Goal: Task Accomplishment & Management: Manage account settings

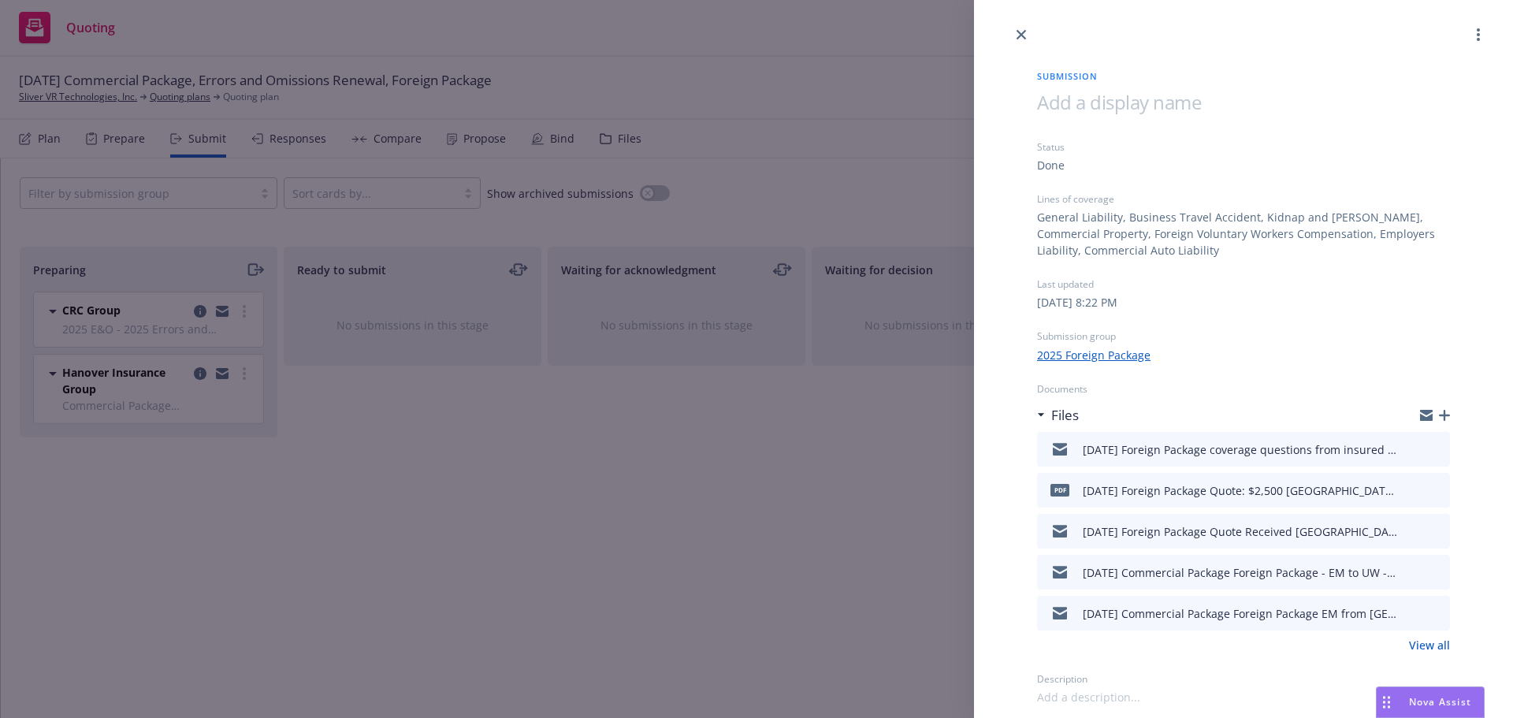
drag, startPoint x: 1020, startPoint y: 34, endPoint x: 900, endPoint y: 46, distance: 121.2
click at [1020, 34] on icon "close" at bounding box center [1020, 34] width 9 height 9
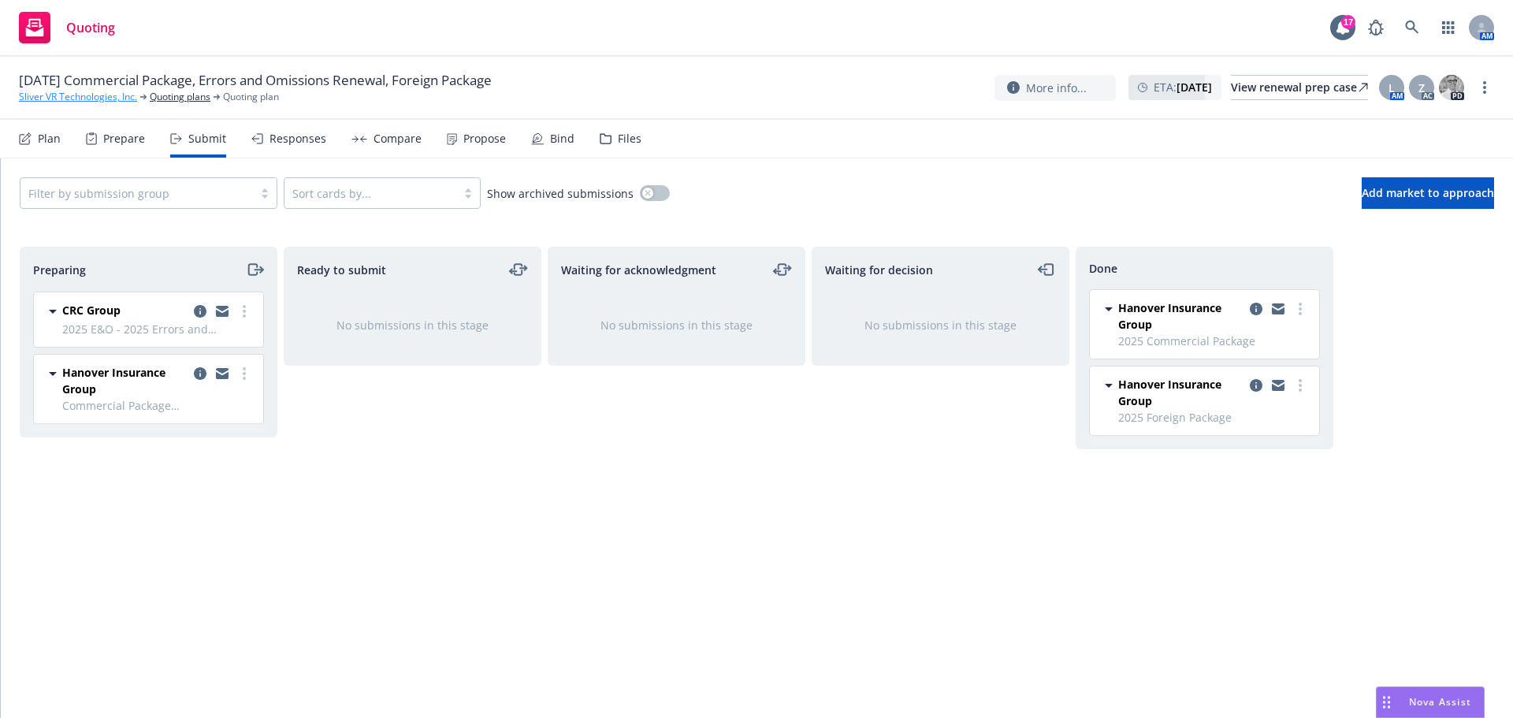
click at [91, 98] on link "Sliver VR Technologies, Inc." at bounding box center [78, 97] width 118 height 14
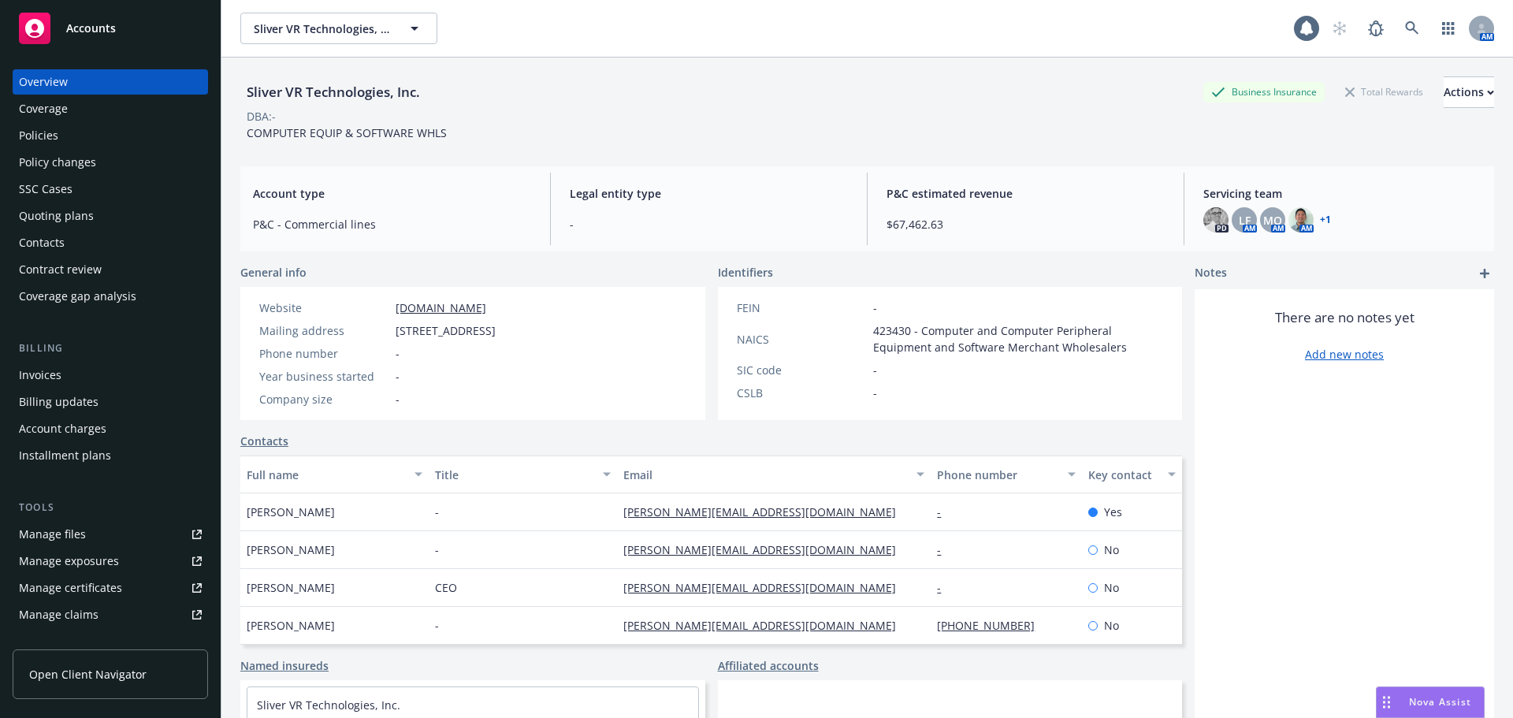
click at [51, 134] on div "Policies" at bounding box center [38, 135] width 39 height 25
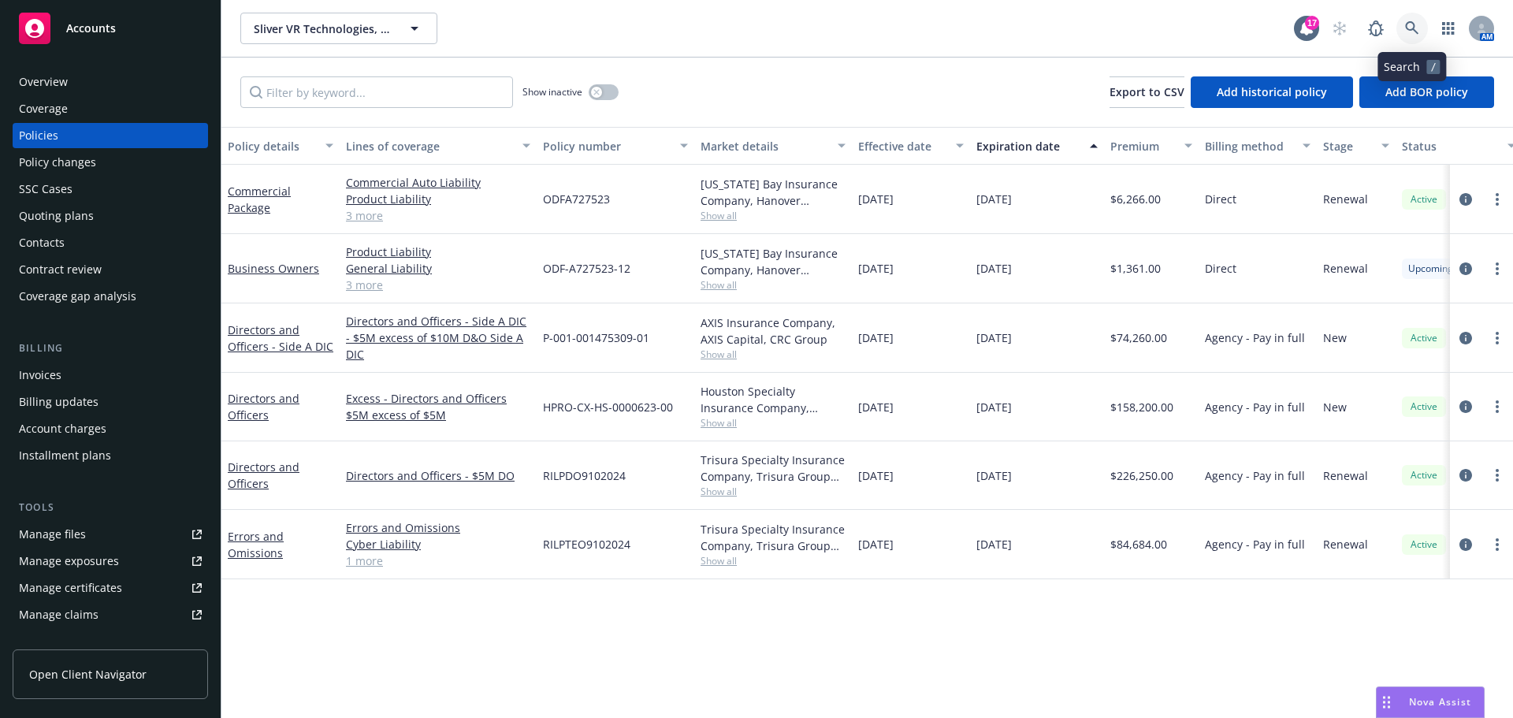
click at [1417, 33] on icon at bounding box center [1411, 27] width 13 height 13
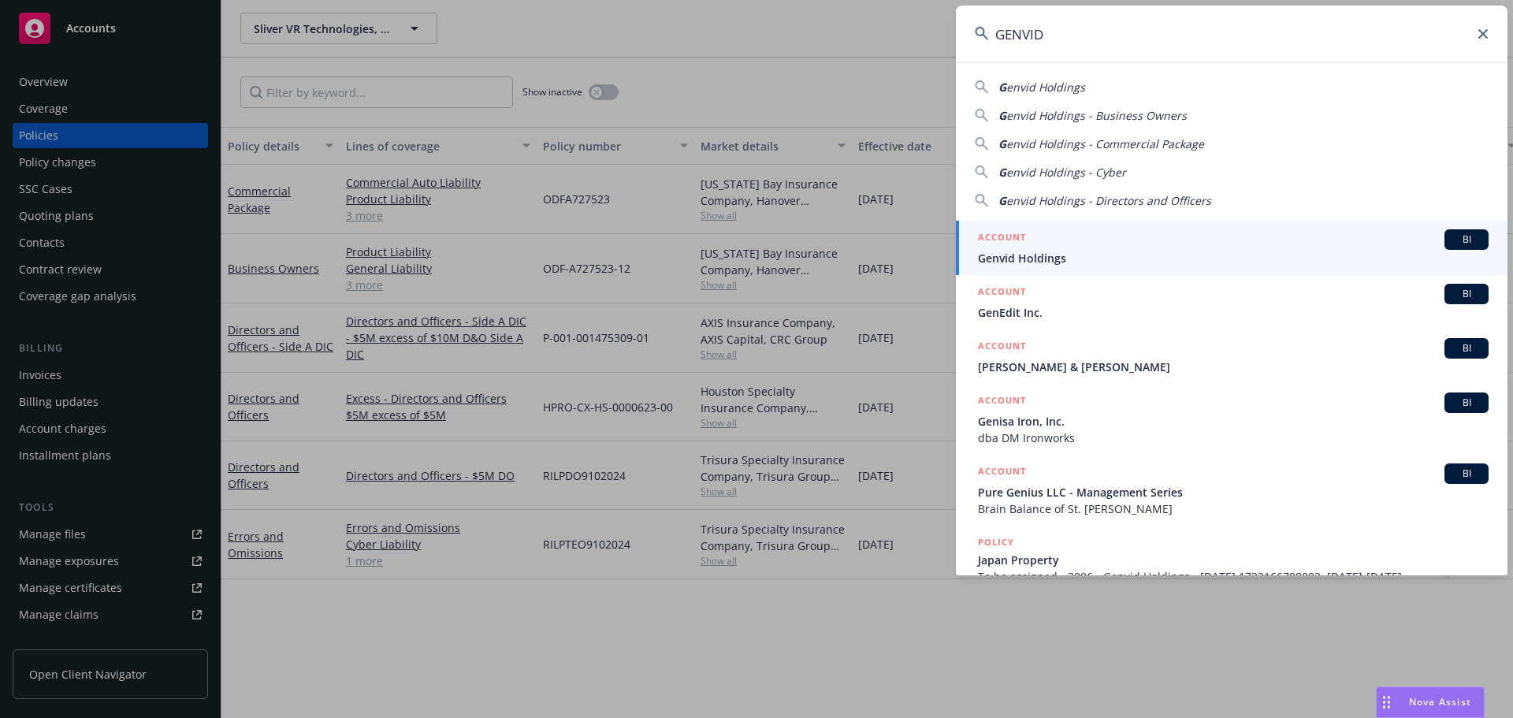
type input "GENVID"
click at [1000, 264] on span "Genvid Holdings" at bounding box center [1233, 258] width 511 height 17
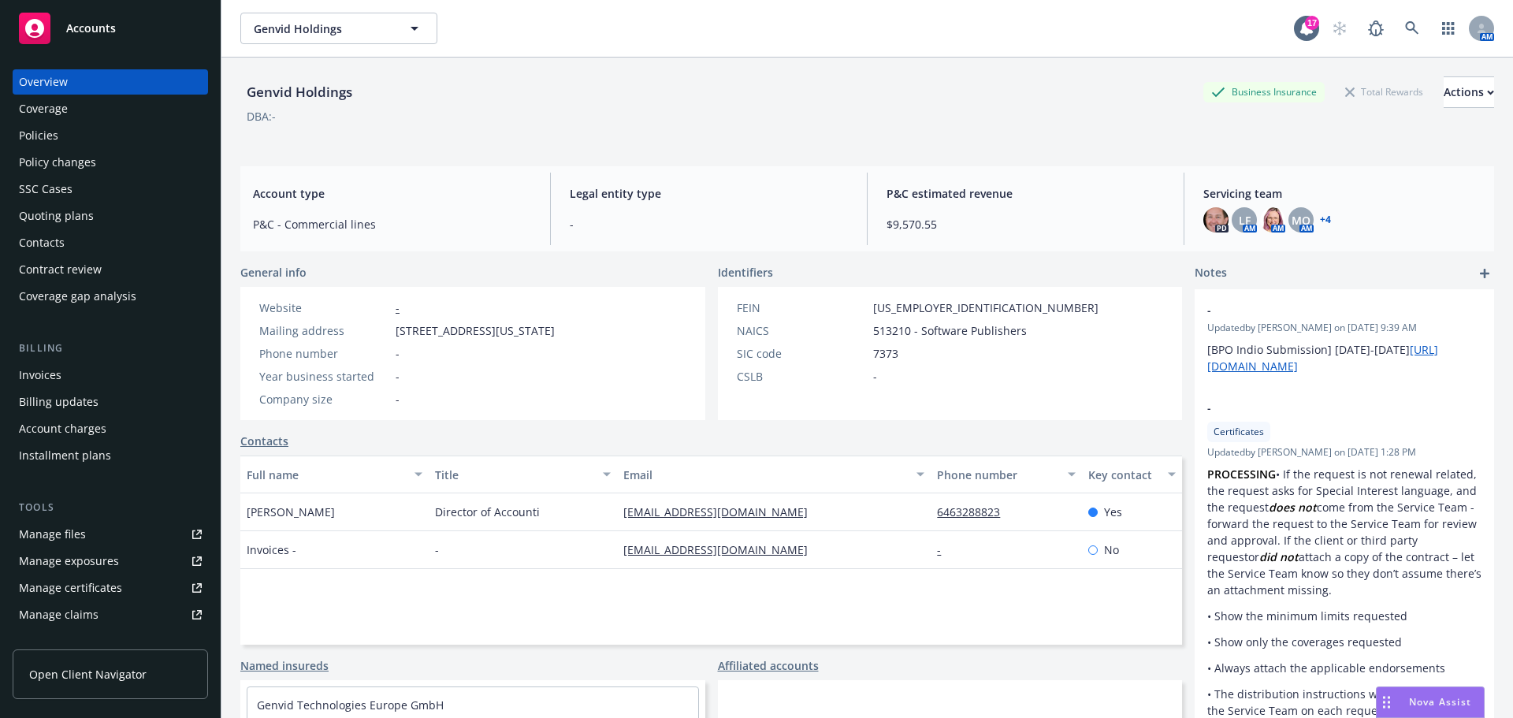
click at [53, 145] on div "Policies" at bounding box center [38, 135] width 39 height 25
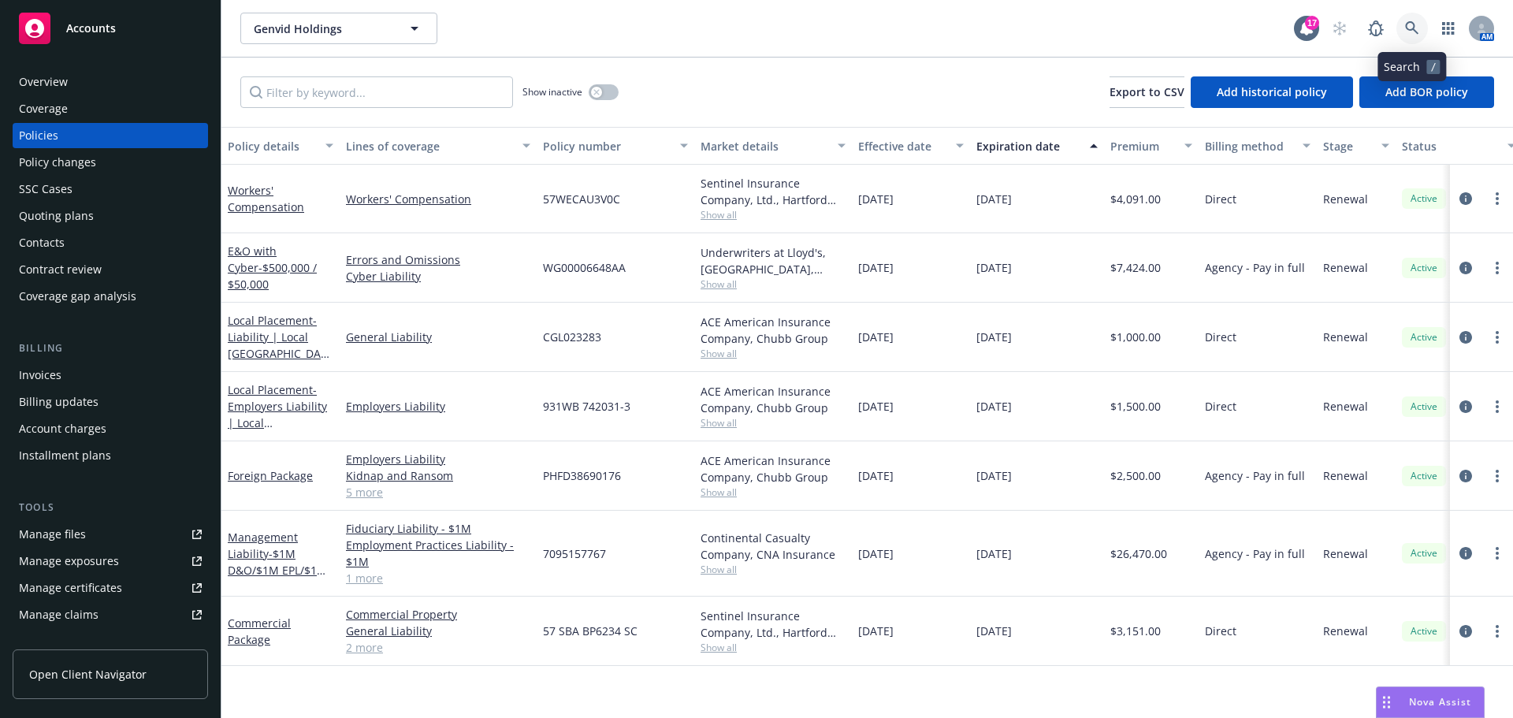
click at [1412, 29] on icon at bounding box center [1412, 28] width 14 height 14
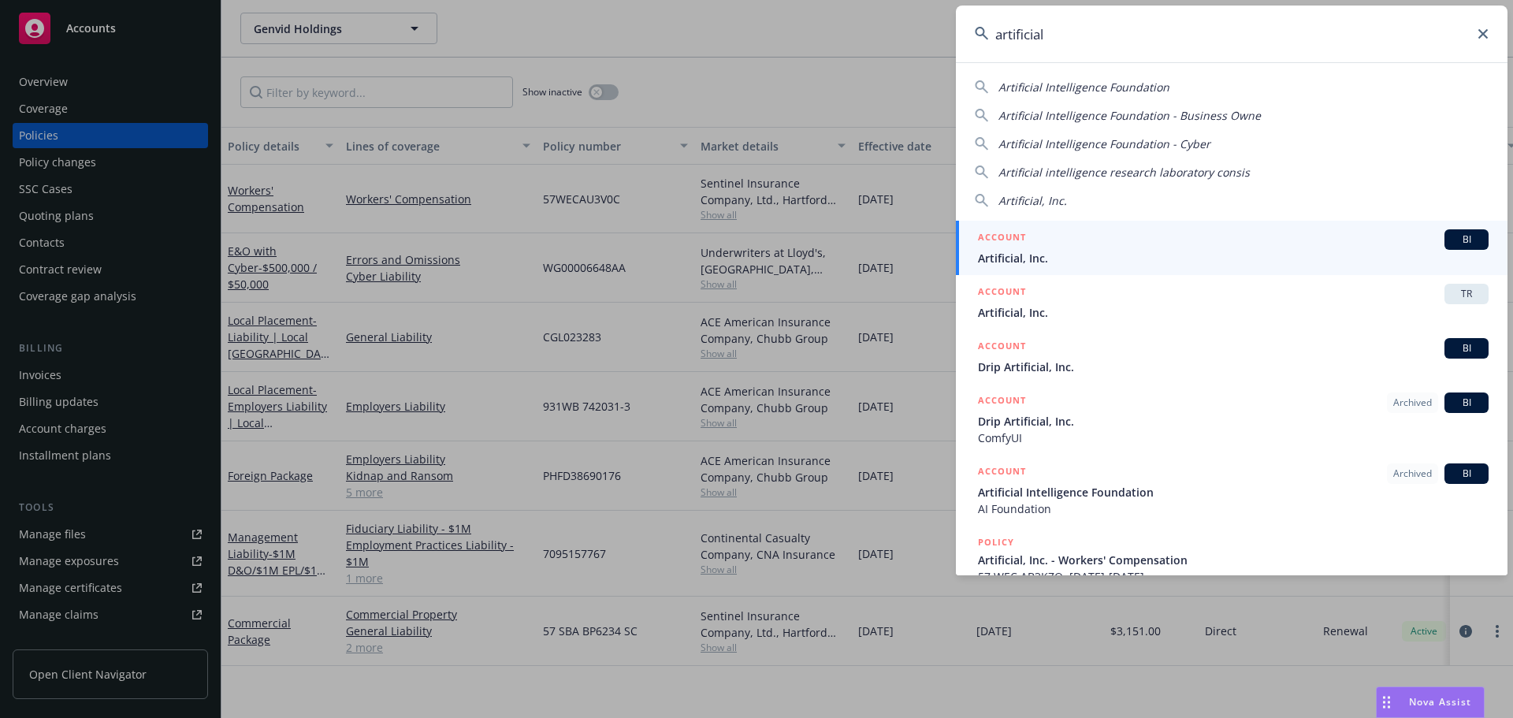
type input "artificial"
click at [996, 253] on li "ACCOUNT BI Artificial, Inc." at bounding box center [1232, 248] width 552 height 54
click at [1031, 254] on span "Artificial, Inc." at bounding box center [1233, 258] width 511 height 17
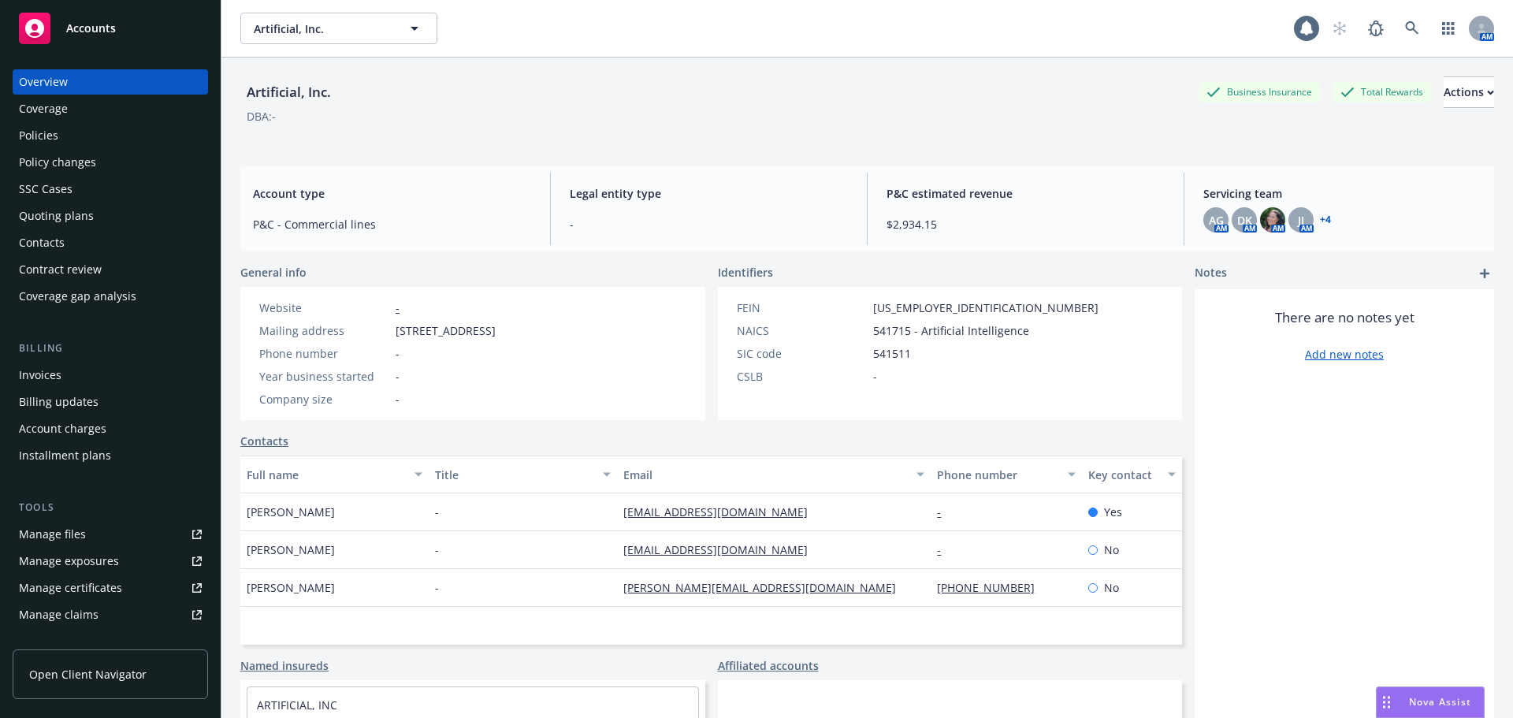
click at [78, 132] on div "Policies" at bounding box center [110, 135] width 183 height 25
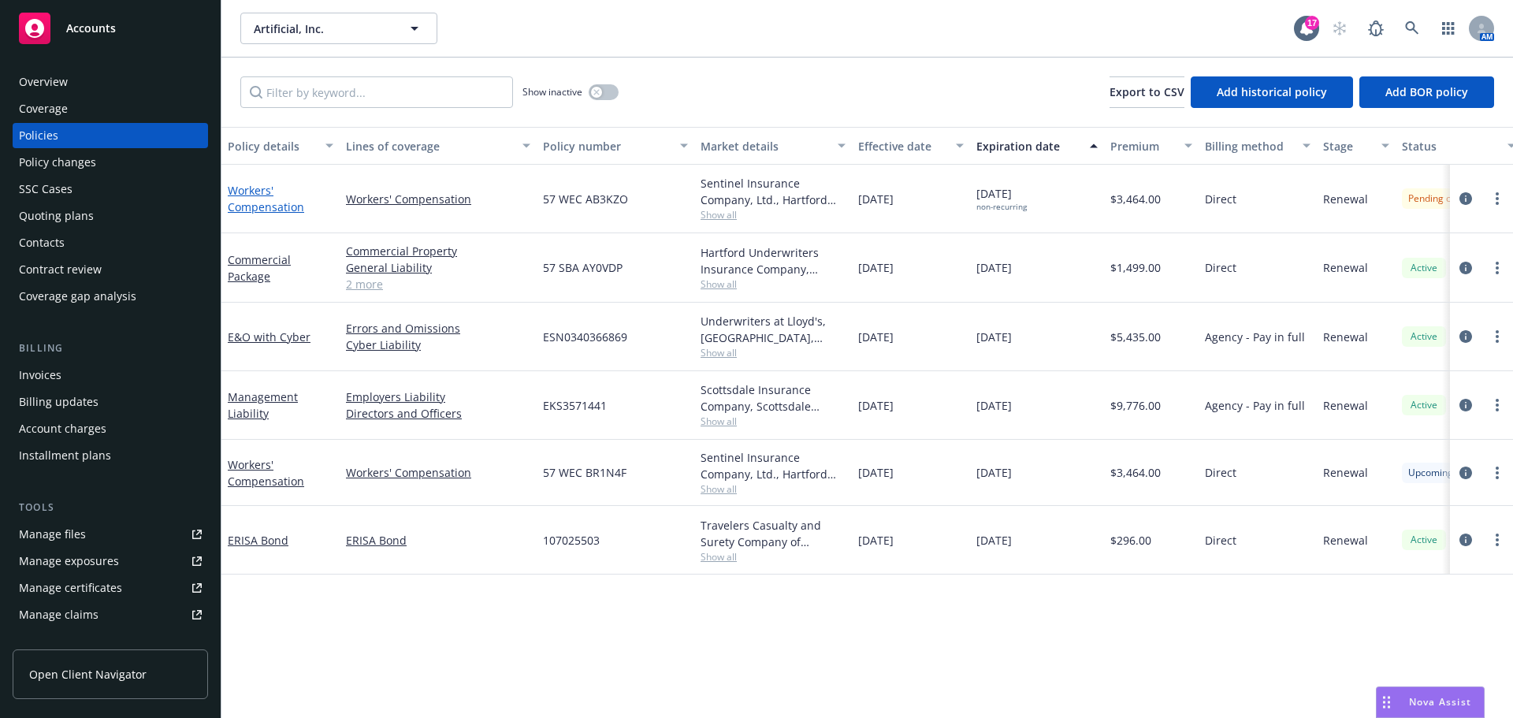
click at [268, 203] on link "Workers' Compensation" at bounding box center [266, 199] width 76 height 32
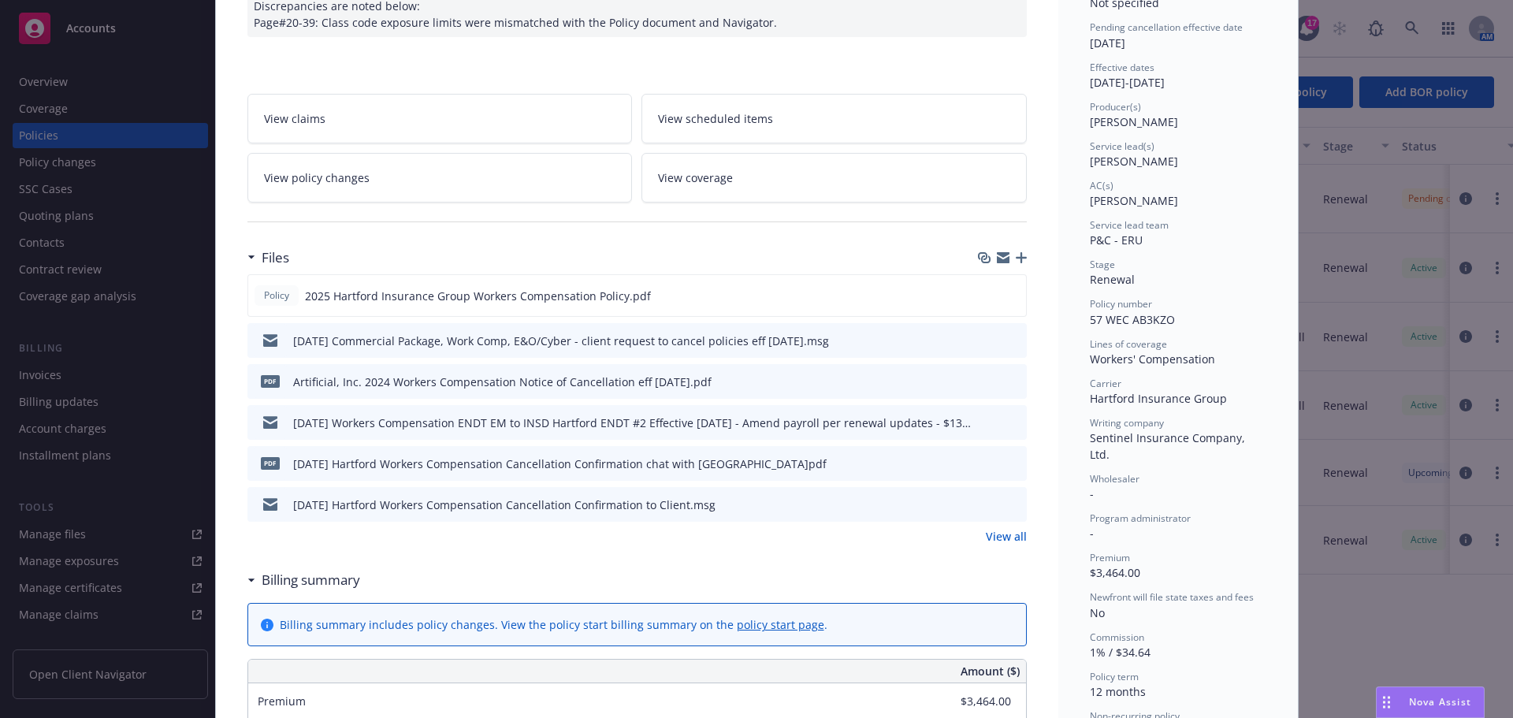
scroll to position [236, 0]
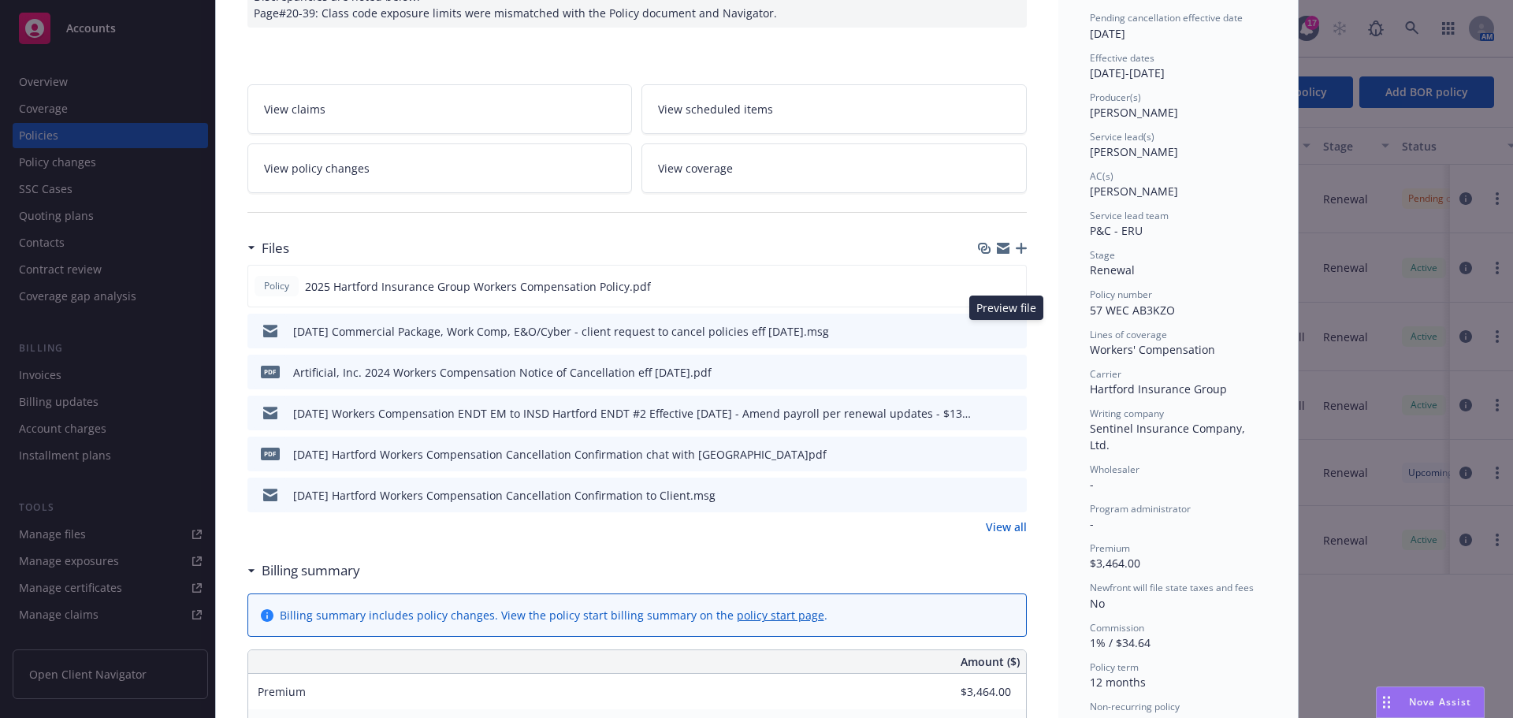
click at [1005, 330] on icon "preview file" at bounding box center [1012, 330] width 14 height 11
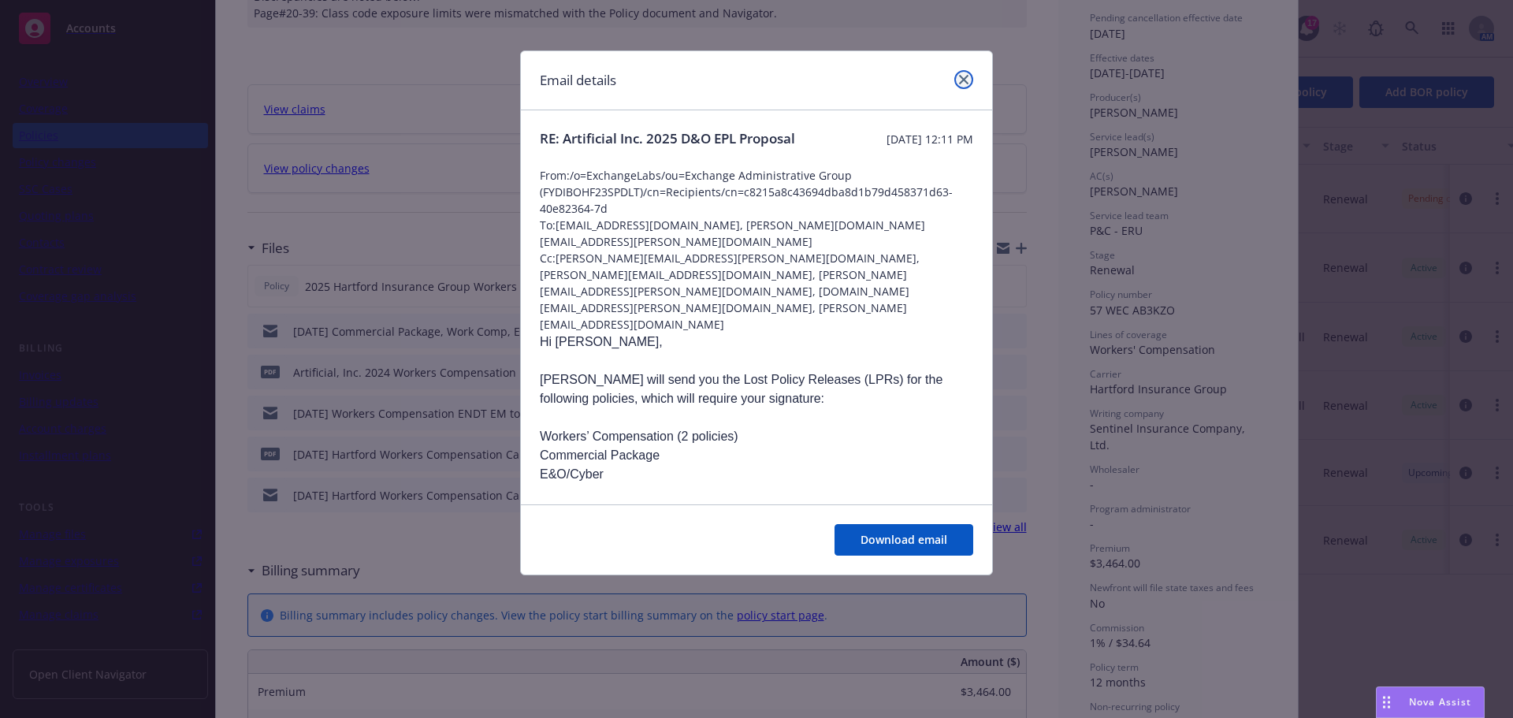
click at [966, 74] on link "close" at bounding box center [963, 79] width 19 height 19
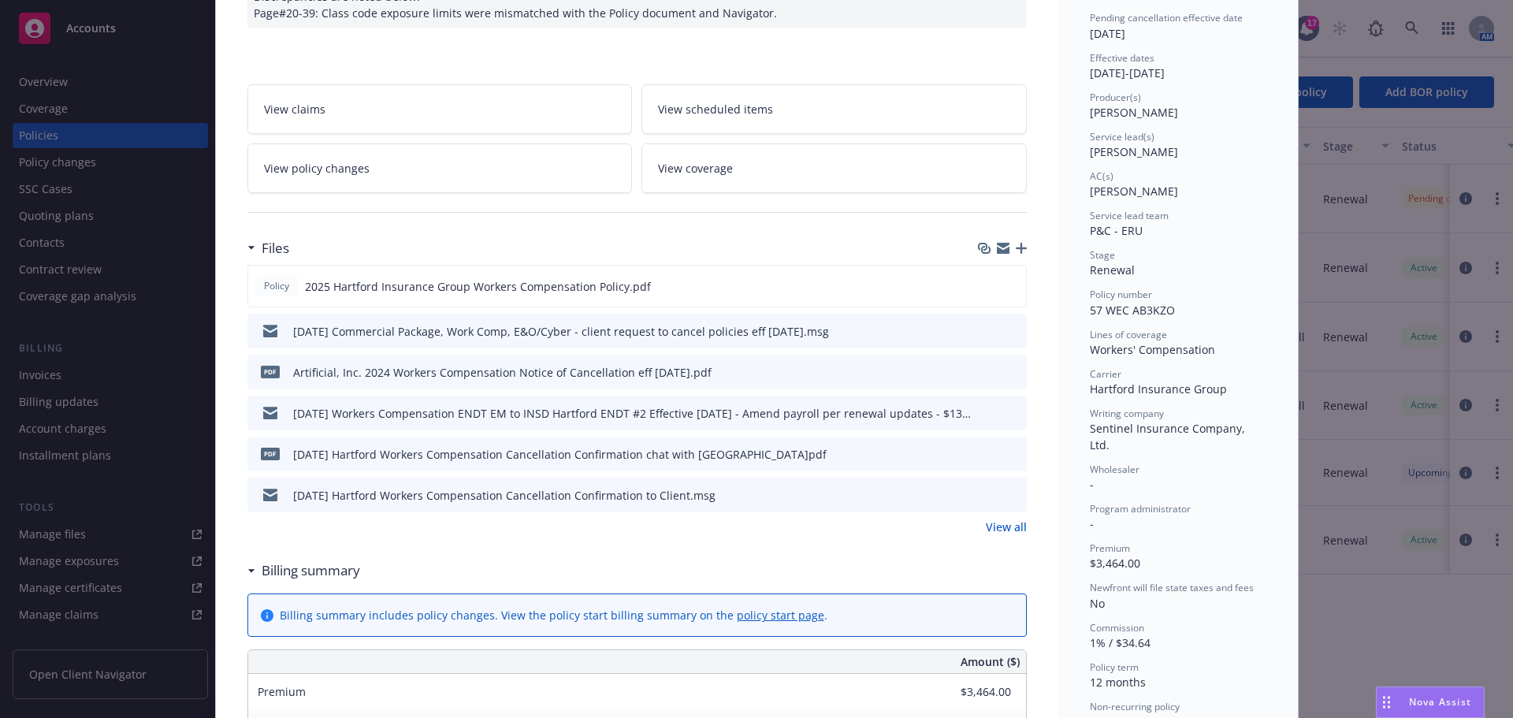
click at [979, 329] on icon "download file" at bounding box center [985, 330] width 13 height 13
click at [1005, 371] on icon "preview file" at bounding box center [1012, 371] width 14 height 11
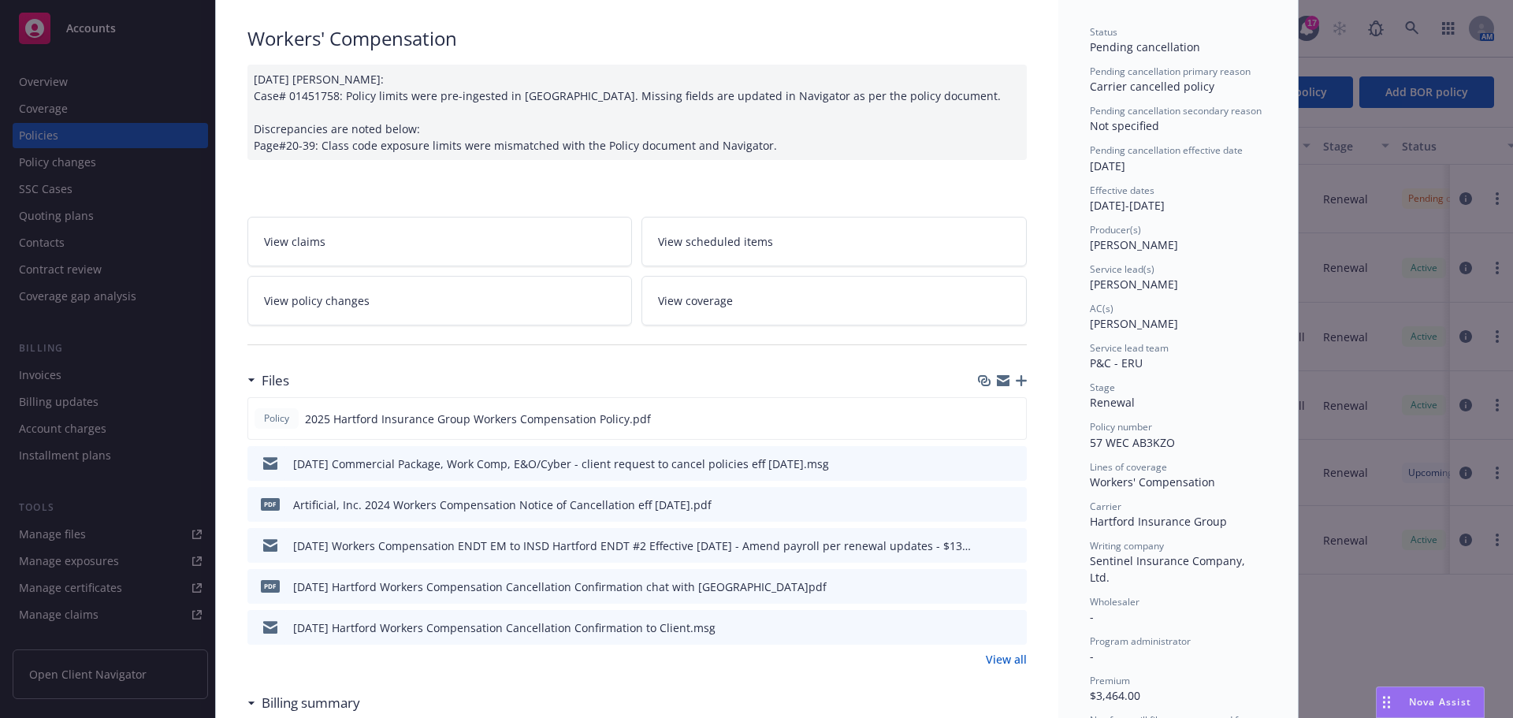
scroll to position [0, 0]
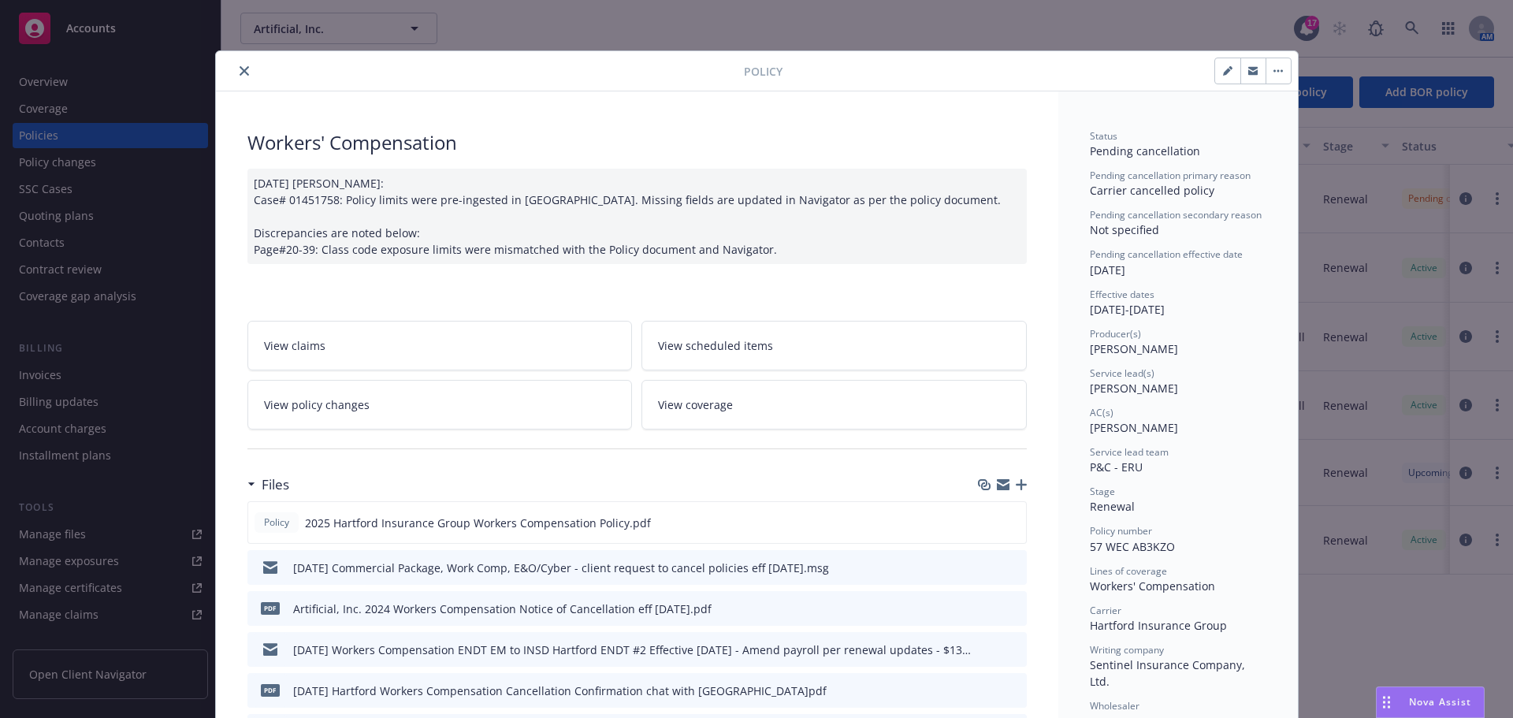
drag, startPoint x: 232, startPoint y: 69, endPoint x: 236, endPoint y: 78, distance: 9.2
click at [235, 69] on button "close" at bounding box center [244, 70] width 19 height 19
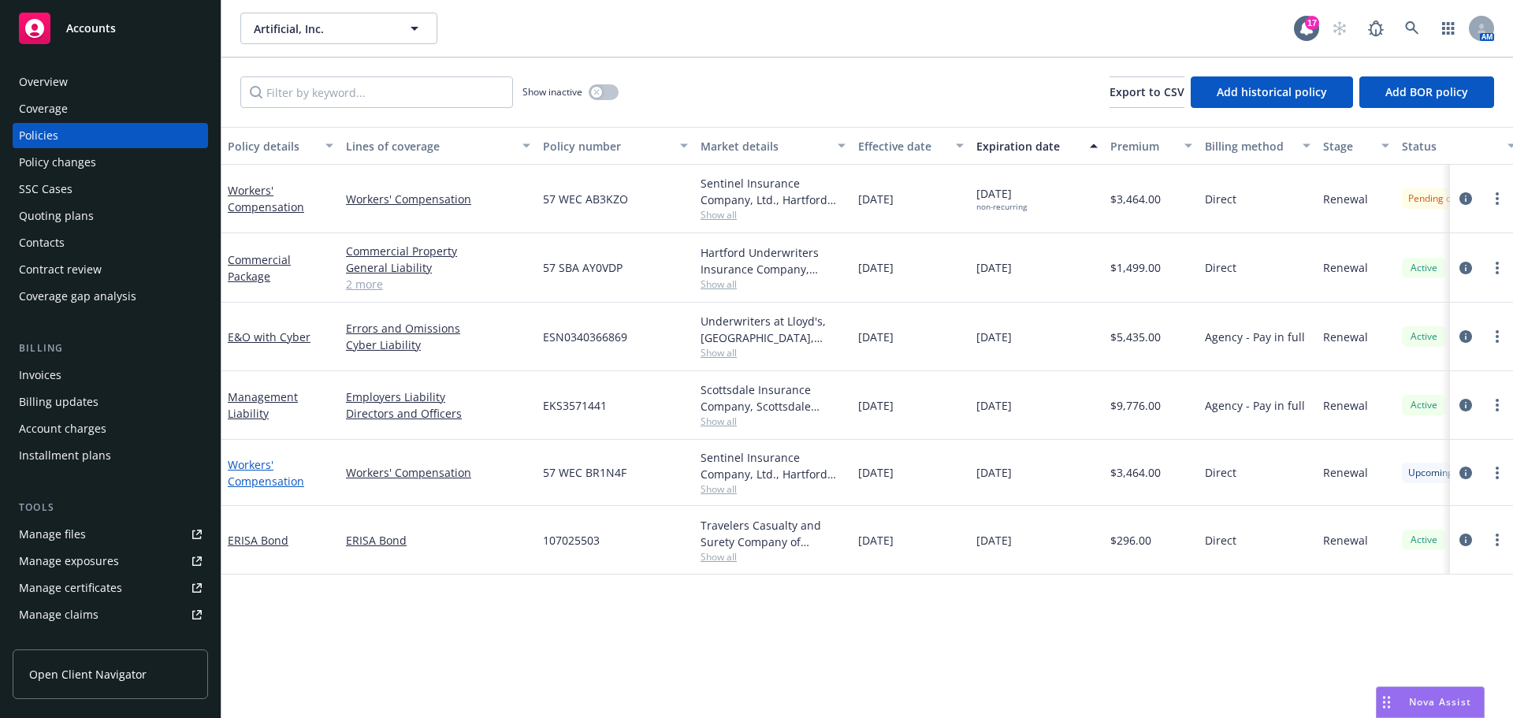
click at [263, 483] on link "Workers' Compensation" at bounding box center [266, 473] width 76 height 32
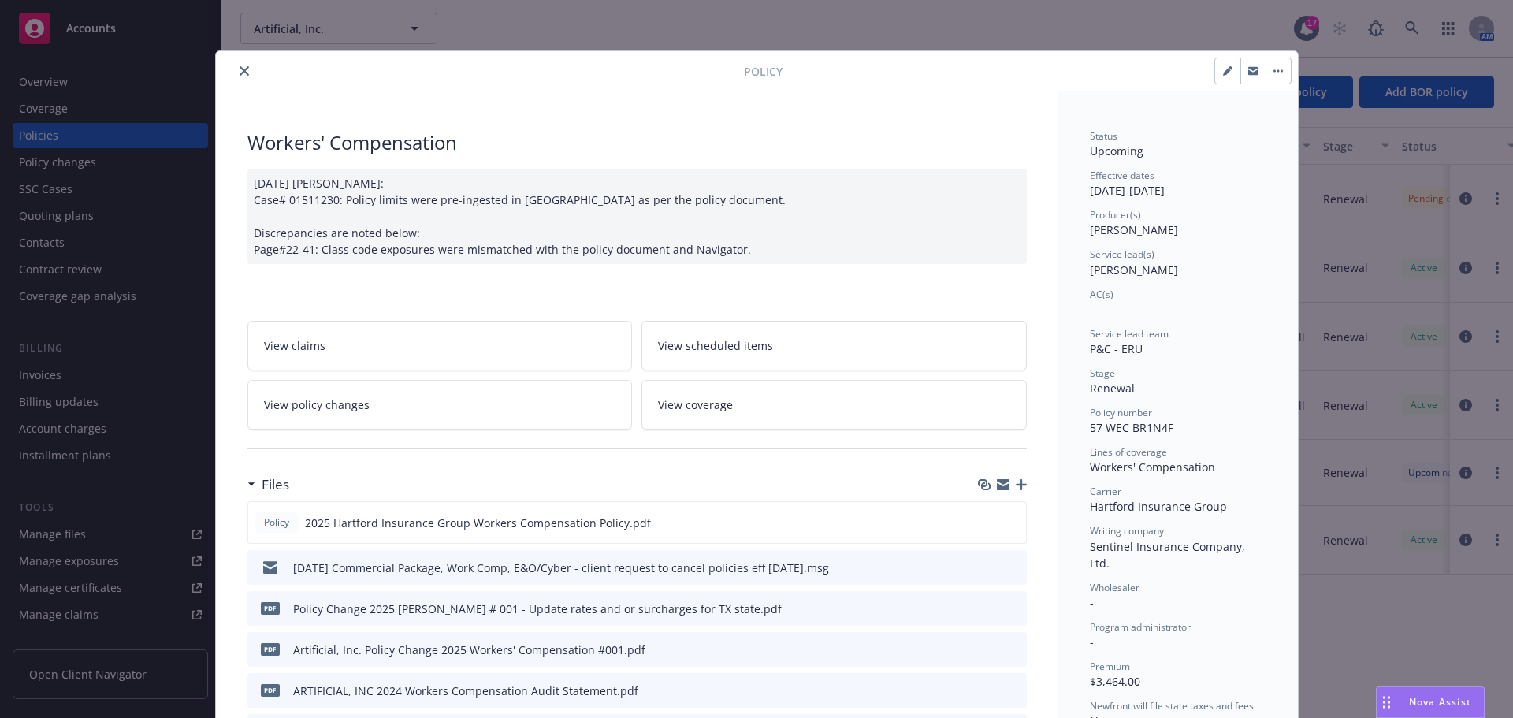
click at [240, 69] on icon "close" at bounding box center [244, 70] width 9 height 9
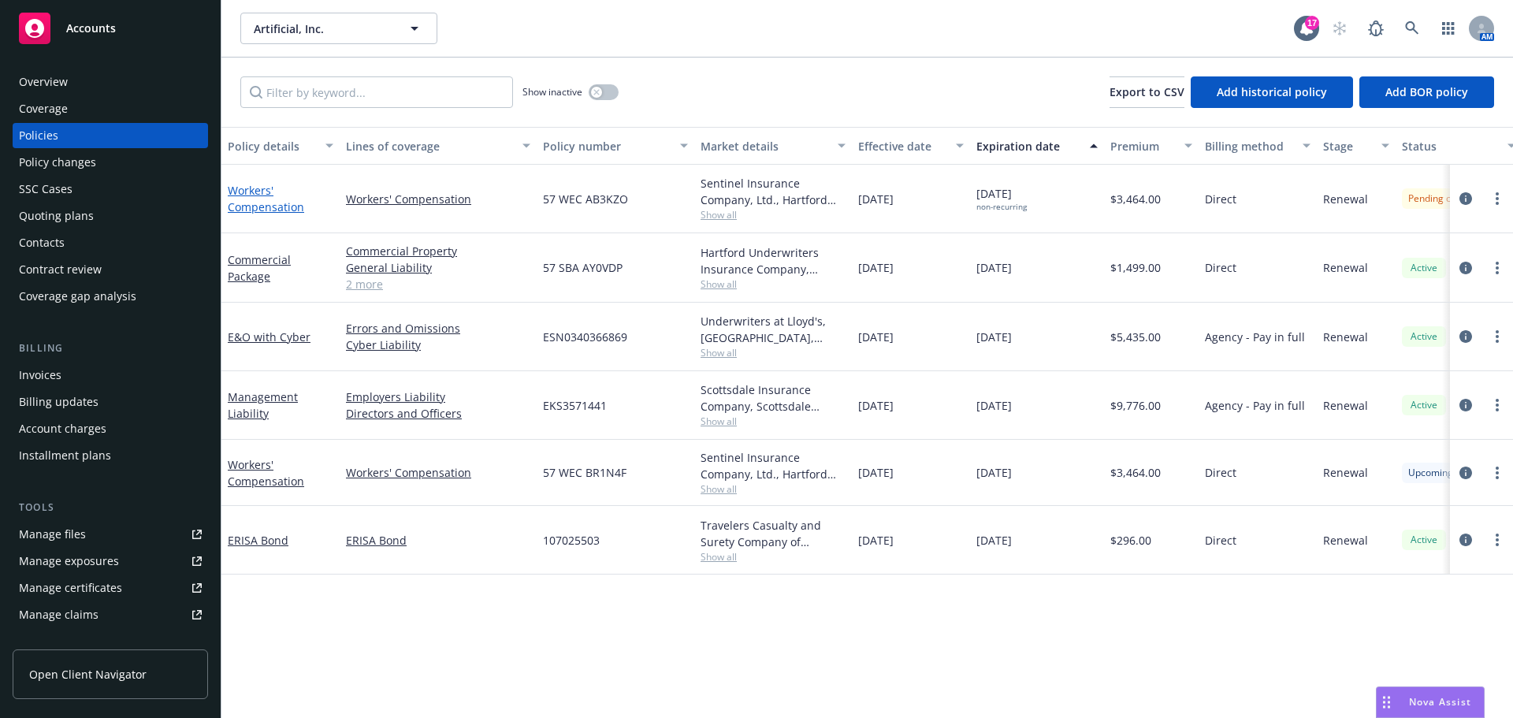
drag, startPoint x: 261, startPoint y: 204, endPoint x: 297, endPoint y: 228, distance: 43.3
click at [261, 203] on link "Workers' Compensation" at bounding box center [266, 199] width 76 height 32
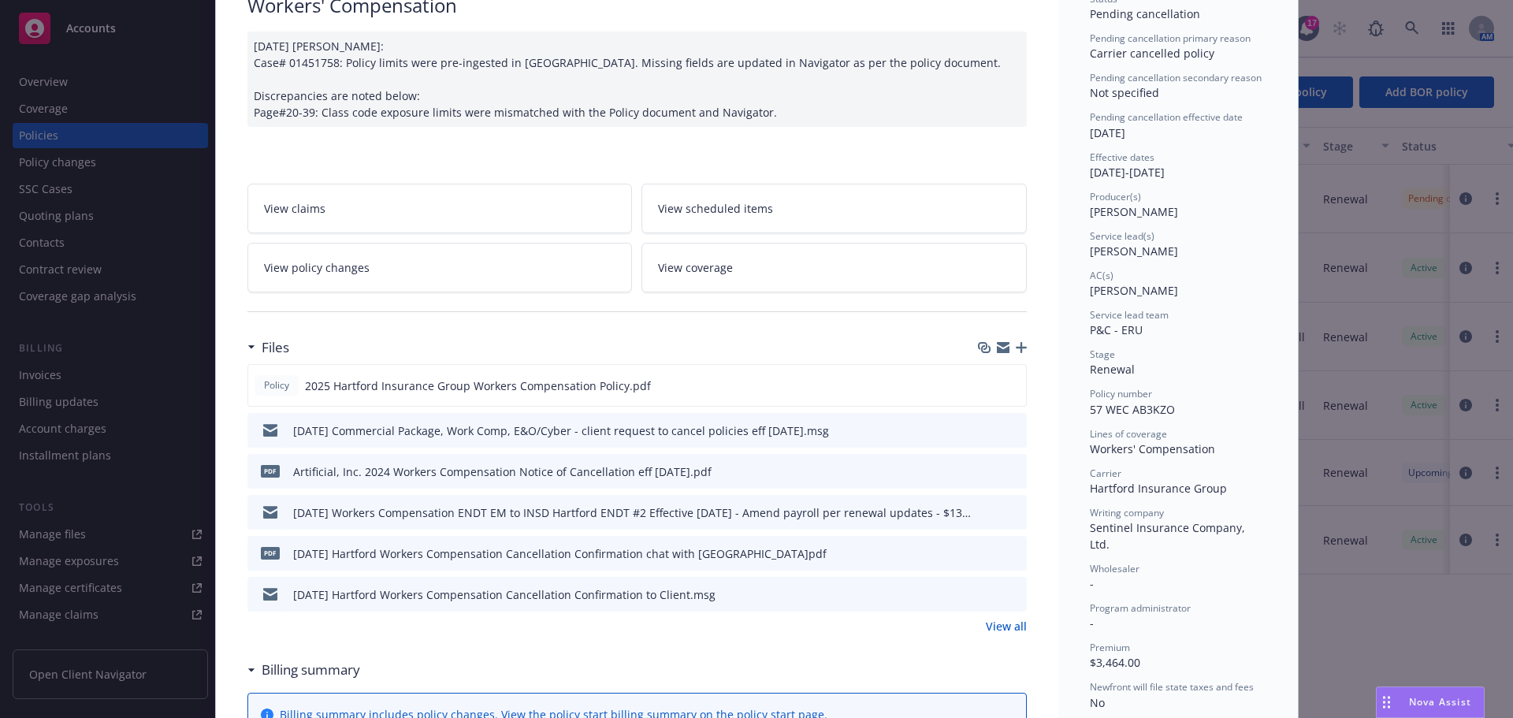
scroll to position [205, 0]
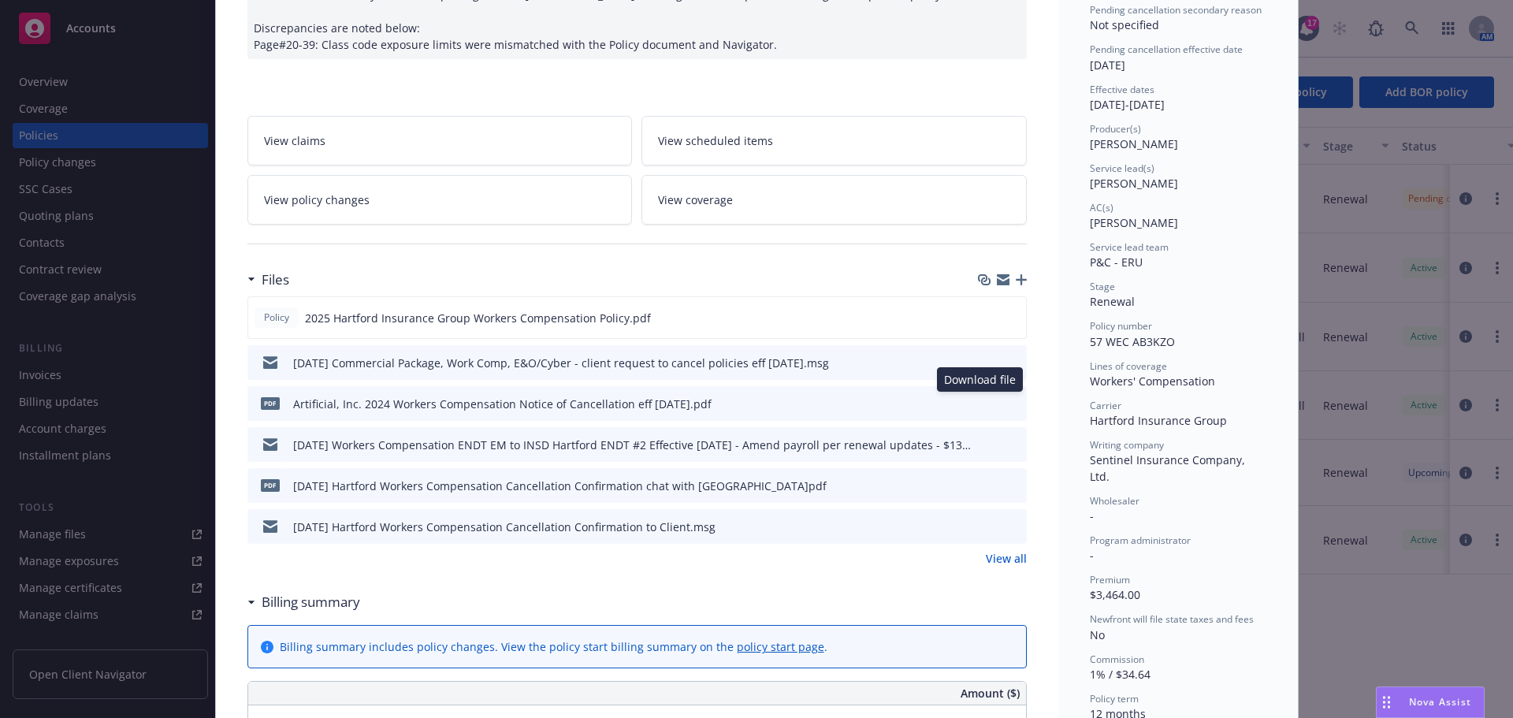
click at [979, 404] on icon "download file" at bounding box center [985, 402] width 13 height 13
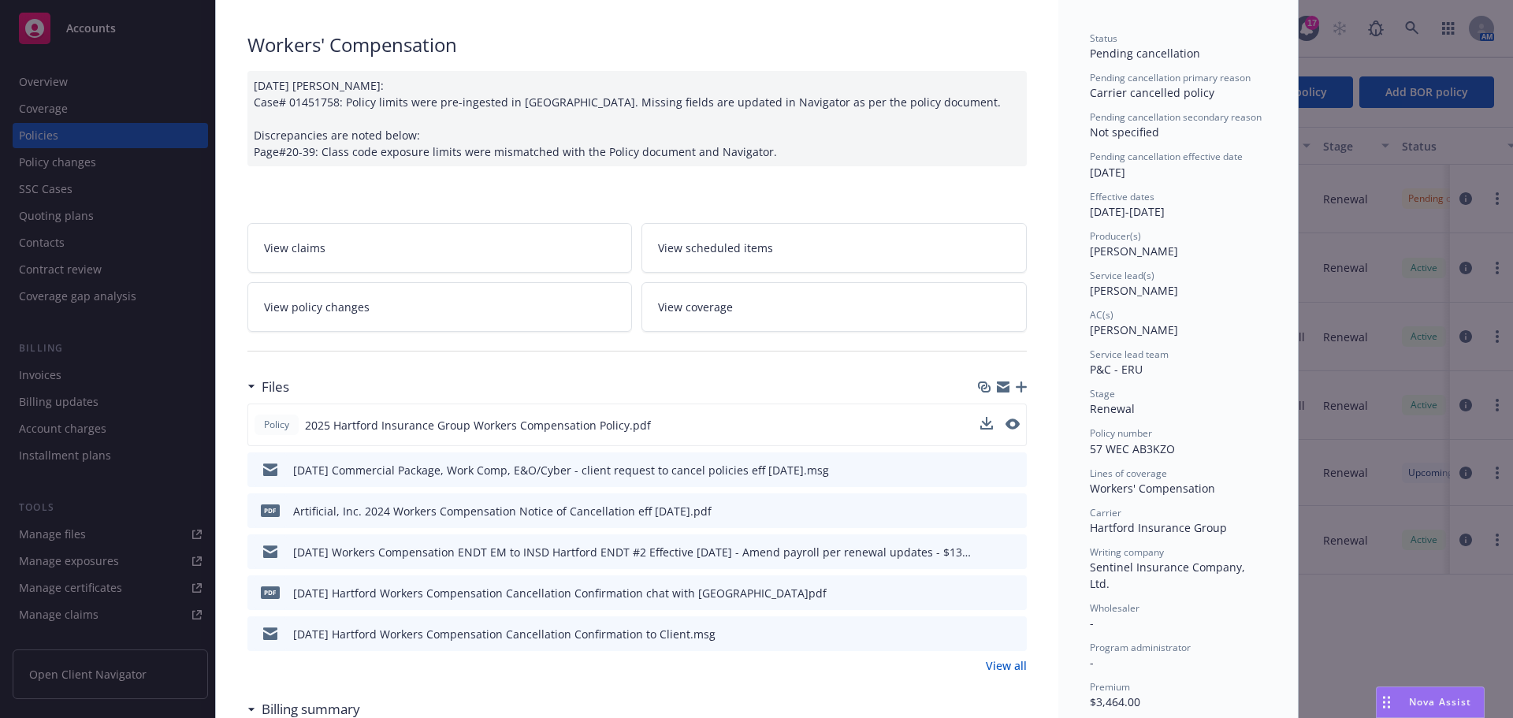
scroll to position [0, 0]
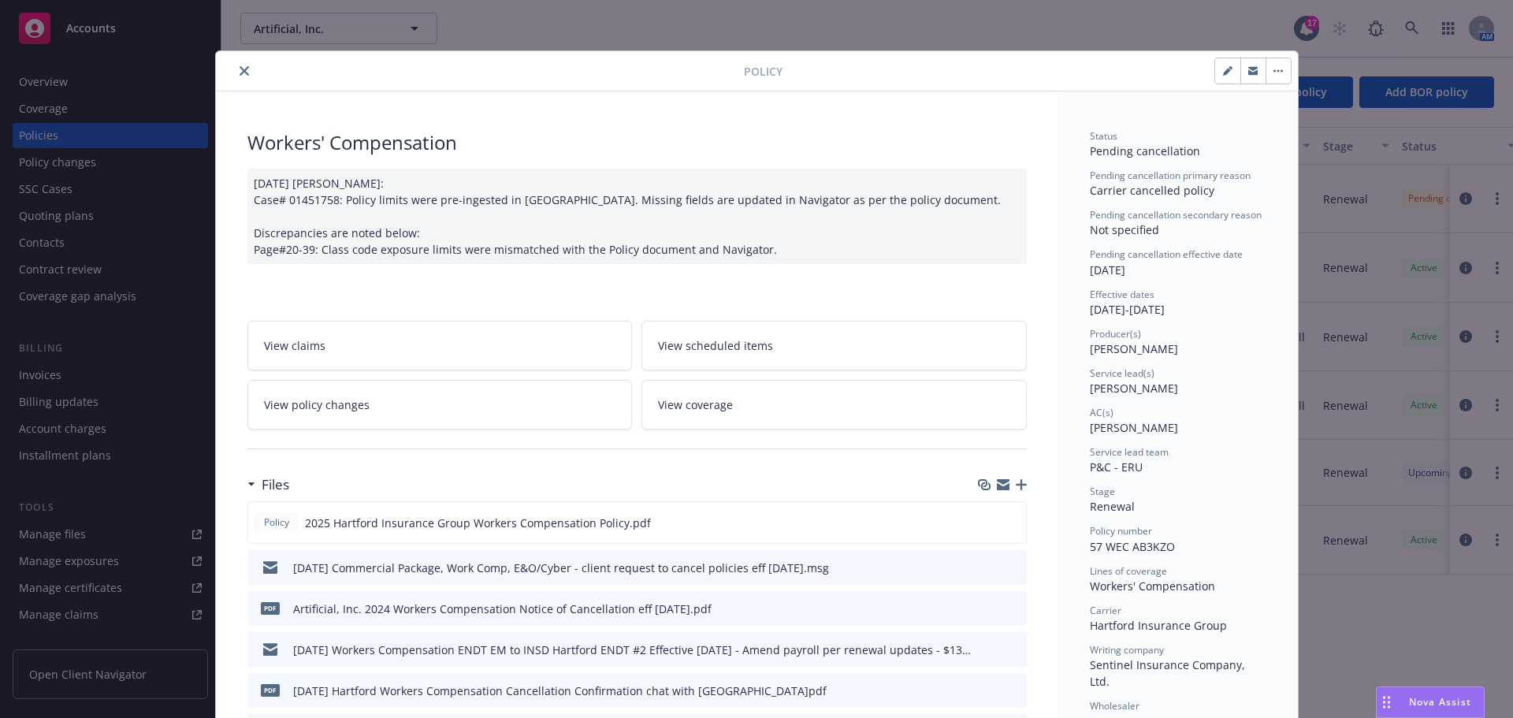
click at [243, 72] on button "close" at bounding box center [244, 70] width 19 height 19
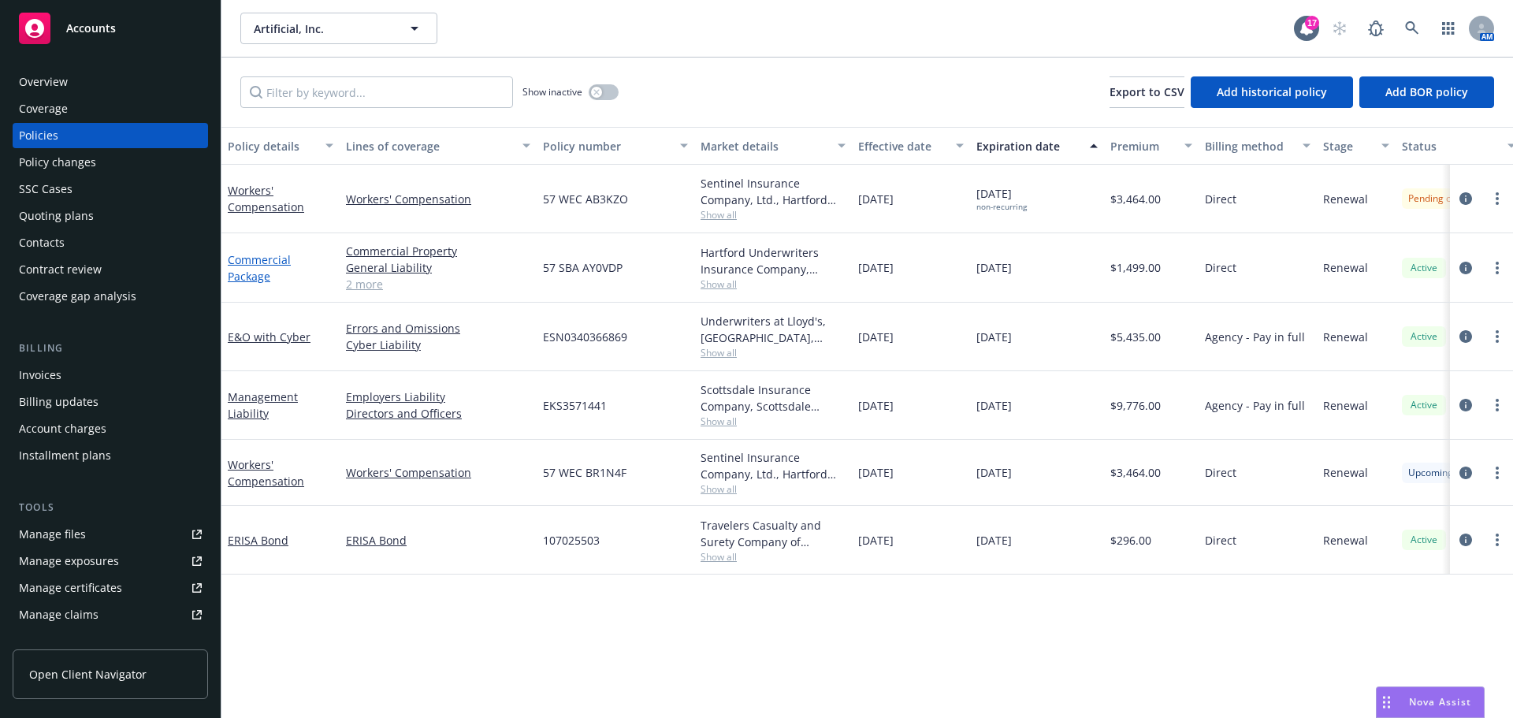
click at [242, 273] on link "Commercial Package" at bounding box center [259, 268] width 63 height 32
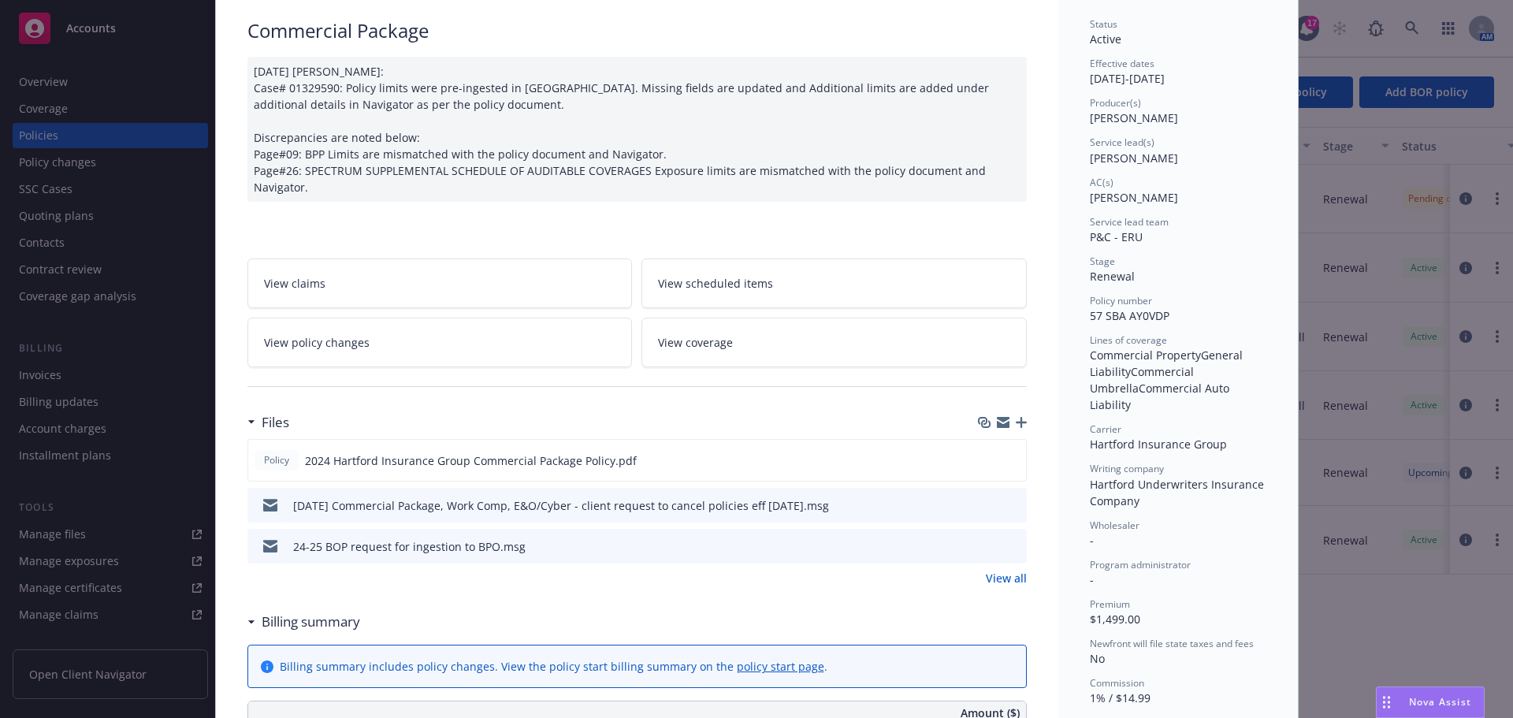
scroll to position [158, 0]
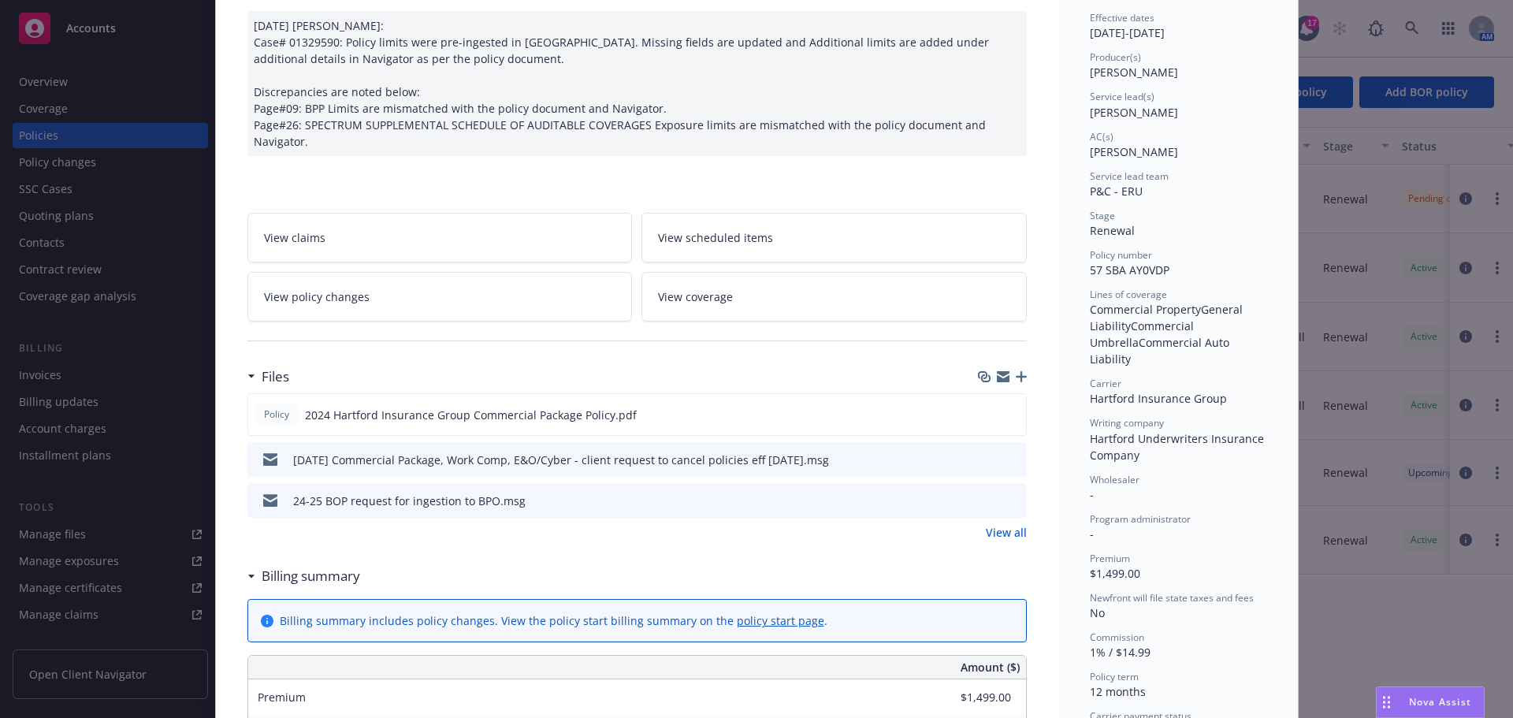
click at [1016, 376] on icon "button" at bounding box center [1021, 376] width 11 height 11
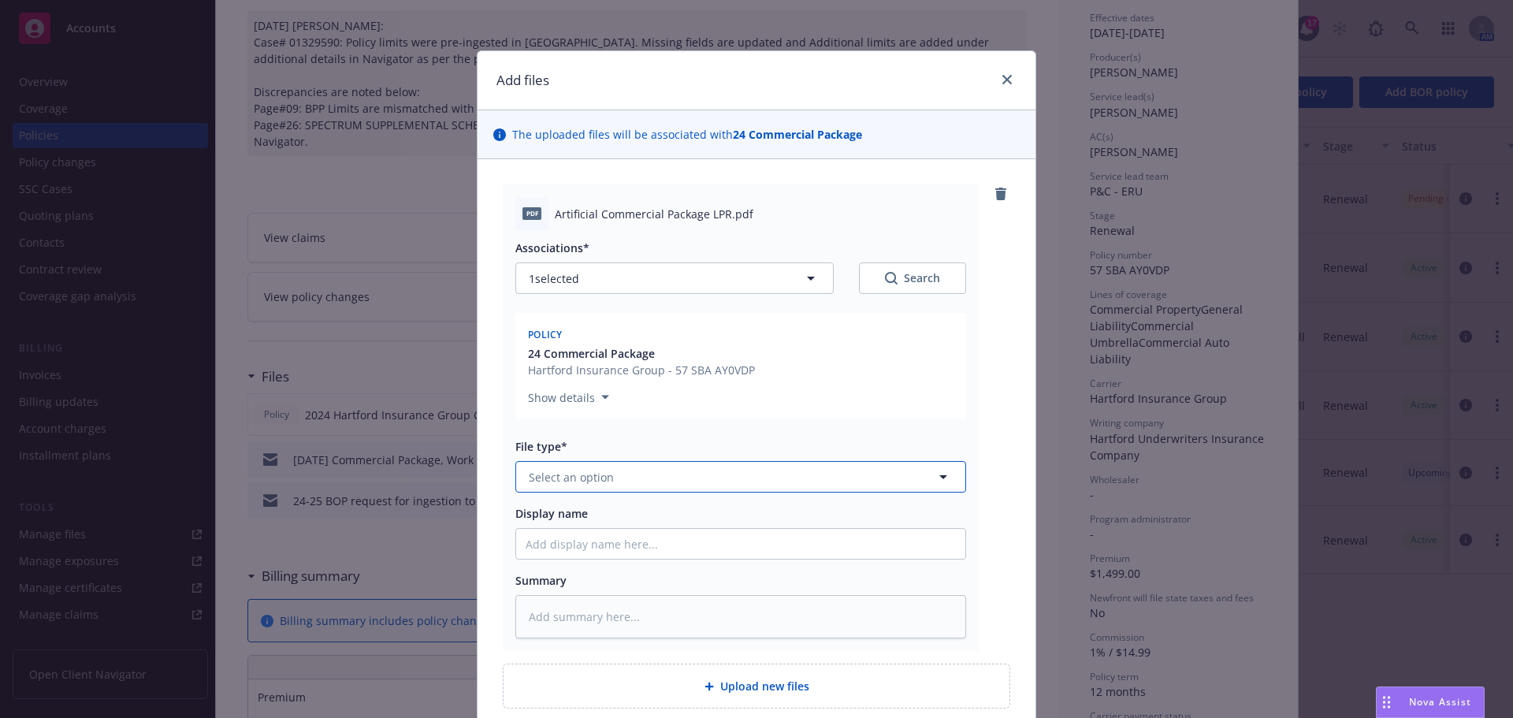
click at [567, 481] on span "Select an option" at bounding box center [571, 477] width 85 height 17
type input "lost po"
click at [583, 514] on span "Lost Policy Release - signed" at bounding box center [606, 520] width 149 height 17
click at [538, 552] on input "Display name" at bounding box center [740, 544] width 449 height 30
click at [546, 549] on input "Display name" at bounding box center [740, 544] width 449 height 30
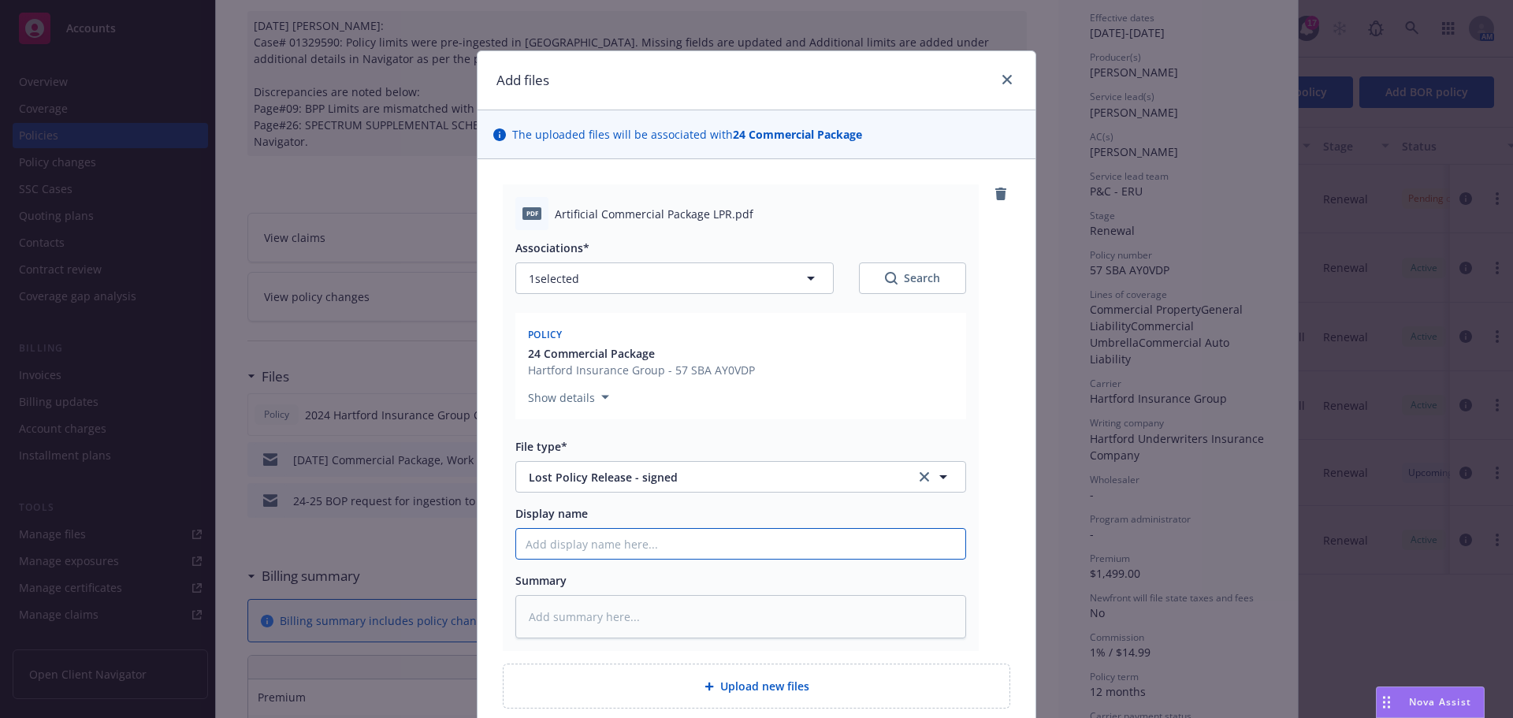
type textarea "x"
type input "8"
type textarea "x"
type input "8/"
type textarea "x"
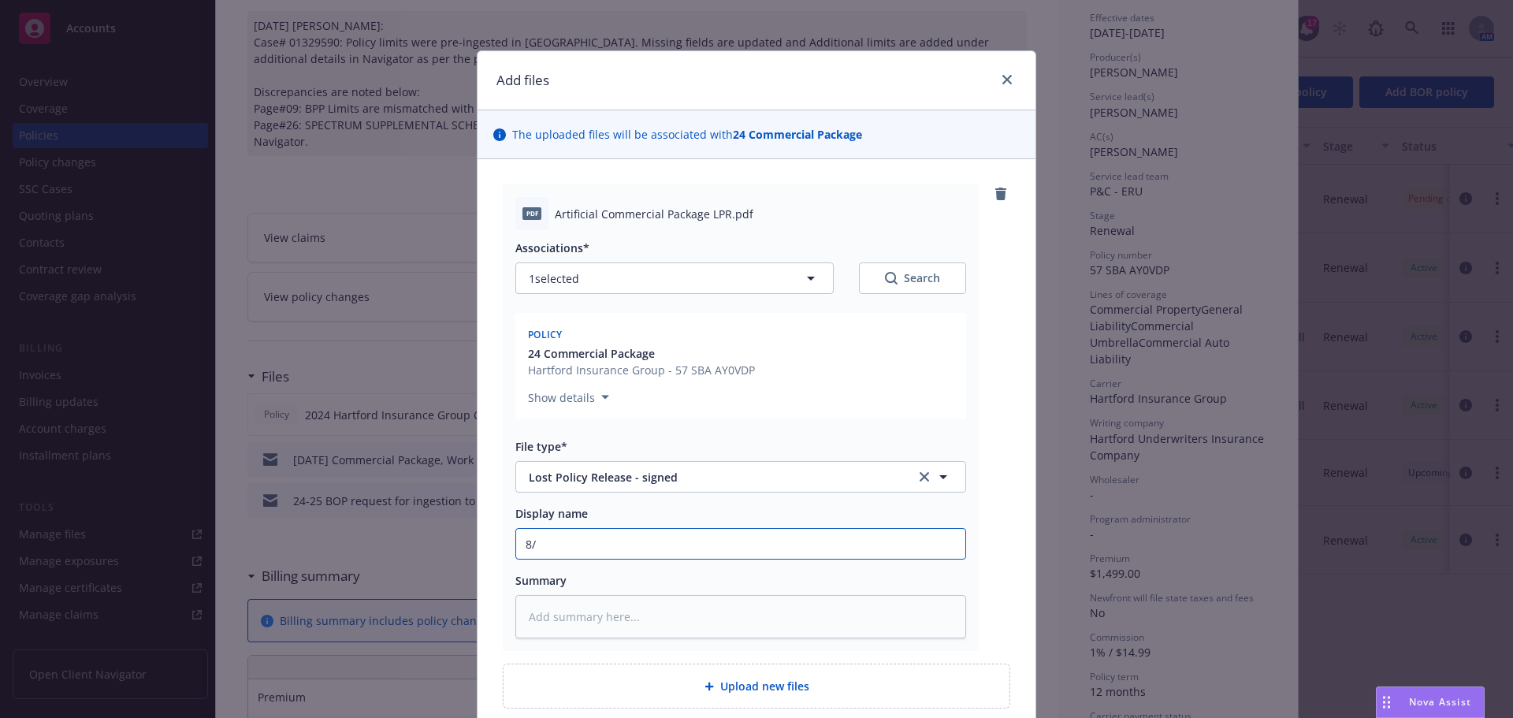
type input "8/3"
type textarea "x"
type input "8/31"
type textarea "x"
type input "8/31/"
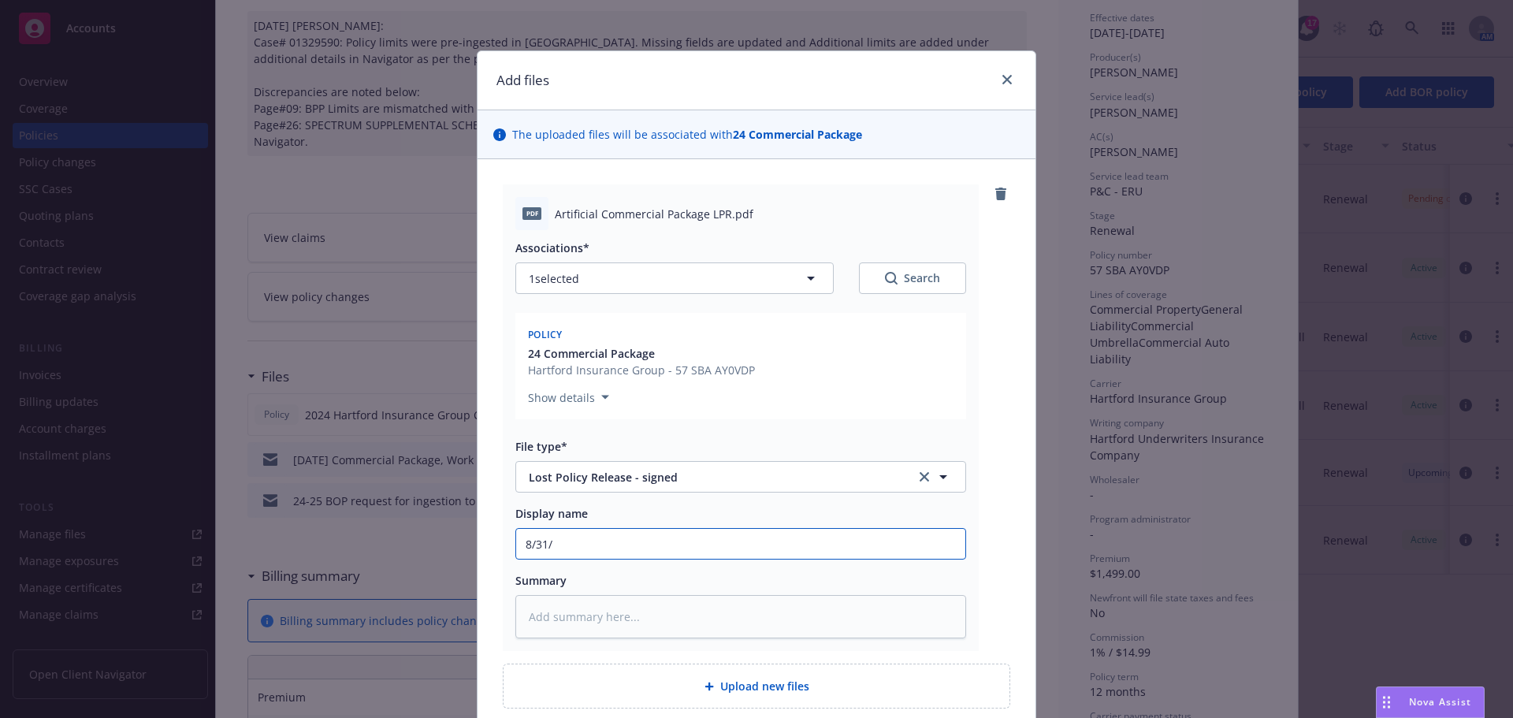
type textarea "x"
type input "[DATE]"
type textarea "x"
type input "8/31/202"
type textarea "x"
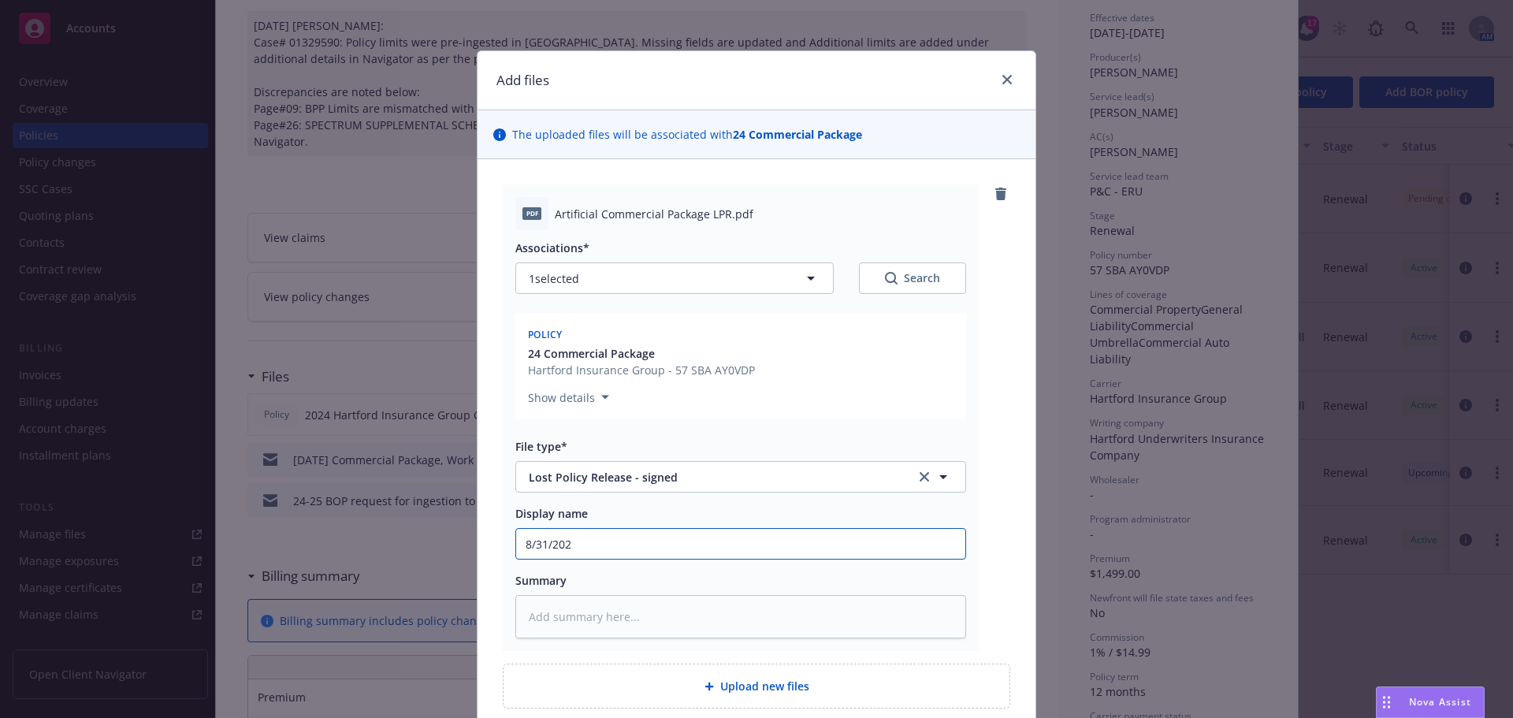
type input "[DATE]"
type textarea "x"
type input "[DATE]"
type textarea "x"
type input "[DATE] C"
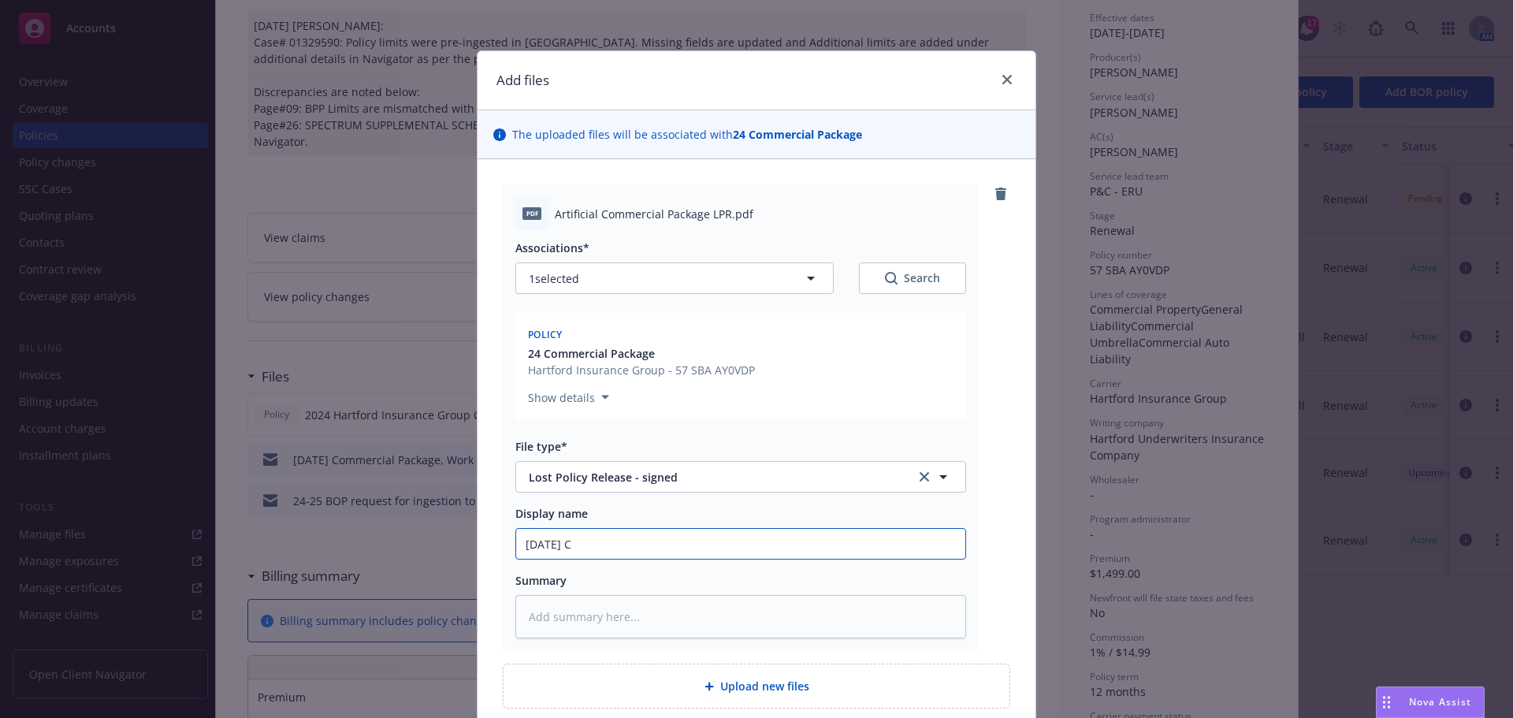
type textarea "x"
type input "[DATE] Co"
type textarea "x"
type input "[DATE] Com"
type textarea "x"
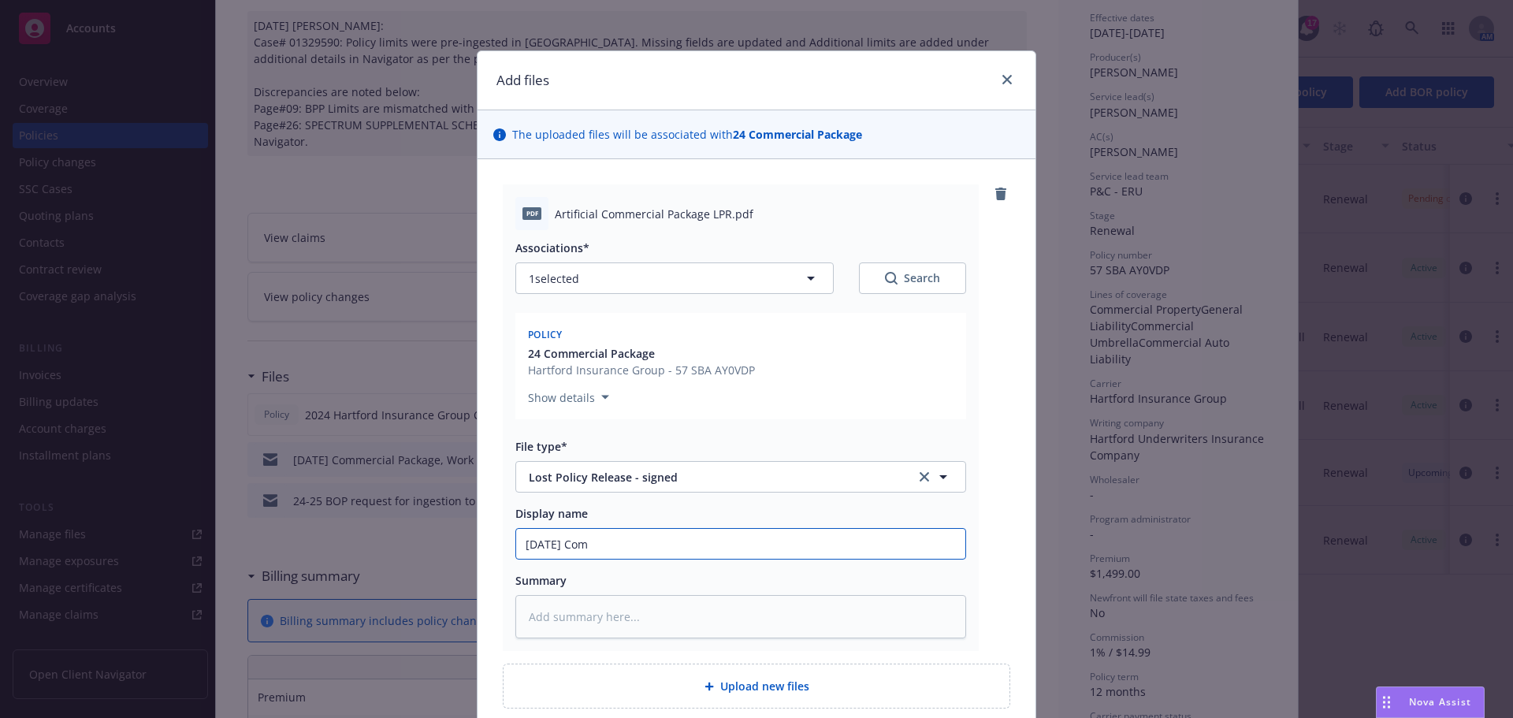
type input "[DATE] Comm"
type textarea "x"
type input "[DATE] Comme"
type textarea "x"
type input "[DATE] Commer"
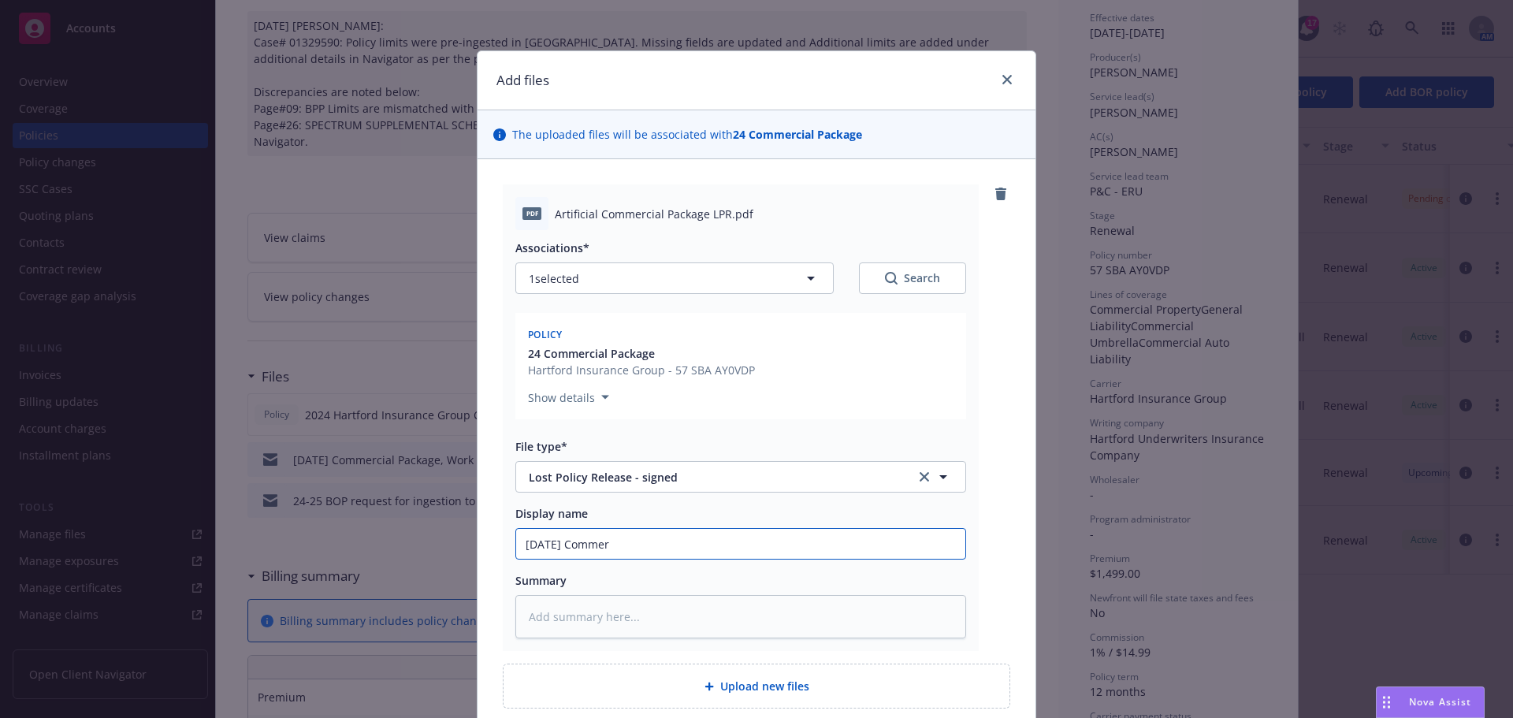
type textarea "x"
type input "[DATE] Commerc"
type textarea "x"
type input "[DATE] Commerci"
type textarea "x"
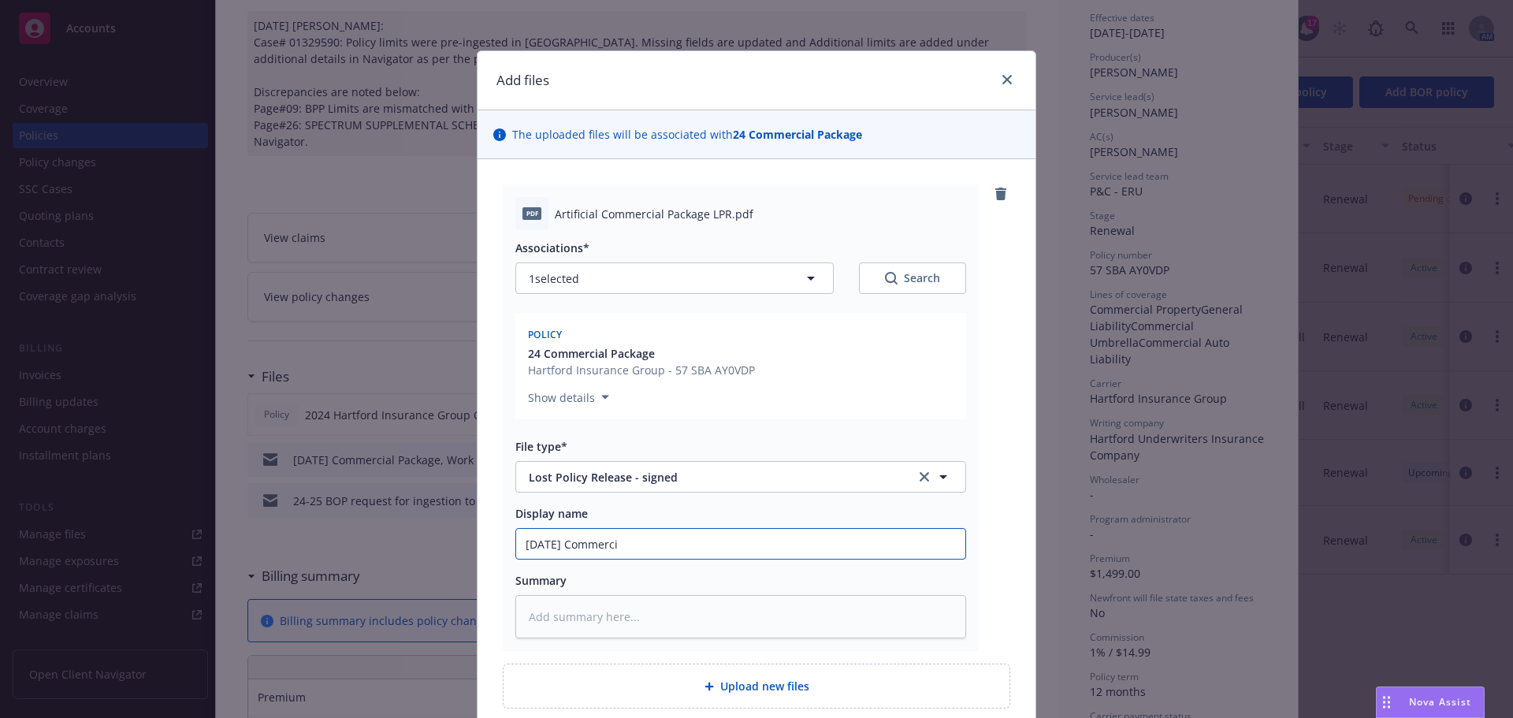
type input "[DATE] Commercia"
type textarea "x"
type input "[DATE] Commercial"
type textarea "x"
type input "[DATE] Commercial"
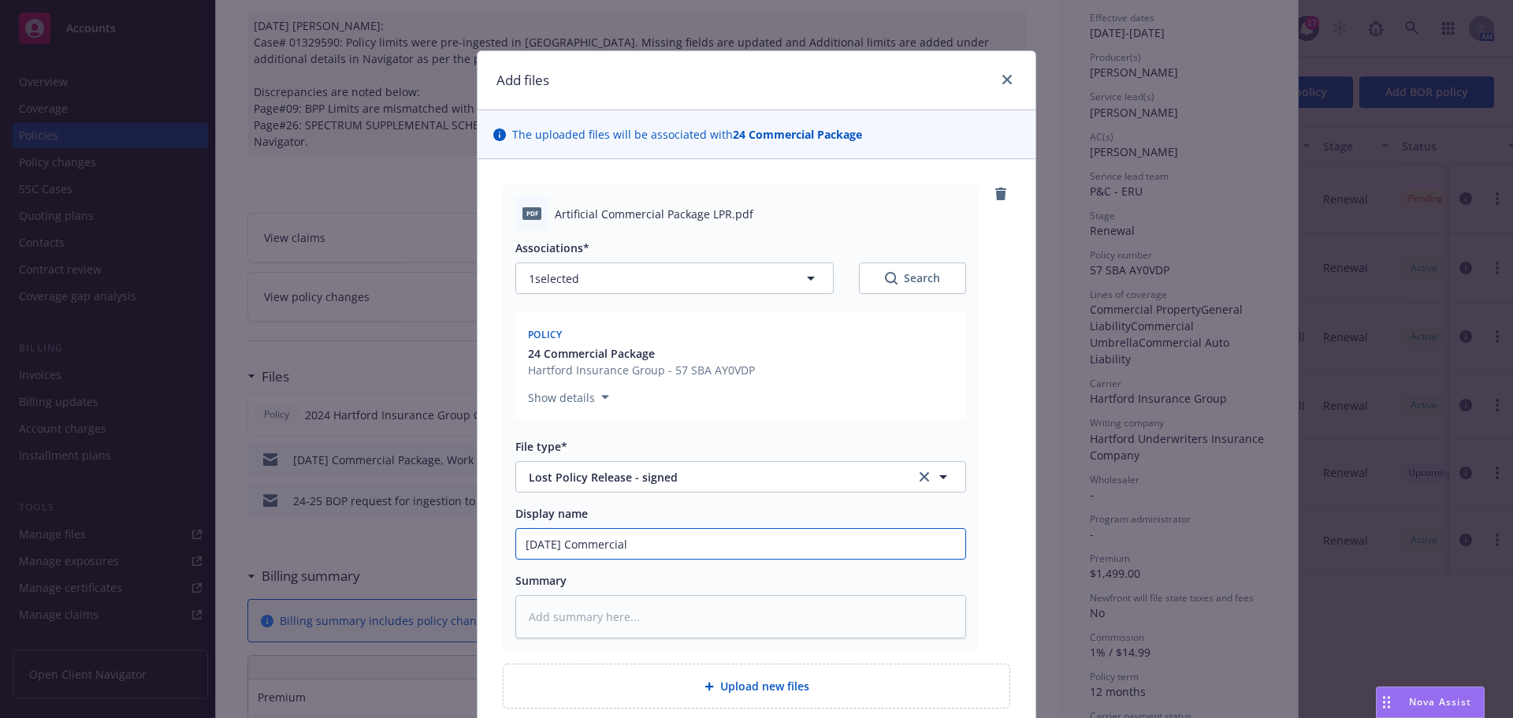
type textarea "x"
type input "[DATE] Commercial P"
type textarea "x"
type input "[DATE] Commercial Pa"
type textarea "x"
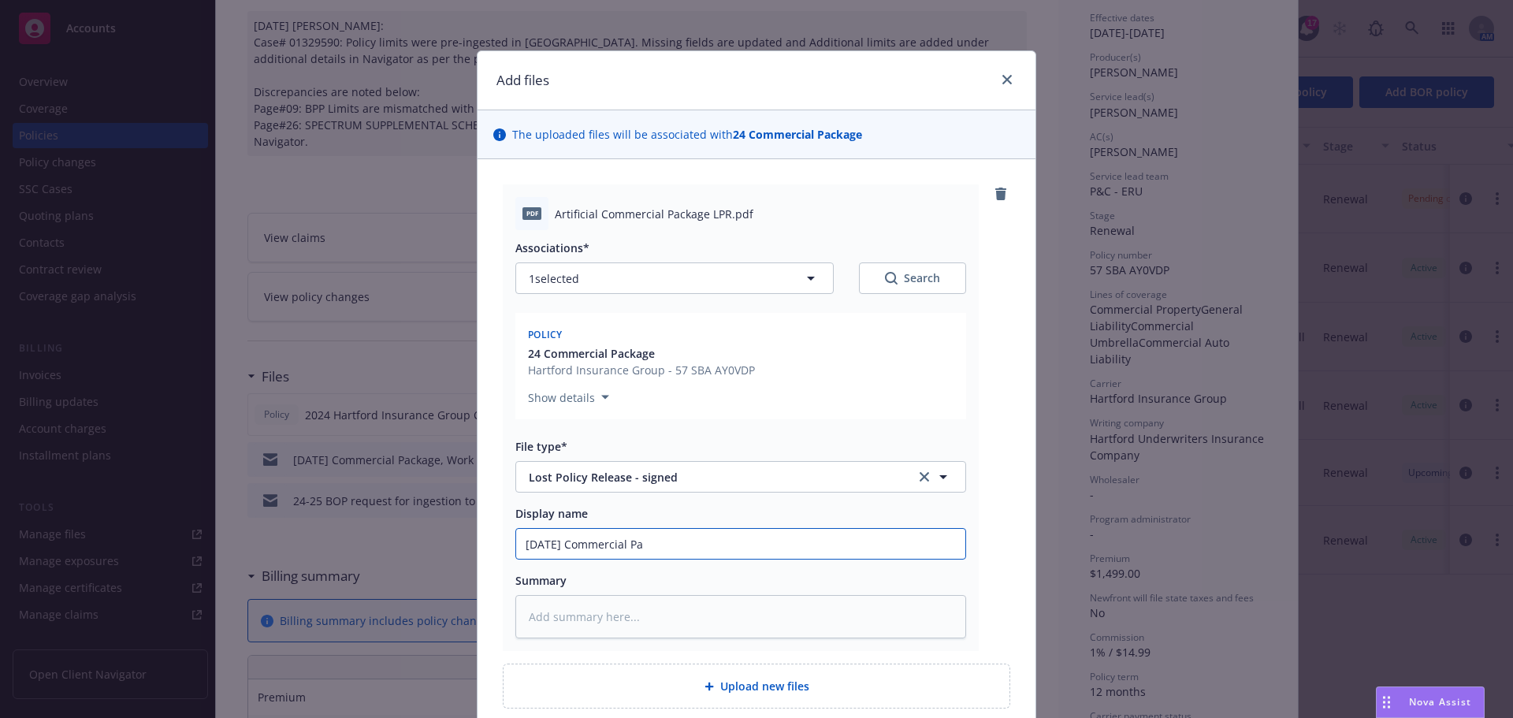
type input "[DATE] Commercial Pac"
type textarea "x"
type input "[DATE] Commercial Pack"
type textarea "x"
type input "[DATE] Commercial Packa"
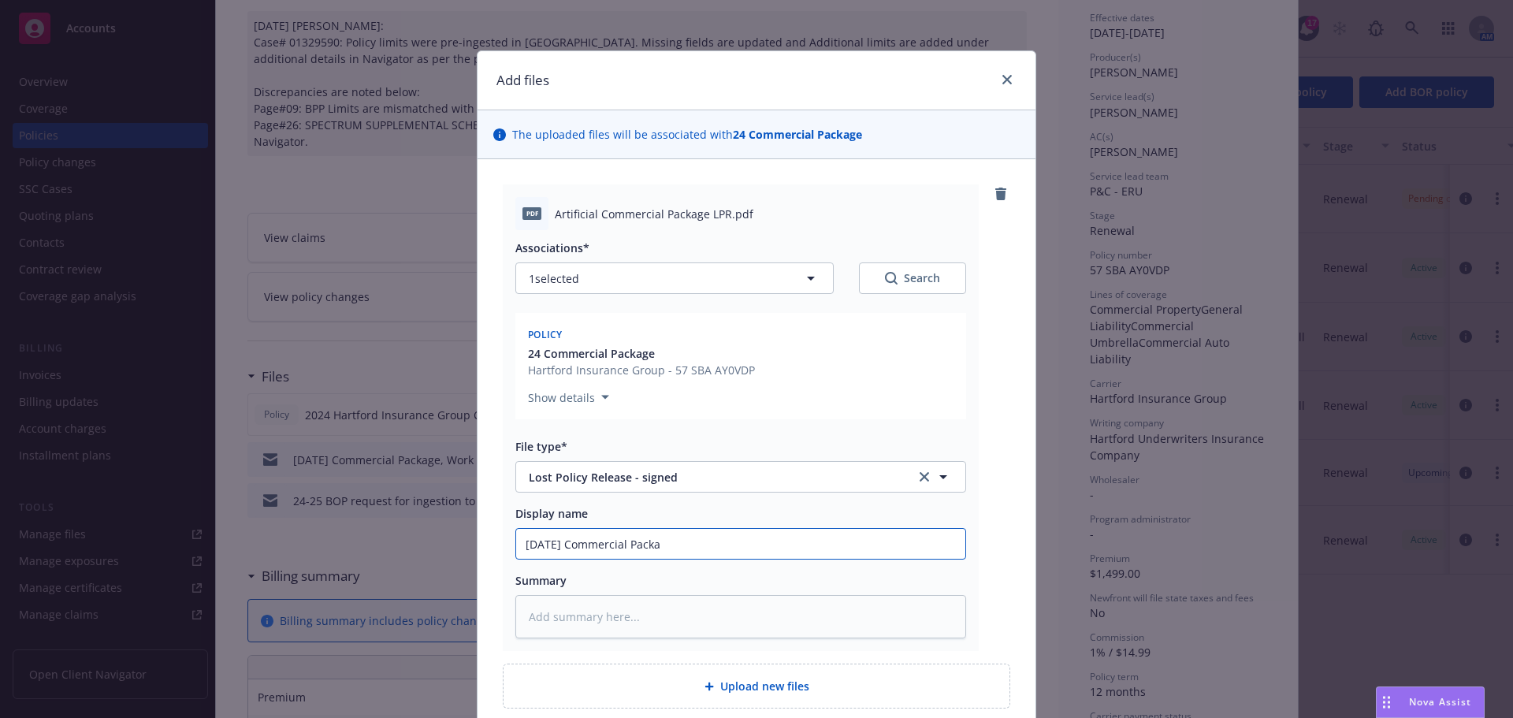
type textarea "x"
type input "[DATE] Commercial Packag"
type textarea "x"
type input "[DATE] Commercial Package"
type textarea "x"
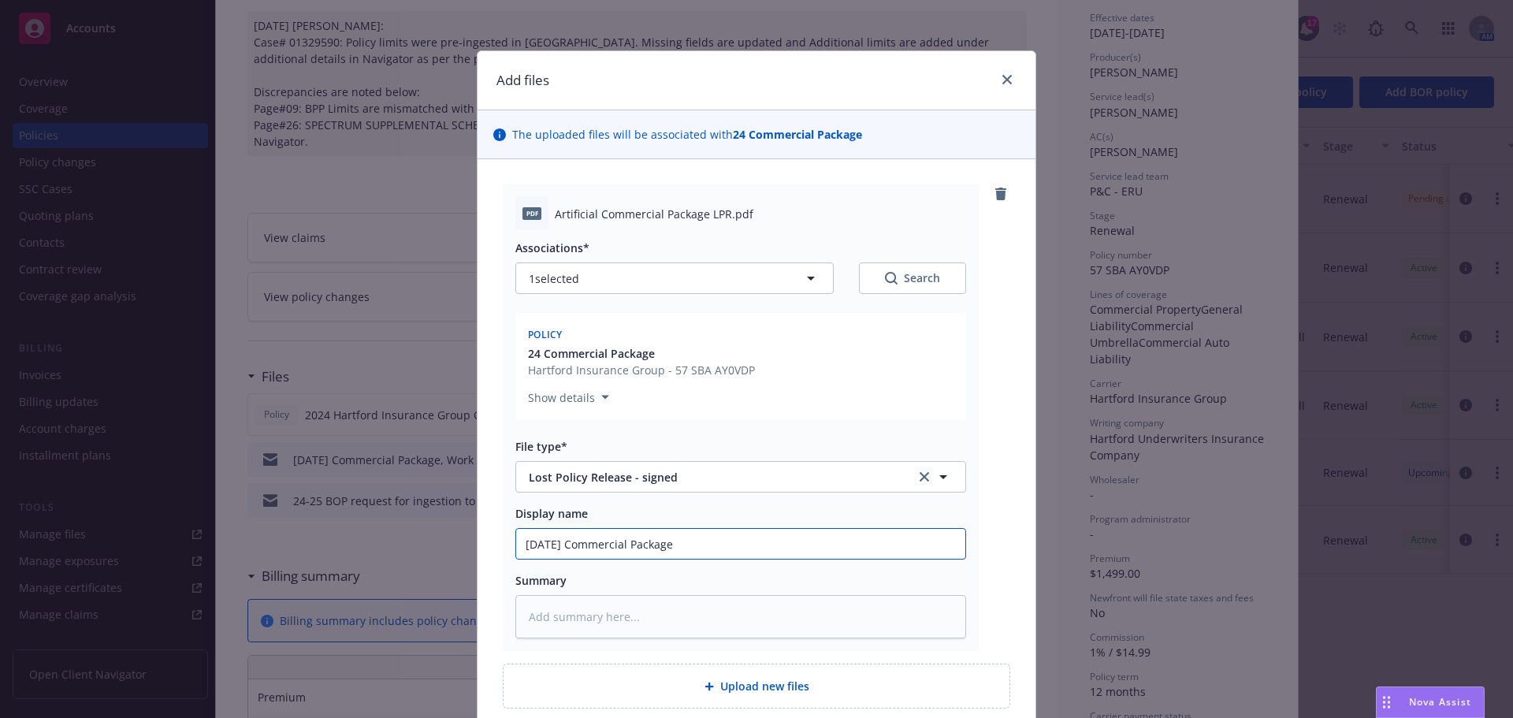
type input "[DATE] Commercial Package"
type textarea "x"
type input "[DATE] Commercial Package L"
type textarea "x"
type input "[DATE] Commercial Package LP"
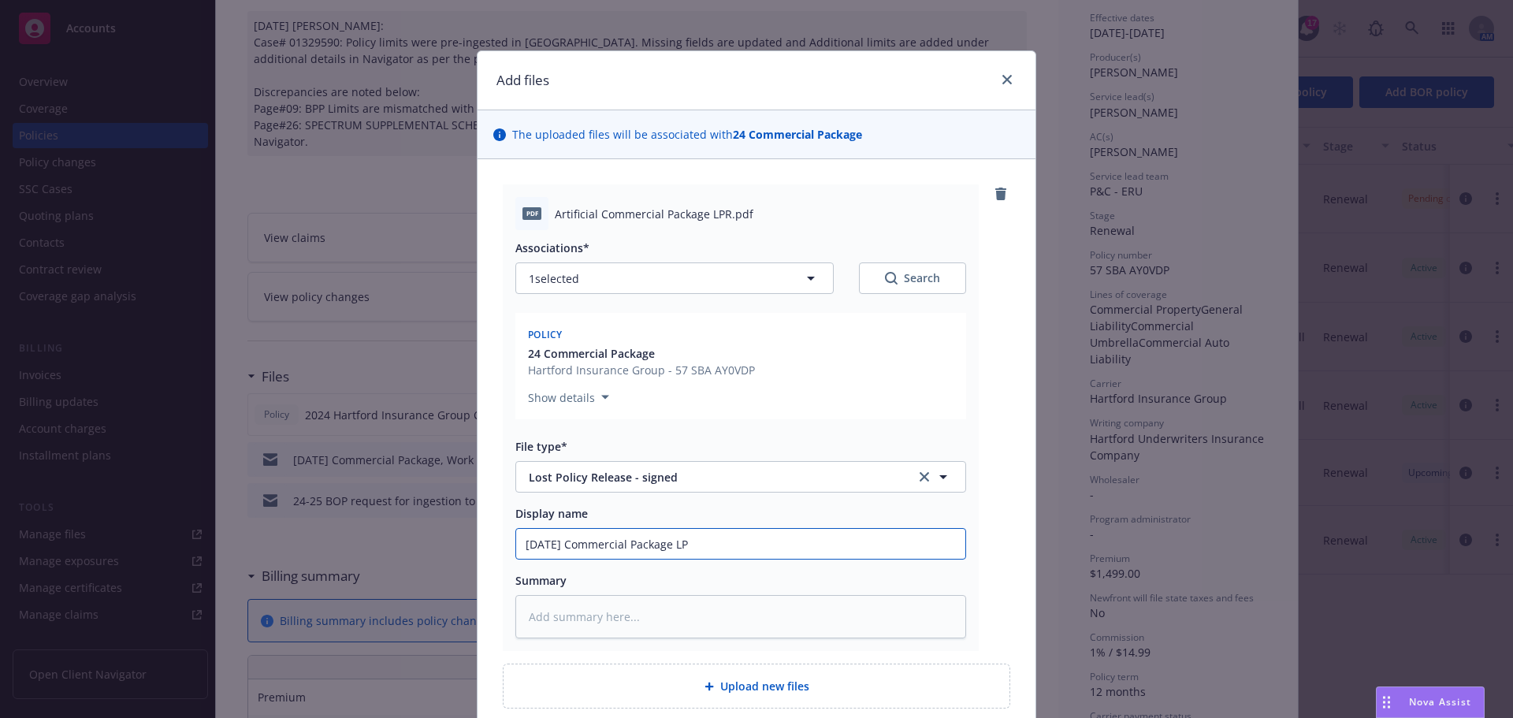
type textarea "x"
type input "[DATE] Commercial Package LPR"
type textarea "x"
type input "[DATE] Commercial Package LPR"
type textarea "x"
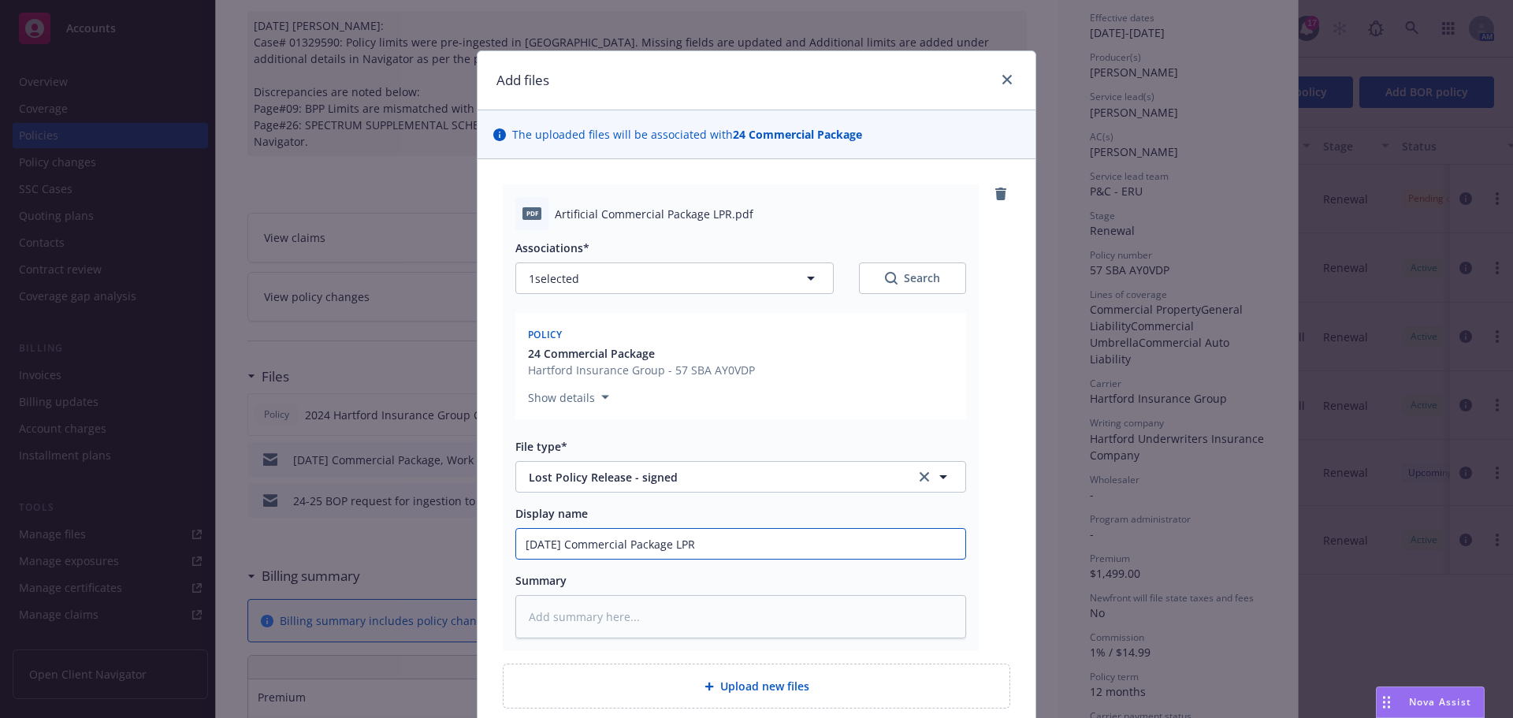
type input "[DATE] Commercial Package LPR -"
type textarea "x"
type input "[DATE] Commercial Package LPR -"
type textarea "x"
type input "[DATE] Commercial Package LPR - S"
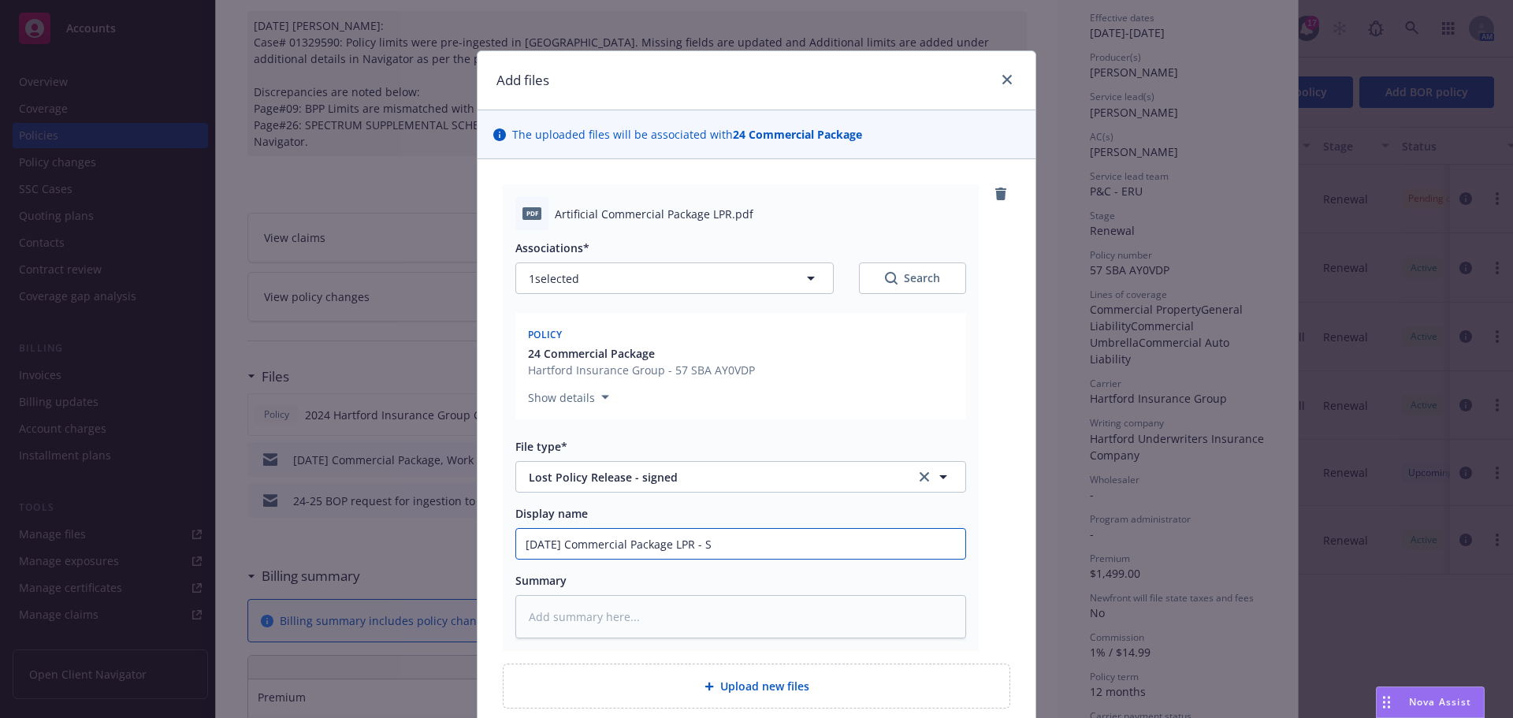
type textarea "x"
type input "[DATE] Commercial Package LPR - Si"
type textarea "x"
type input "[DATE] Commercial Package LPR - Sig"
type textarea "x"
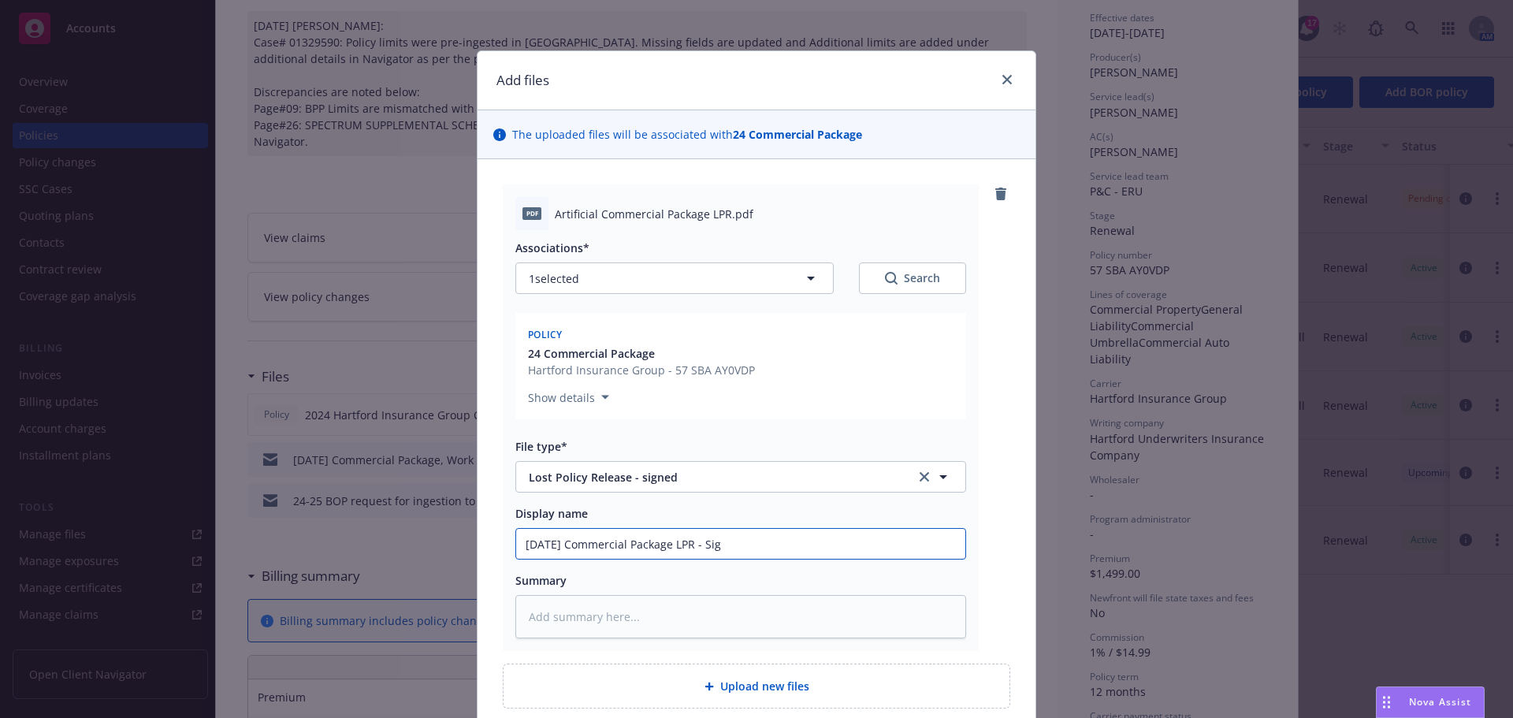
type input "[DATE] Commercial Package LPR - Sign"
type textarea "x"
type input "[DATE] Commercial Package LPR - Signe"
type textarea "x"
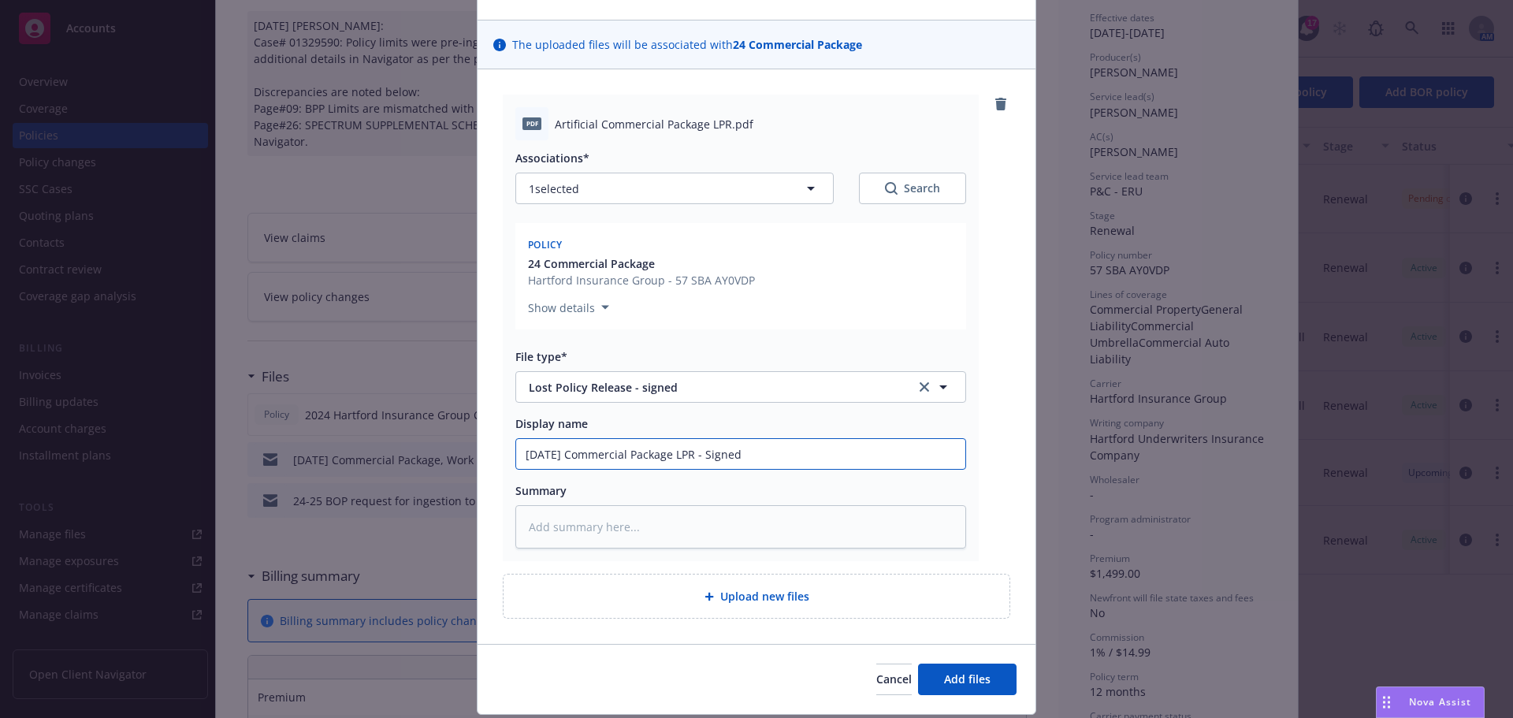
scroll to position [137, 0]
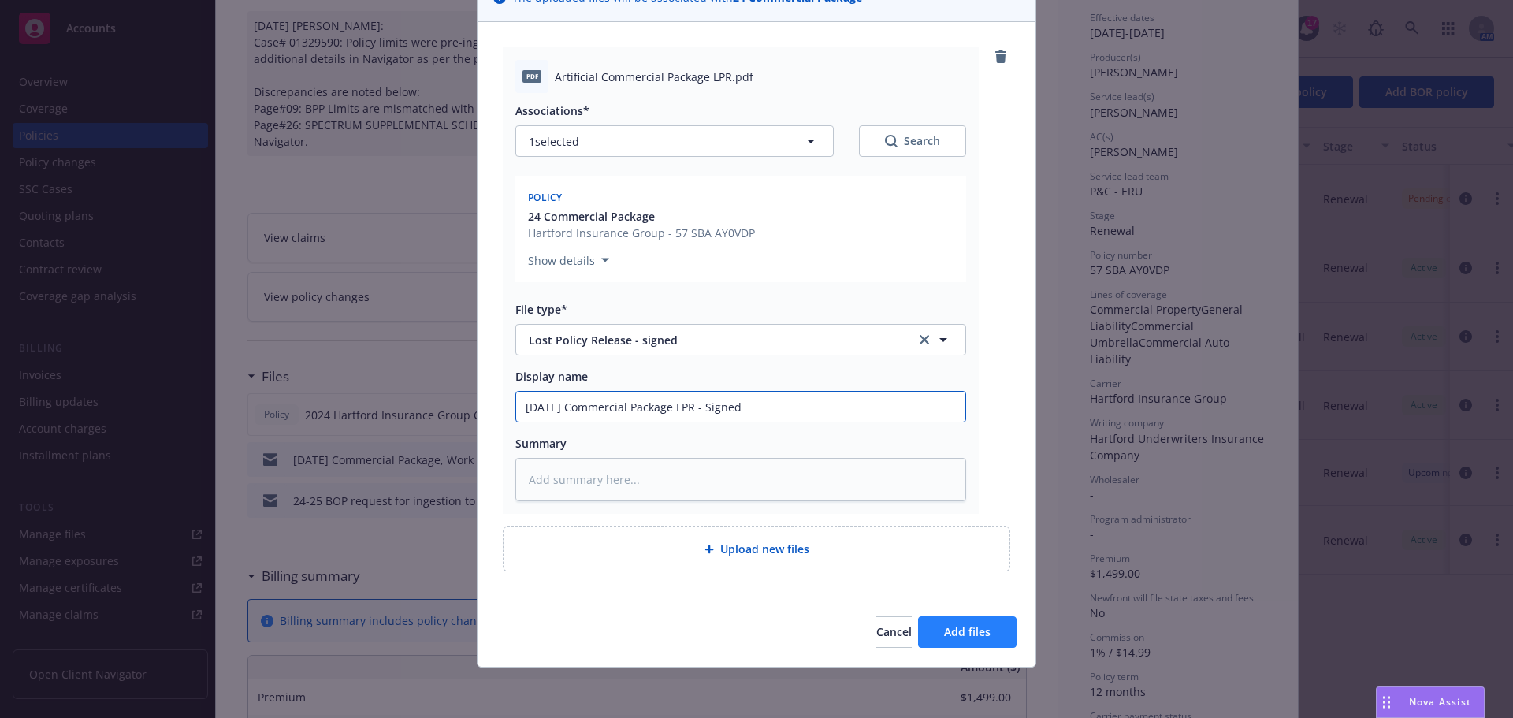
type input "[DATE] Commercial Package LPR - Signed"
click at [968, 634] on span "Add files" at bounding box center [967, 631] width 46 height 15
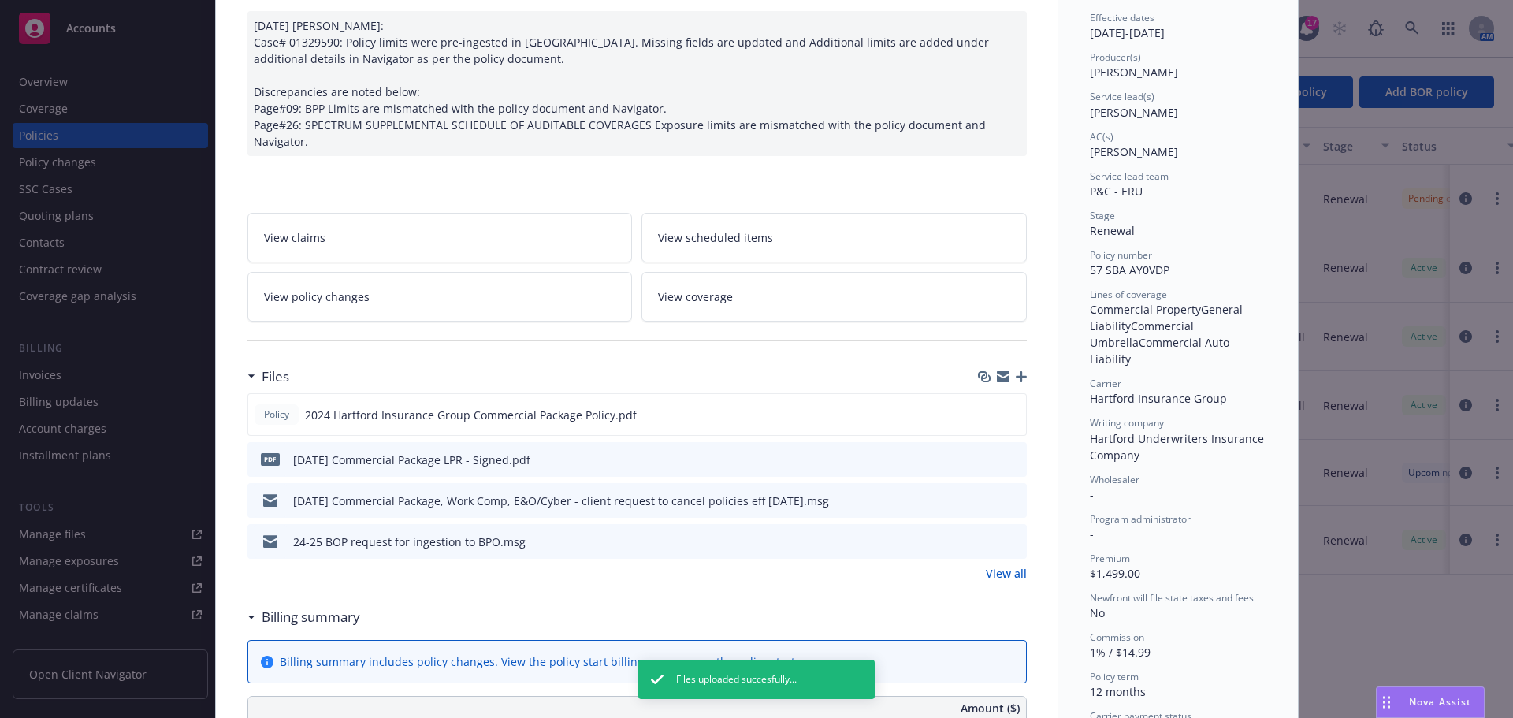
scroll to position [0, 0]
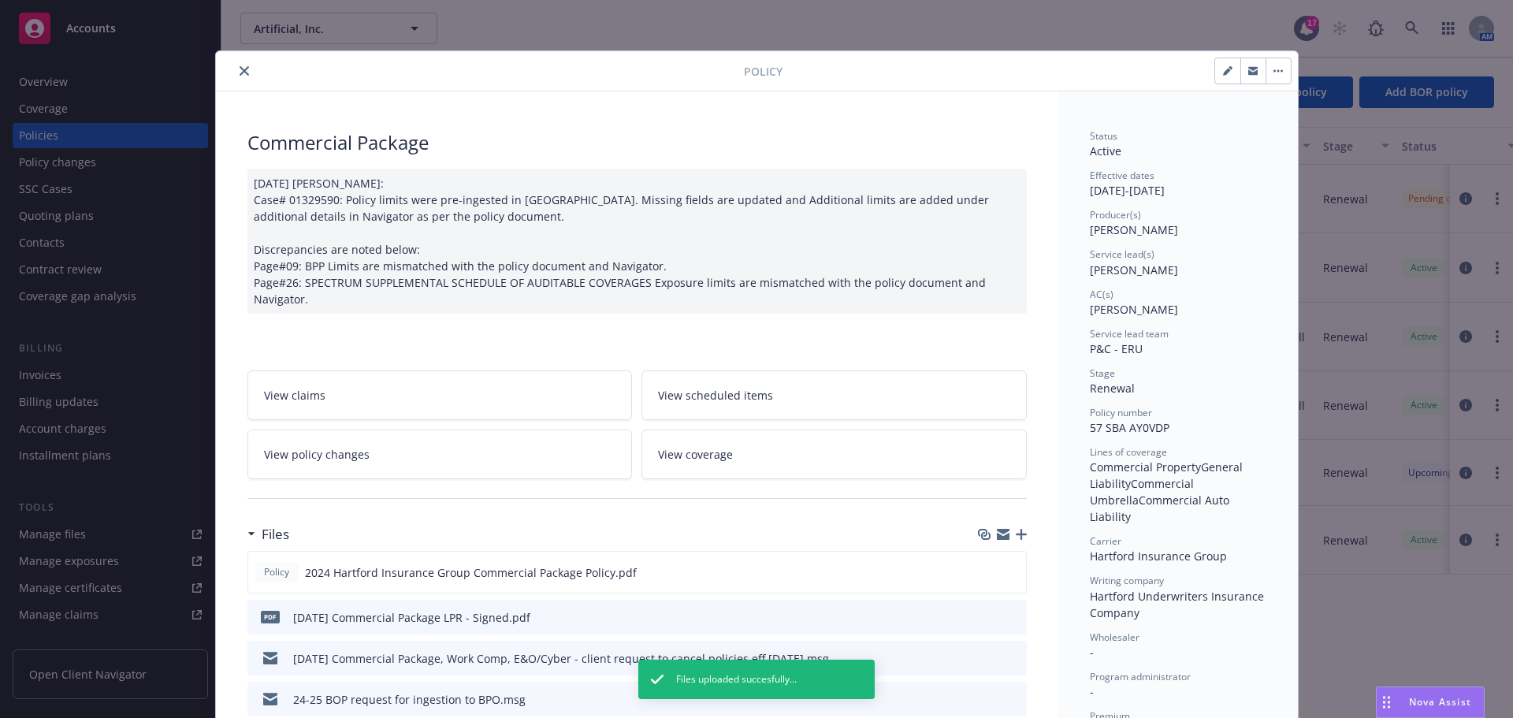
click at [240, 71] on icon "close" at bounding box center [244, 70] width 9 height 9
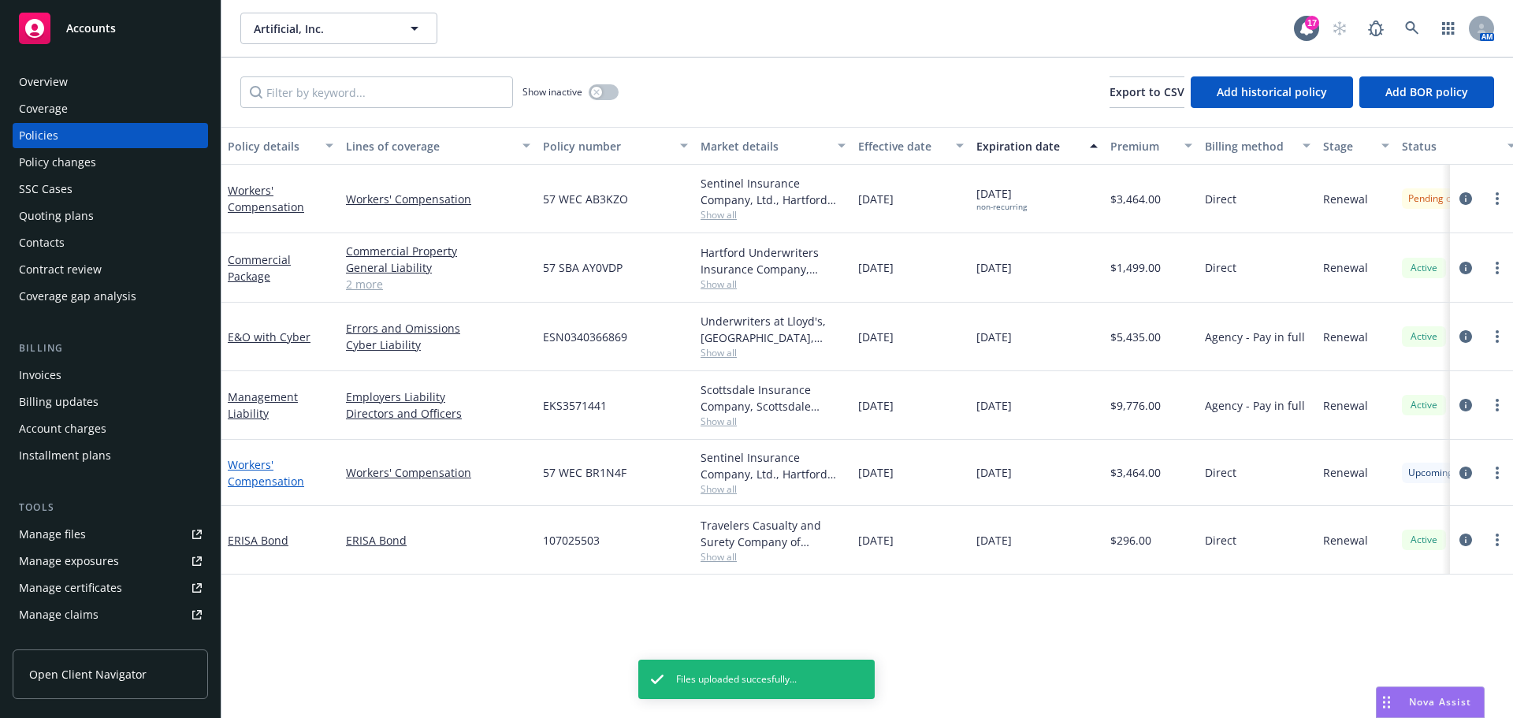
click at [268, 481] on link "Workers' Compensation" at bounding box center [266, 473] width 76 height 32
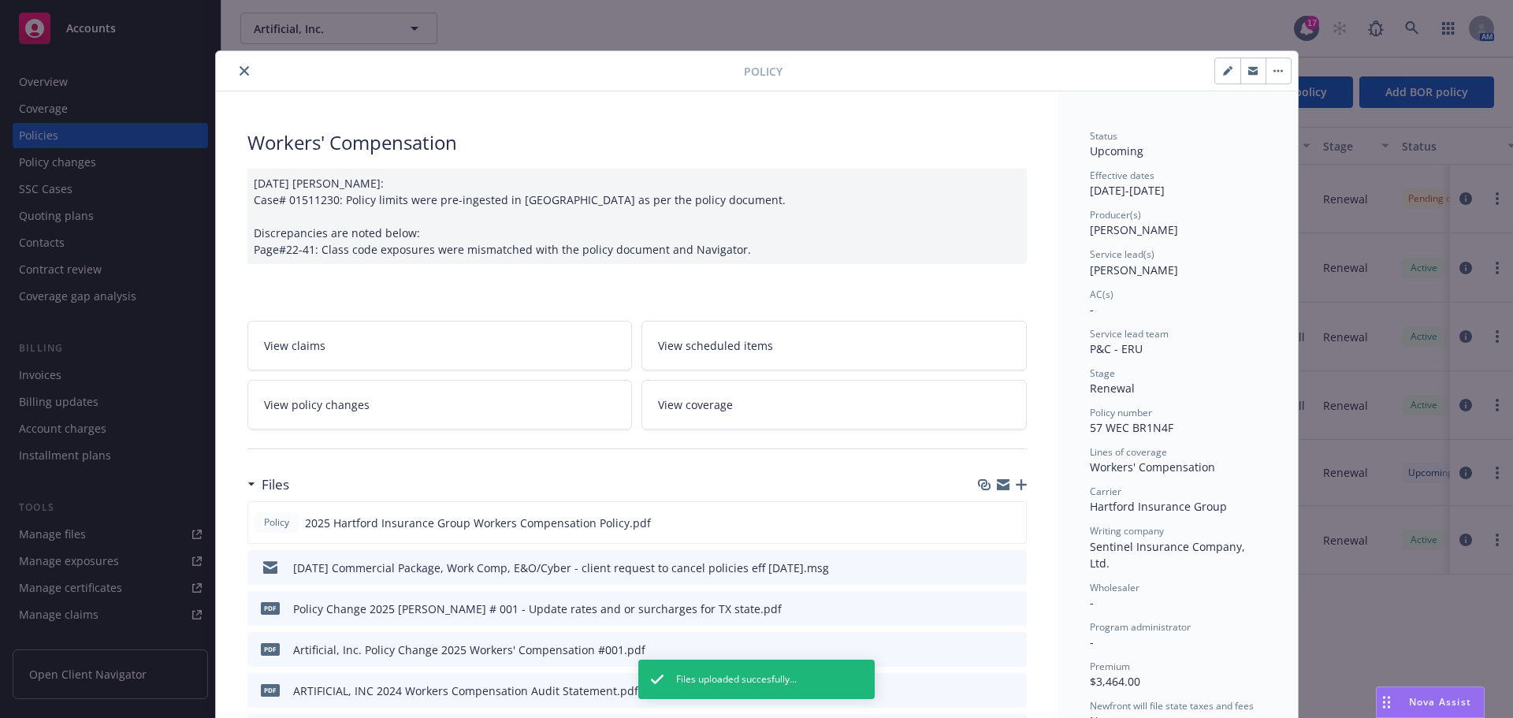
scroll to position [47, 0]
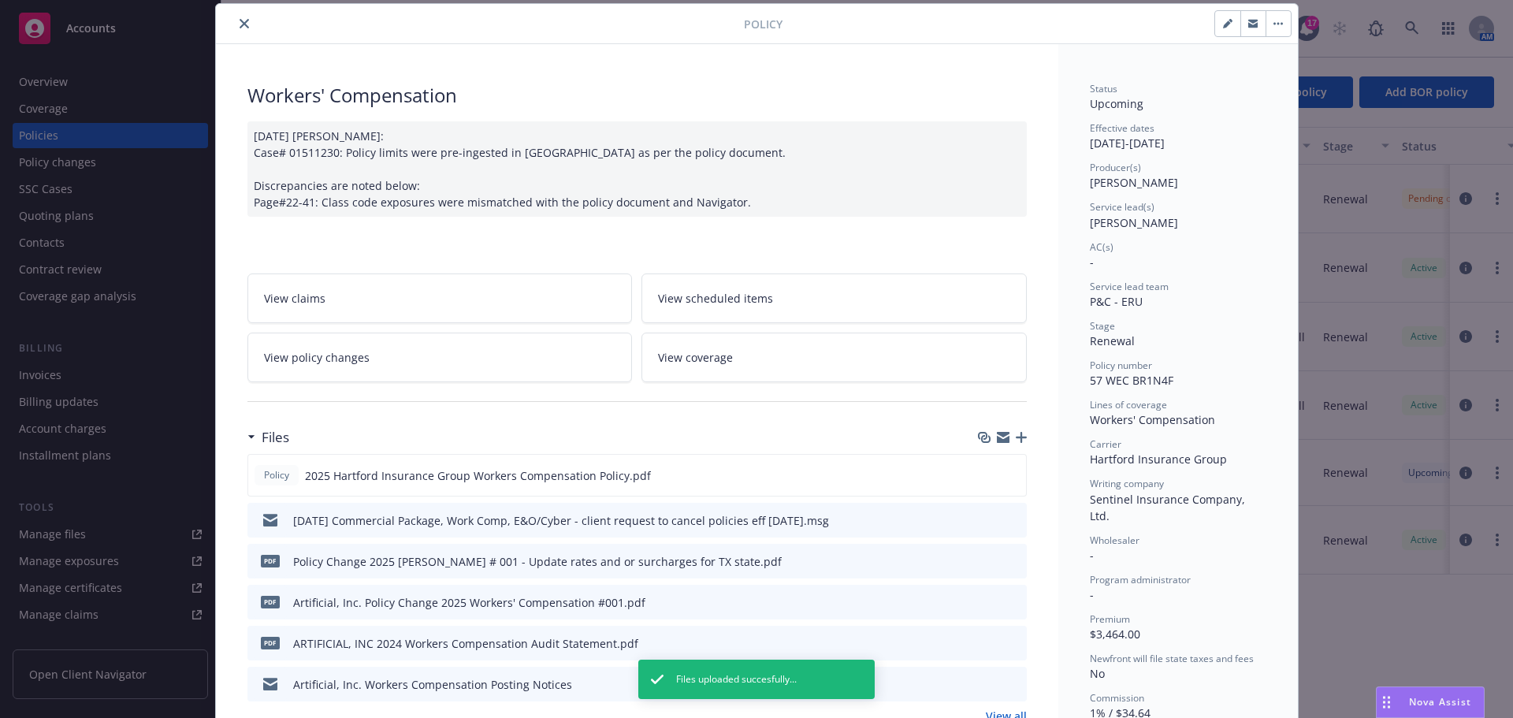
click at [1016, 435] on icon "button" at bounding box center [1021, 437] width 11 height 11
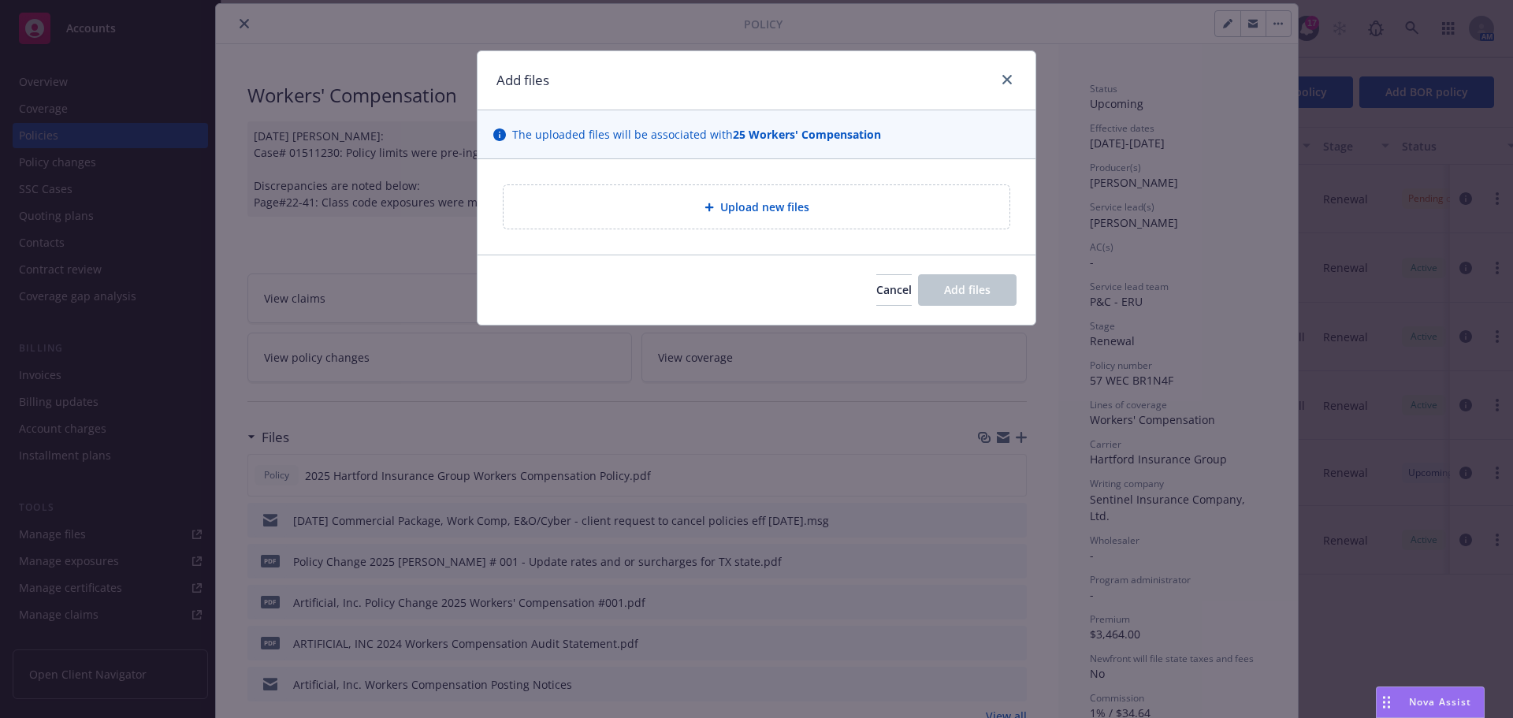
type textarea "x"
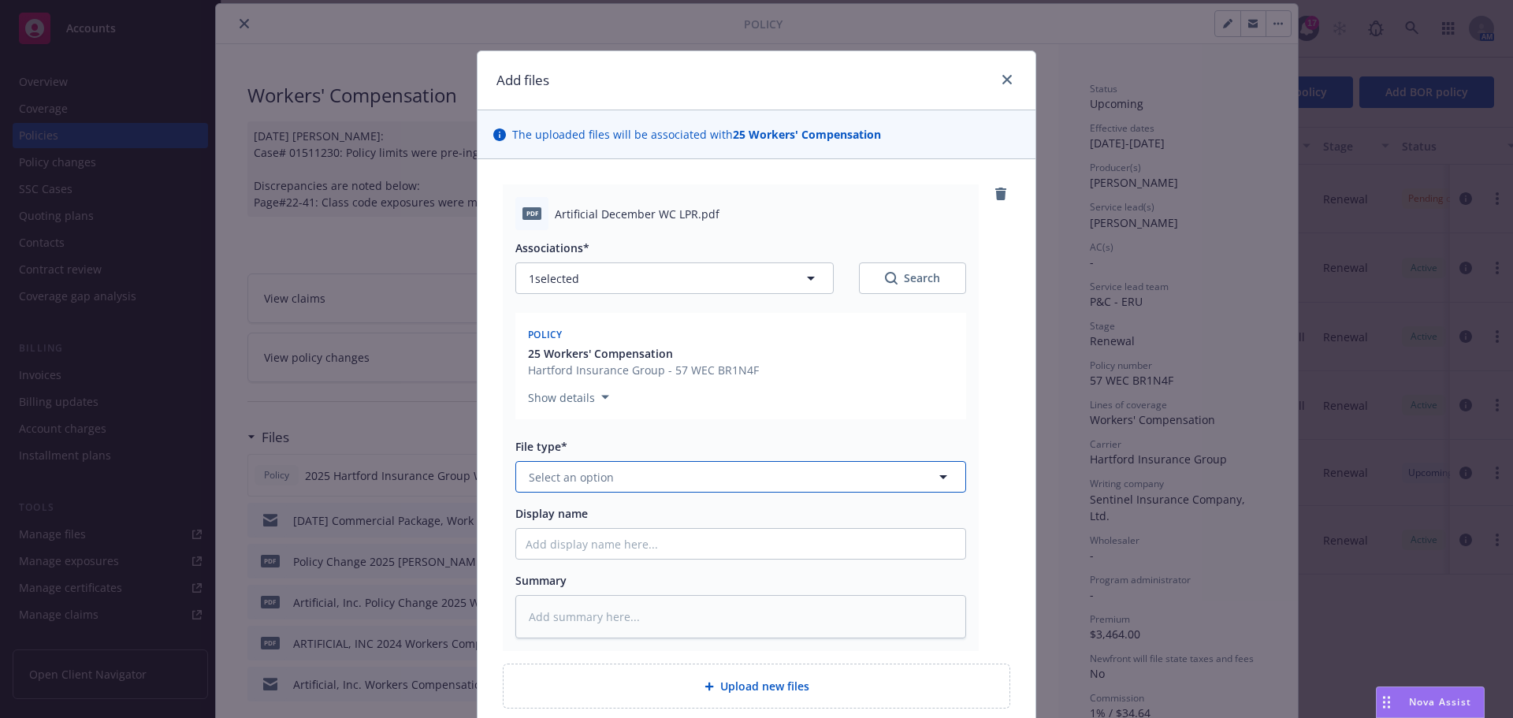
click at [537, 472] on span "Select an option" at bounding box center [571, 477] width 85 height 17
type input "lost pol"
click at [560, 513] on span "Lost Policy Release - signed" at bounding box center [606, 520] width 149 height 17
click at [540, 551] on input "Display name" at bounding box center [740, 544] width 449 height 30
type textarea "x"
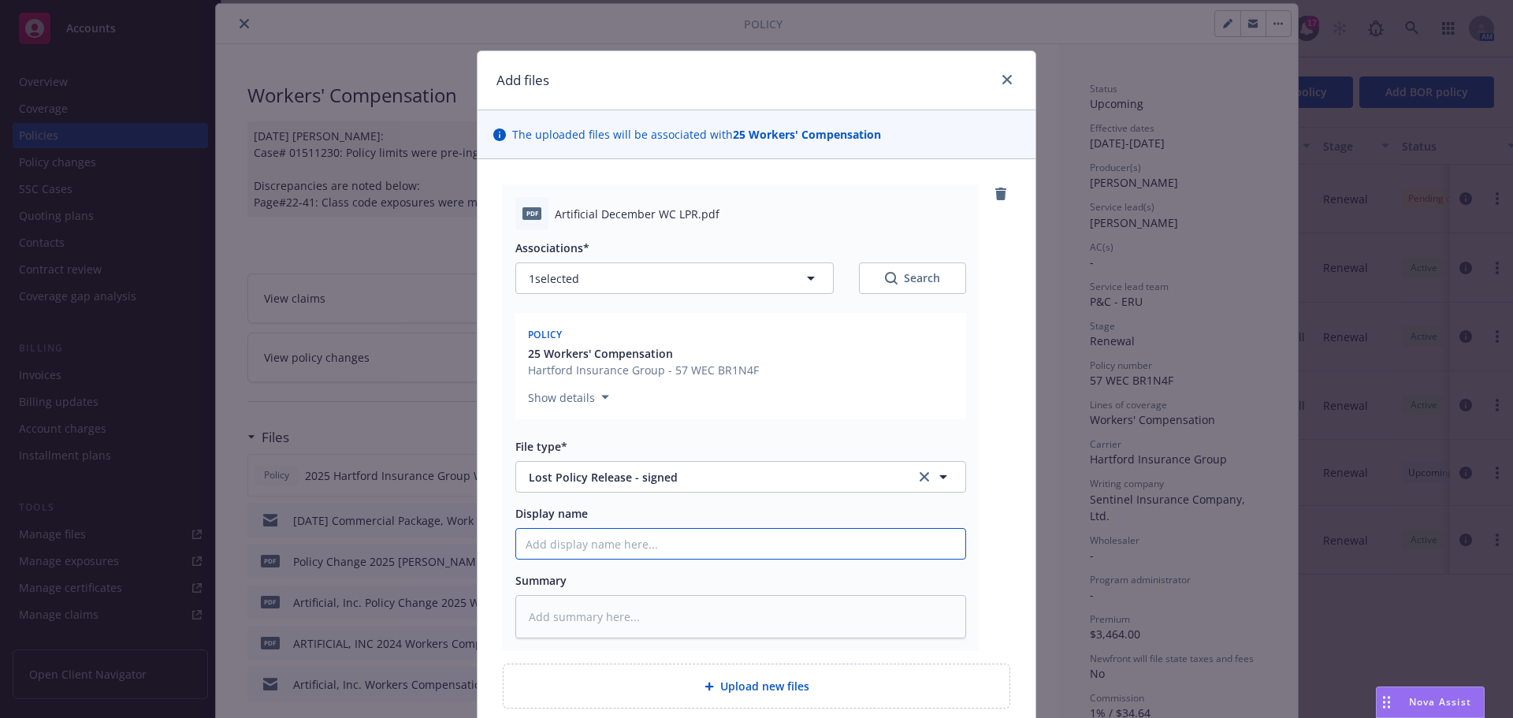
type input "1"
type textarea "x"
type input "12"
type textarea "x"
type input "12/"
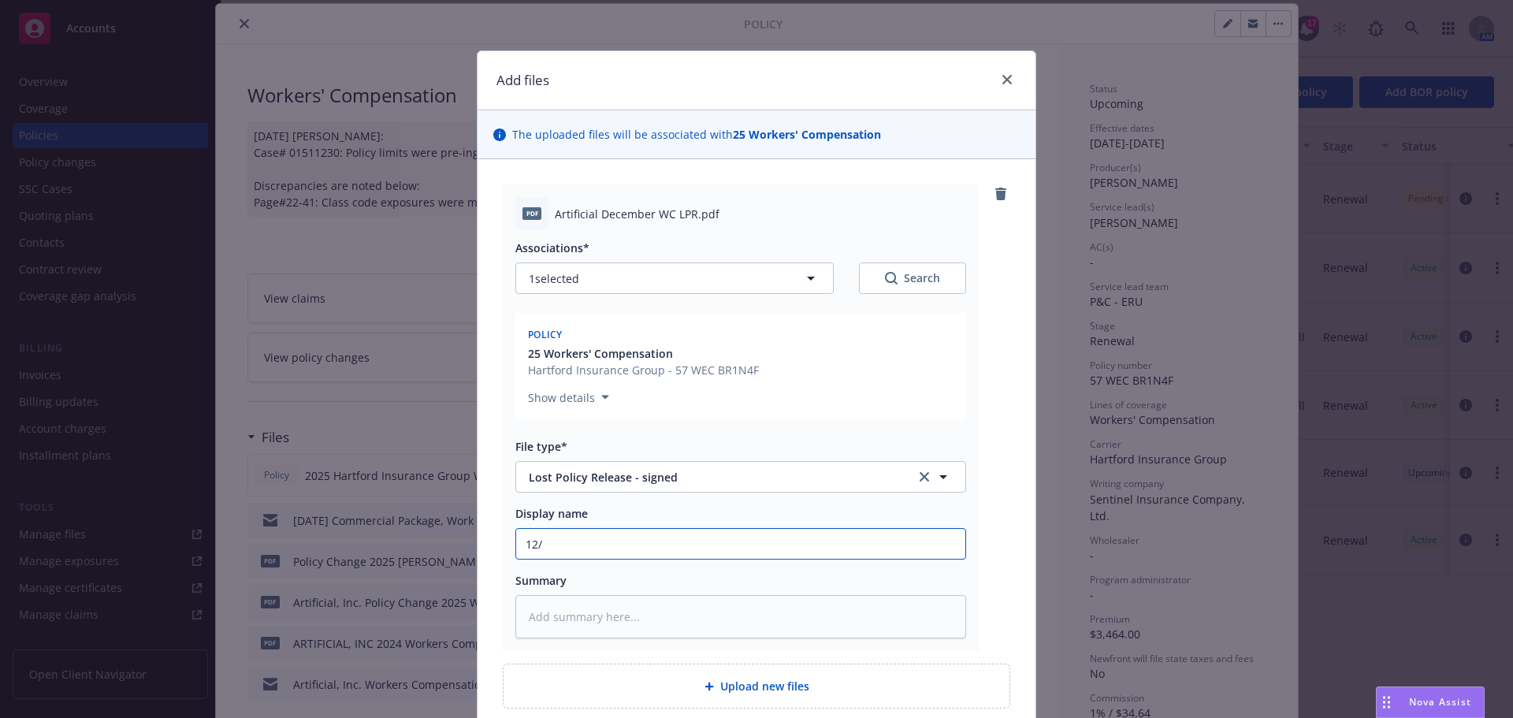
type textarea "x"
type input "12/1"
type textarea "x"
type input "12/12"
type textarea "x"
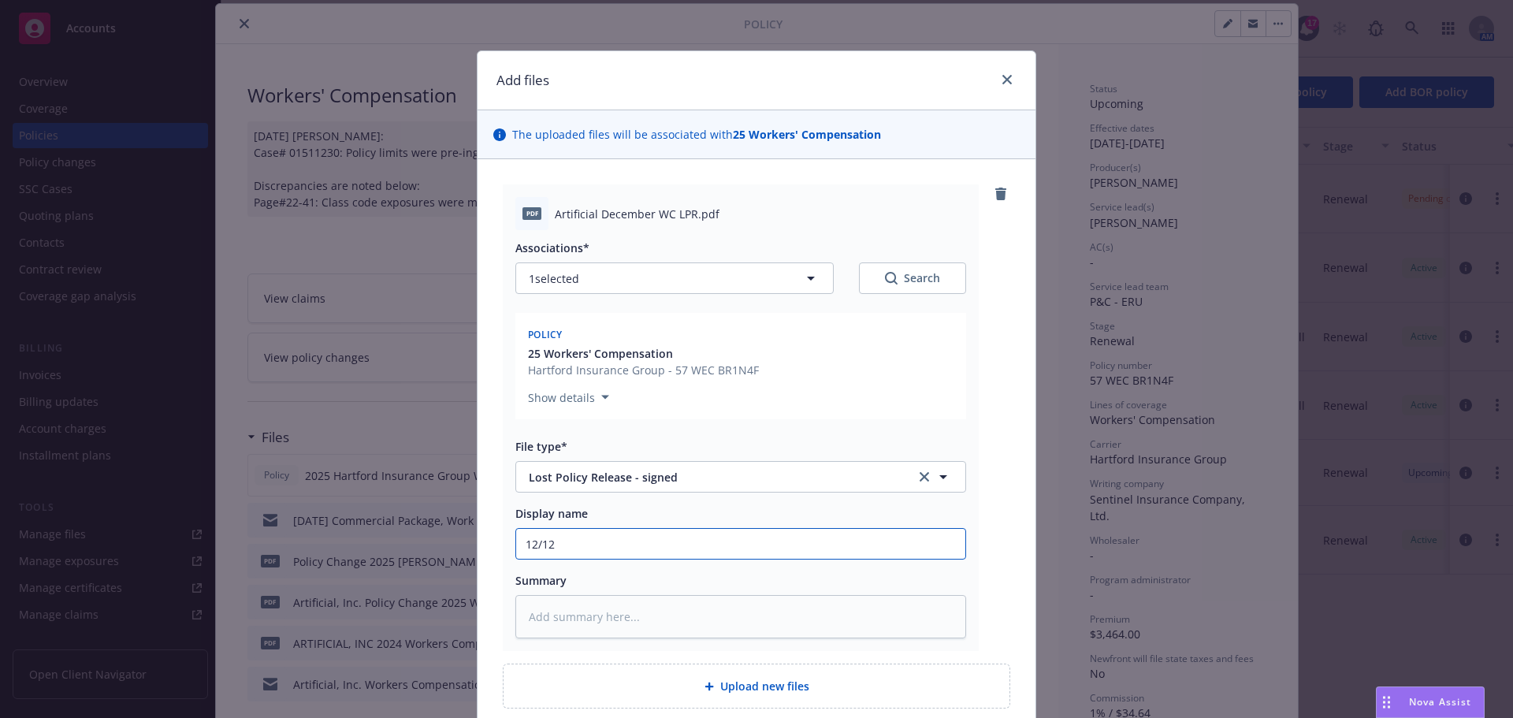
type input "12/12/"
type textarea "x"
type input "12/12/2"
type textarea "x"
type input "[DATE]"
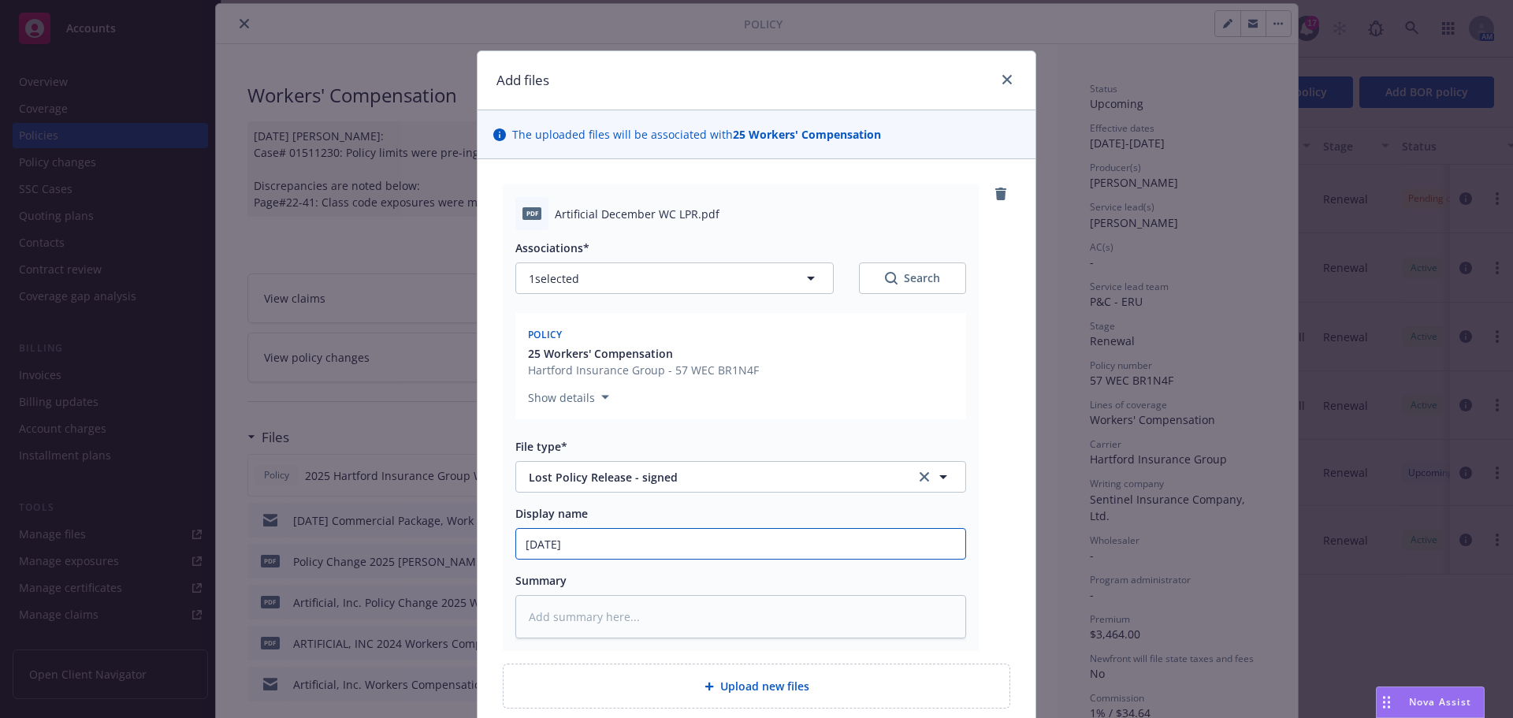
type textarea "x"
type input "12/12/202"
type textarea "x"
type input "[DATE]"
type textarea "x"
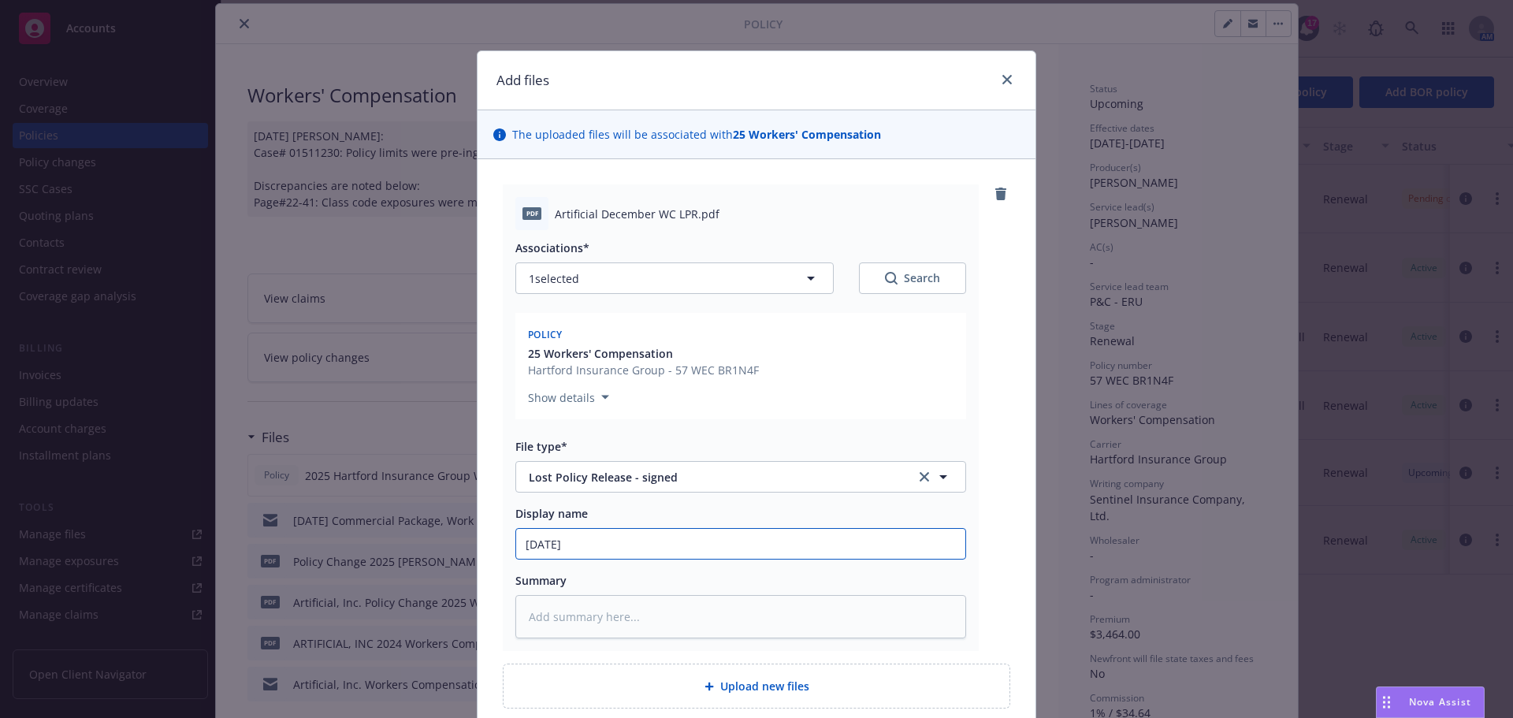
type input "[DATE]"
type textarea "x"
type input "[DATE] W"
type textarea "x"
type input "[DATE] Wo"
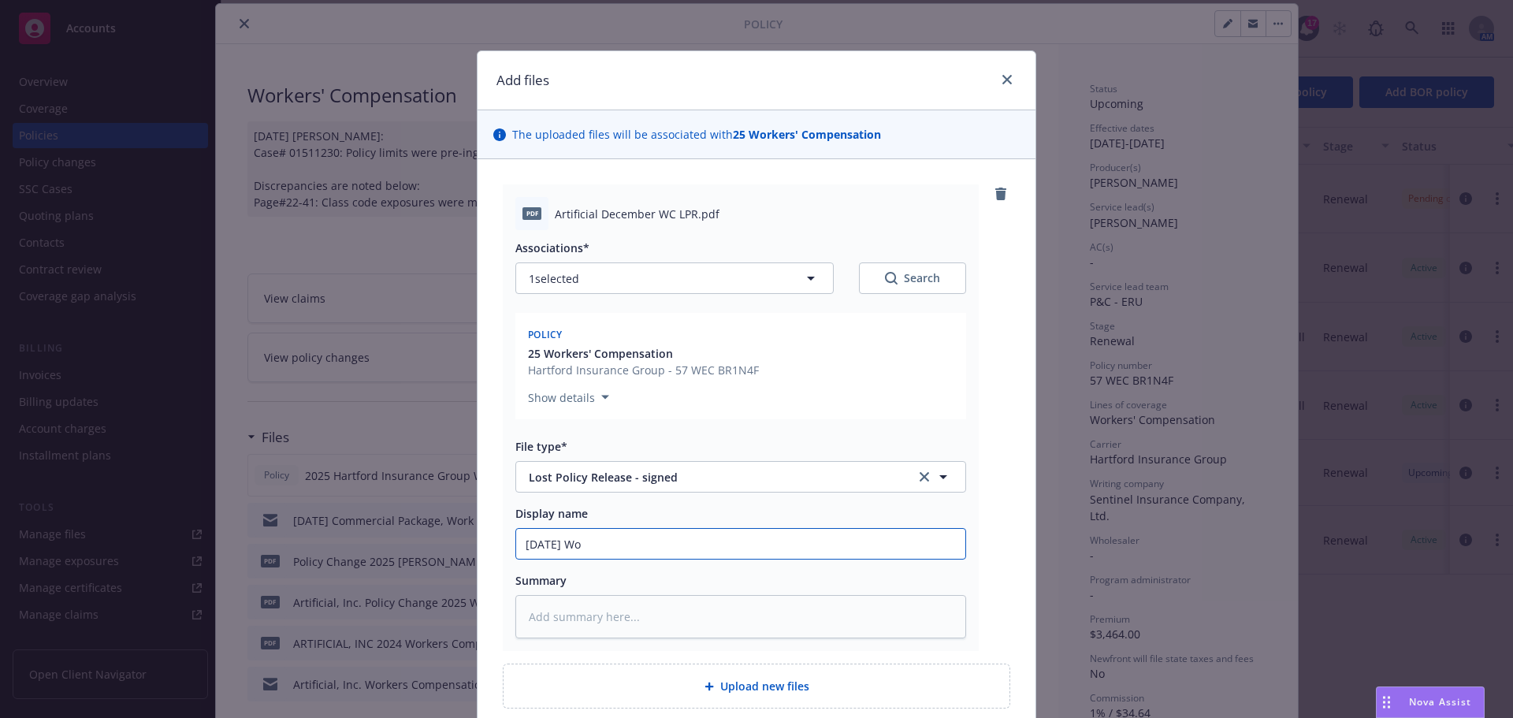
type textarea "x"
type input "[DATE] Wor"
type textarea "x"
type input "[DATE] Work"
type textarea "x"
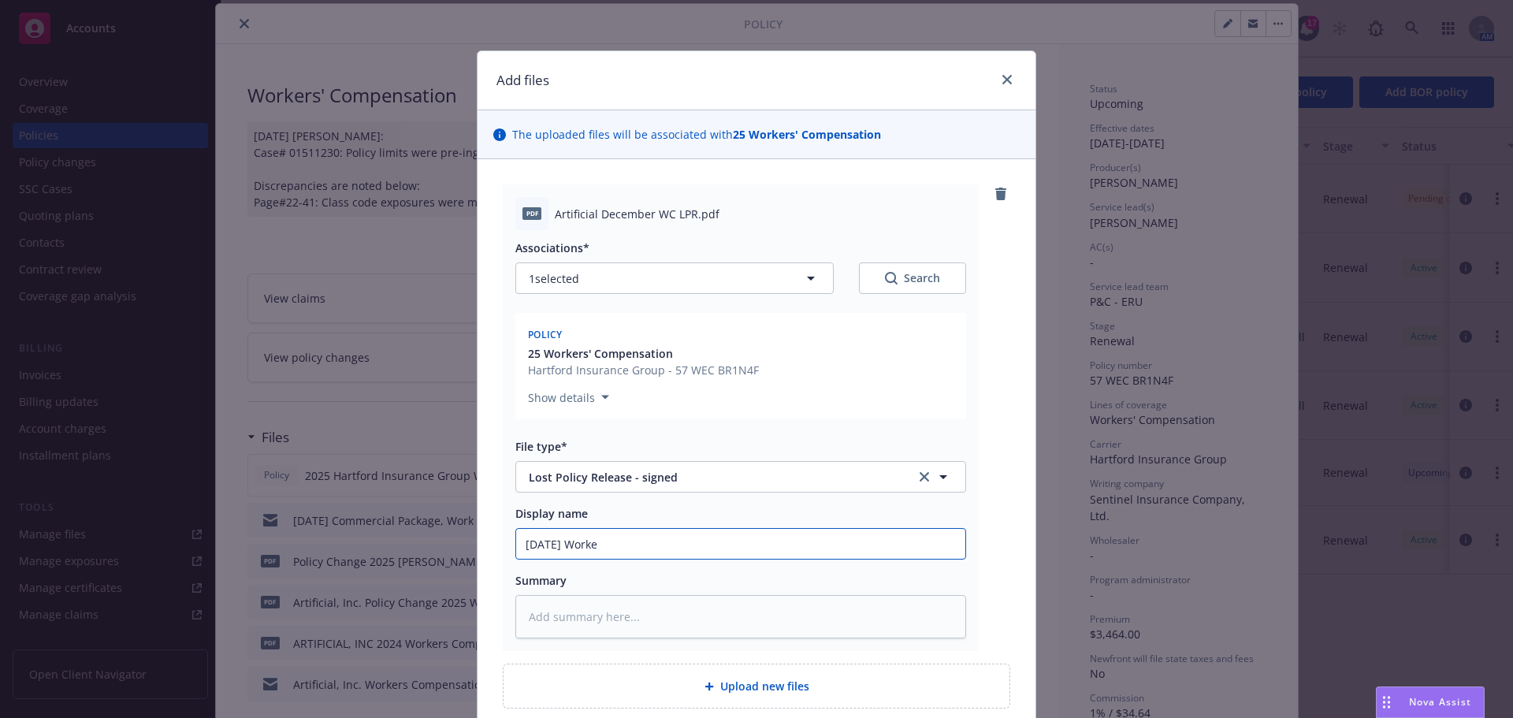
type input "[DATE] Worker"
type textarea "x"
type input "[DATE] Workers"
type textarea "x"
type input "[DATE] Workers"
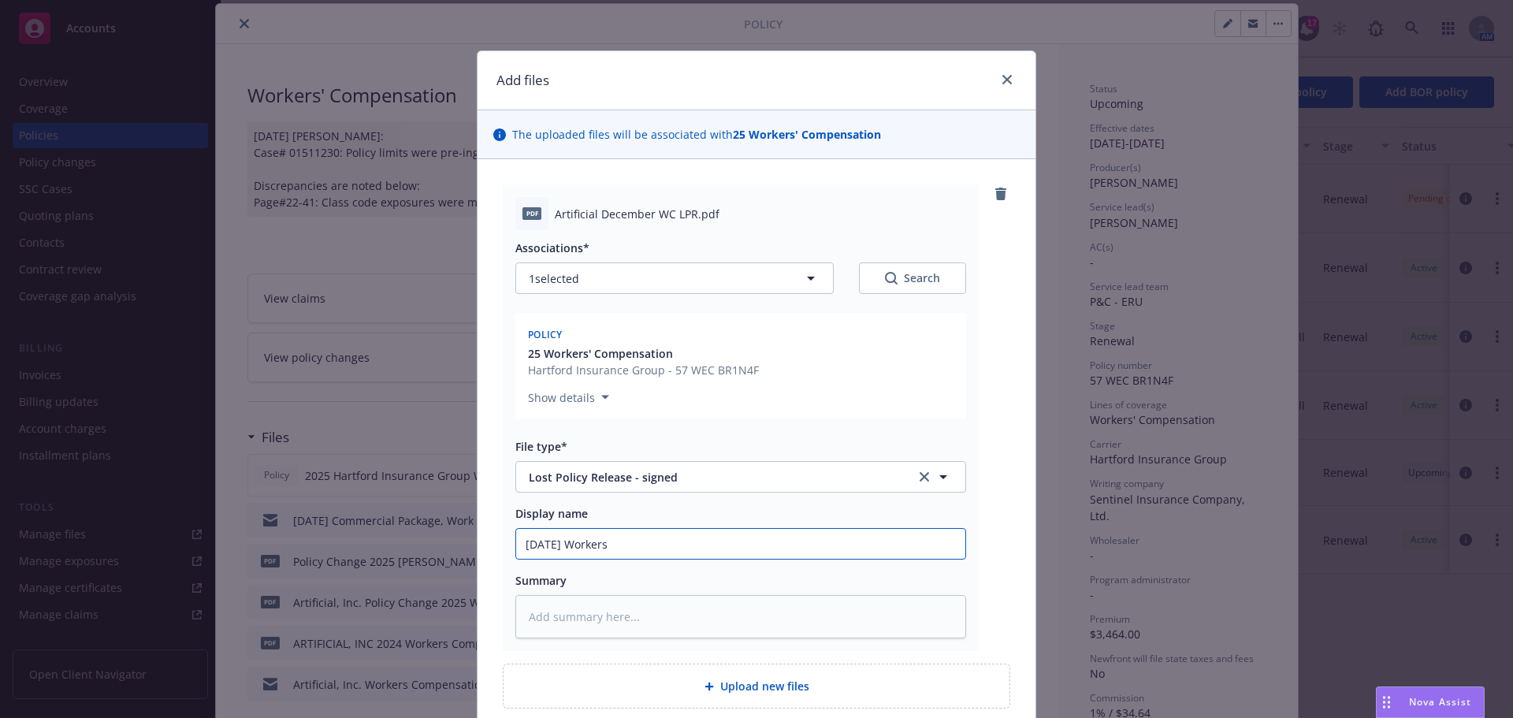
type textarea "x"
type input "[DATE] Workers C"
type textarea "x"
type input "[DATE] Workers Co"
type textarea "x"
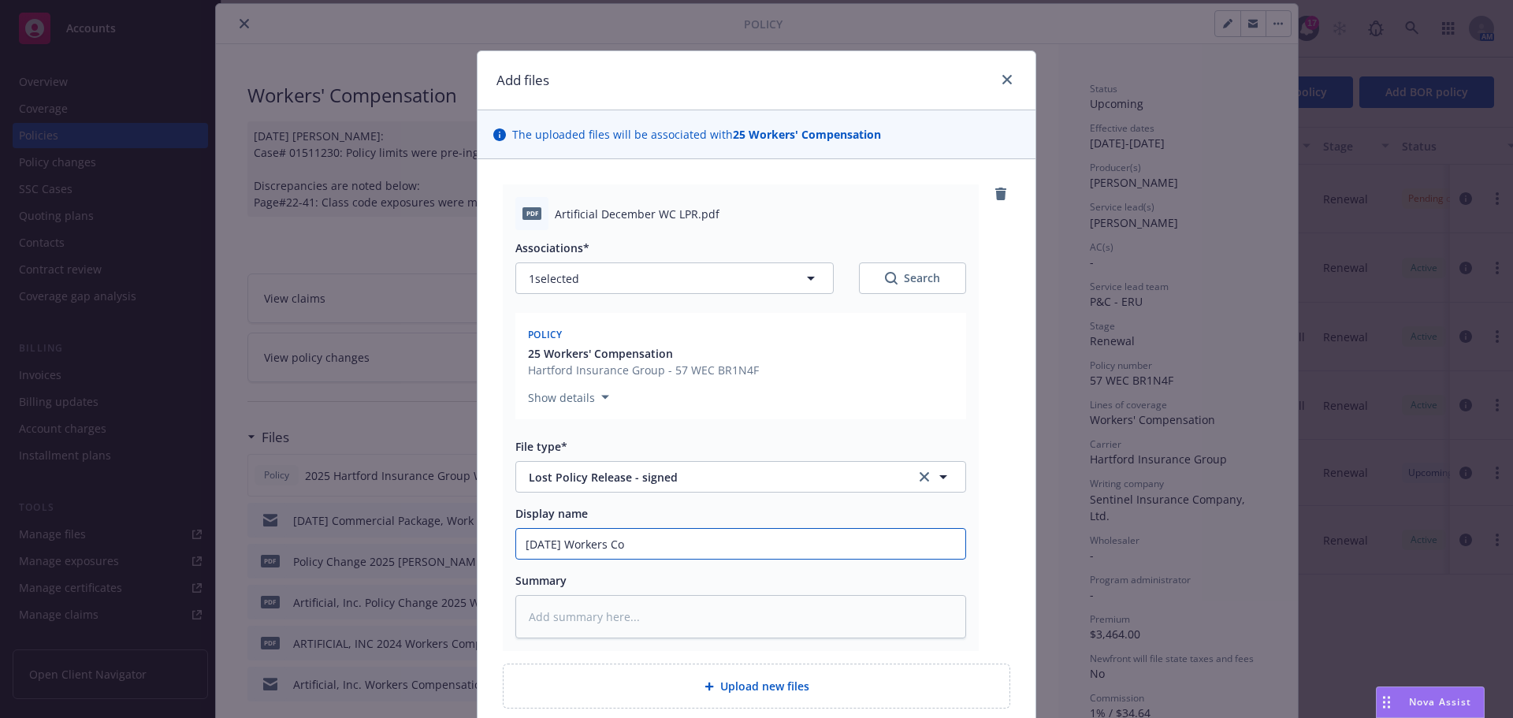
type input "[DATE] Workers Com"
type textarea "x"
type input "[DATE] Workers Comp"
type textarea "x"
type input "[DATE] Workers Compe"
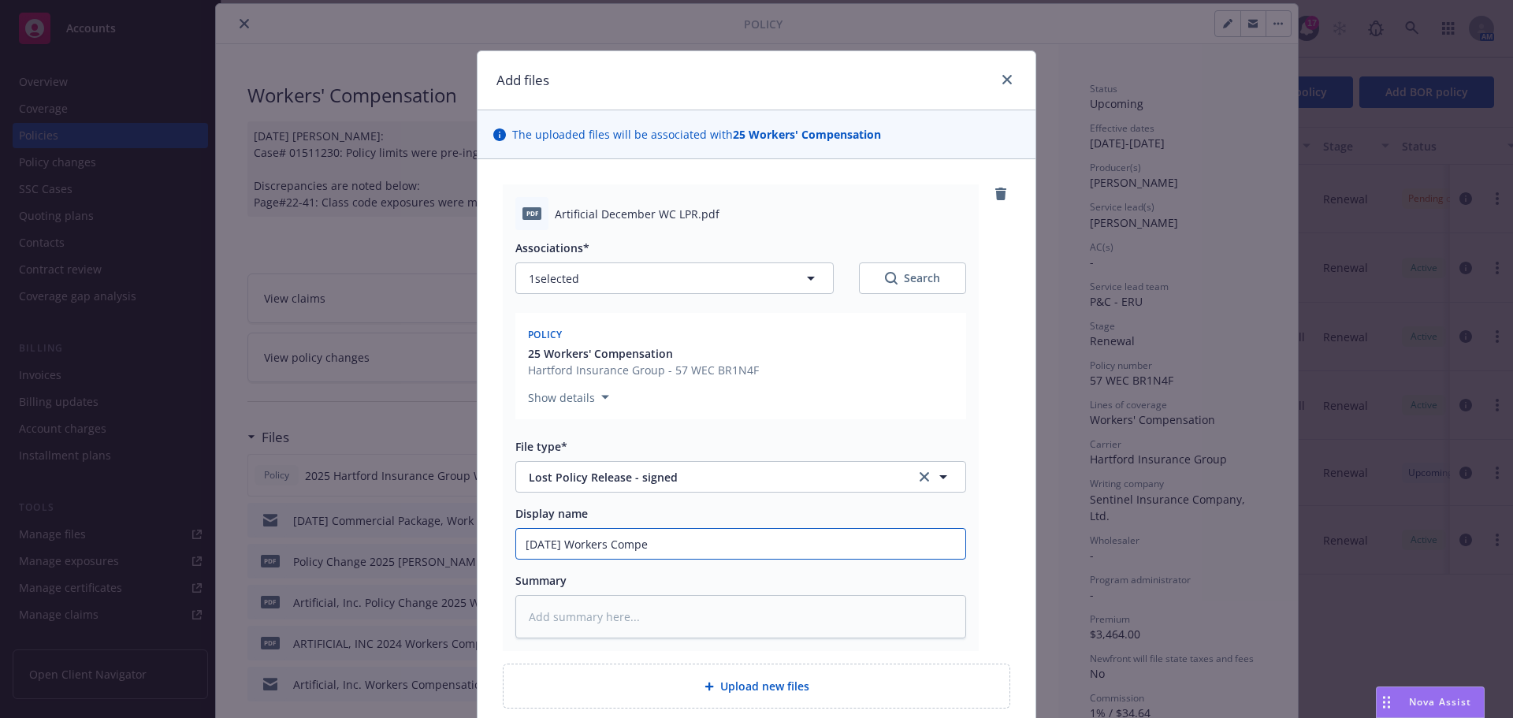
type textarea "x"
type input "[DATE] Workers Compen"
type textarea "x"
type input "[DATE] Workers Compens"
type textarea "x"
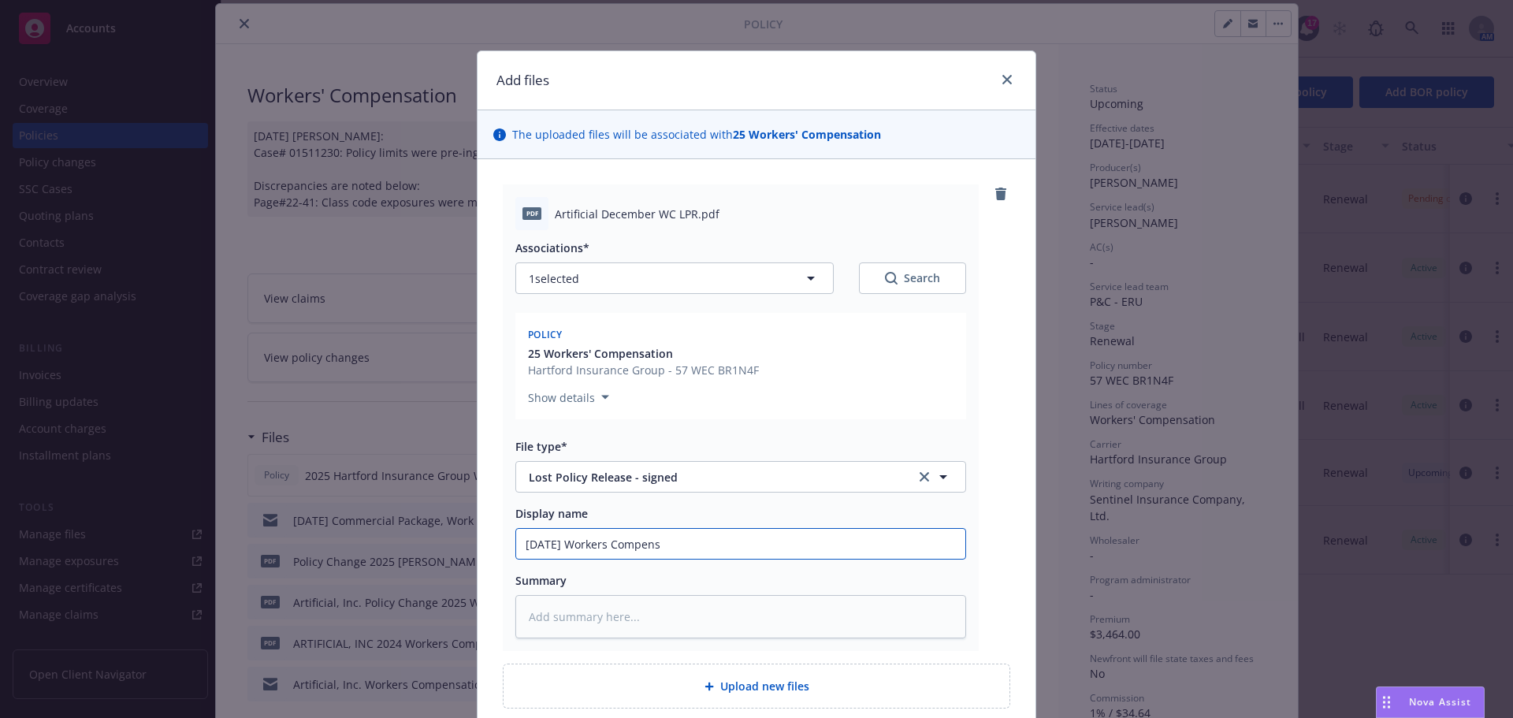
type input "[DATE] Workers Compensa"
type textarea "x"
type input "[DATE] Workers Compensat"
type textarea "x"
type input "[DATE] Workers Compensati"
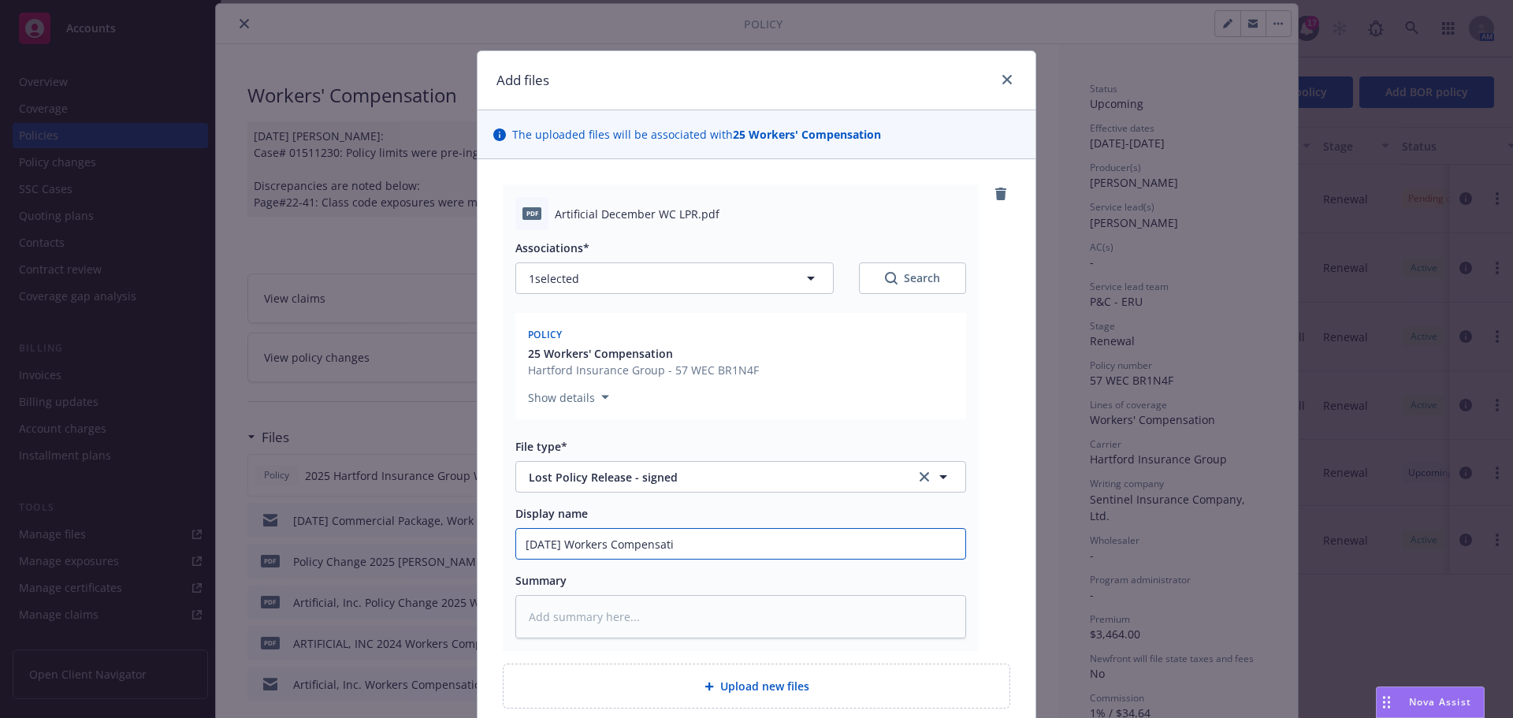
type textarea "x"
type input "[DATE] Workers Compensatio"
type textarea "x"
type input "[DATE] Workers Compensation"
type textarea "x"
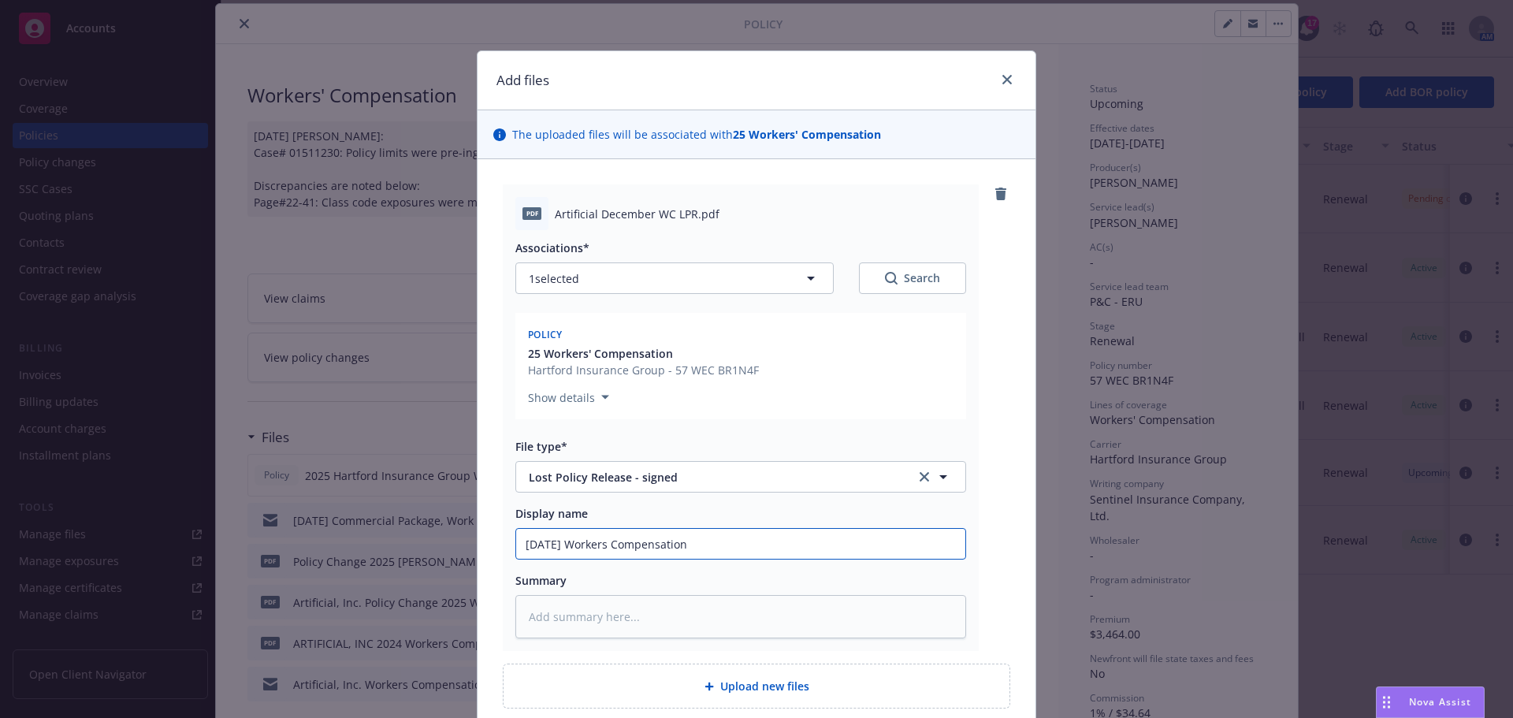
type input "[DATE] Workers Compensation"
type textarea "x"
type input "[DATE] Workers Compensation L"
type textarea "x"
type input "[DATE] Workers Compensation LP"
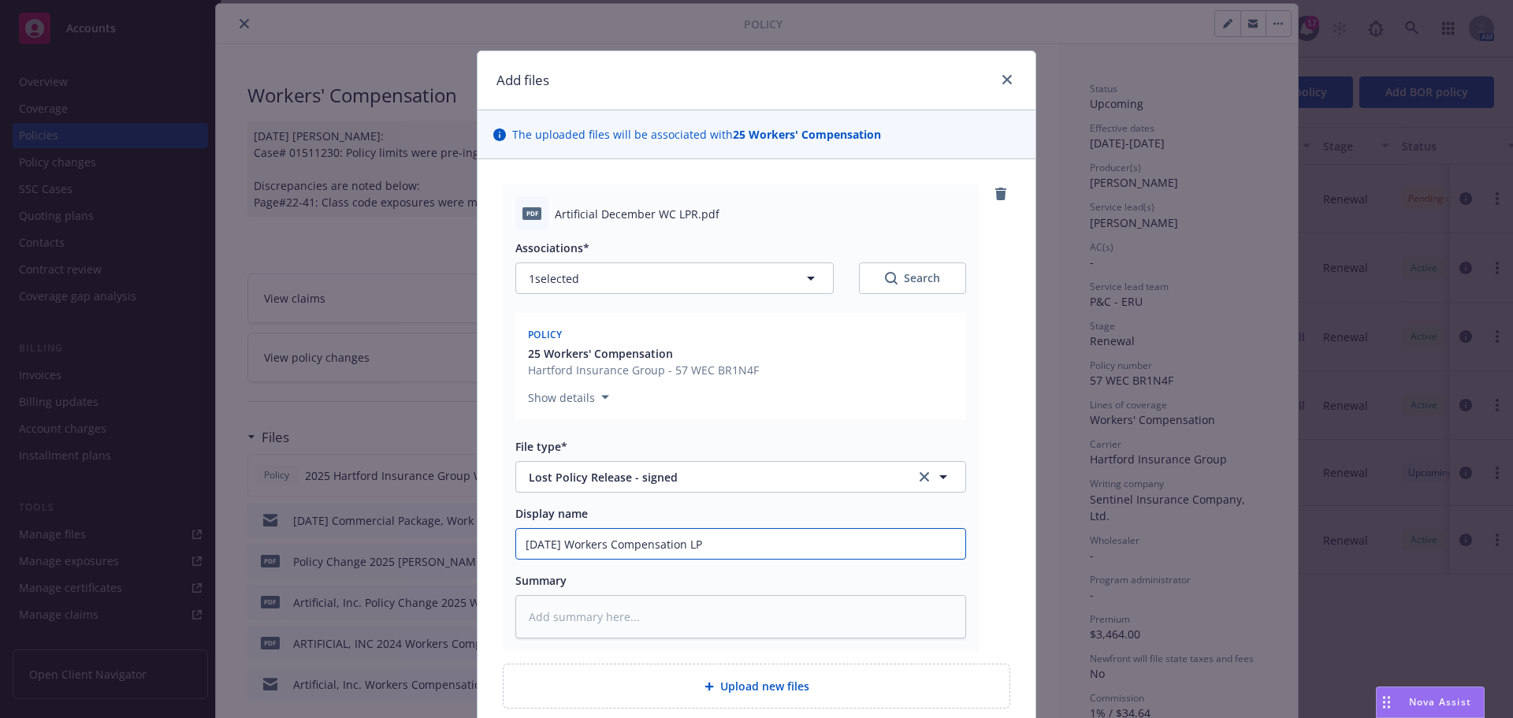
type textarea "x"
type input "[DATE] Workers Compensation LPR"
type textarea "x"
type input "[DATE] Workers Compensation LPR"
type textarea "x"
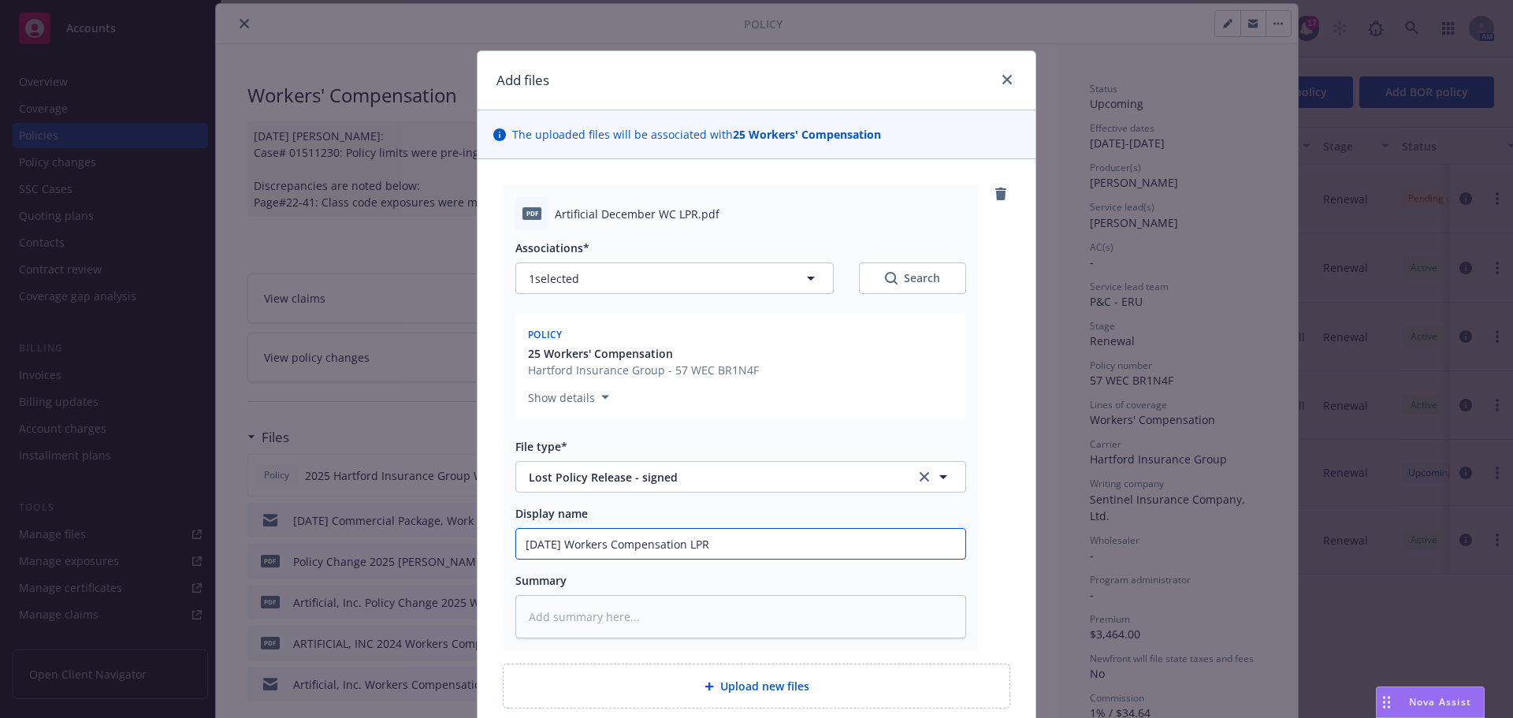
type input "[DATE] Workers Compensation LPR -"
type textarea "x"
type input "[DATE] Workers Compensation LPR -"
type textarea "x"
type input "[DATE] Workers Compensation LPR - s"
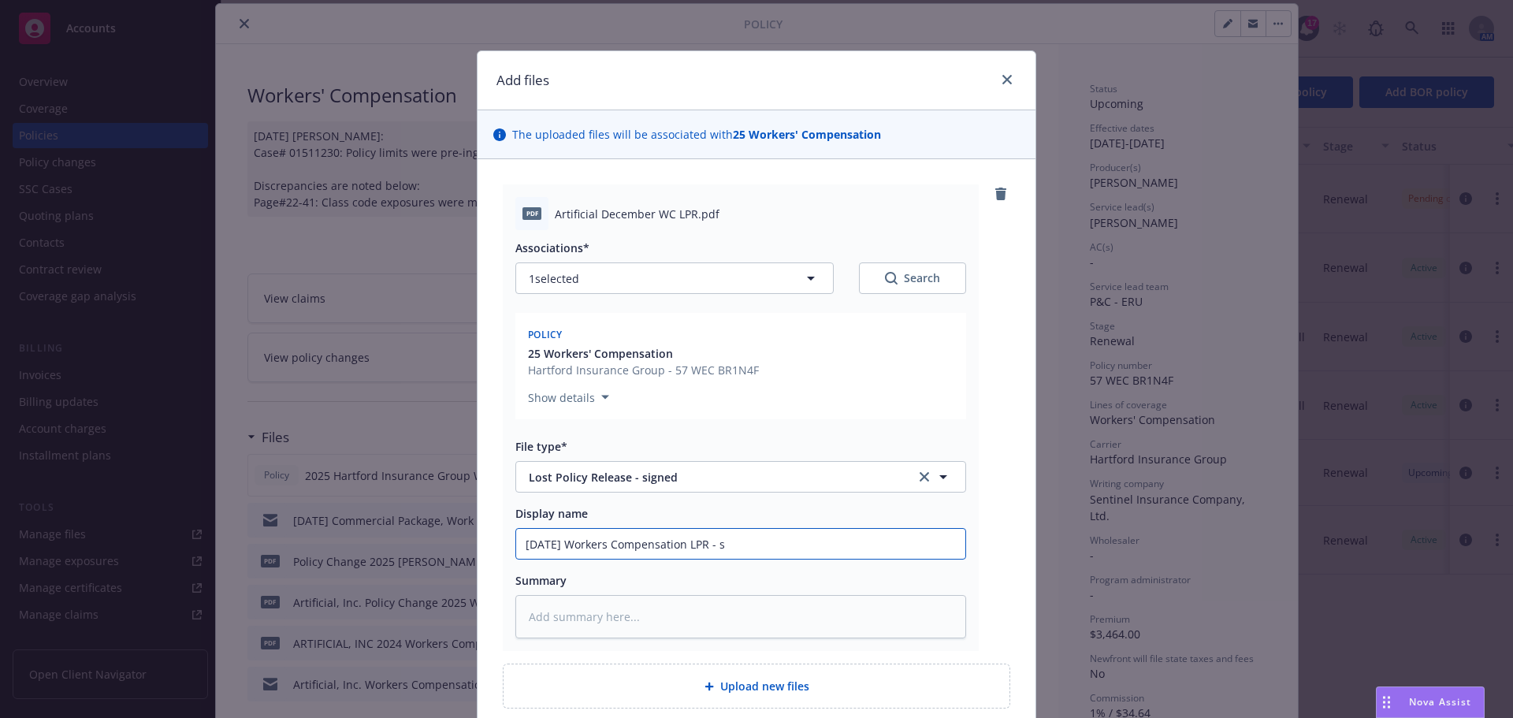
type textarea "x"
type input "[DATE] Workers Compensation LPR - si"
type textarea "x"
type input "[DATE] Workers Compensation LPR - sig"
type textarea "x"
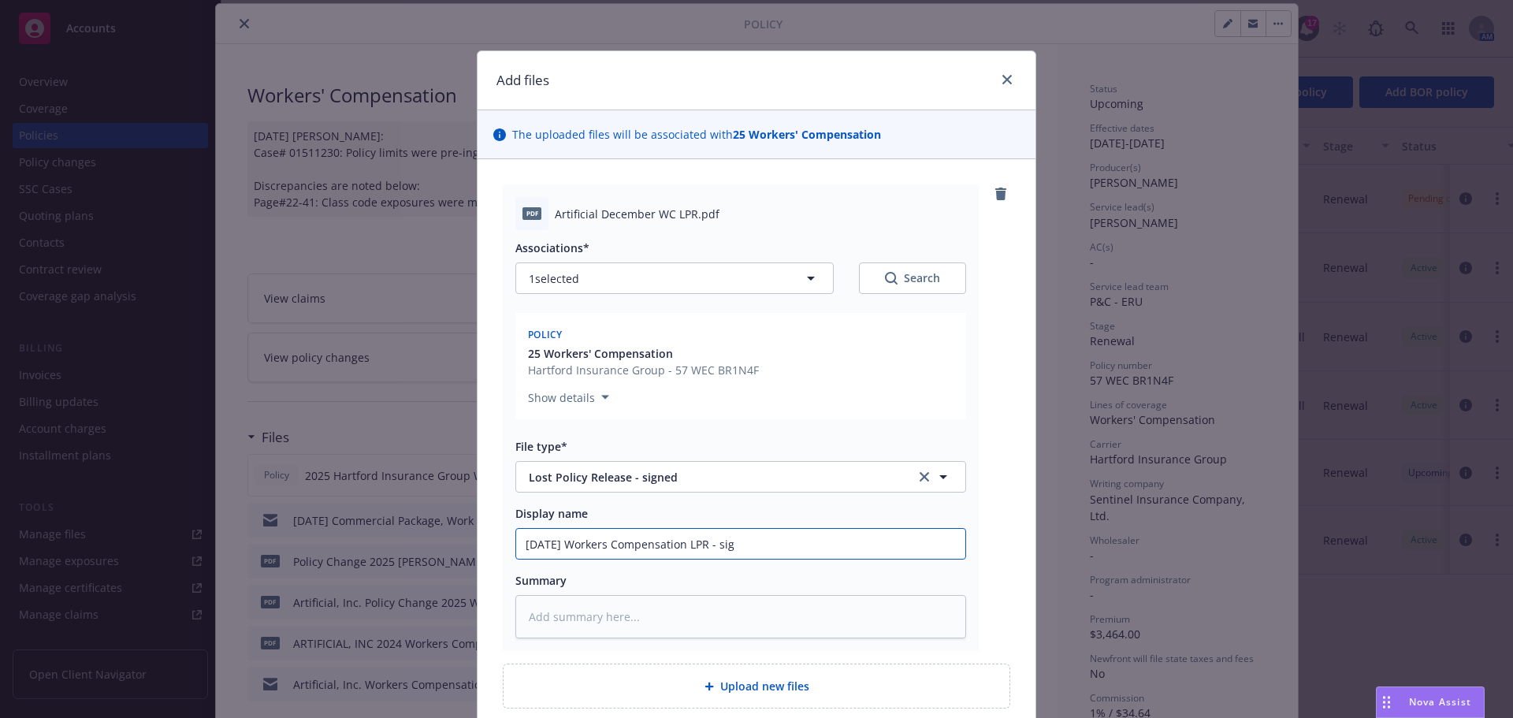
type input "[DATE] Workers Compensation LPR - sign"
type textarea "x"
type input "[DATE] Workers Compensation LPR - signe"
type textarea "x"
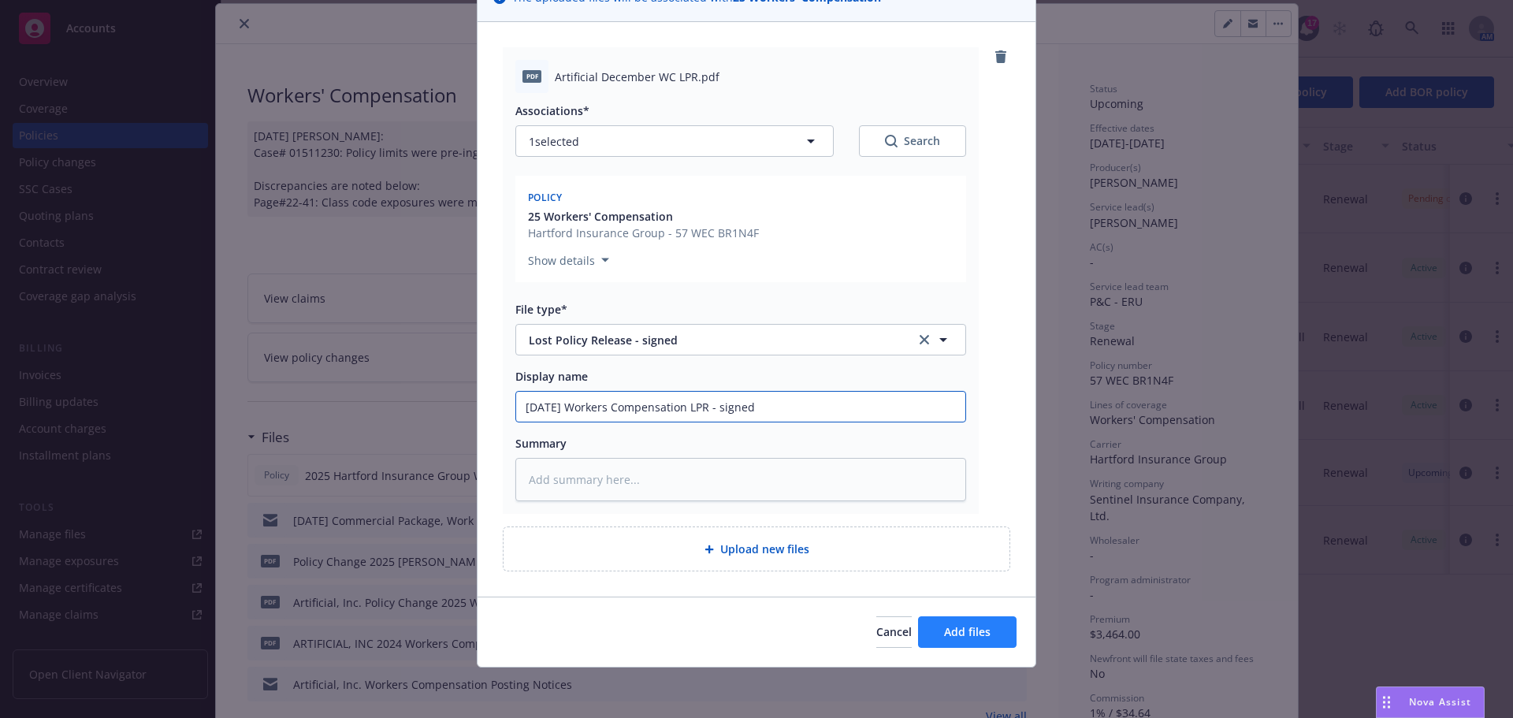
type input "[DATE] Workers Compensation LPR - signed"
click at [979, 631] on span "Add files" at bounding box center [967, 631] width 46 height 15
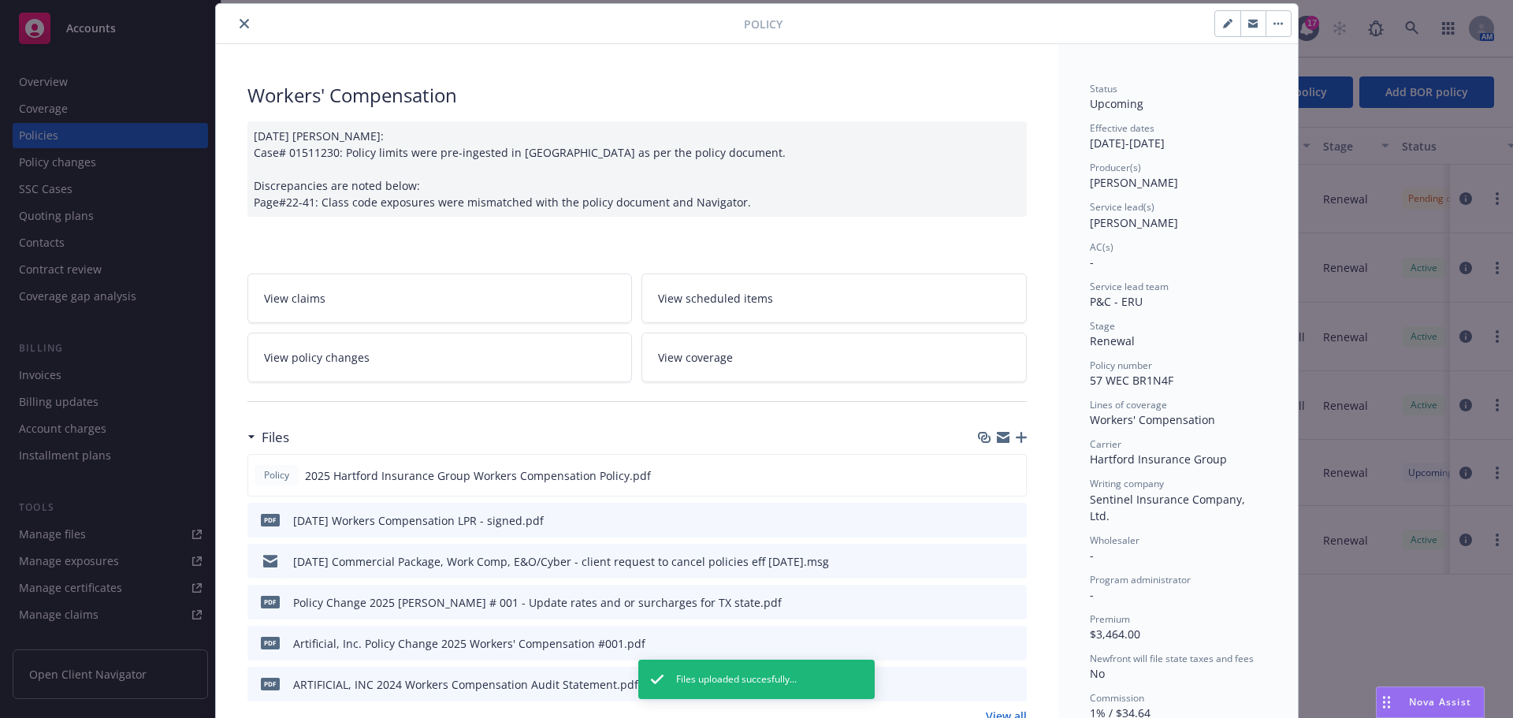
click at [240, 26] on icon "close" at bounding box center [244, 23] width 9 height 9
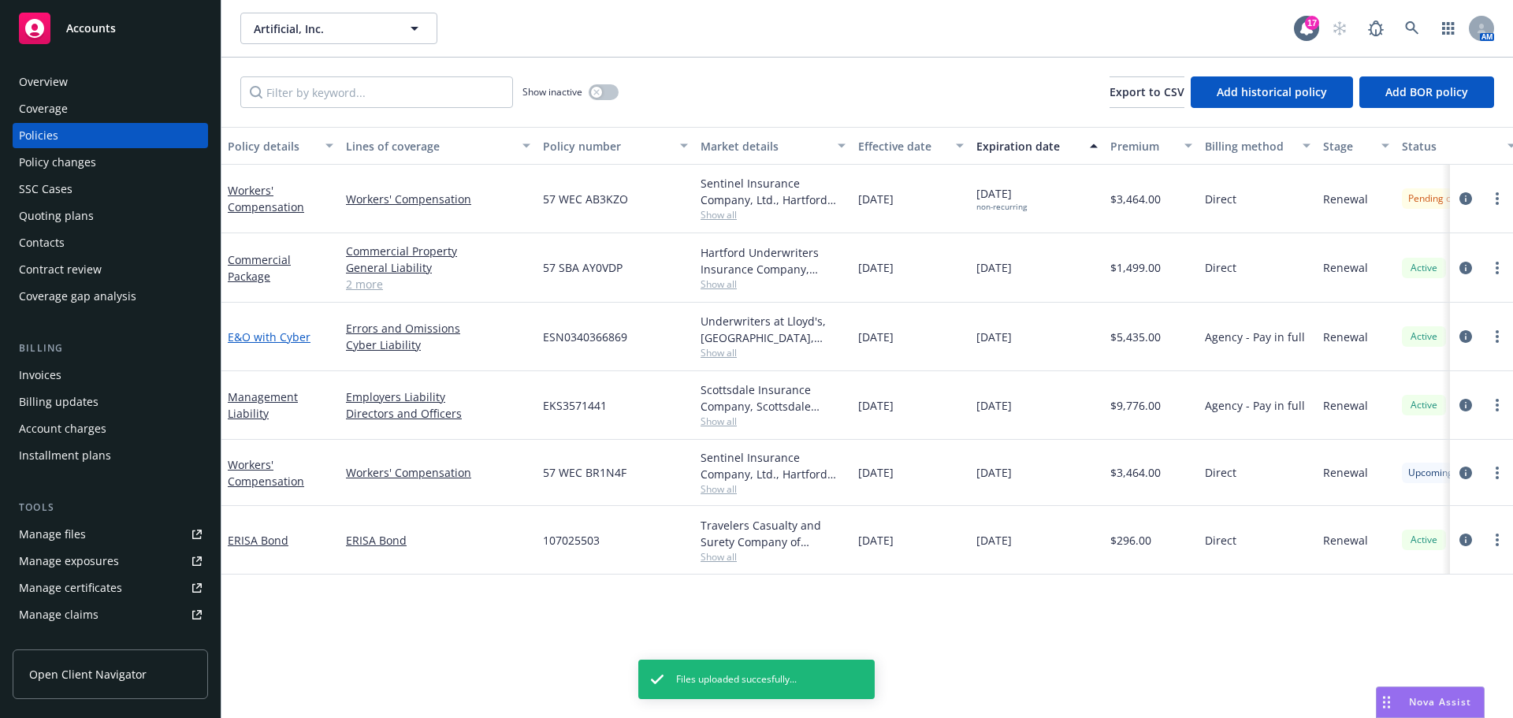
click at [276, 338] on link "E&O with Cyber" at bounding box center [269, 336] width 83 height 15
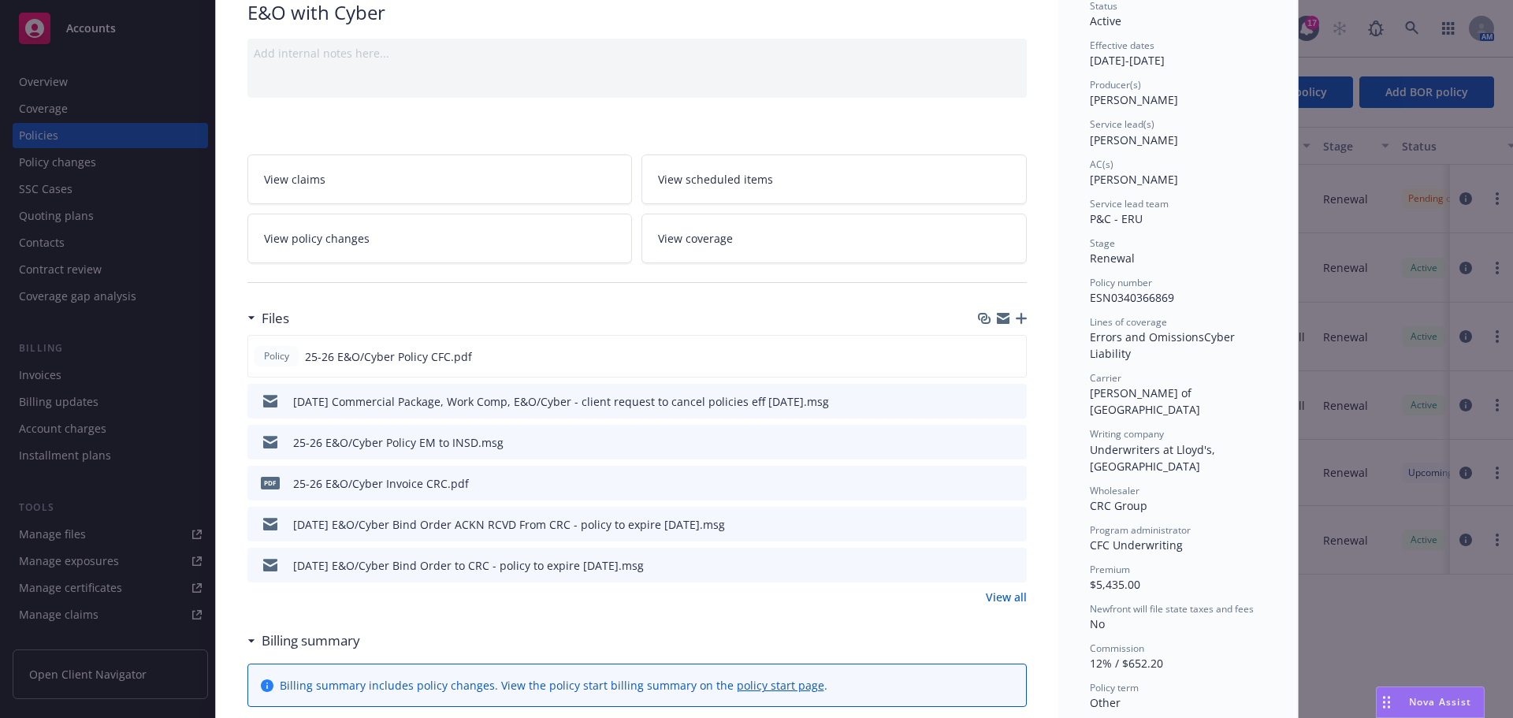
scroll to position [158, 0]
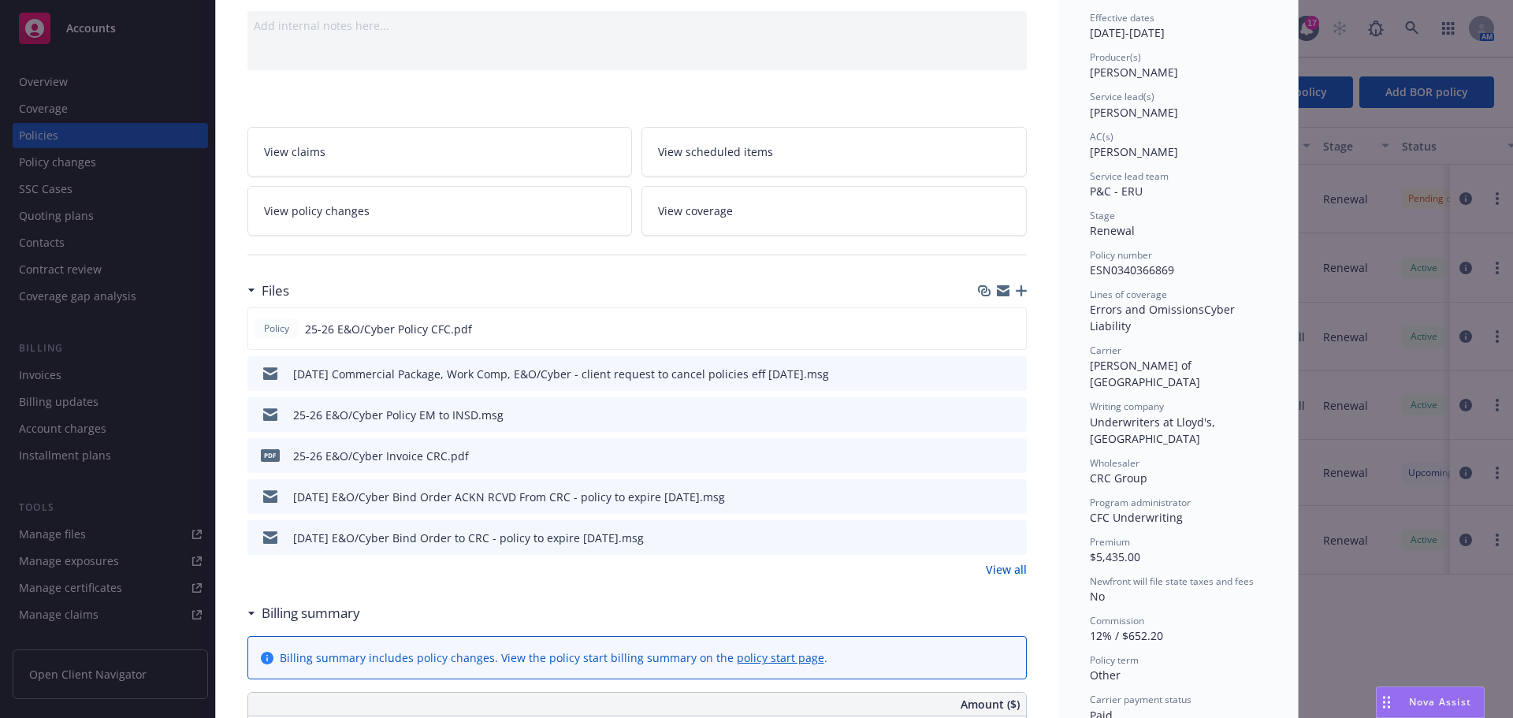
click at [1018, 290] on icon "button" at bounding box center [1021, 290] width 11 height 11
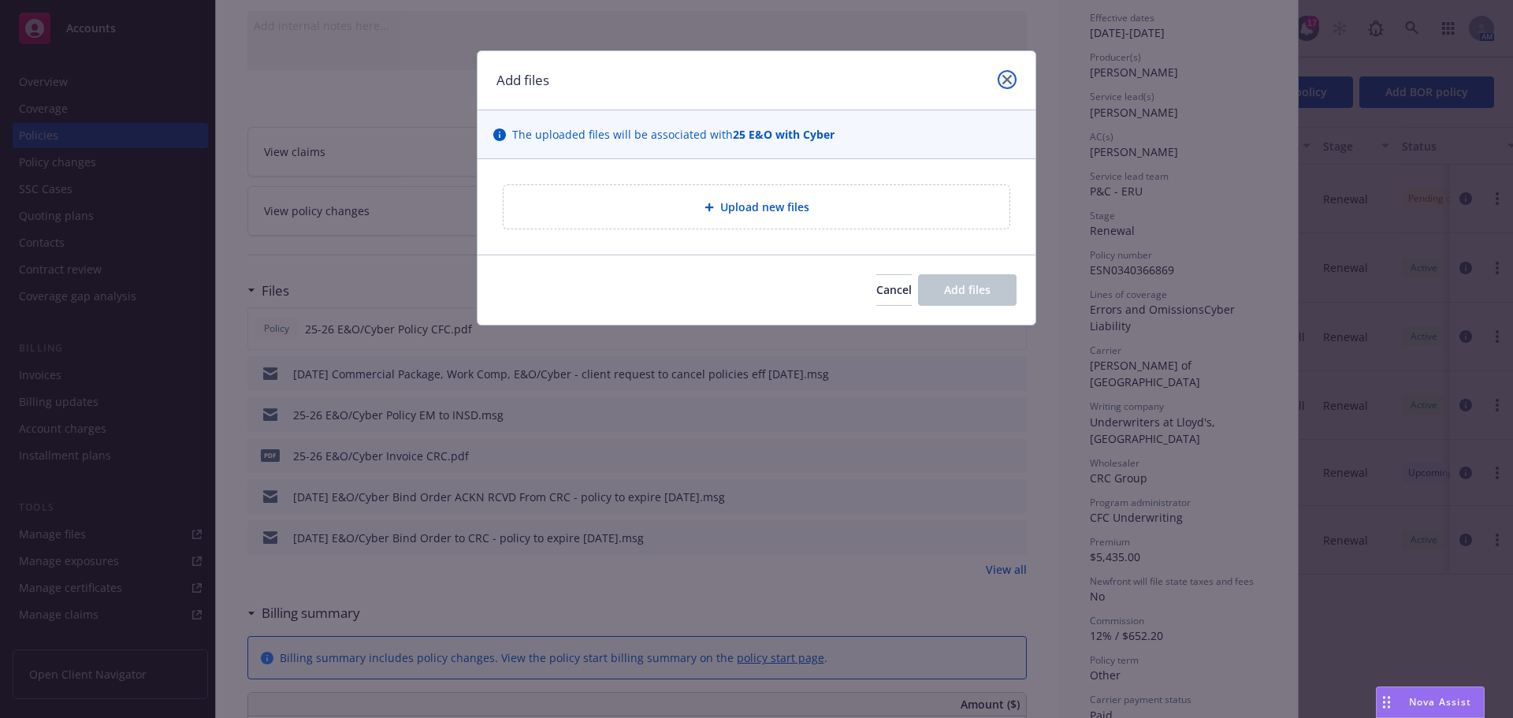
click at [1009, 76] on icon "close" at bounding box center [1006, 79] width 9 height 9
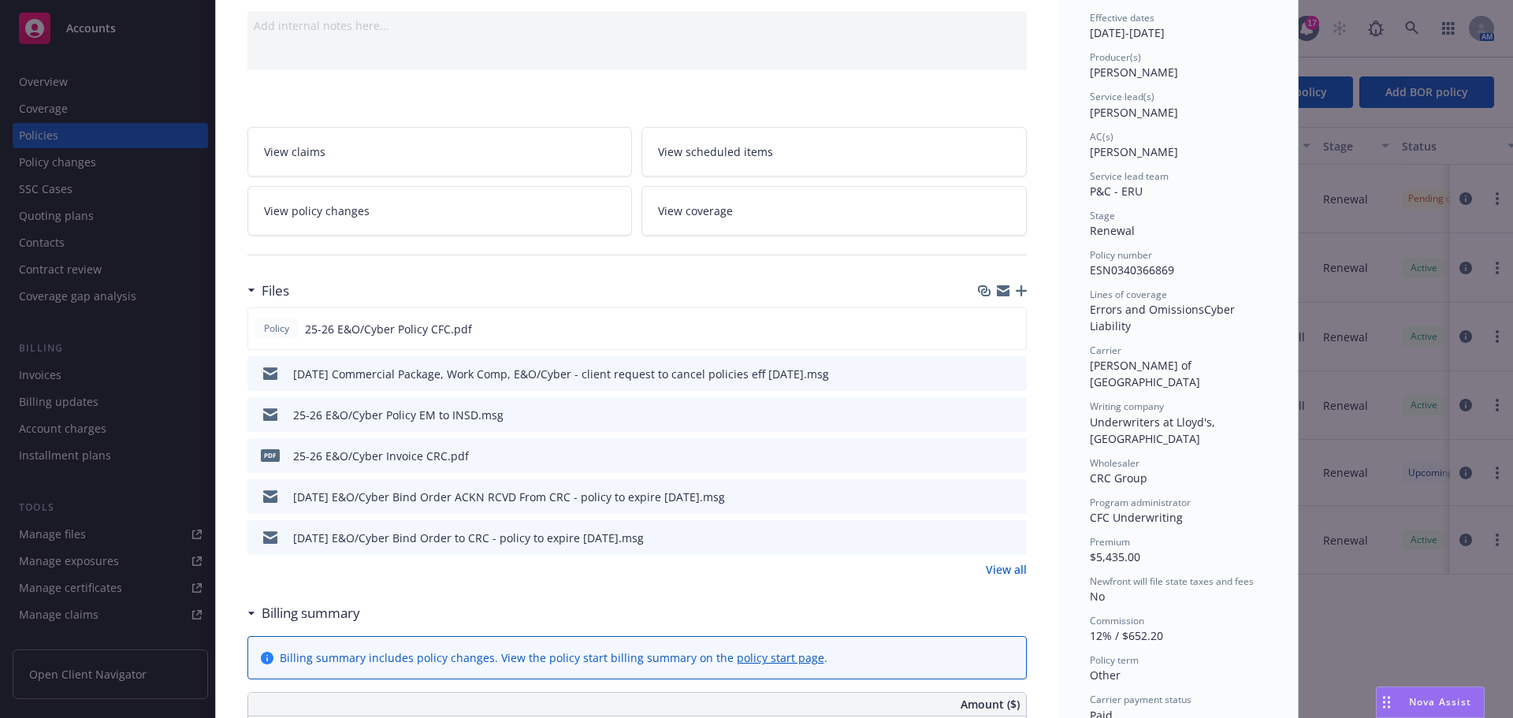
click at [381, 206] on link "View policy changes" at bounding box center [439, 211] width 385 height 50
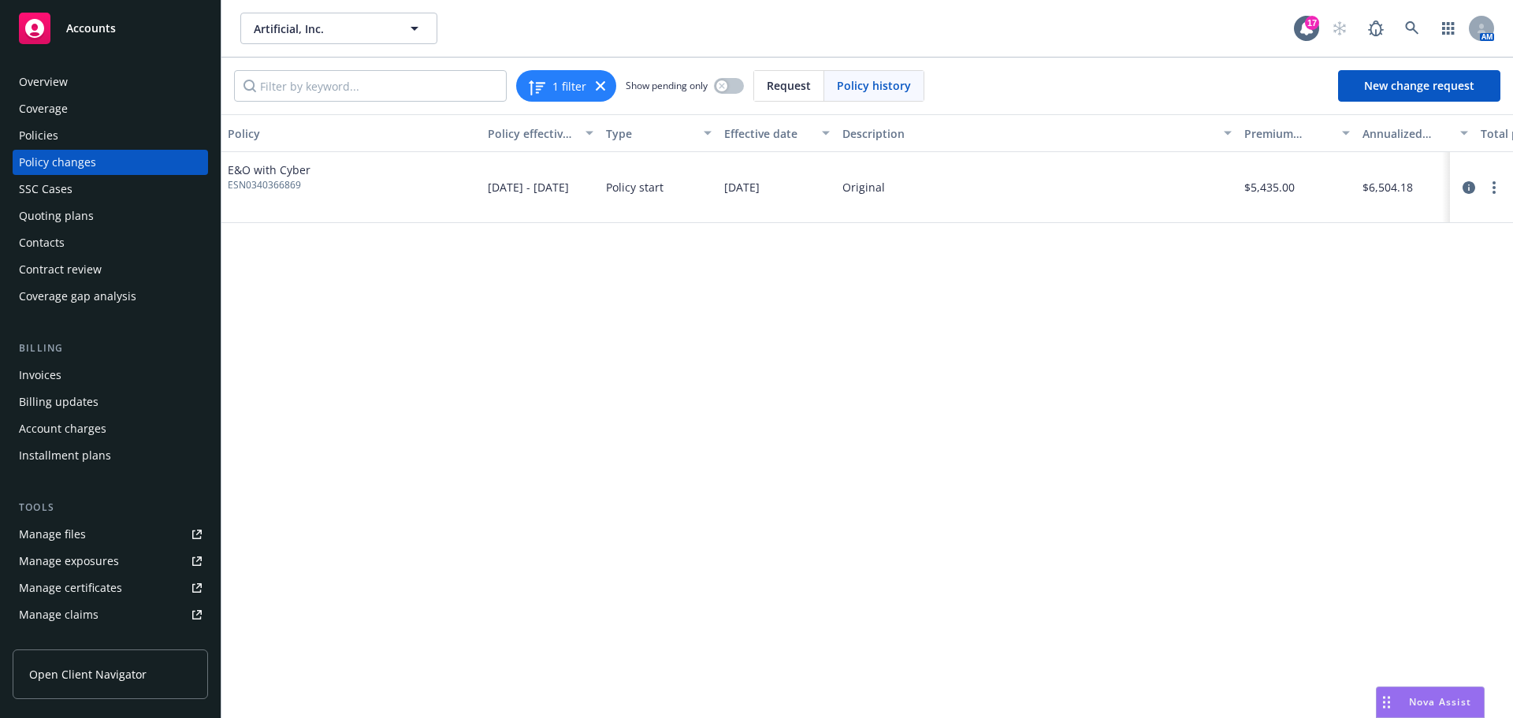
click at [43, 132] on div "Policies" at bounding box center [38, 135] width 39 height 25
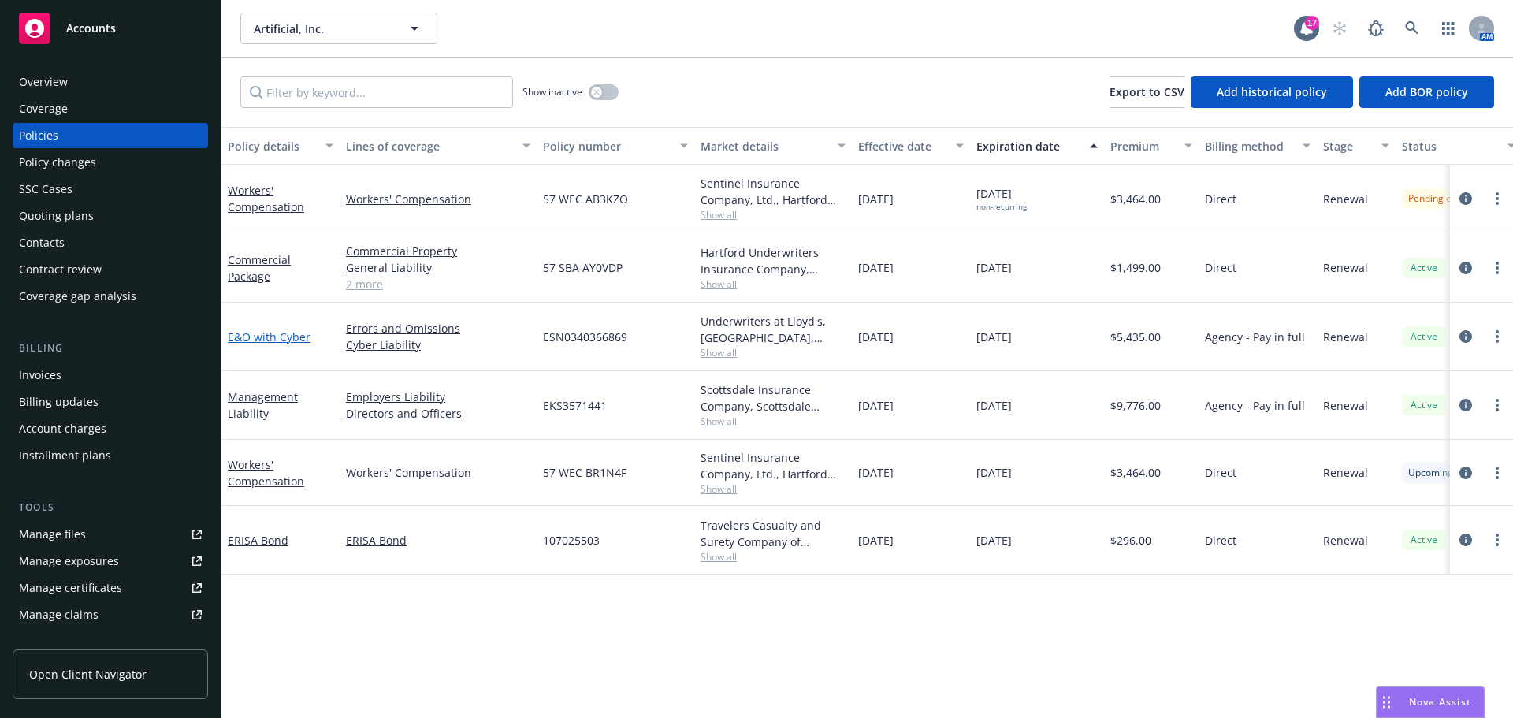
click at [262, 338] on link "E&O with Cyber" at bounding box center [269, 336] width 83 height 15
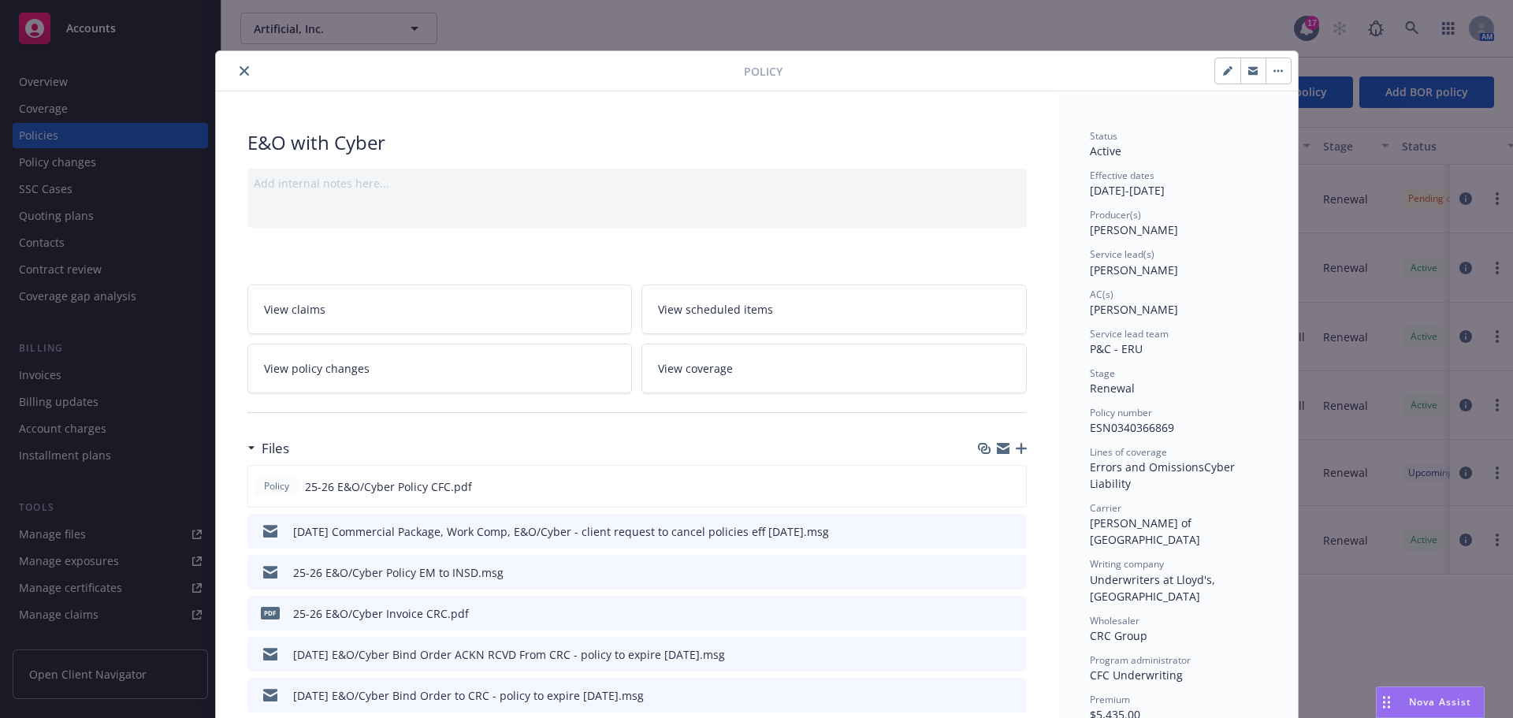
scroll to position [47, 0]
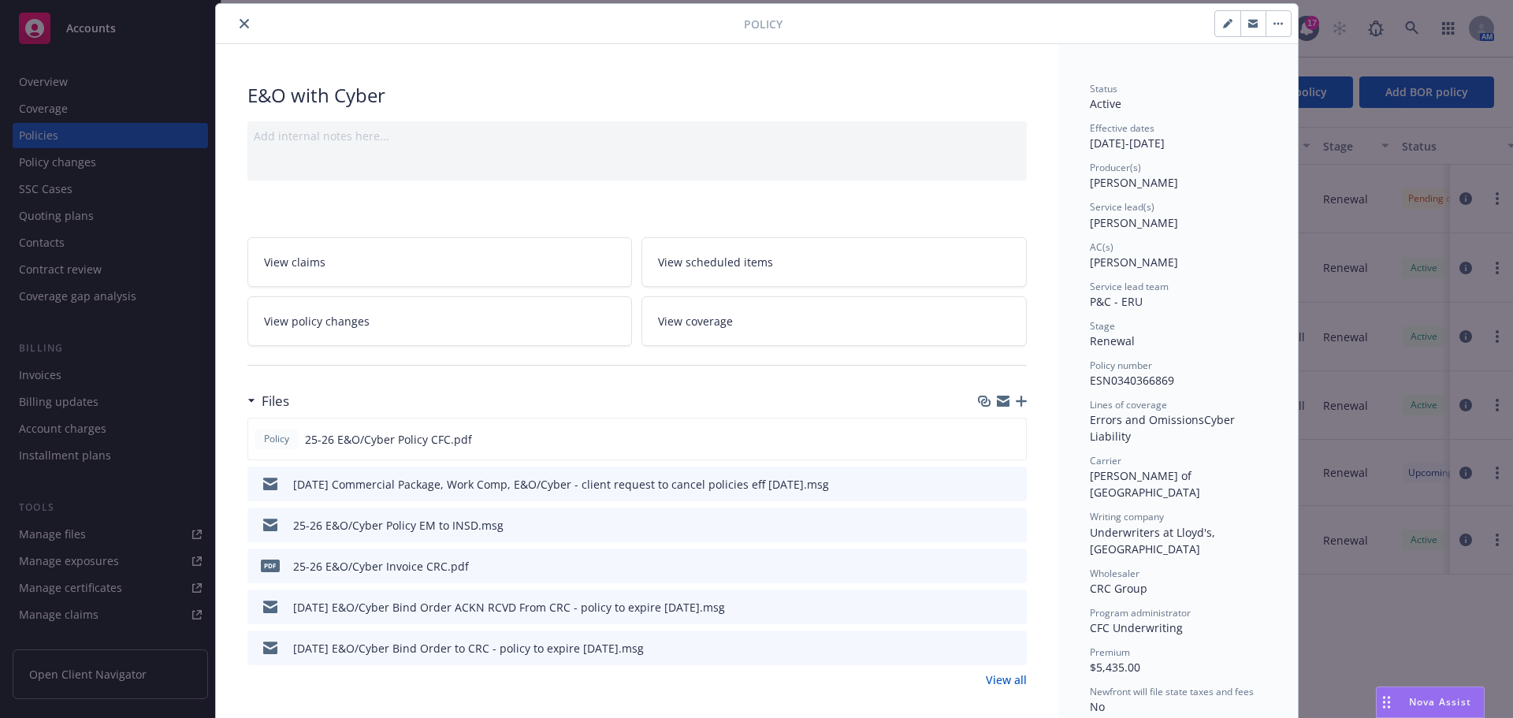
click at [1016, 397] on icon "button" at bounding box center [1021, 401] width 11 height 11
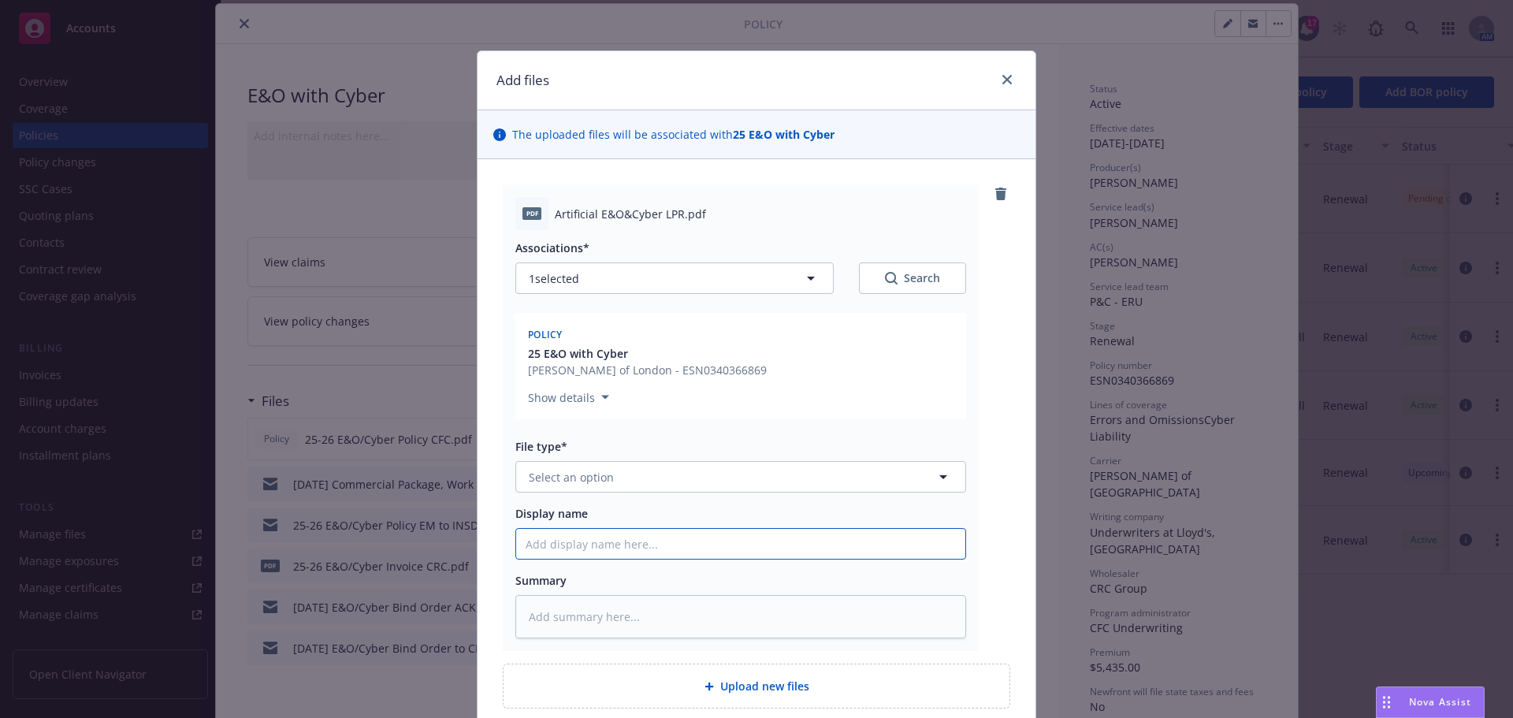
click at [537, 549] on input "Display name" at bounding box center [740, 544] width 449 height 30
type textarea "x"
type input "8"
type textarea "x"
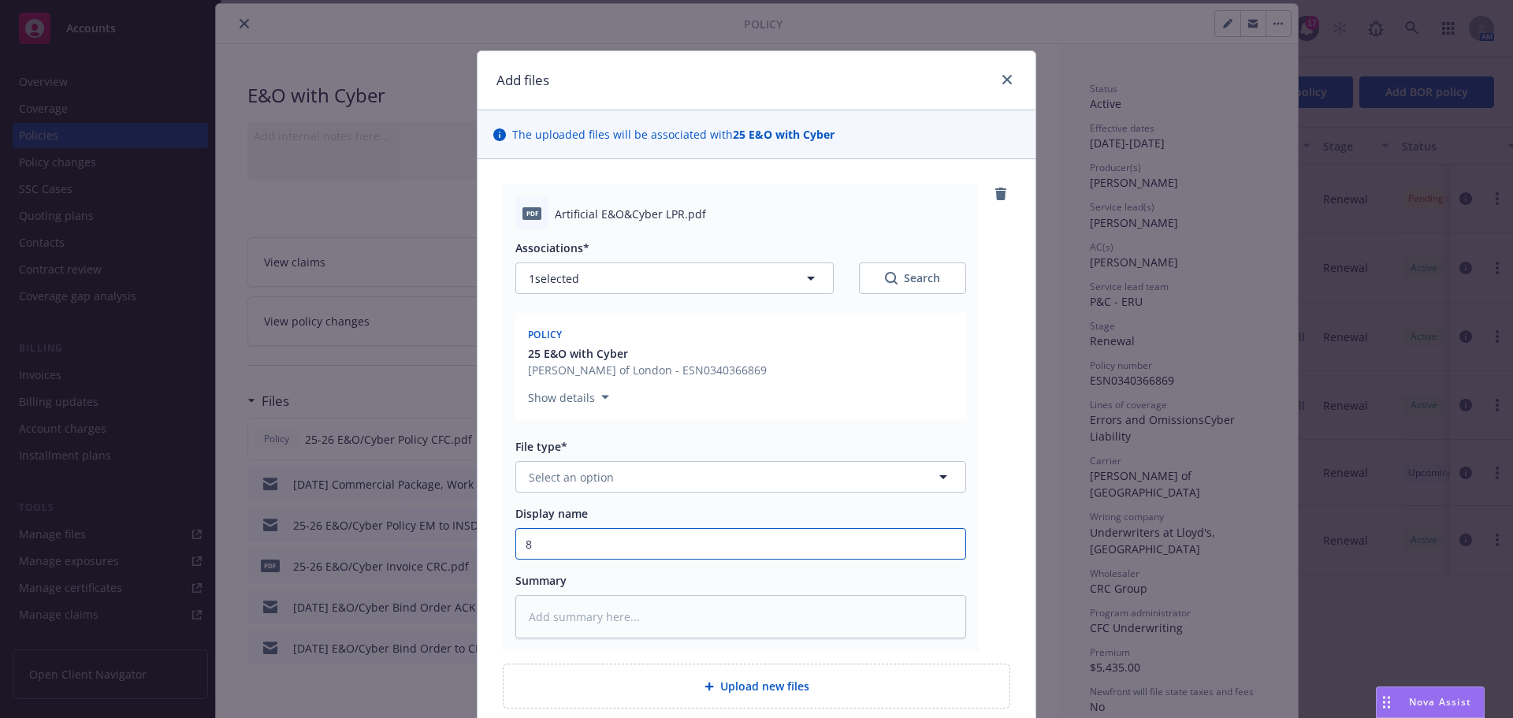
type input "8/"
type textarea "x"
type input "8/3"
type textarea "x"
type input "8/31"
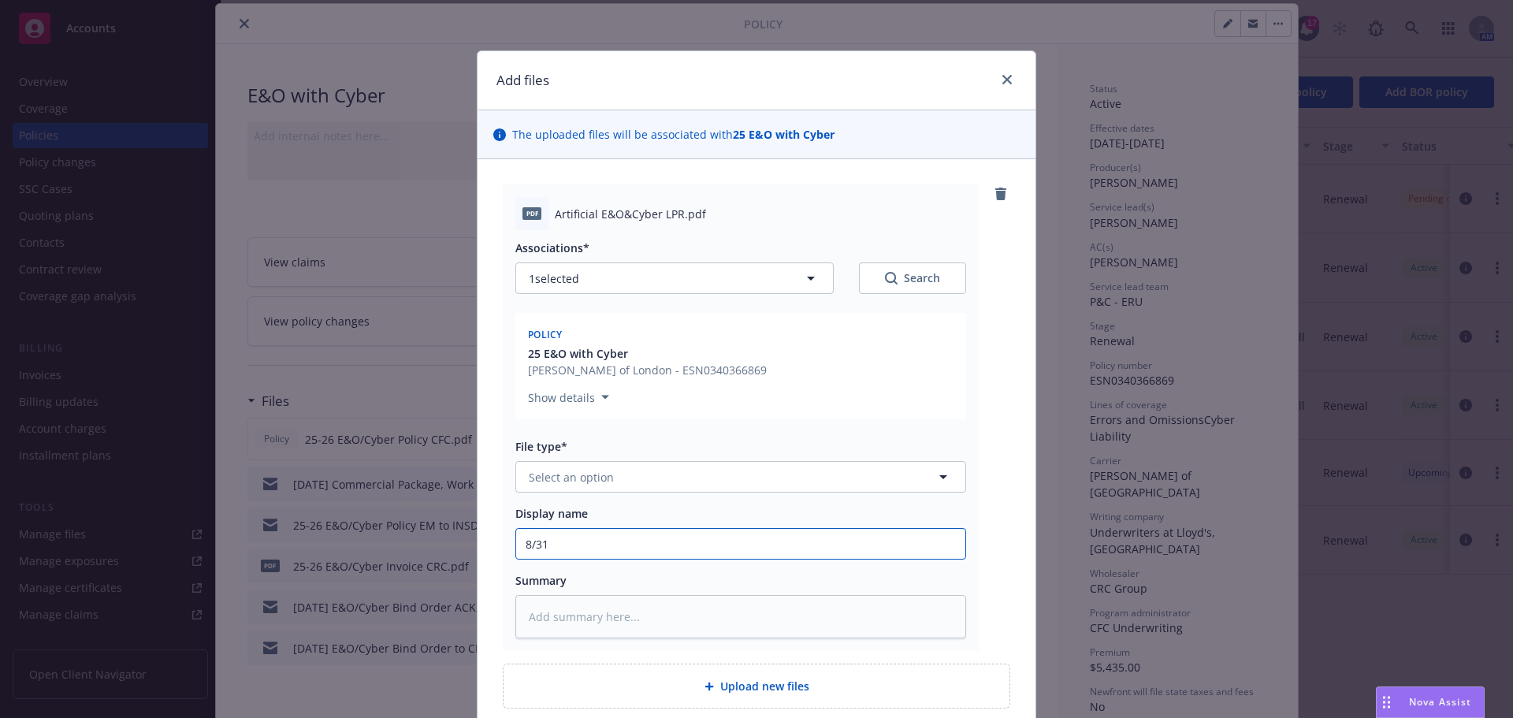
type textarea "x"
type input "8/31/"
type textarea "x"
type input "[DATE]"
type textarea "x"
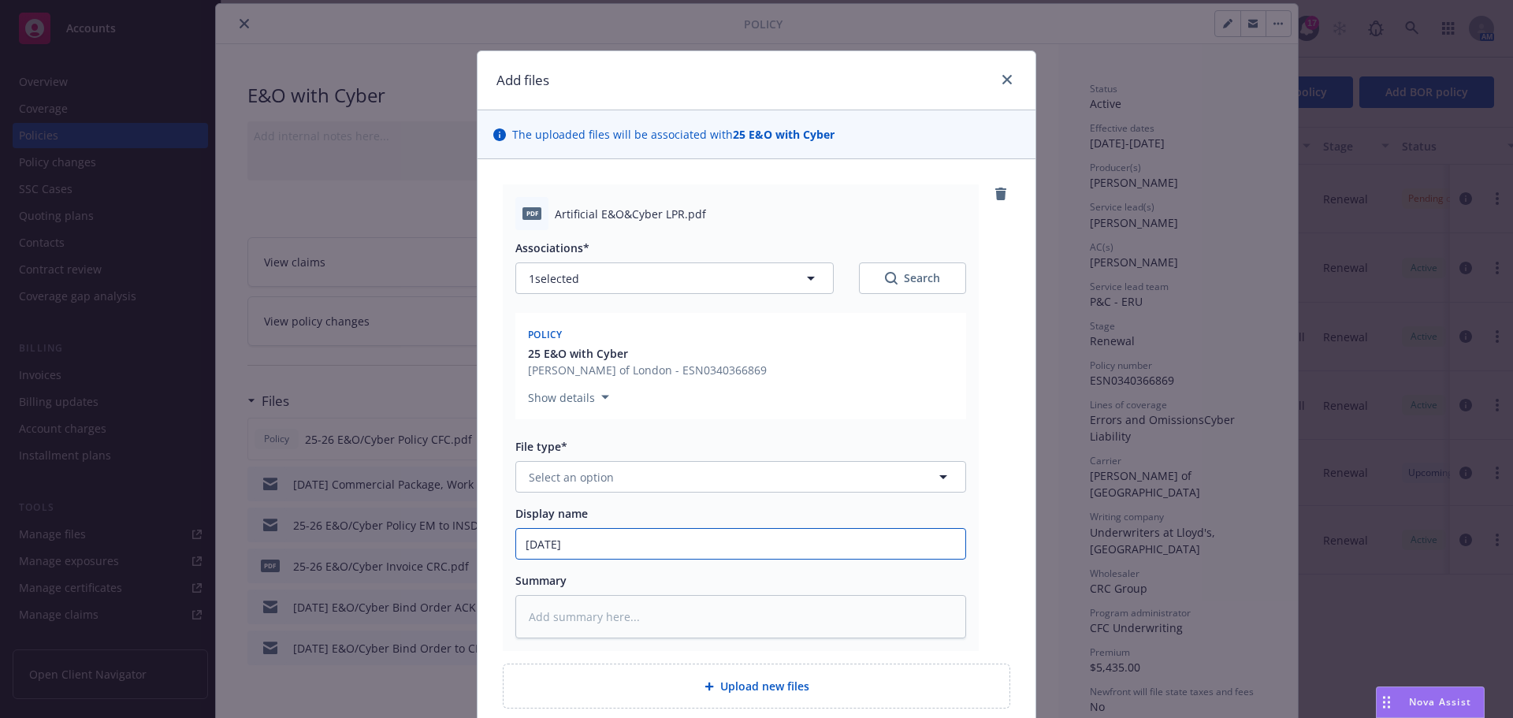
type input "8/31/202"
type textarea "x"
type input "[DATE]"
type textarea "x"
type input "[DATE]"
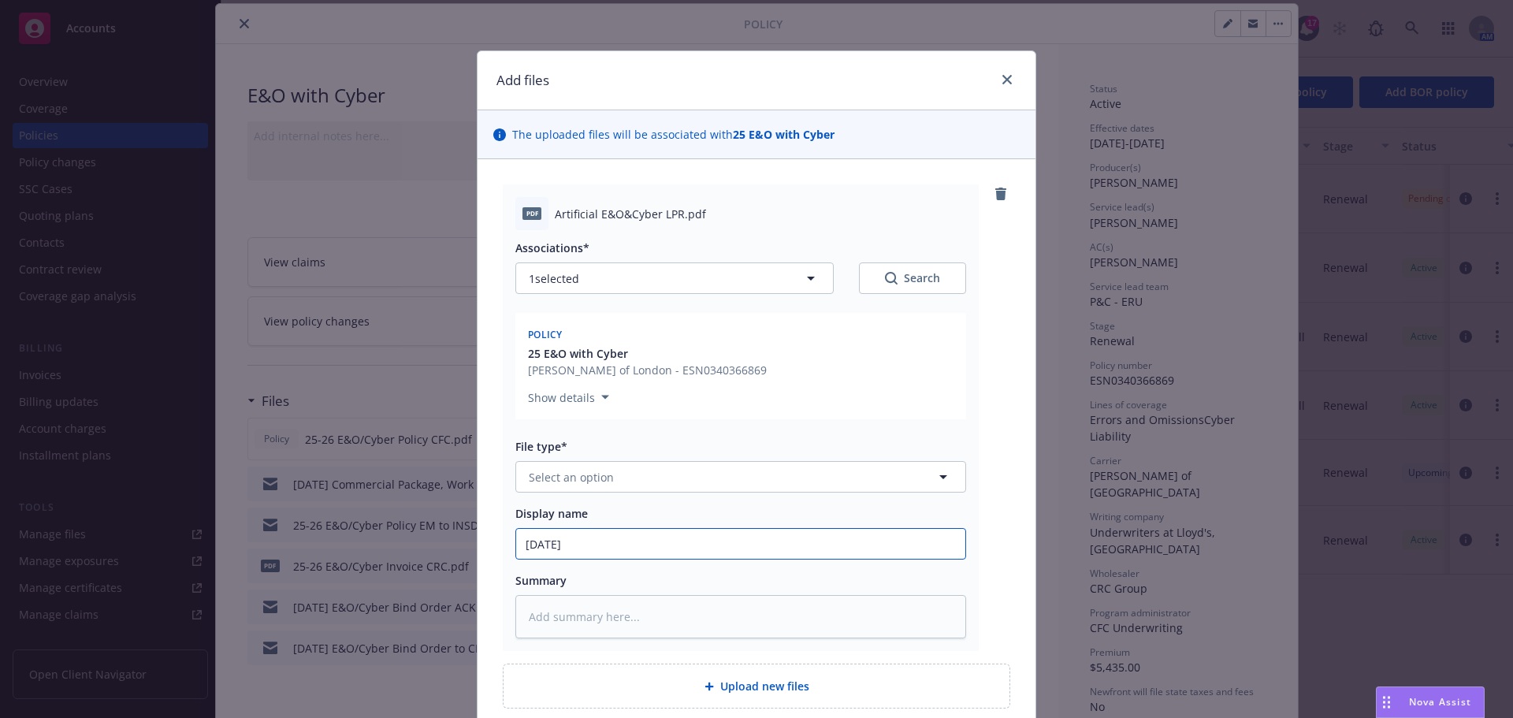
type textarea "x"
type input "[DATE] E"
type textarea "x"
type input "[DATE] E&"
type textarea "x"
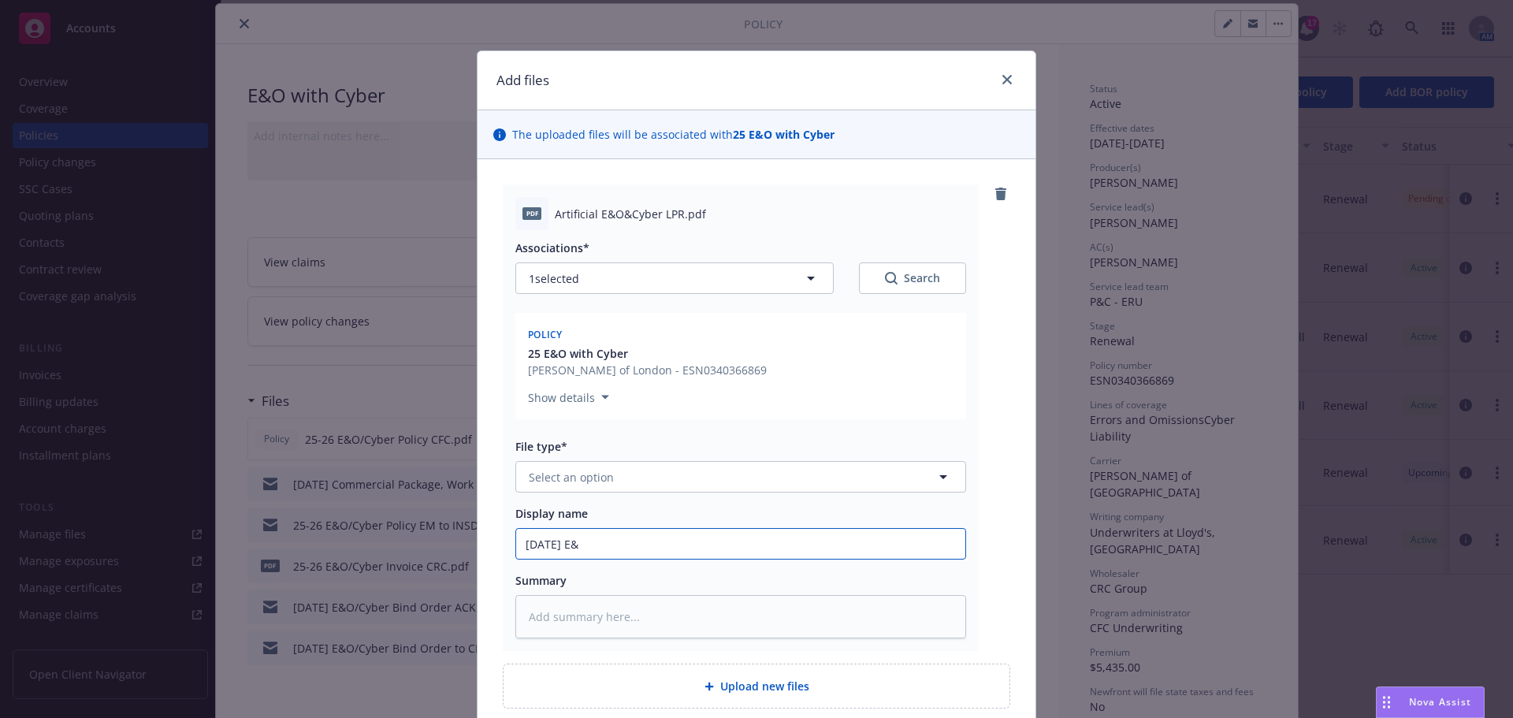
type input "[DATE] E&O"
type textarea "x"
type input "[DATE] E&O/"
type textarea "x"
type input "[DATE] E&O/C"
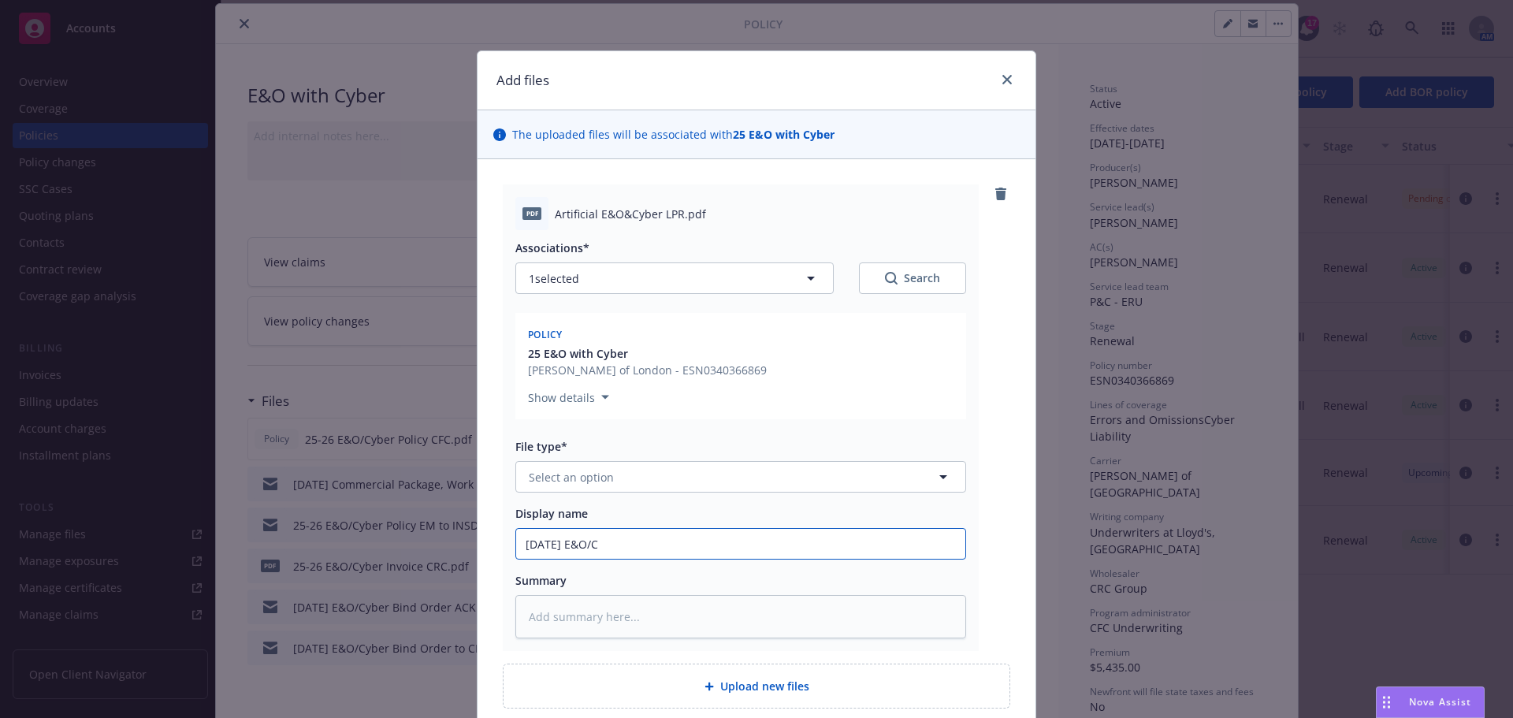
type textarea "x"
click at [689, 490] on button "Select an option" at bounding box center [740, 477] width 451 height 32
click at [666, 527] on span "Lost Policy Release - signed" at bounding box center [606, 520] width 149 height 17
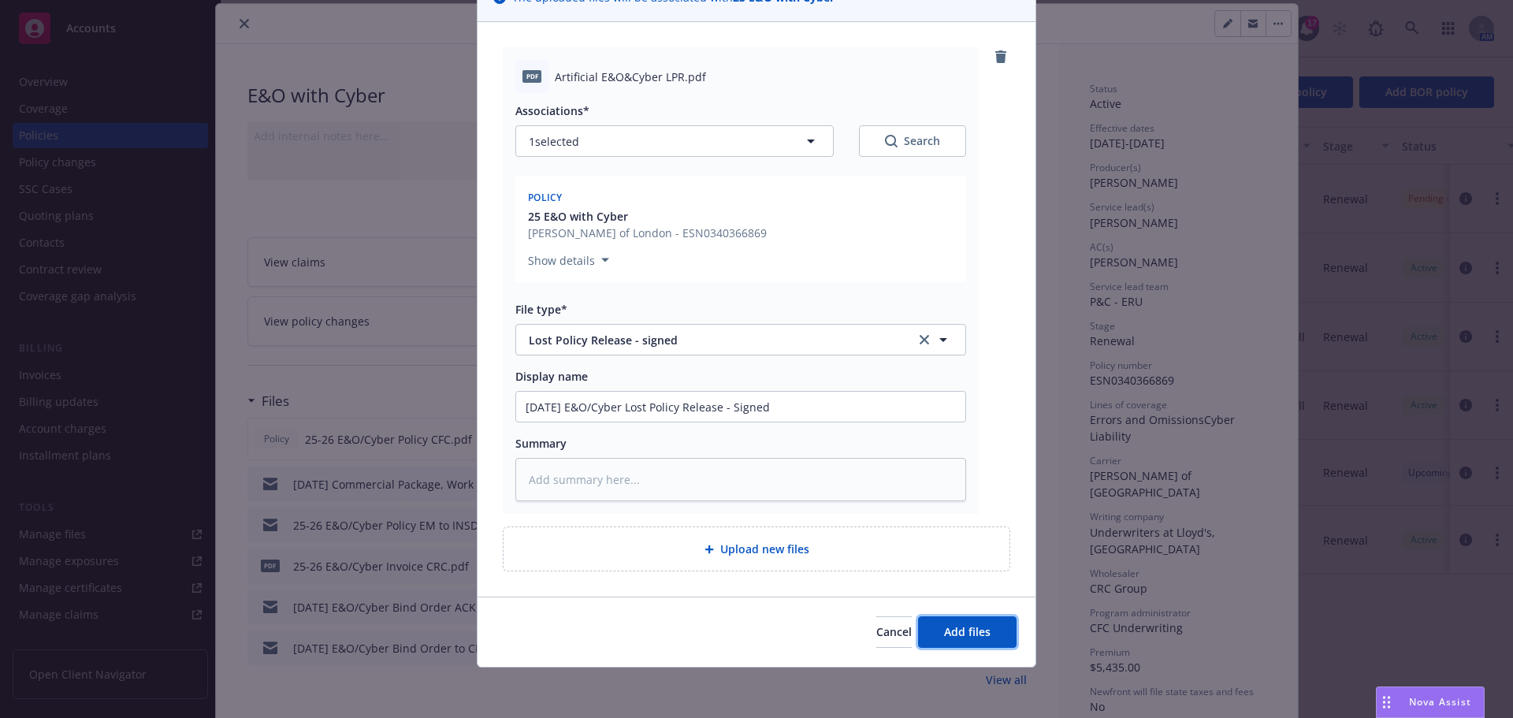
drag, startPoint x: 981, startPoint y: 636, endPoint x: 912, endPoint y: 573, distance: 93.1
click at [980, 635] on span "Add files" at bounding box center [967, 631] width 46 height 15
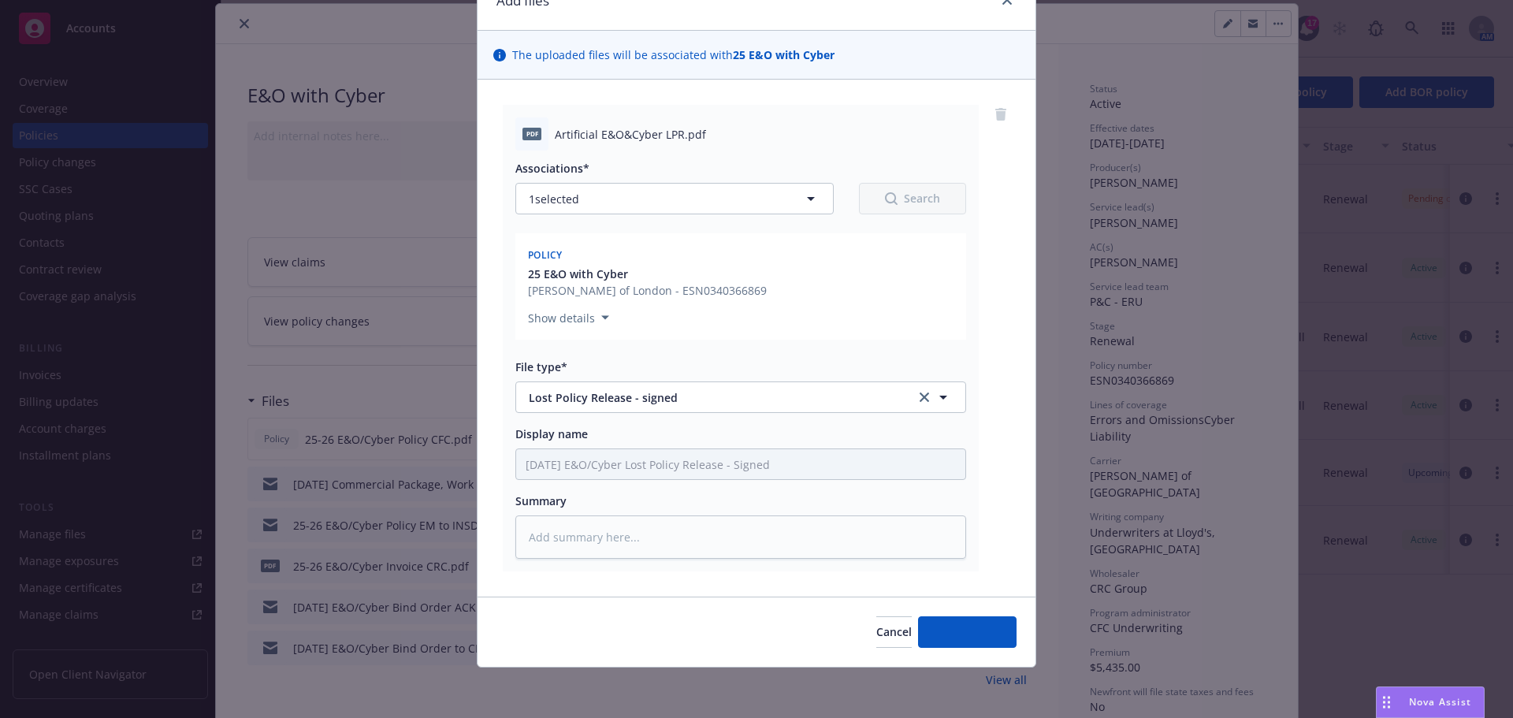
scroll to position [80, 0]
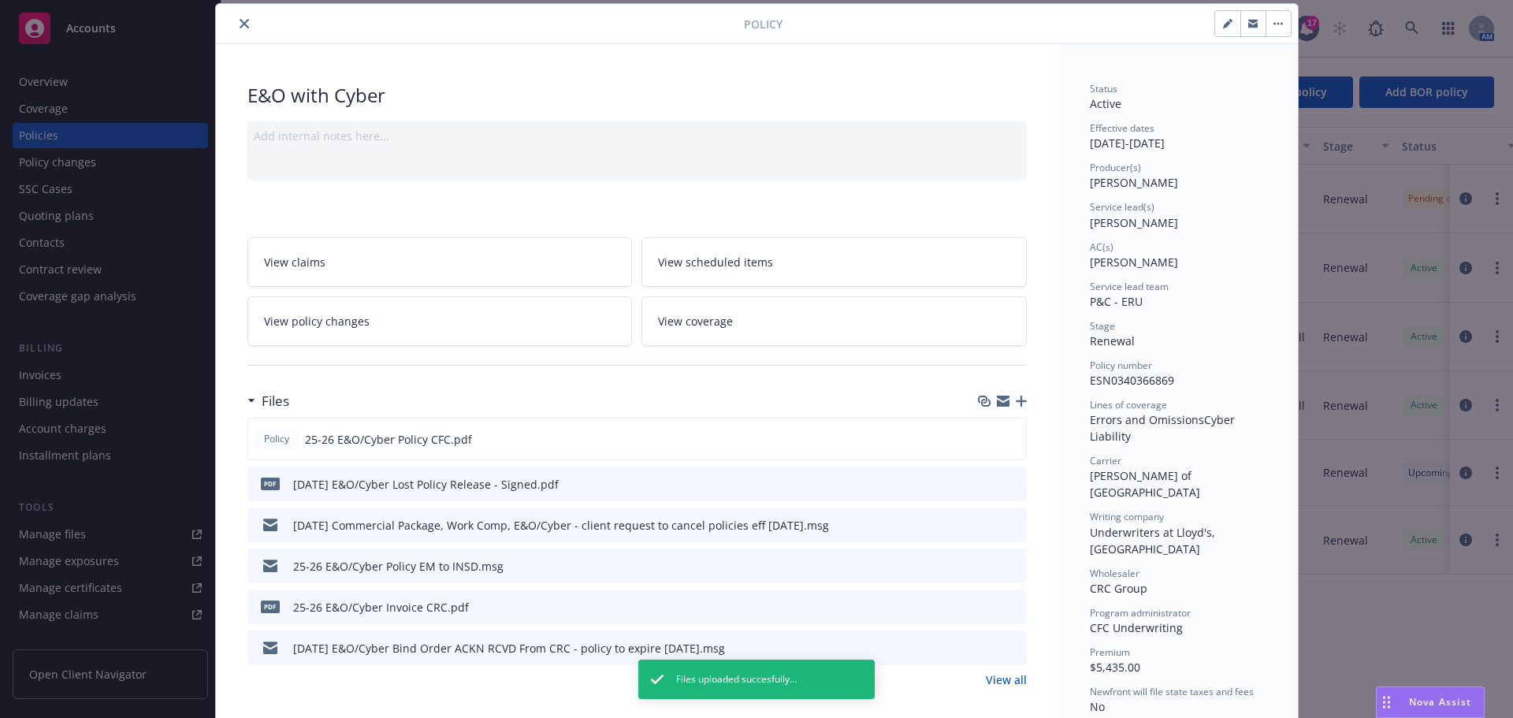
click at [243, 18] on button "close" at bounding box center [244, 23] width 19 height 19
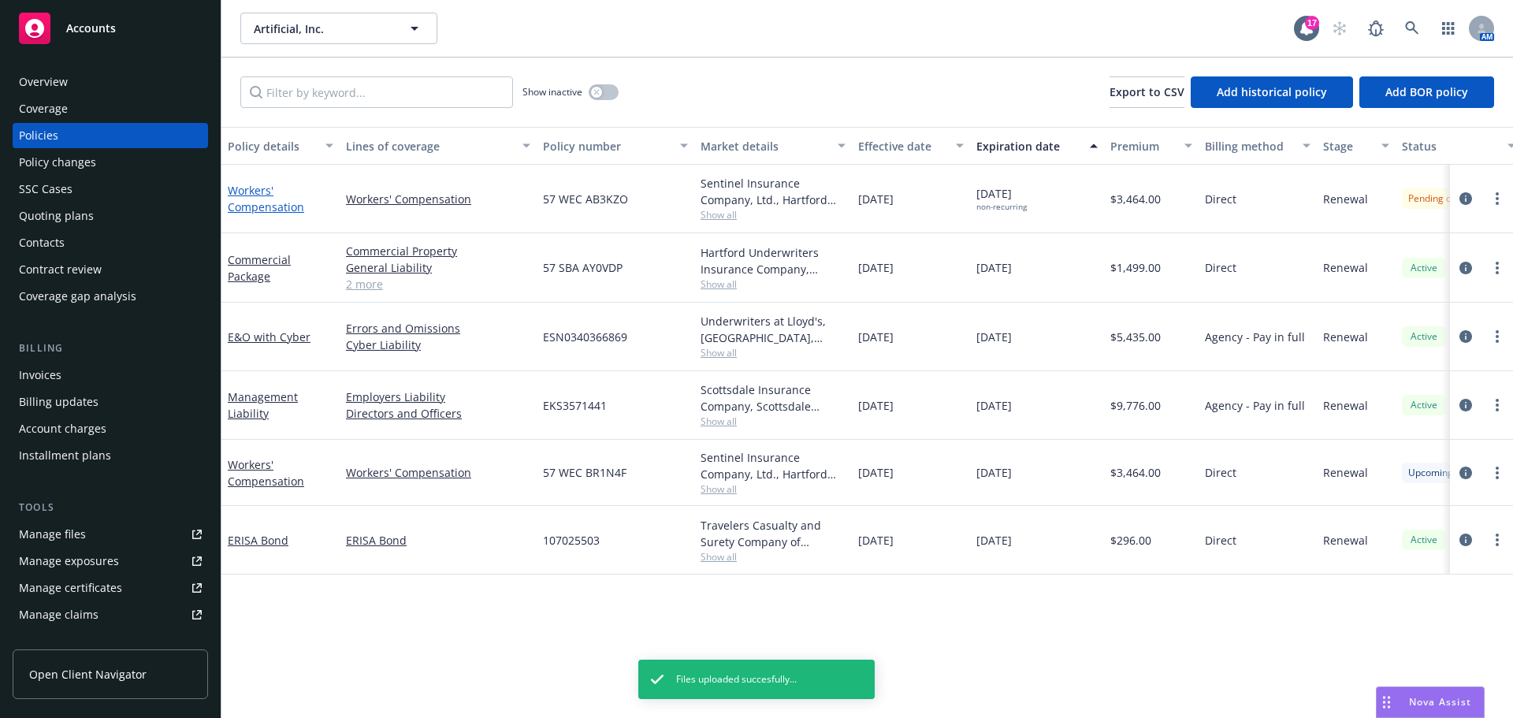
click at [251, 206] on link "Workers' Compensation" at bounding box center [266, 199] width 76 height 32
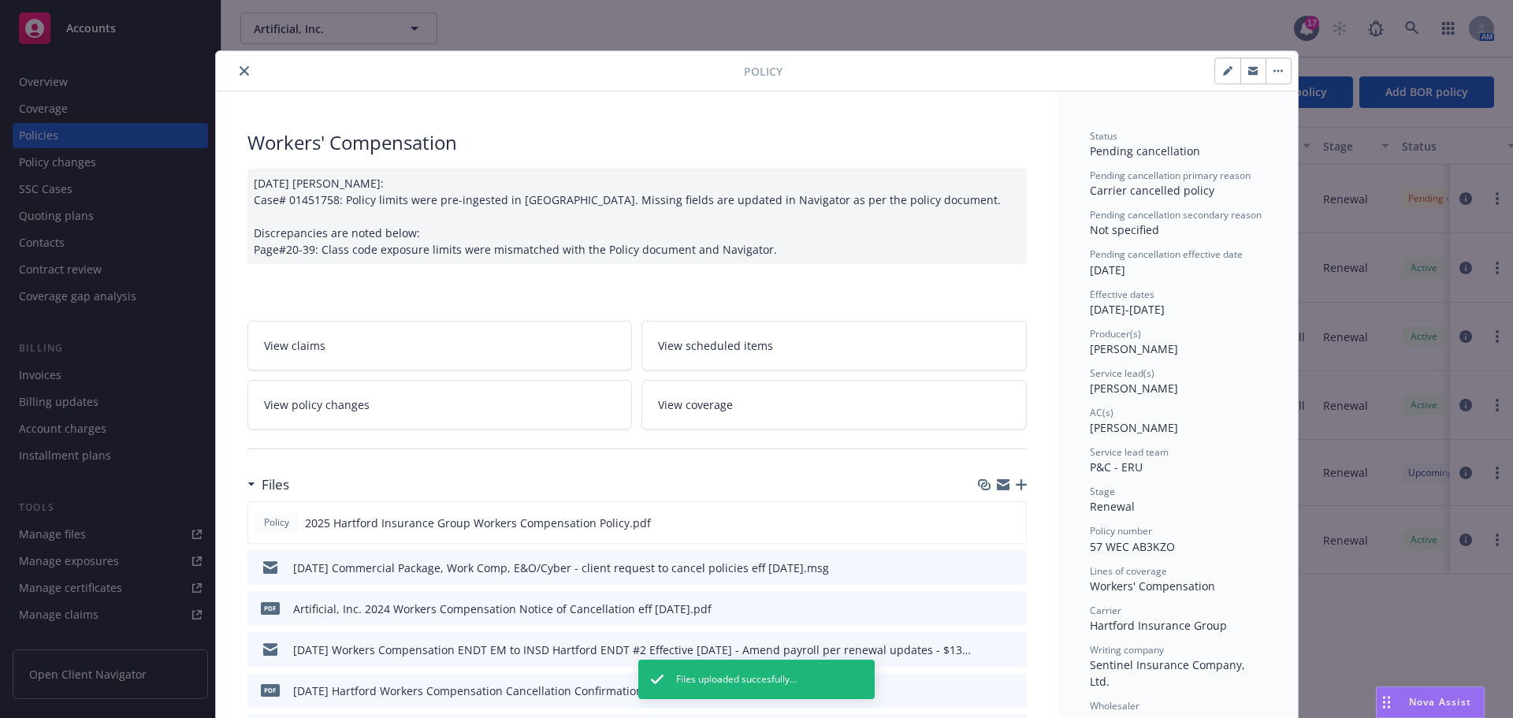
scroll to position [47, 0]
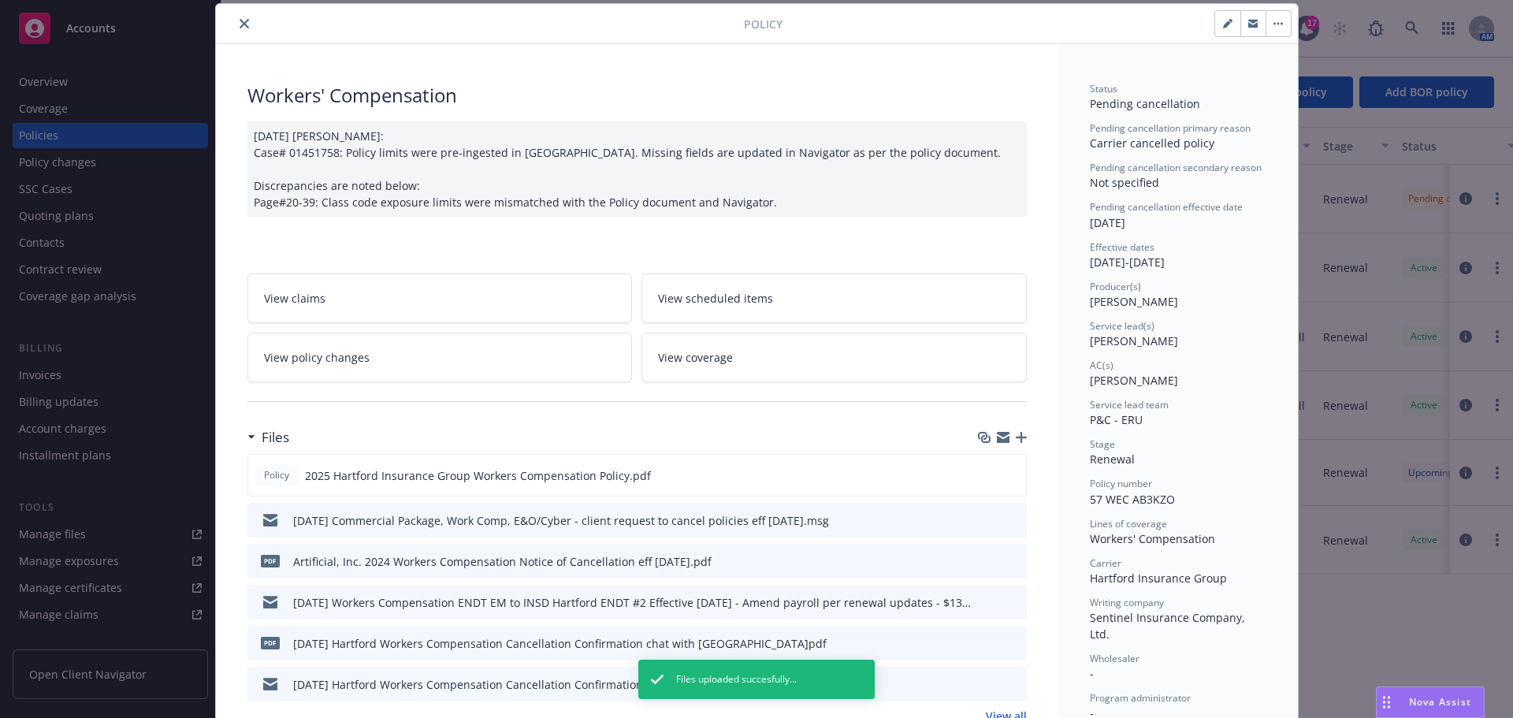
click at [240, 25] on icon "close" at bounding box center [244, 23] width 9 height 9
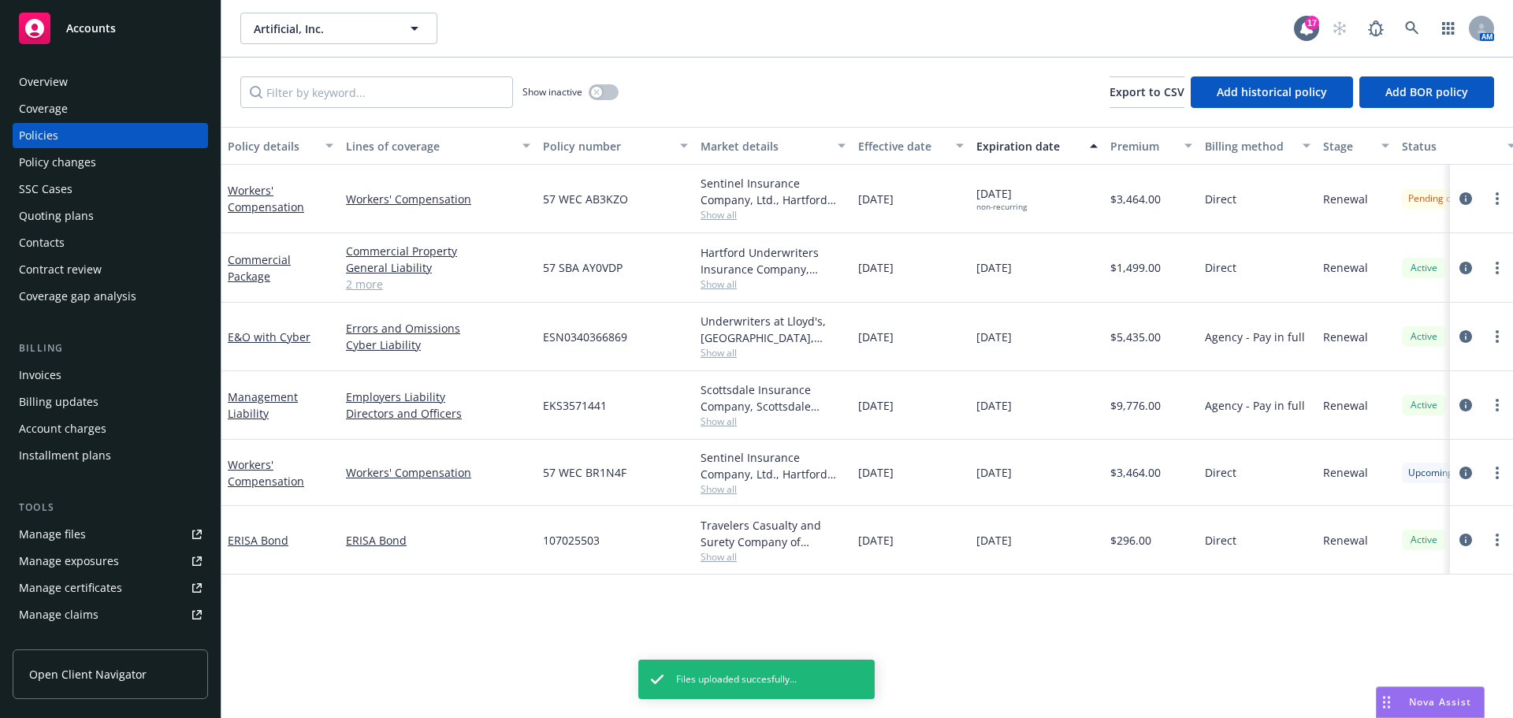
click at [243, 285] on div "Commercial Package" at bounding box center [280, 267] width 118 height 69
click at [243, 275] on link "Commercial Package" at bounding box center [259, 268] width 63 height 32
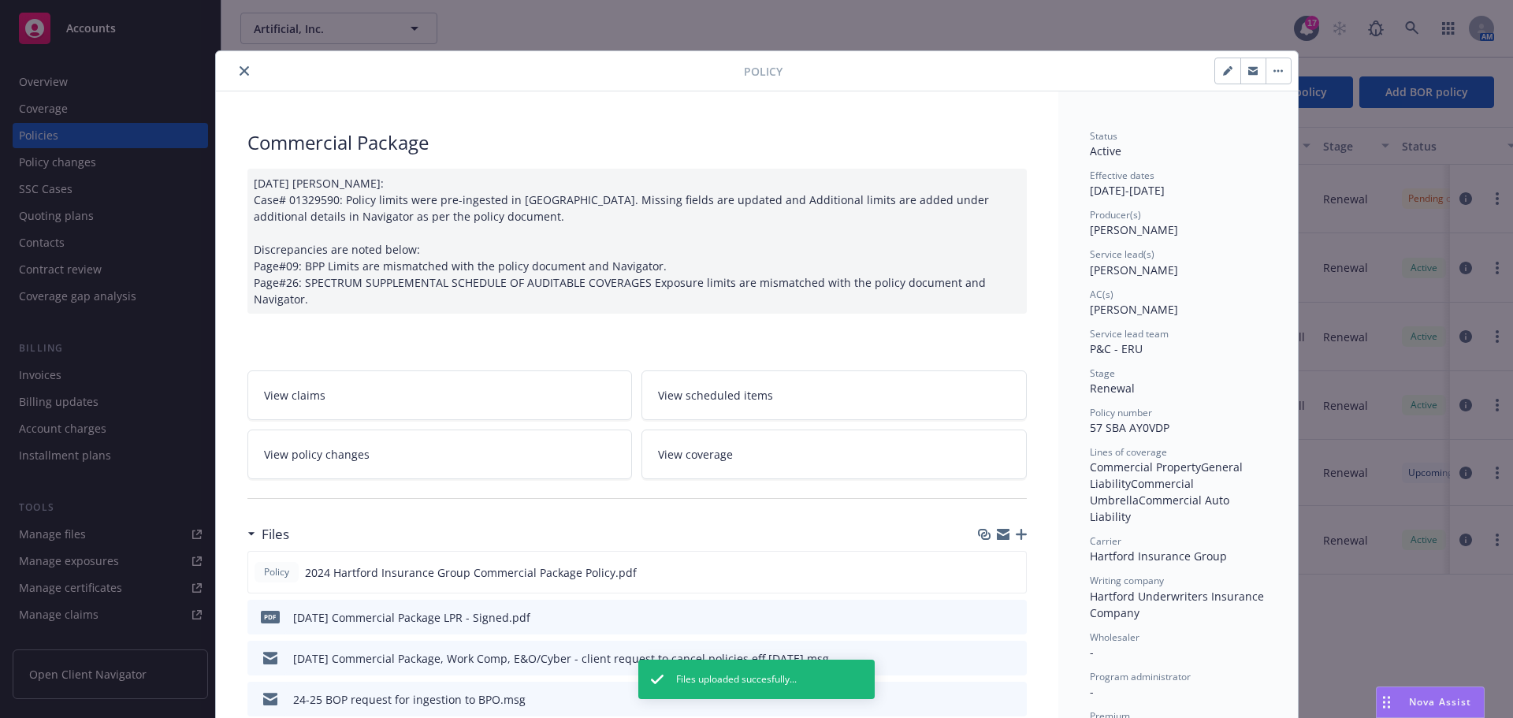
scroll to position [47, 0]
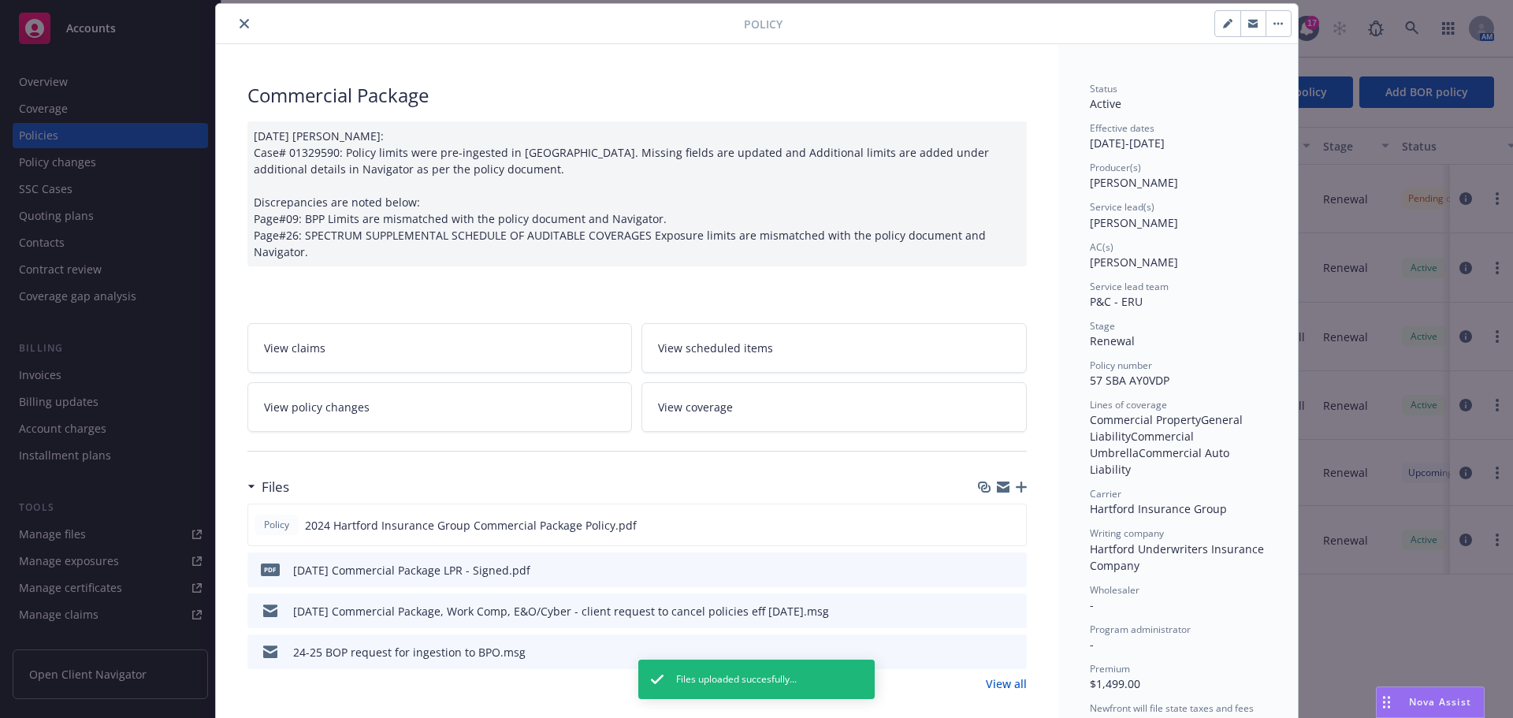
click at [241, 24] on icon "close" at bounding box center [244, 23] width 9 height 9
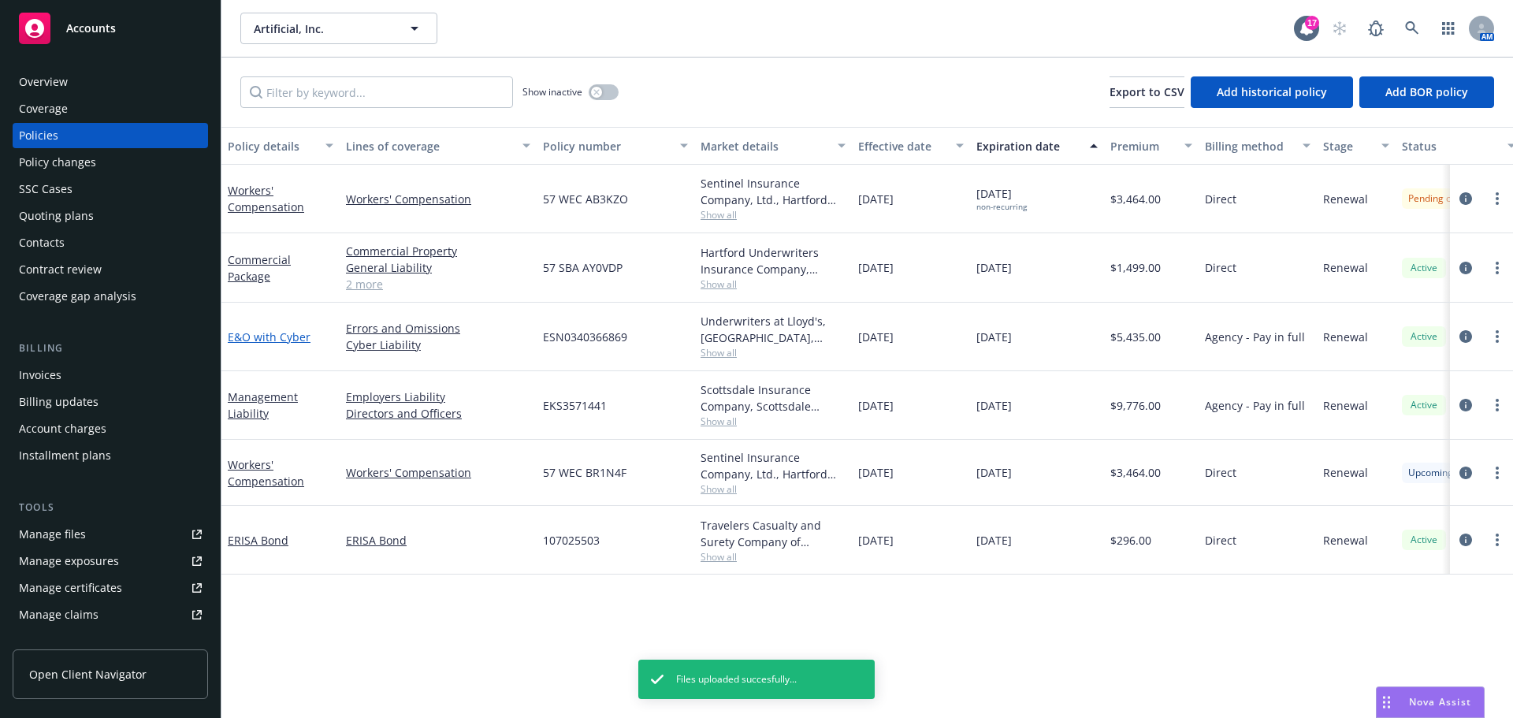
click at [254, 342] on link "E&O with Cyber" at bounding box center [269, 336] width 83 height 15
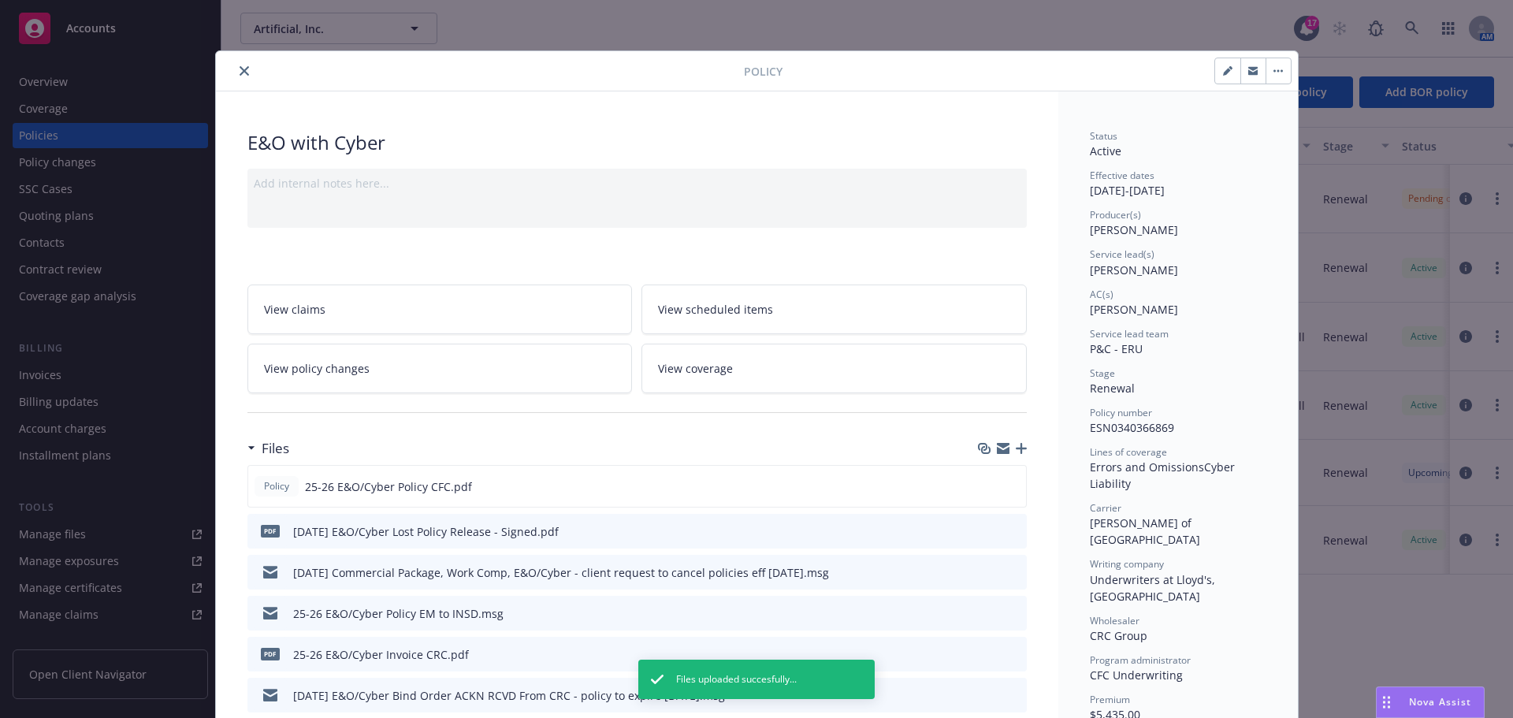
scroll to position [47, 0]
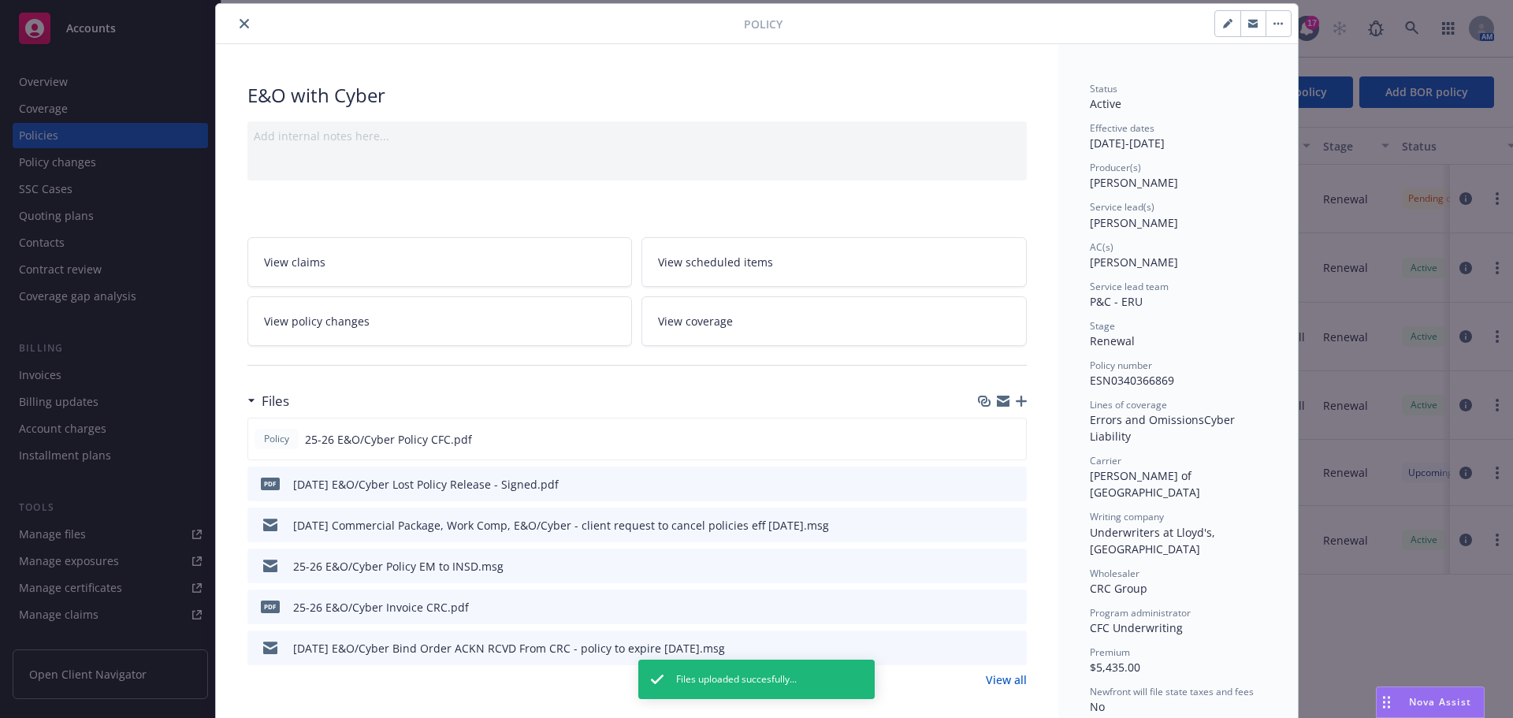
click at [242, 22] on icon "close" at bounding box center [244, 23] width 9 height 9
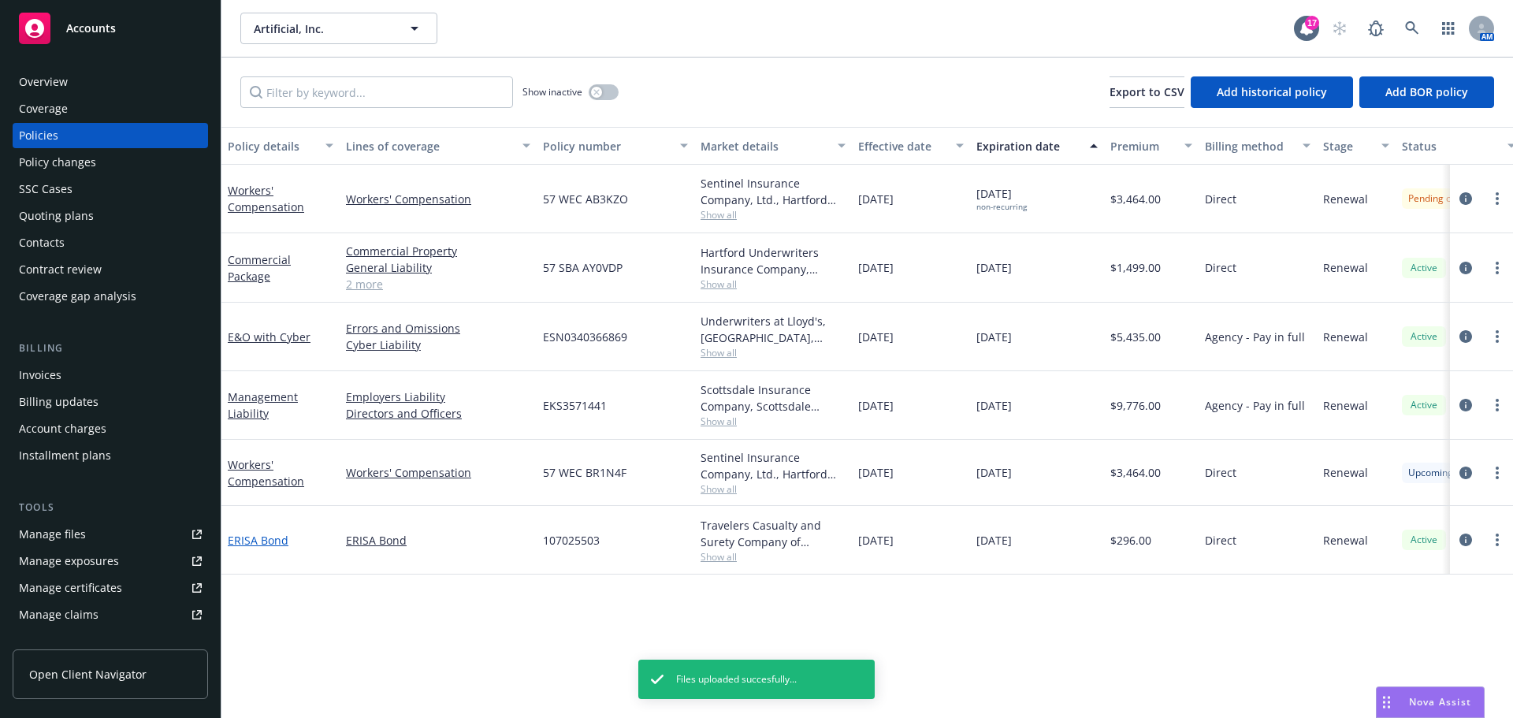
click at [261, 541] on link "ERISA Bond" at bounding box center [258, 540] width 61 height 15
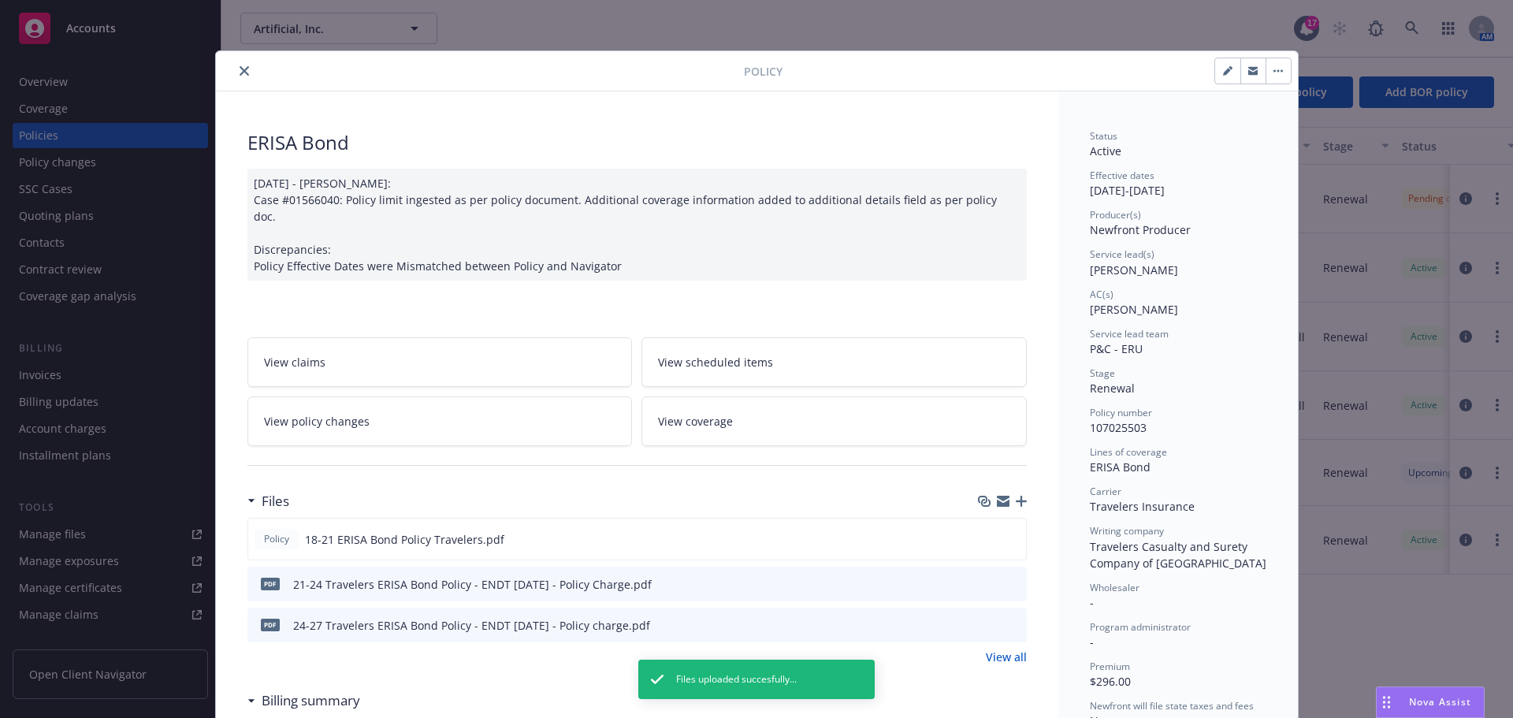
click at [1016, 496] on icon "button" at bounding box center [1021, 501] width 11 height 11
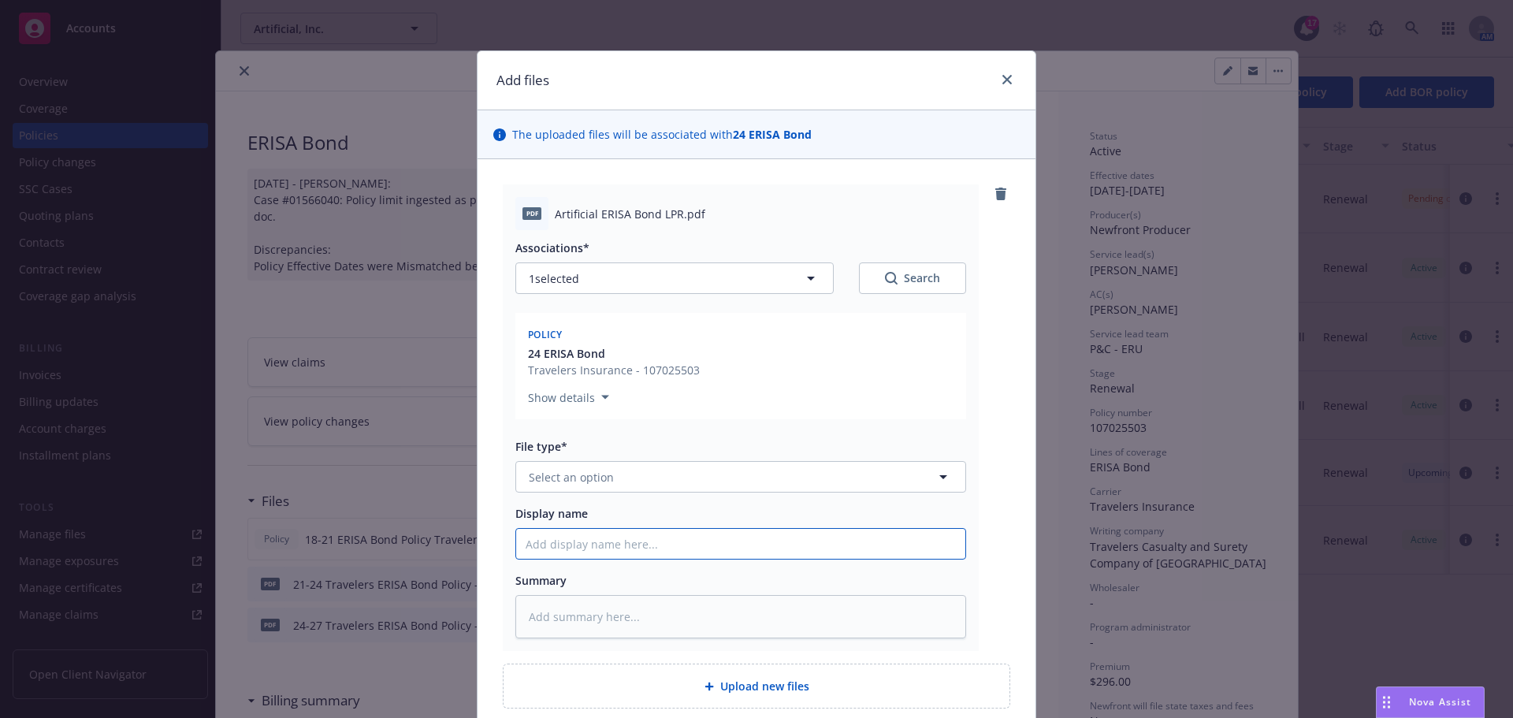
click at [538, 547] on input "Display name" at bounding box center [740, 544] width 449 height 30
click at [559, 466] on button "Select an option" at bounding box center [740, 477] width 451 height 32
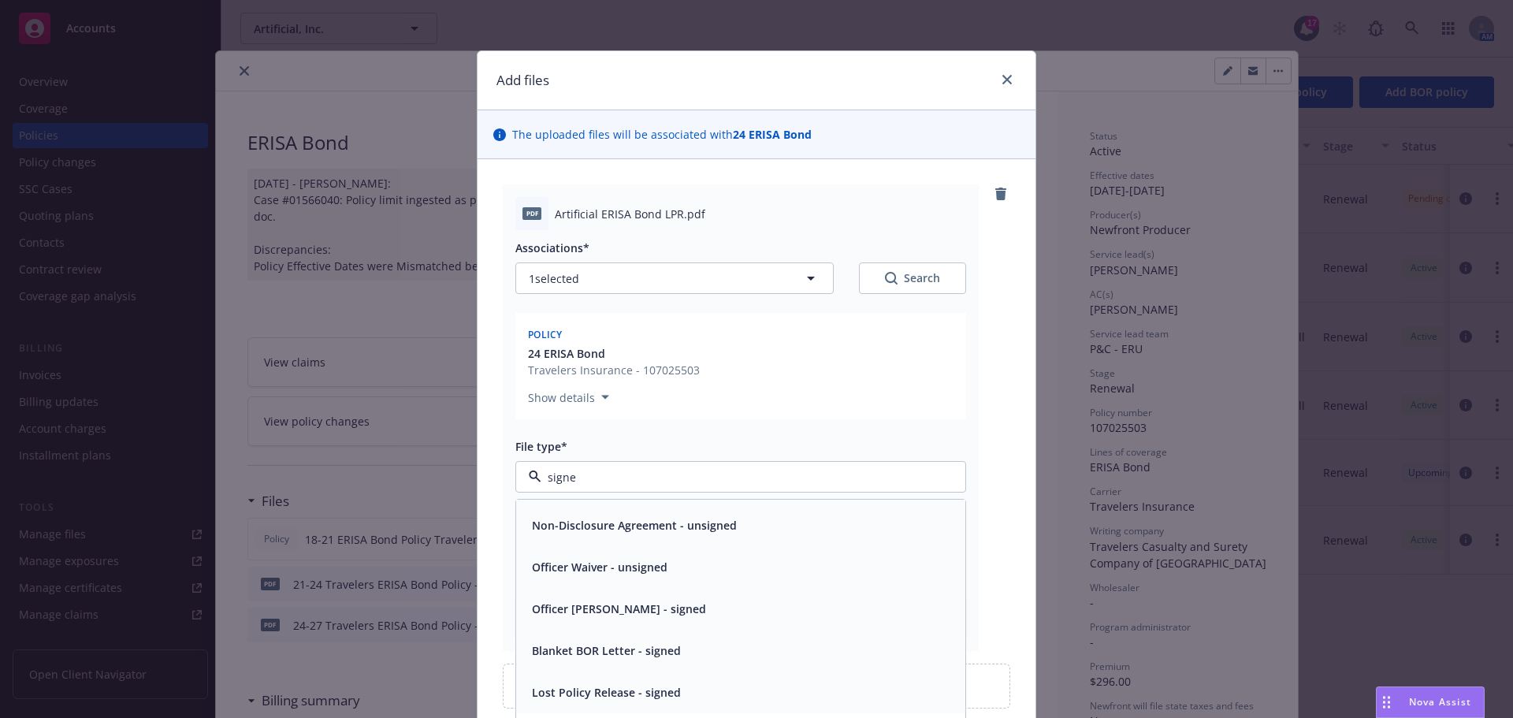
scroll to position [552, 0]
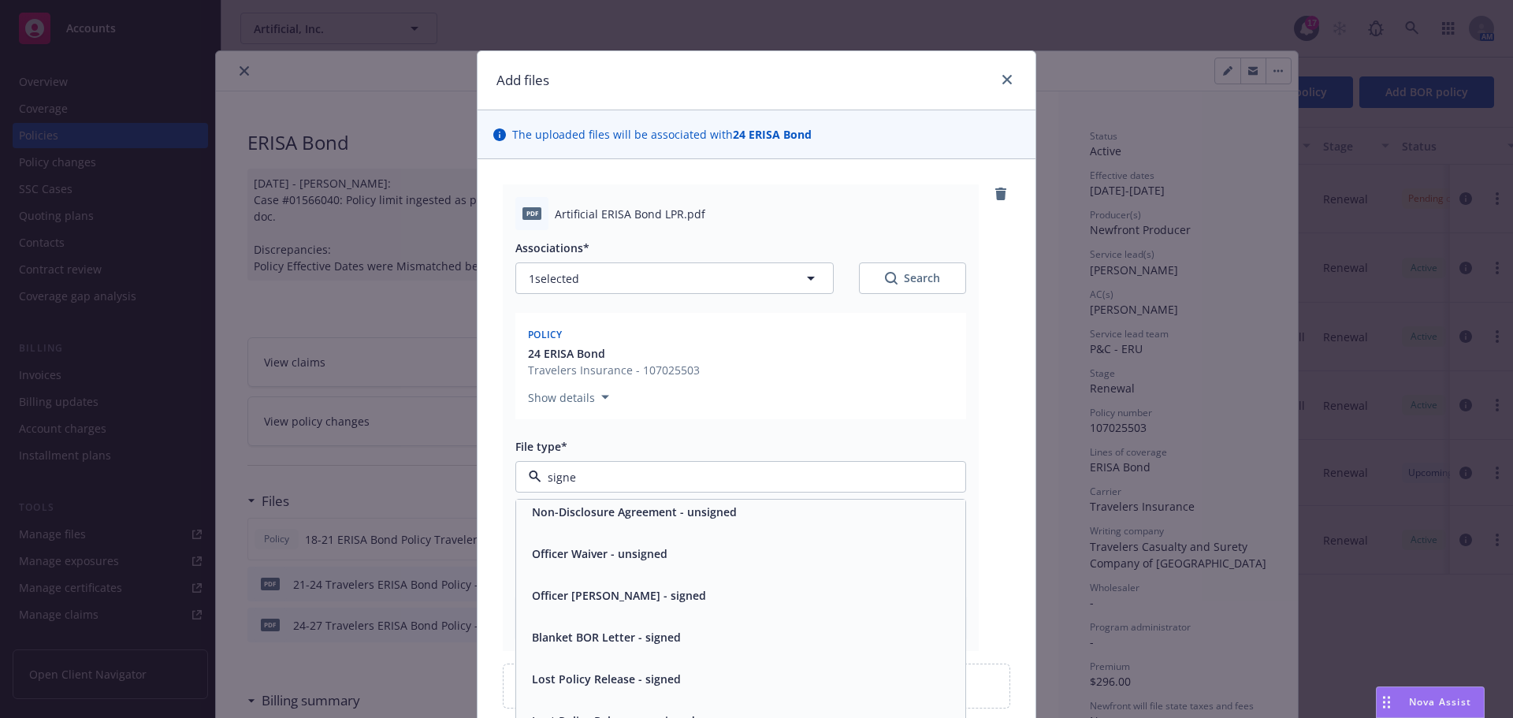
click at [584, 685] on span "Lost Policy Release - signed" at bounding box center [606, 679] width 149 height 17
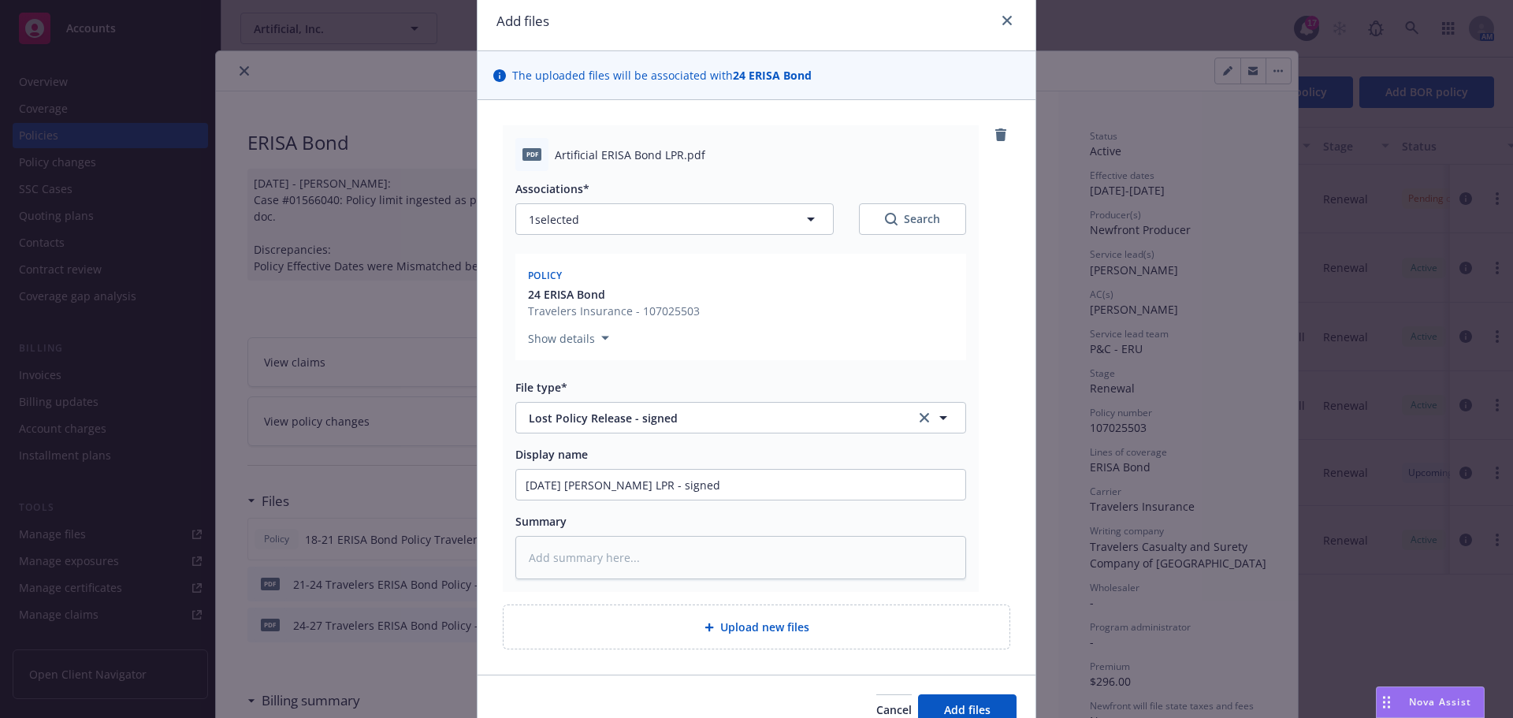
scroll to position [137, 0]
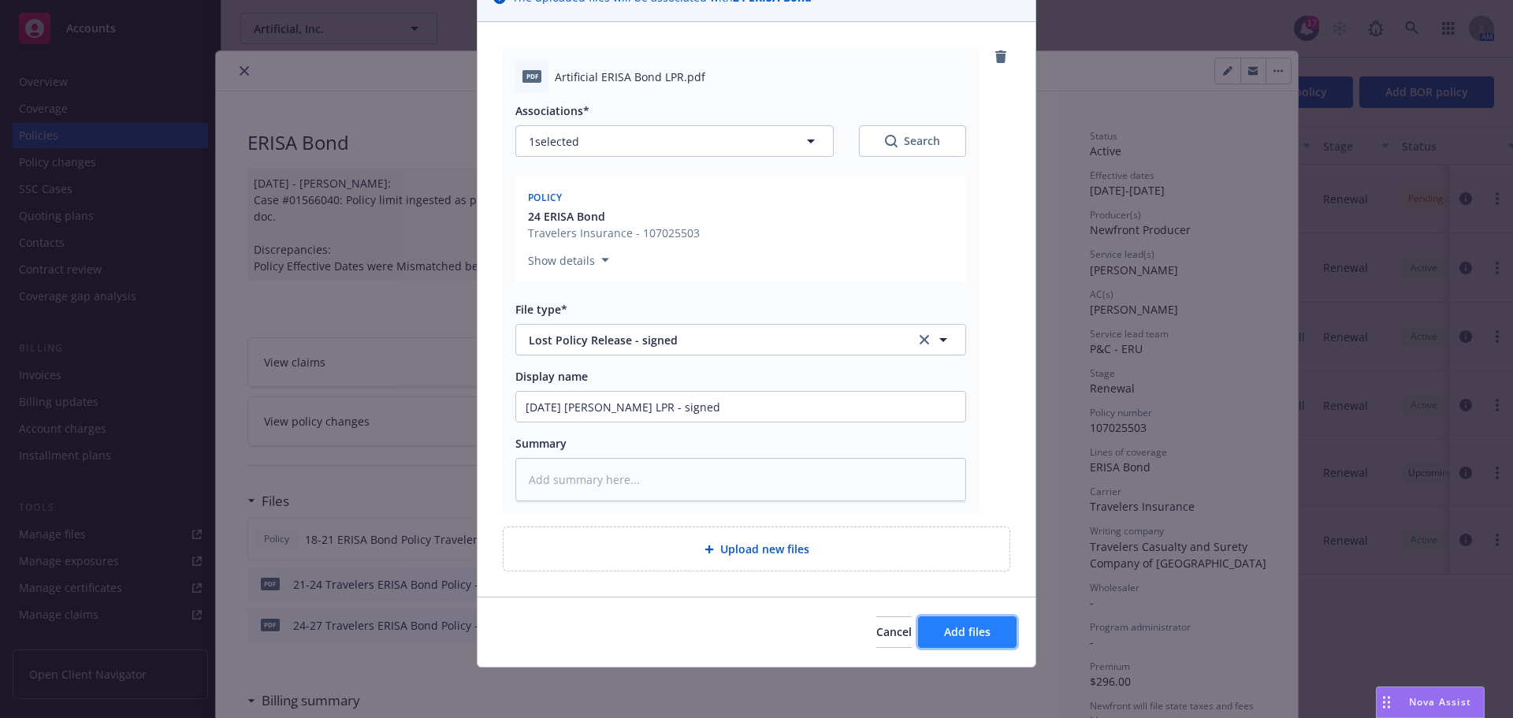
click at [951, 636] on span "Add files" at bounding box center [967, 631] width 46 height 15
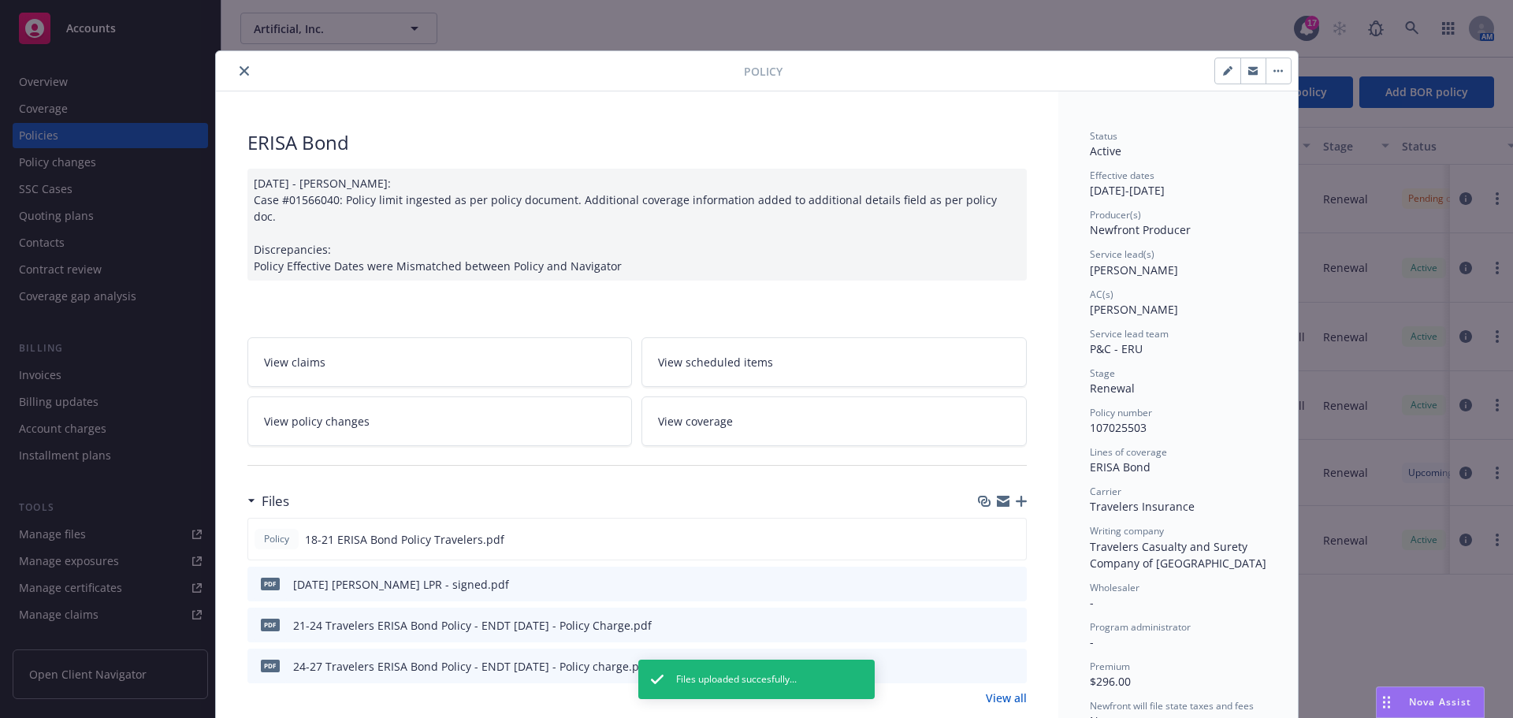
click at [240, 70] on icon "close" at bounding box center [244, 70] width 9 height 9
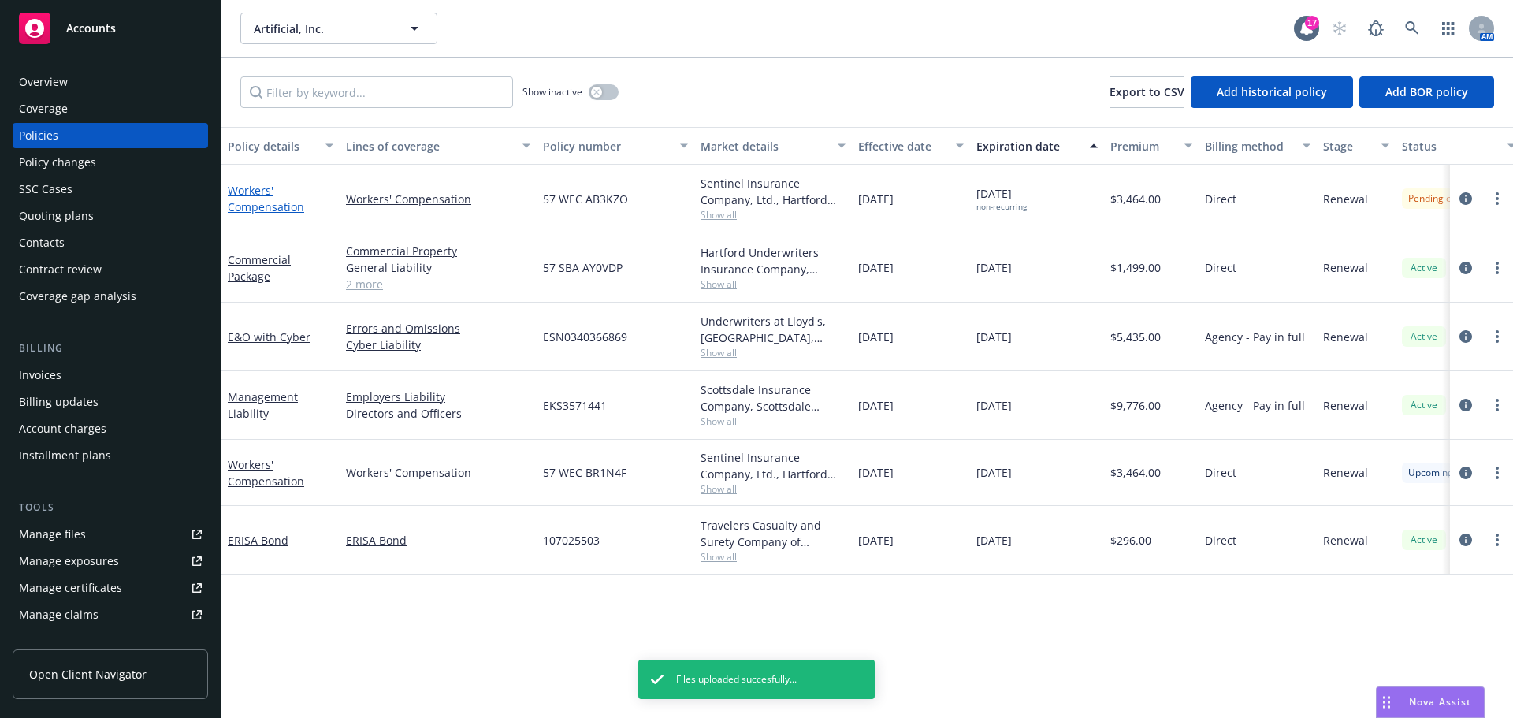
drag, startPoint x: 250, startPoint y: 191, endPoint x: 265, endPoint y: 192, distance: 15.1
click at [251, 191] on link "Workers' Compensation" at bounding box center [266, 199] width 76 height 32
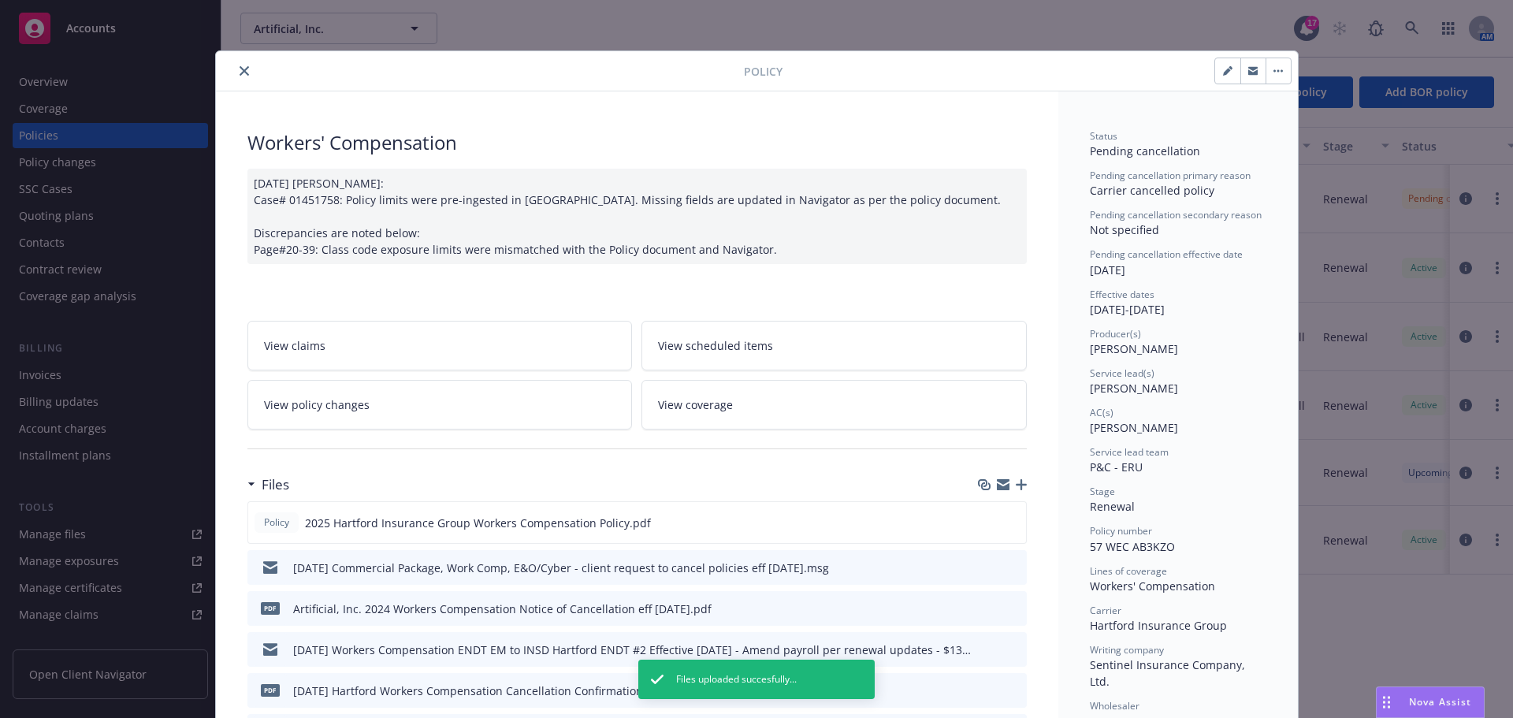
scroll to position [47, 0]
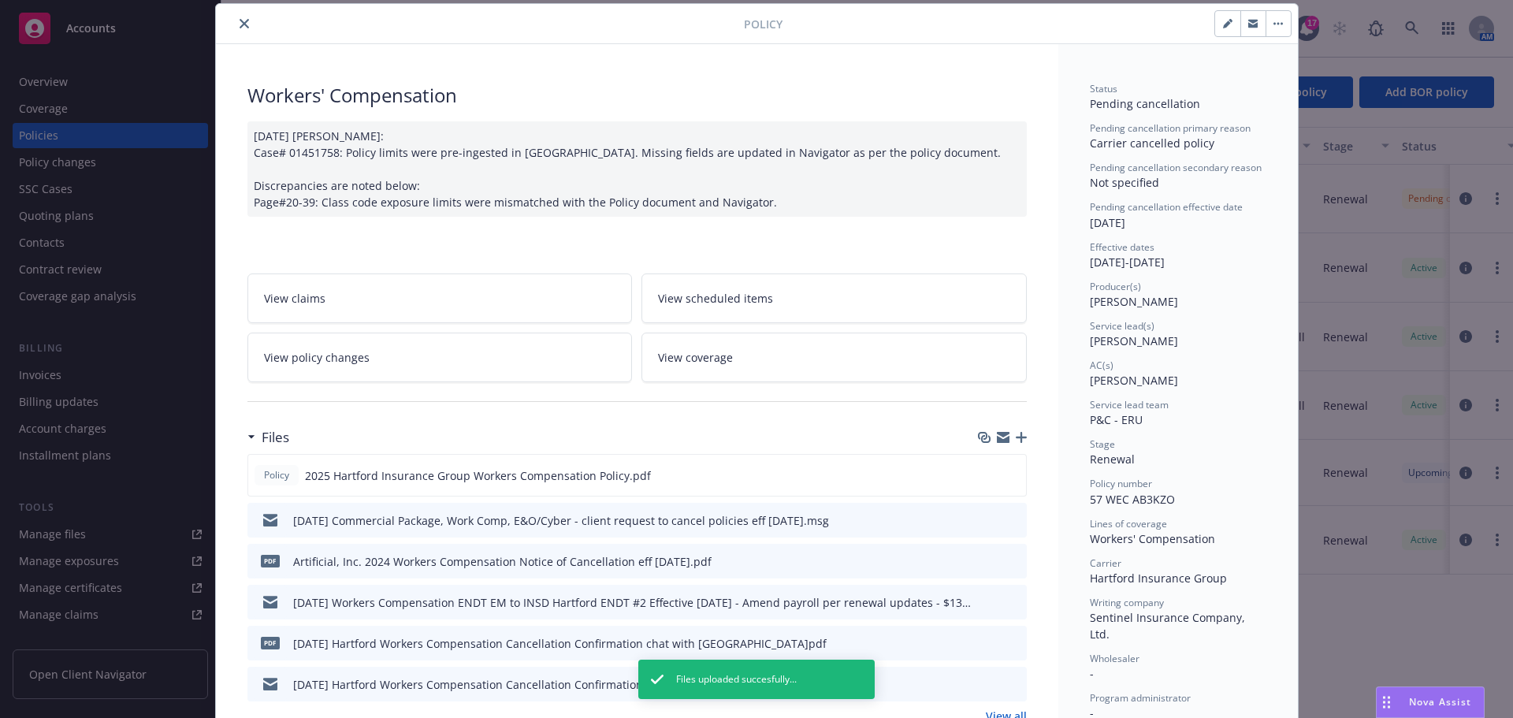
click at [1017, 431] on div at bounding box center [1002, 437] width 49 height 13
drag, startPoint x: 1020, startPoint y: 438, endPoint x: 1008, endPoint y: 440, distance: 12.8
click at [1016, 434] on icon "button" at bounding box center [1021, 437] width 11 height 11
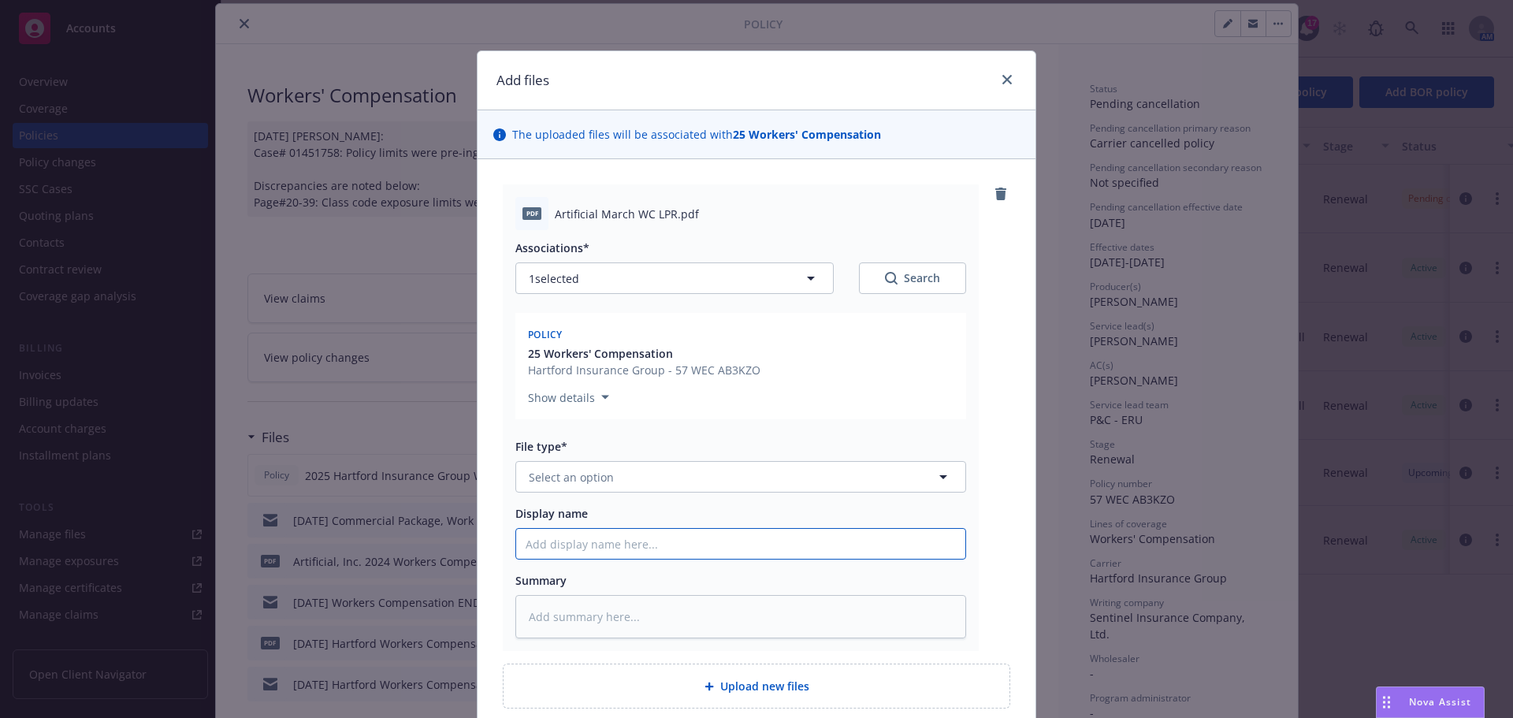
click at [532, 546] on input "Display name" at bounding box center [740, 544] width 449 height 30
click at [570, 481] on span "Select an option" at bounding box center [571, 477] width 85 height 17
click at [581, 517] on span "Lost Policy Release - signed" at bounding box center [606, 520] width 149 height 17
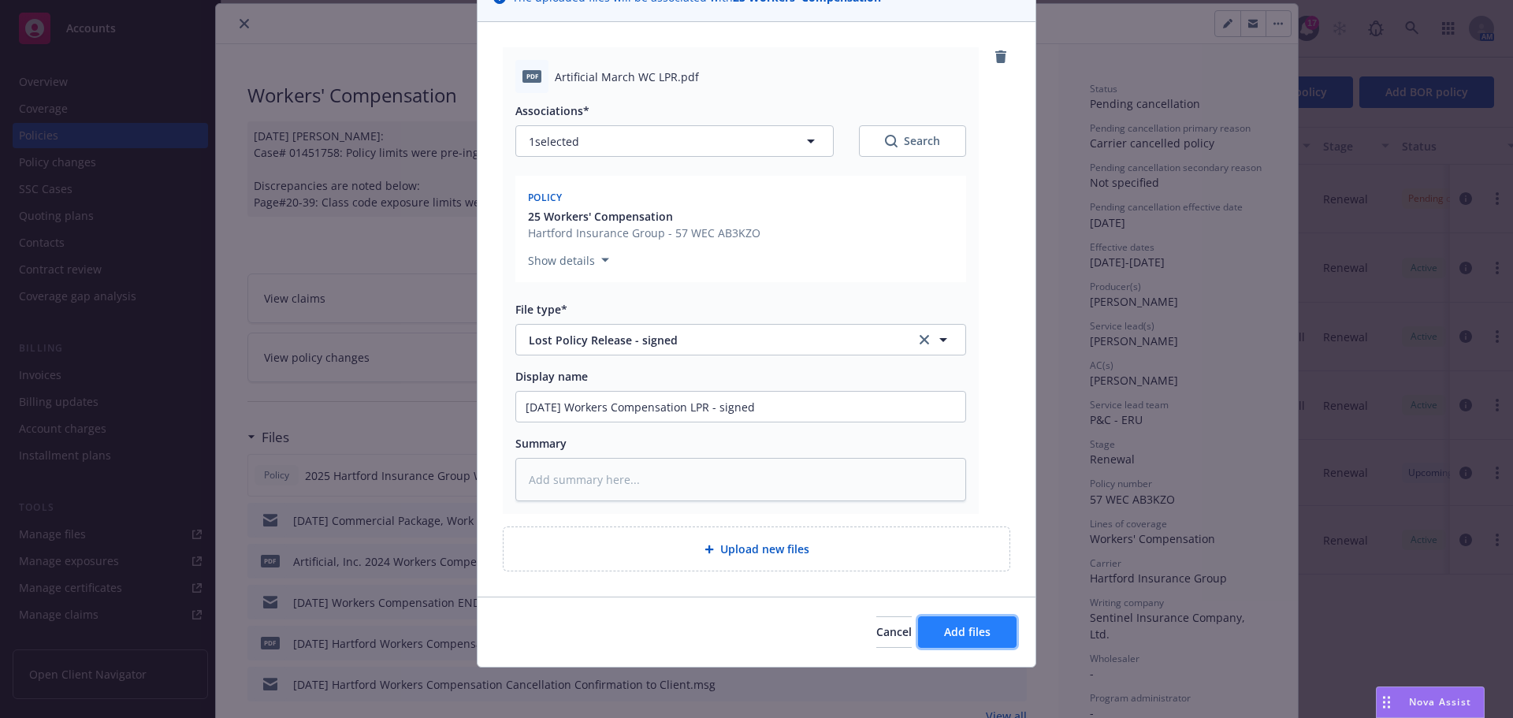
click at [937, 627] on button "Add files" at bounding box center [967, 632] width 98 height 32
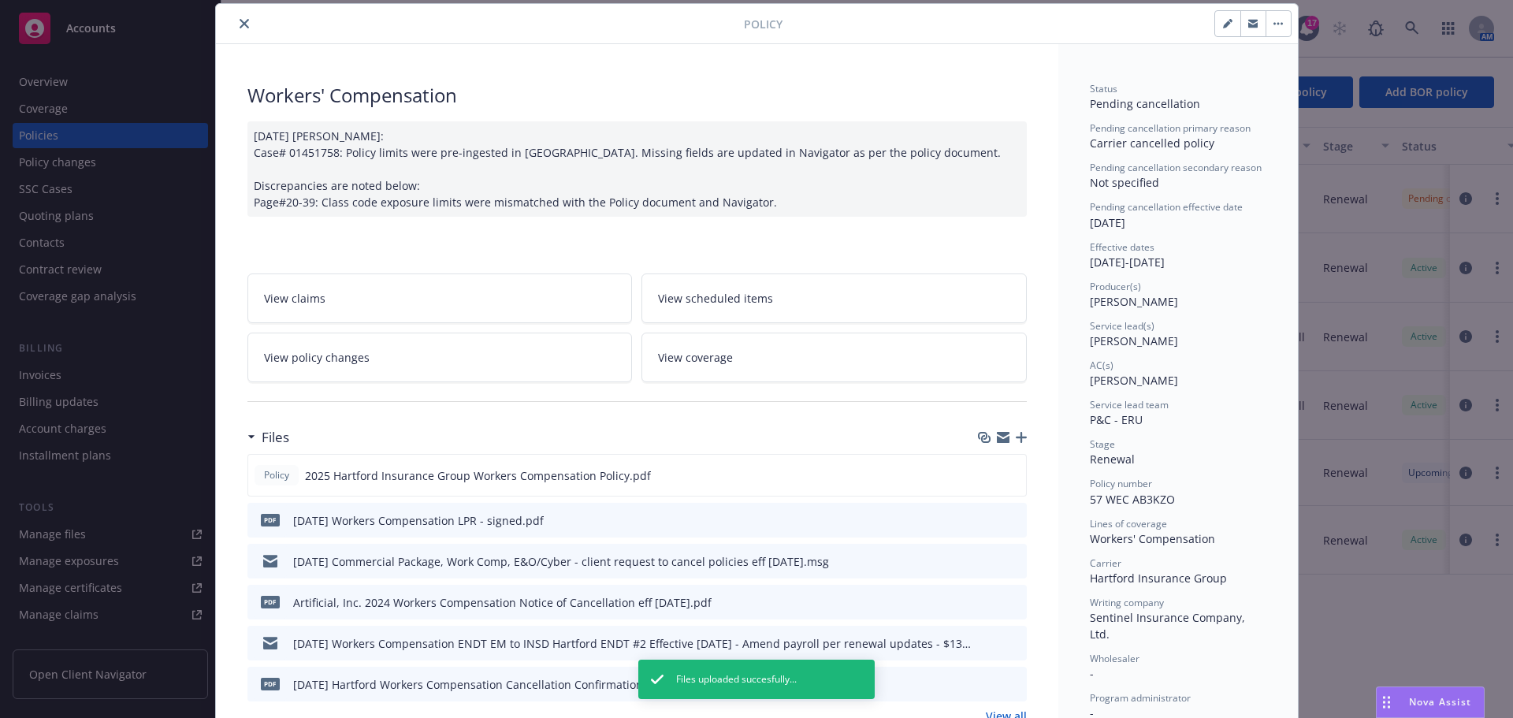
click at [235, 19] on button "close" at bounding box center [244, 23] width 19 height 19
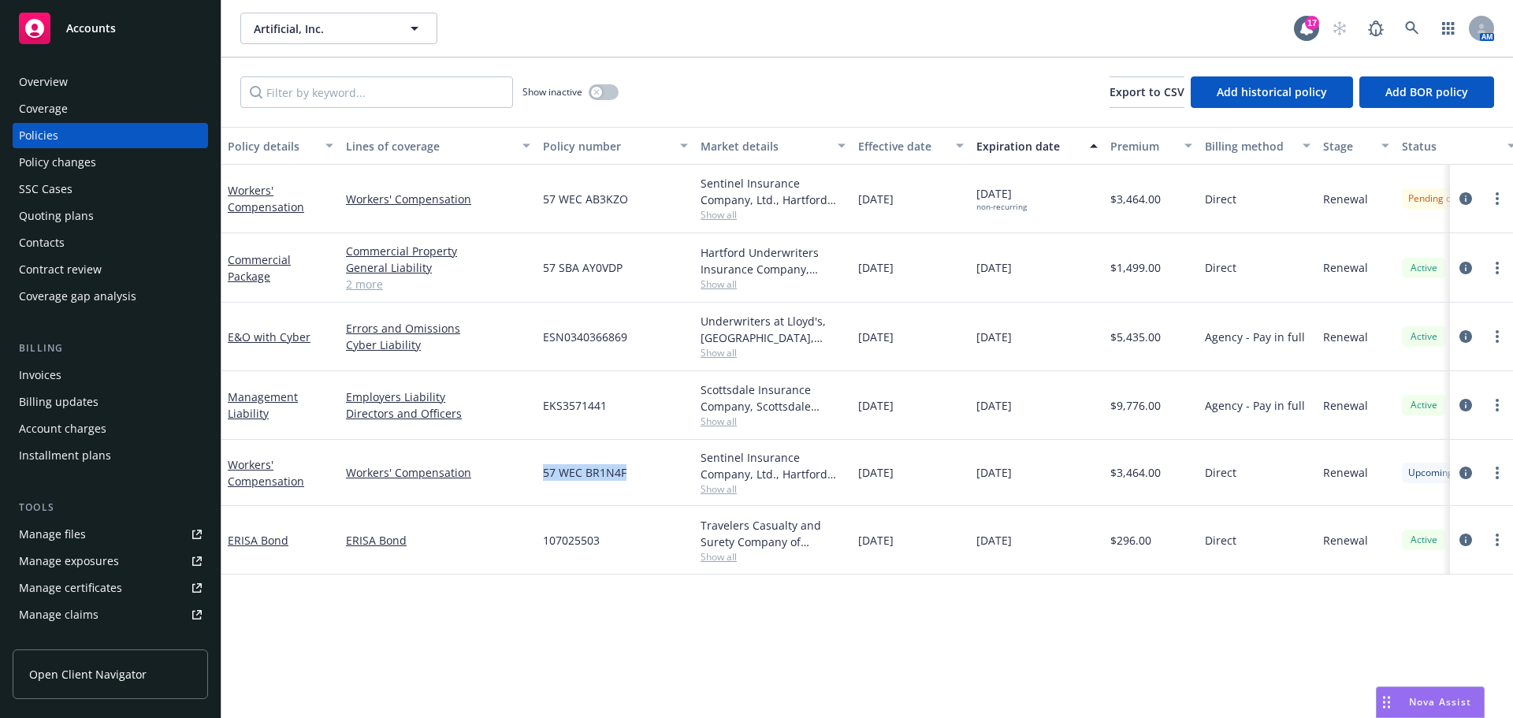
drag, startPoint x: 544, startPoint y: 474, endPoint x: 640, endPoint y: 474, distance: 95.3
click at [651, 474] on div "57 WEC BR1N4F" at bounding box center [616, 473] width 158 height 66
copy span "57 WEC BR1N4F"
click at [279, 211] on link "Workers' Compensation" at bounding box center [266, 199] width 76 height 32
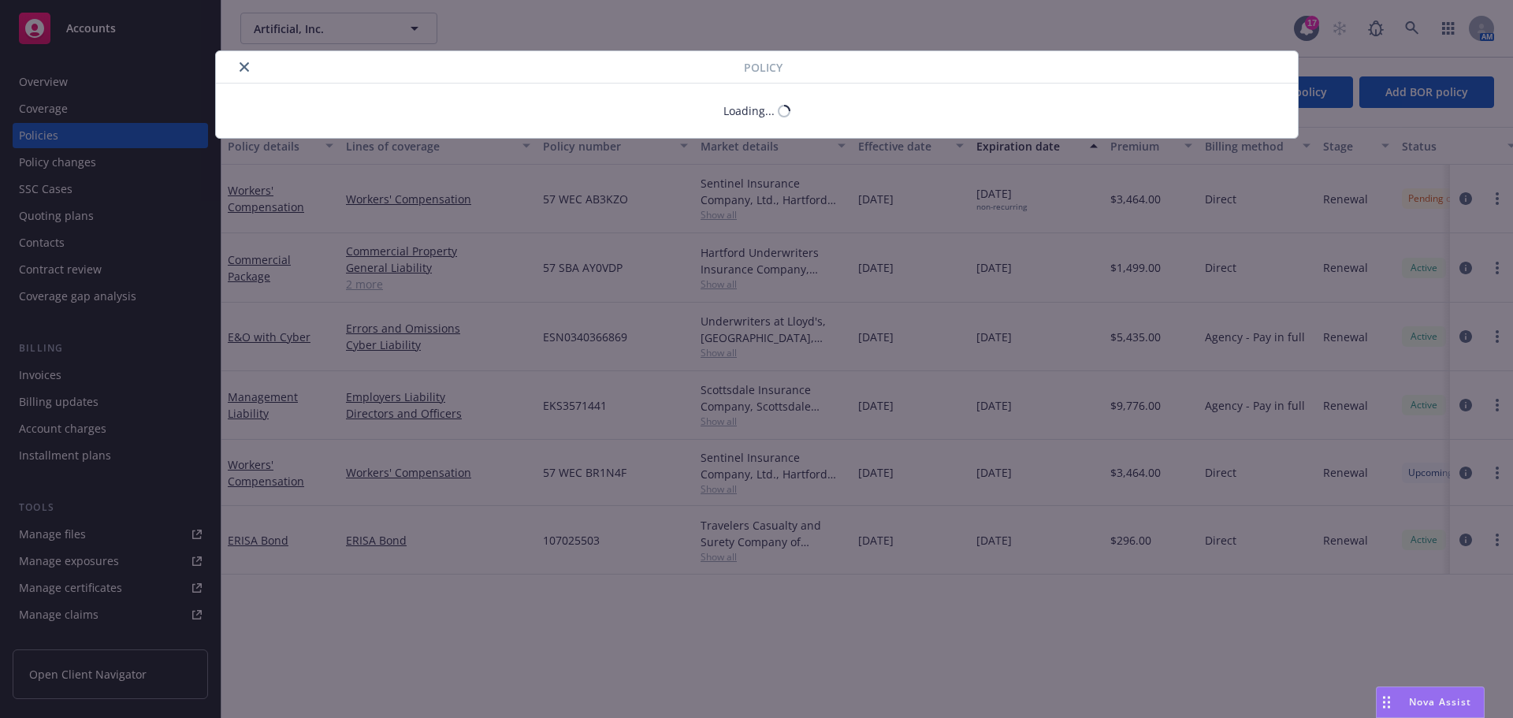
click at [244, 66] on icon "close" at bounding box center [244, 66] width 9 height 9
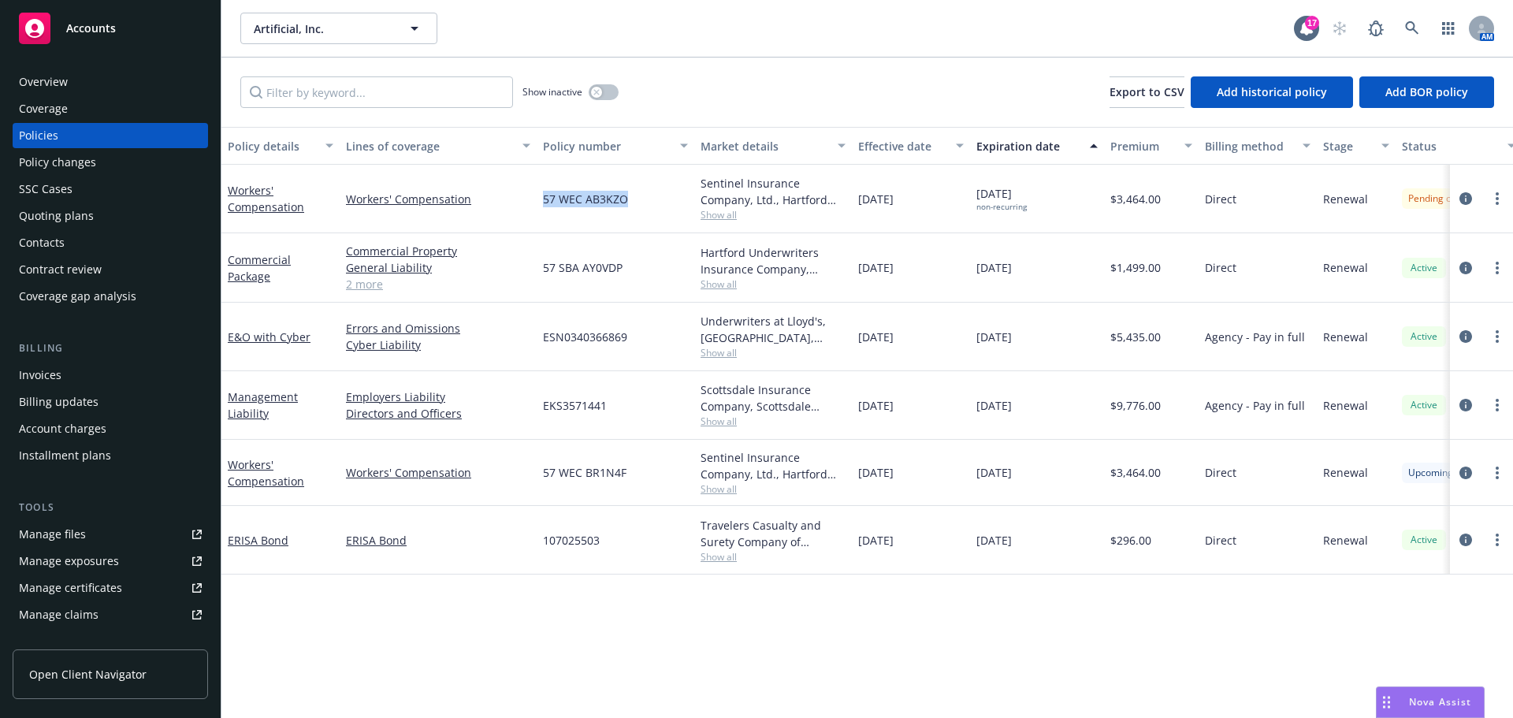
drag, startPoint x: 543, startPoint y: 197, endPoint x: 607, endPoint y: 199, distance: 63.9
click at [638, 198] on div "57 WEC AB3KZO" at bounding box center [616, 199] width 158 height 69
copy span "57 WEC AB3KZO"
drag, startPoint x: 543, startPoint y: 472, endPoint x: 620, endPoint y: 475, distance: 77.3
click at [621, 475] on span "57 WEC BR1N4F" at bounding box center [585, 472] width 84 height 17
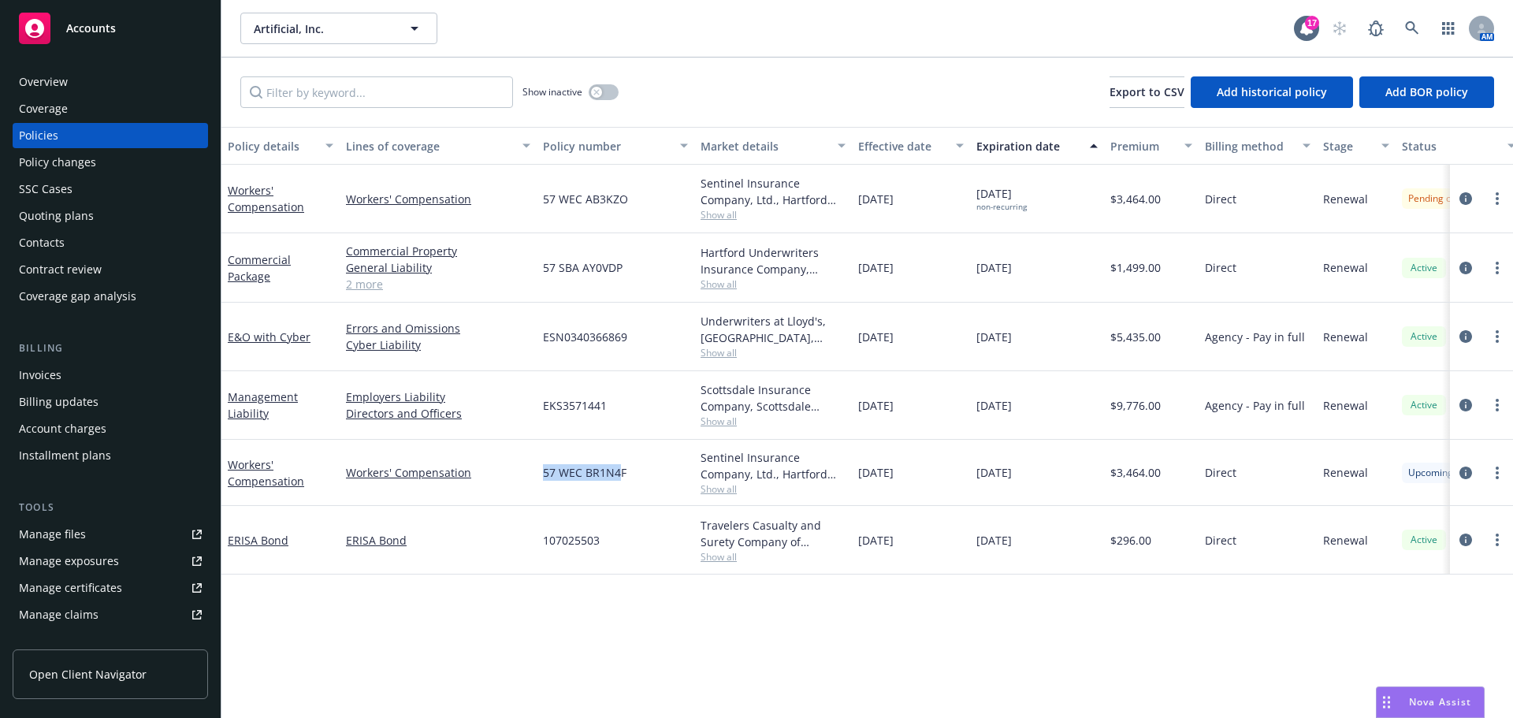
drag, startPoint x: 609, startPoint y: 467, endPoint x: 553, endPoint y: 473, distance: 56.2
click at [553, 473] on span "57 WEC BR1N4F" at bounding box center [585, 472] width 84 height 17
drag, startPoint x: 566, startPoint y: 526, endPoint x: 568, endPoint y: 508, distance: 18.3
click at [566, 523] on div "107025503" at bounding box center [616, 540] width 158 height 69
drag, startPoint x: 542, startPoint y: 473, endPoint x: 632, endPoint y: 470, distance: 89.9
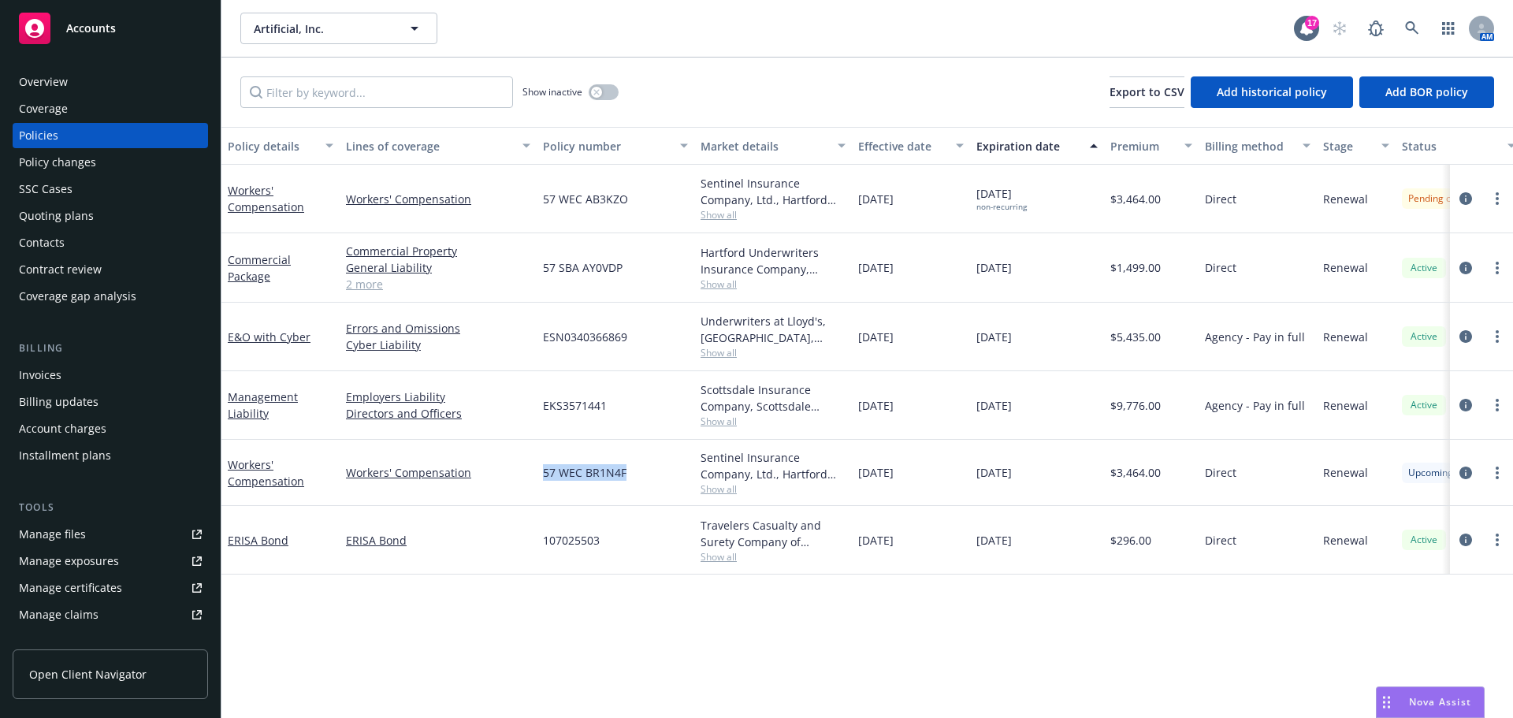
click at [632, 470] on div "57 WEC BR1N4F" at bounding box center [616, 473] width 158 height 66
copy span "57 WEC BR1N4F"
drag, startPoint x: 544, startPoint y: 197, endPoint x: 627, endPoint y: 198, distance: 82.7
click at [627, 198] on div "57 WEC AB3KZO" at bounding box center [616, 199] width 158 height 69
copy span "57 WEC AB3KZO"
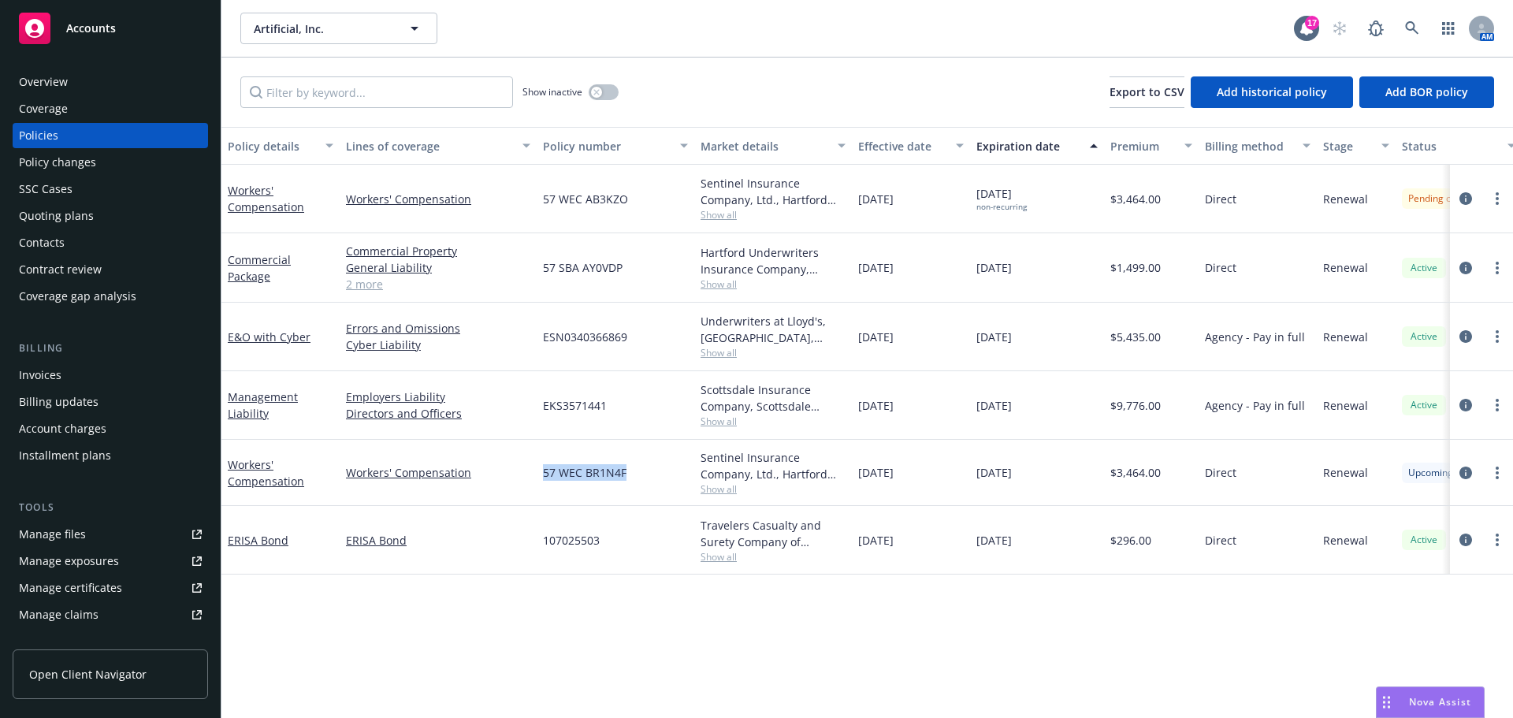
drag, startPoint x: 543, startPoint y: 471, endPoint x: 611, endPoint y: 475, distance: 67.9
click at [622, 477] on span "57 WEC BR1N4F" at bounding box center [585, 472] width 84 height 17
copy span "57 WEC BR1N4F"
click at [1465, 199] on icon "circleInformation" at bounding box center [1465, 198] width 13 height 13
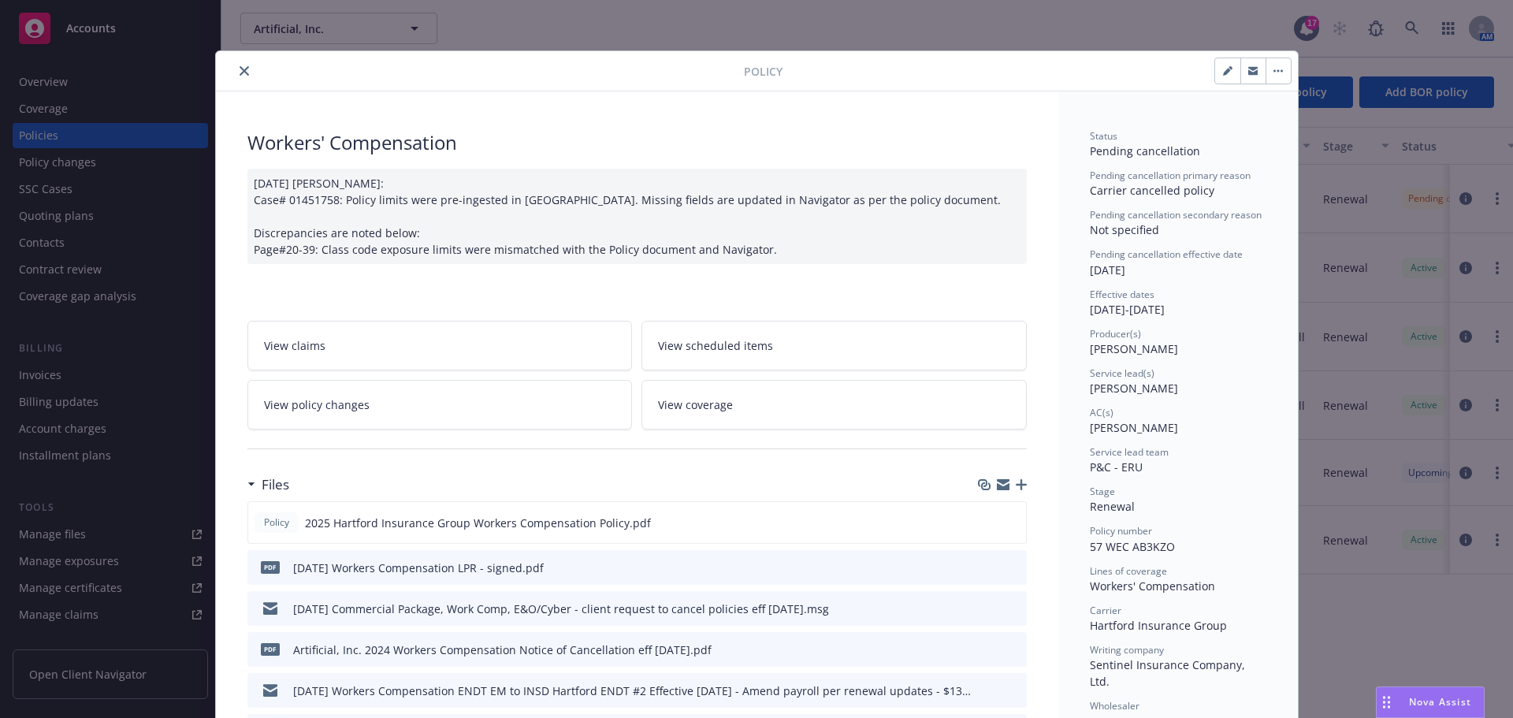
click at [240, 69] on icon "close" at bounding box center [244, 70] width 9 height 9
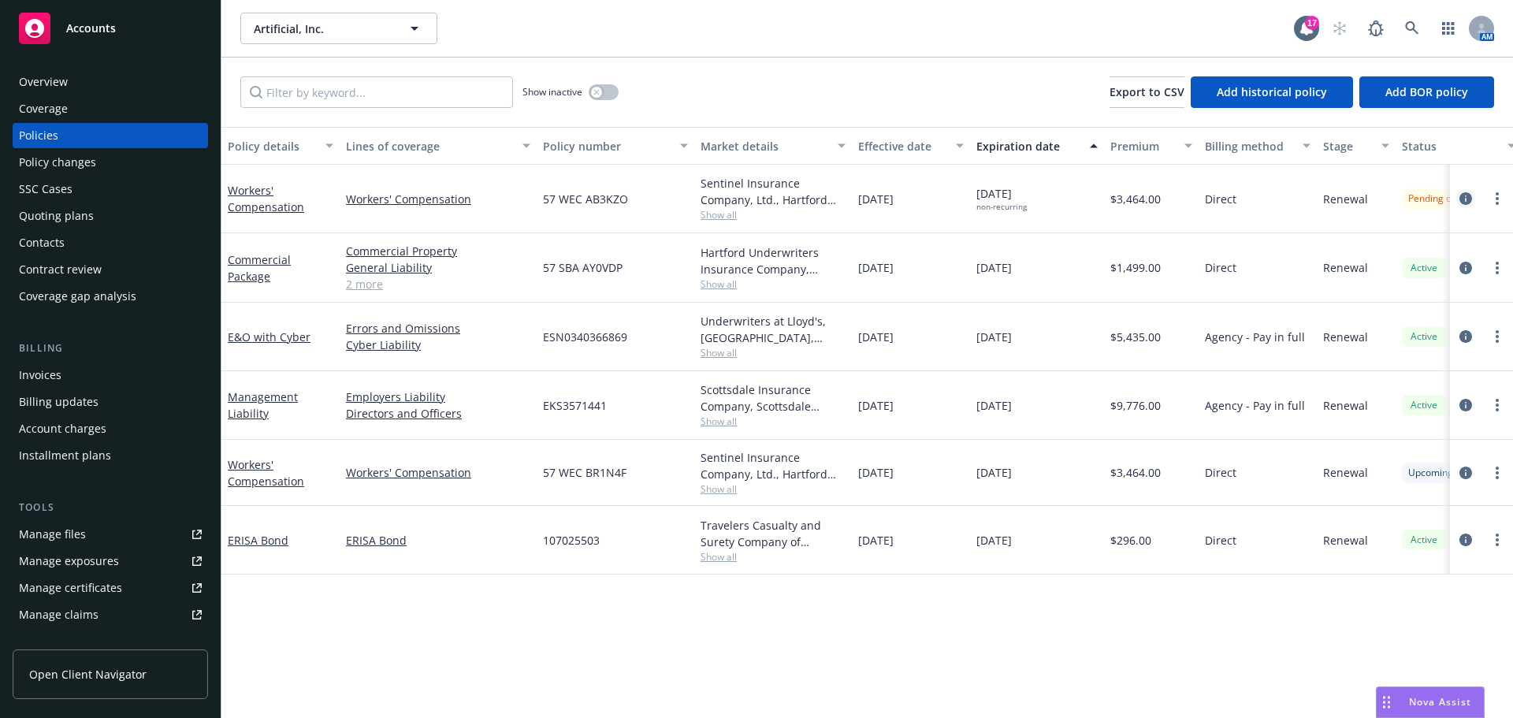
click at [1473, 197] on link "circleInformation" at bounding box center [1465, 198] width 19 height 19
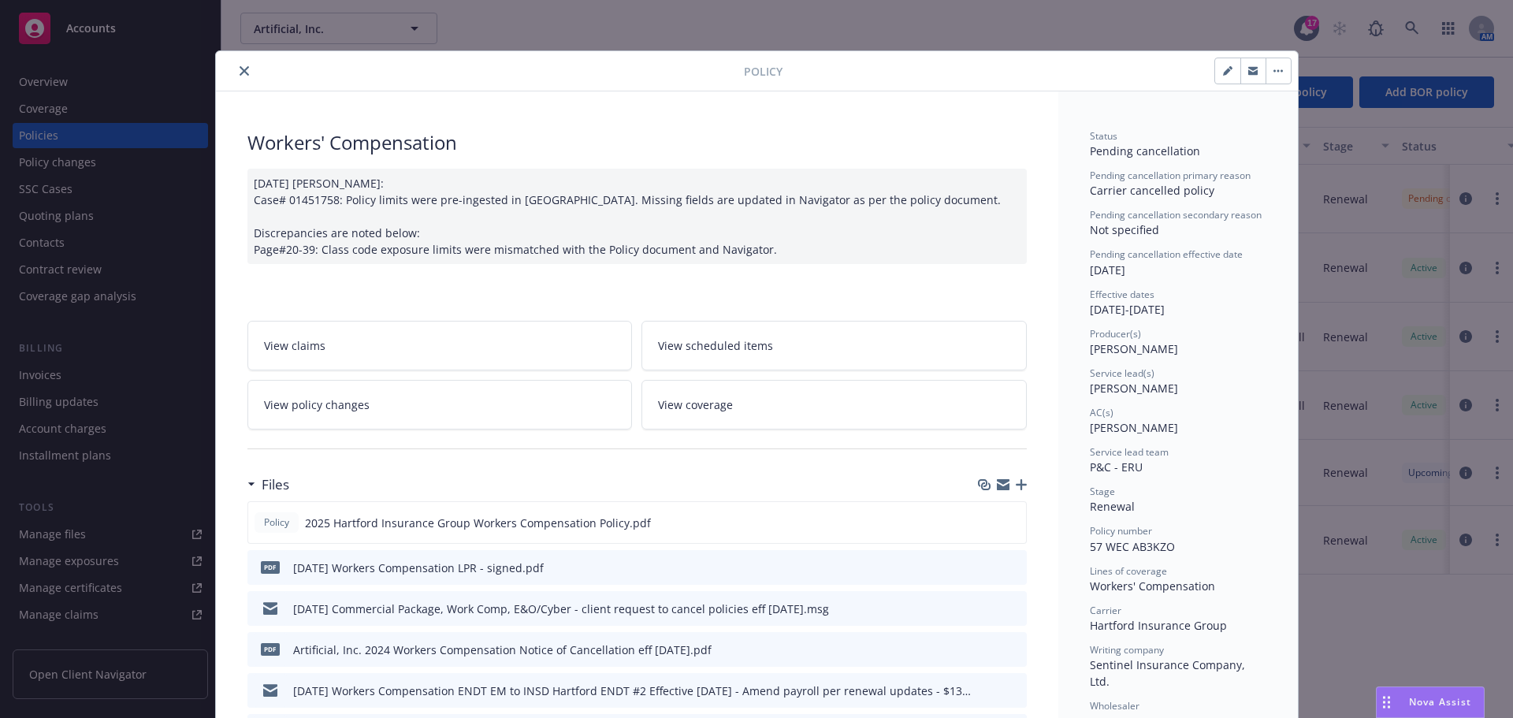
scroll to position [47, 0]
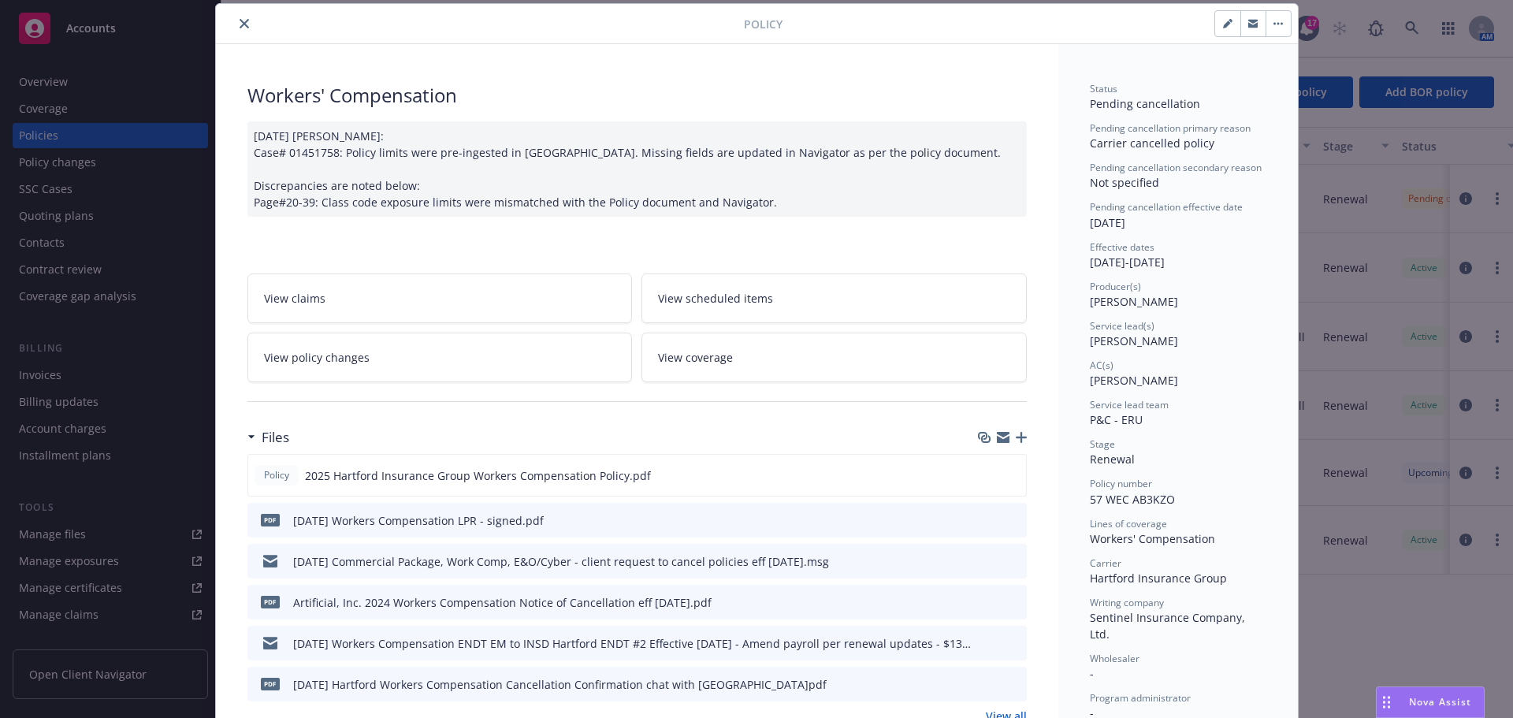
click at [240, 21] on icon "close" at bounding box center [244, 23] width 9 height 9
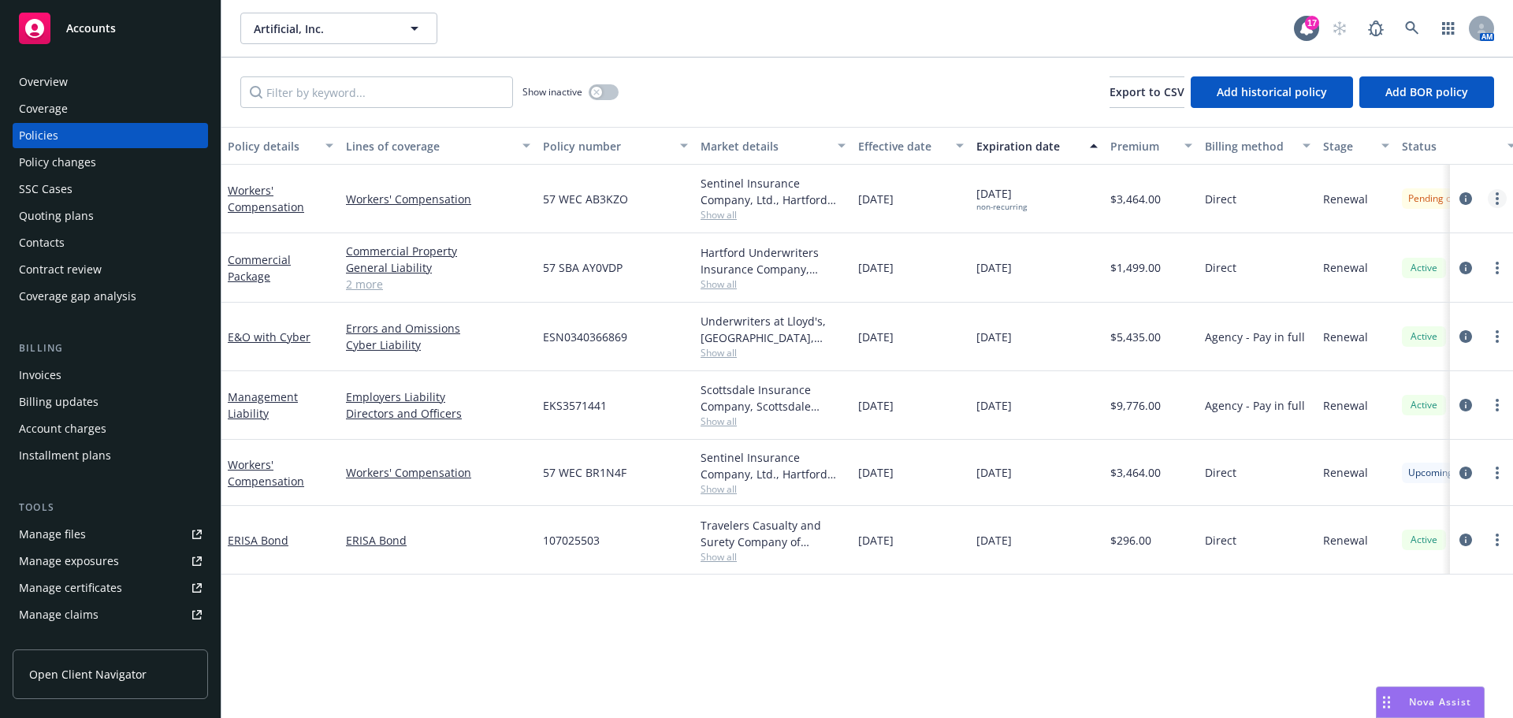
click at [1499, 199] on link "more" at bounding box center [1497, 198] width 19 height 19
click at [66, 157] on div "Policy changes" at bounding box center [57, 162] width 77 height 25
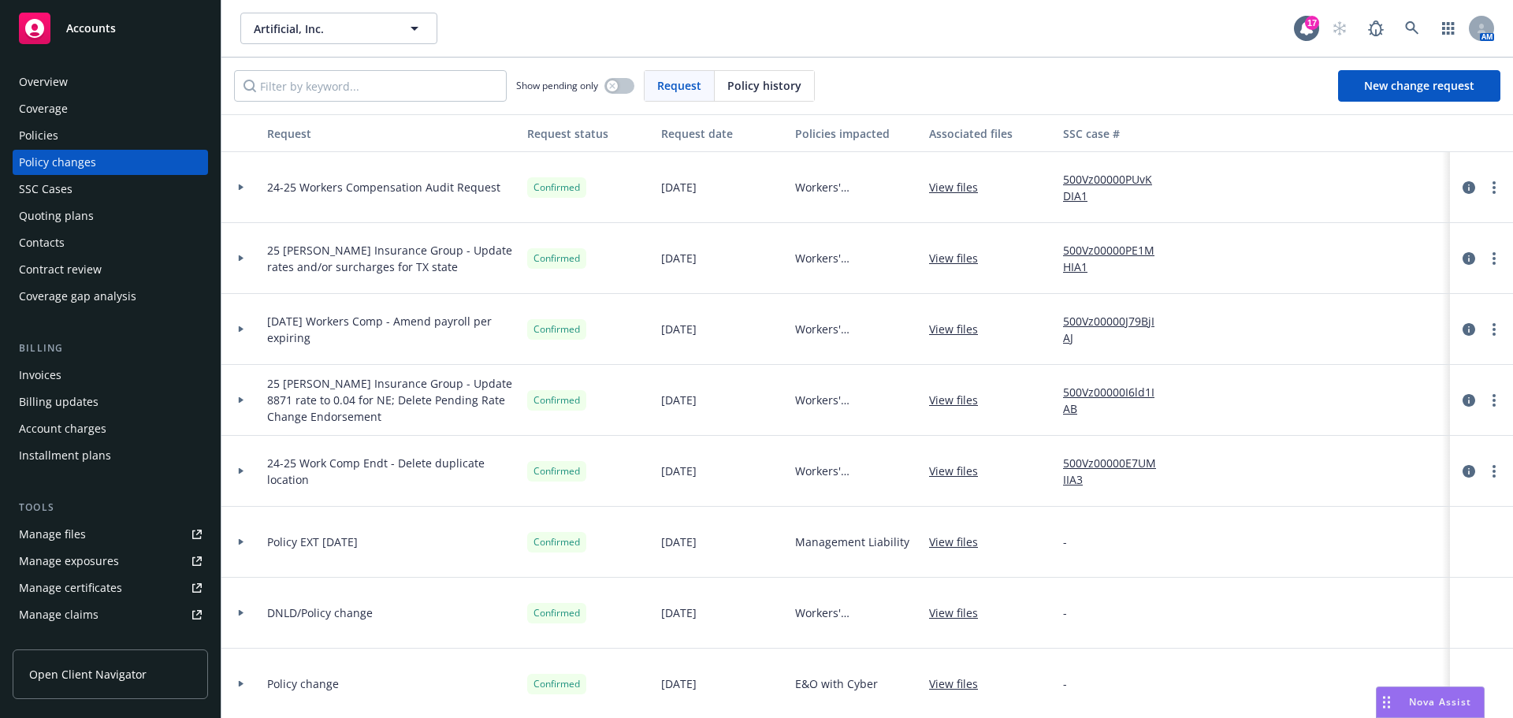
click at [745, 84] on span "Policy history" at bounding box center [764, 85] width 74 height 17
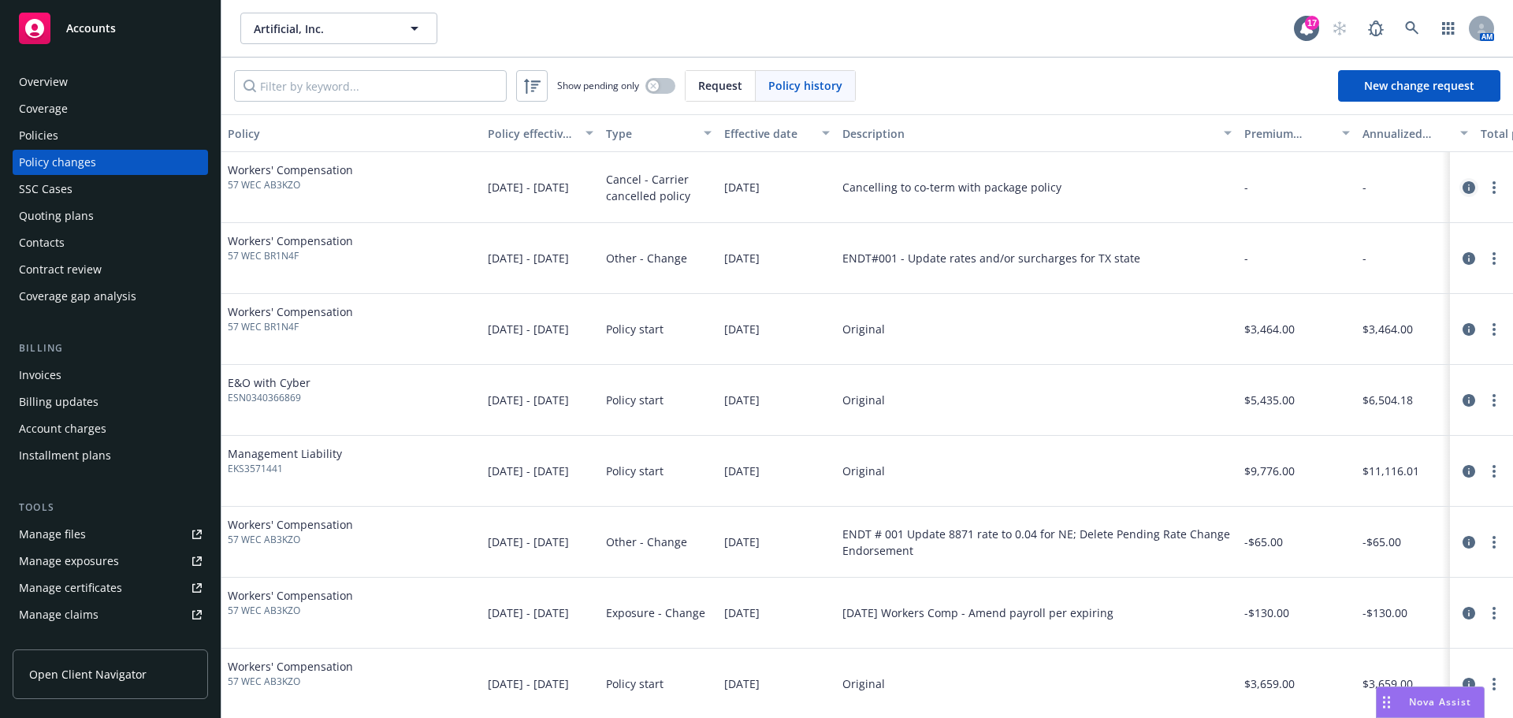
click at [1462, 188] on icon "circleInformation" at bounding box center [1468, 187] width 13 height 13
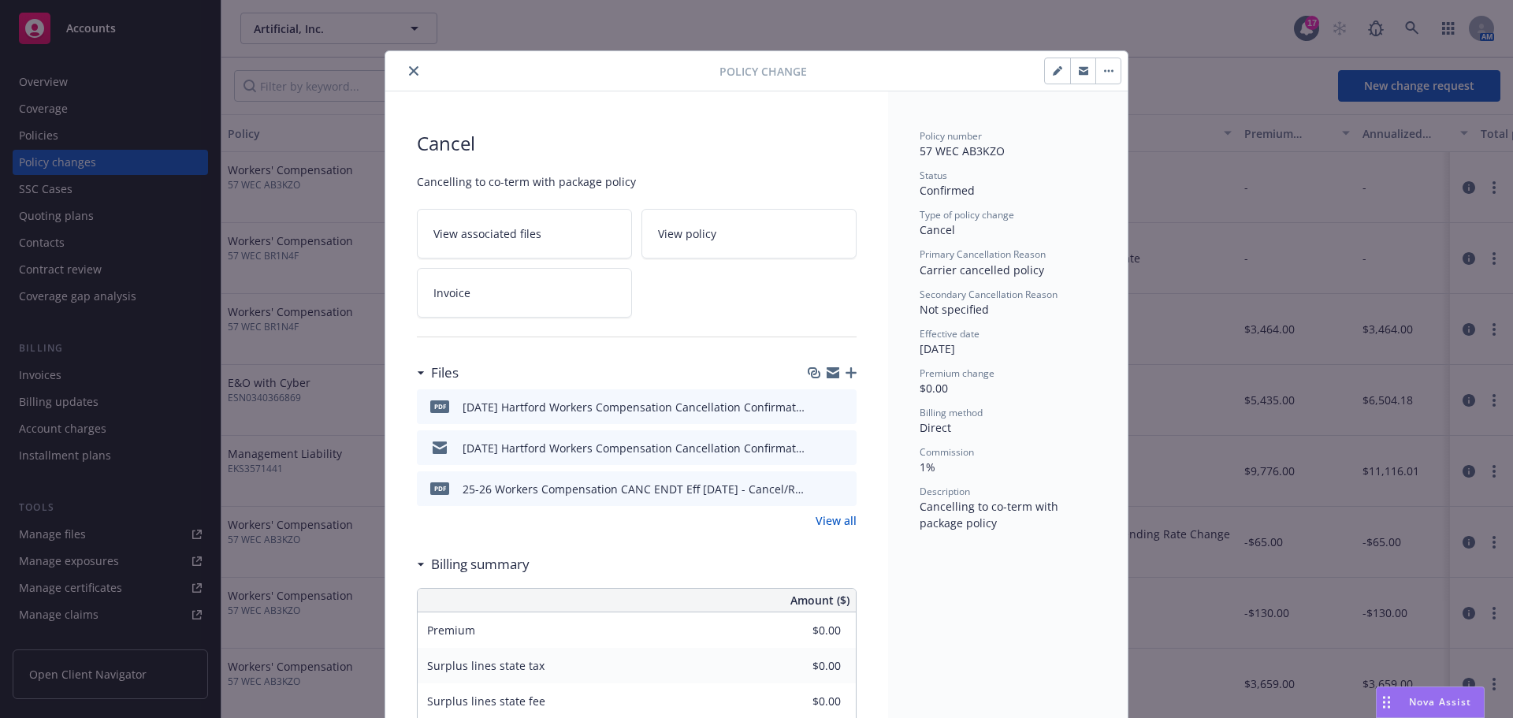
click at [1049, 76] on button "button" at bounding box center [1057, 70] width 25 height 25
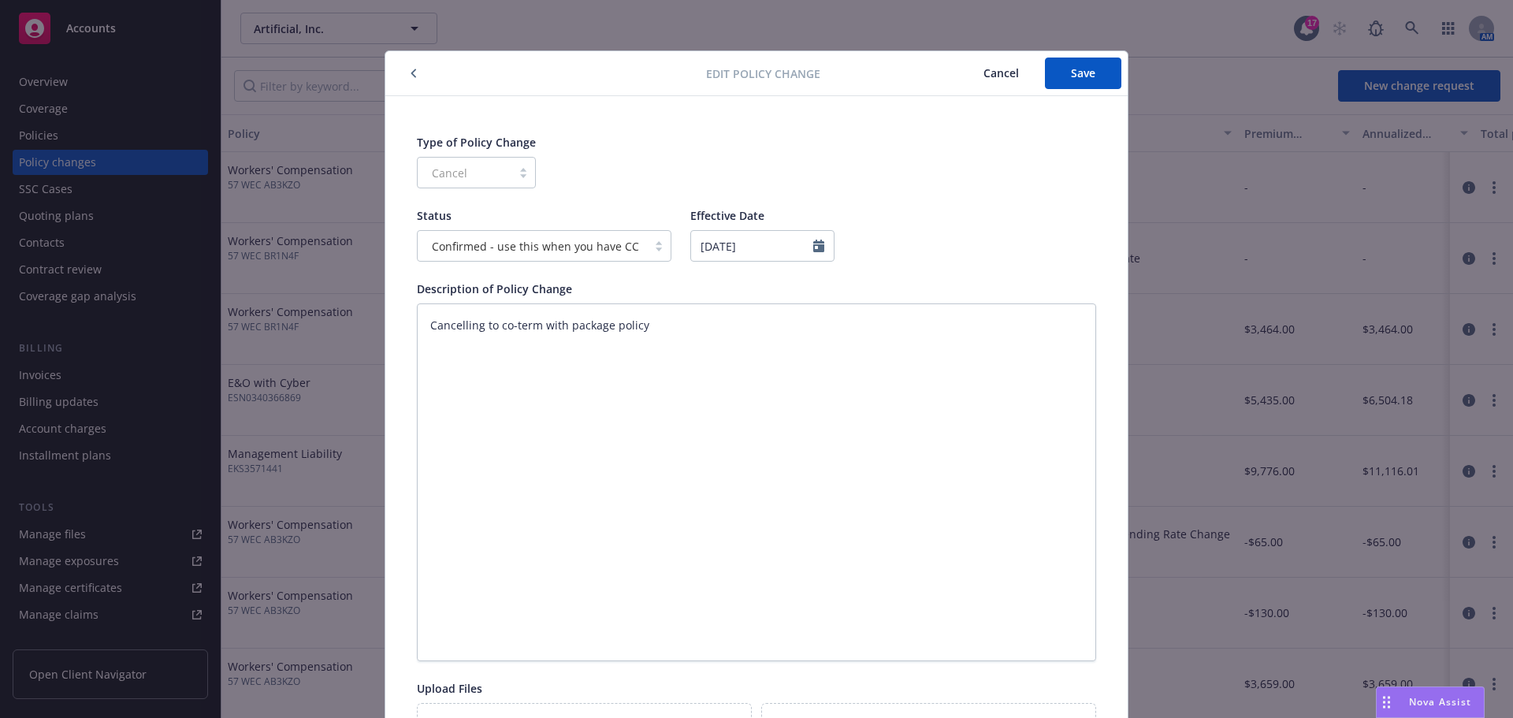
click at [411, 72] on icon "button" at bounding box center [413, 73] width 5 height 9
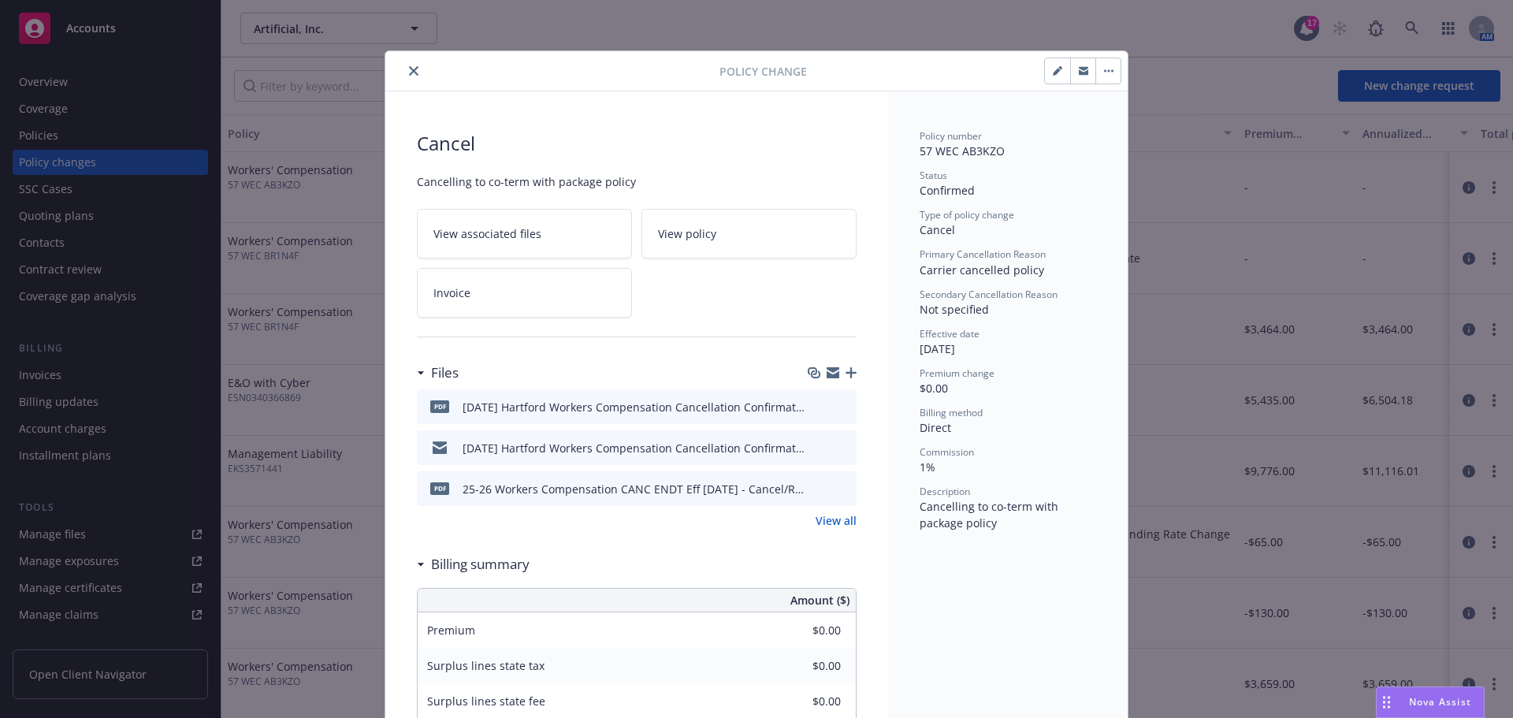
click at [1057, 65] on button "button" at bounding box center [1057, 70] width 25 height 25
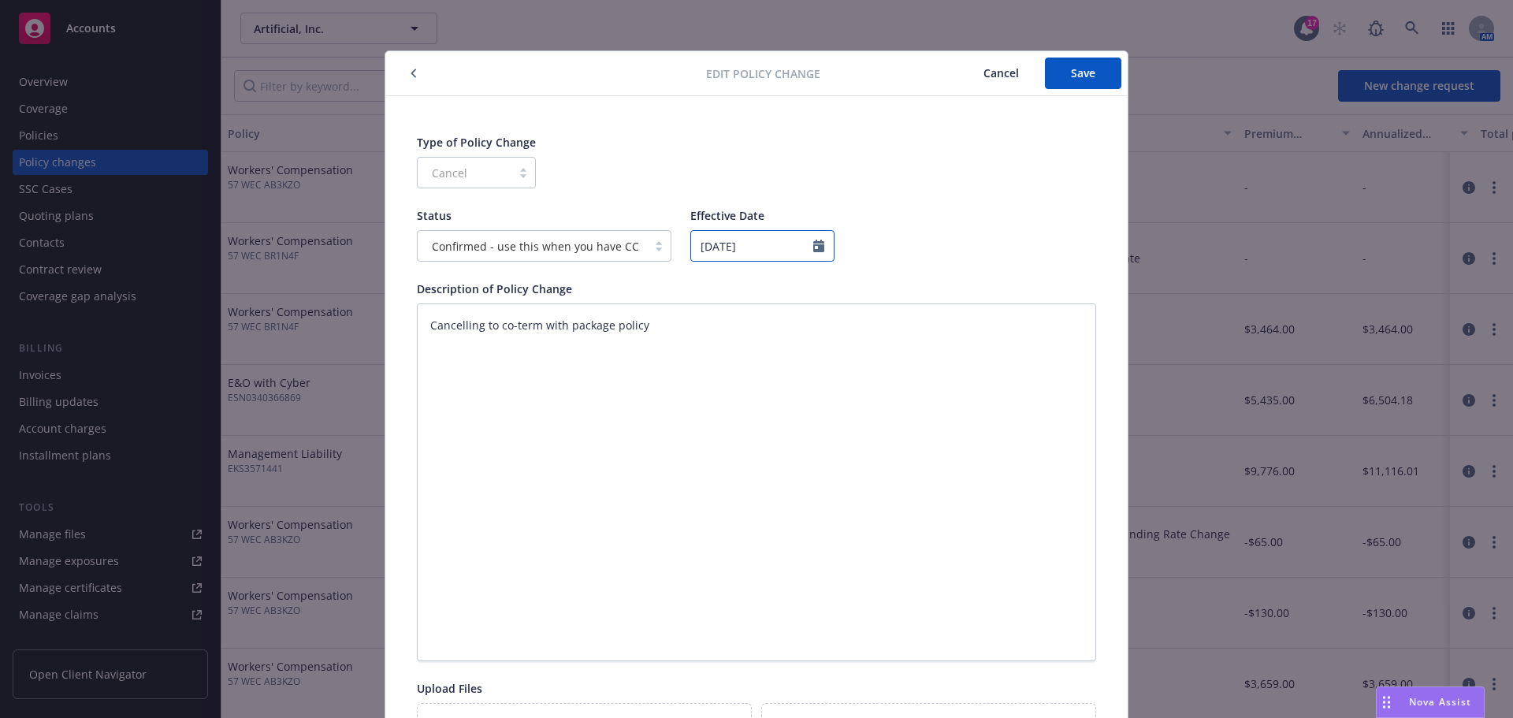
click at [760, 246] on input "[DATE]" at bounding box center [762, 246] width 144 height 32
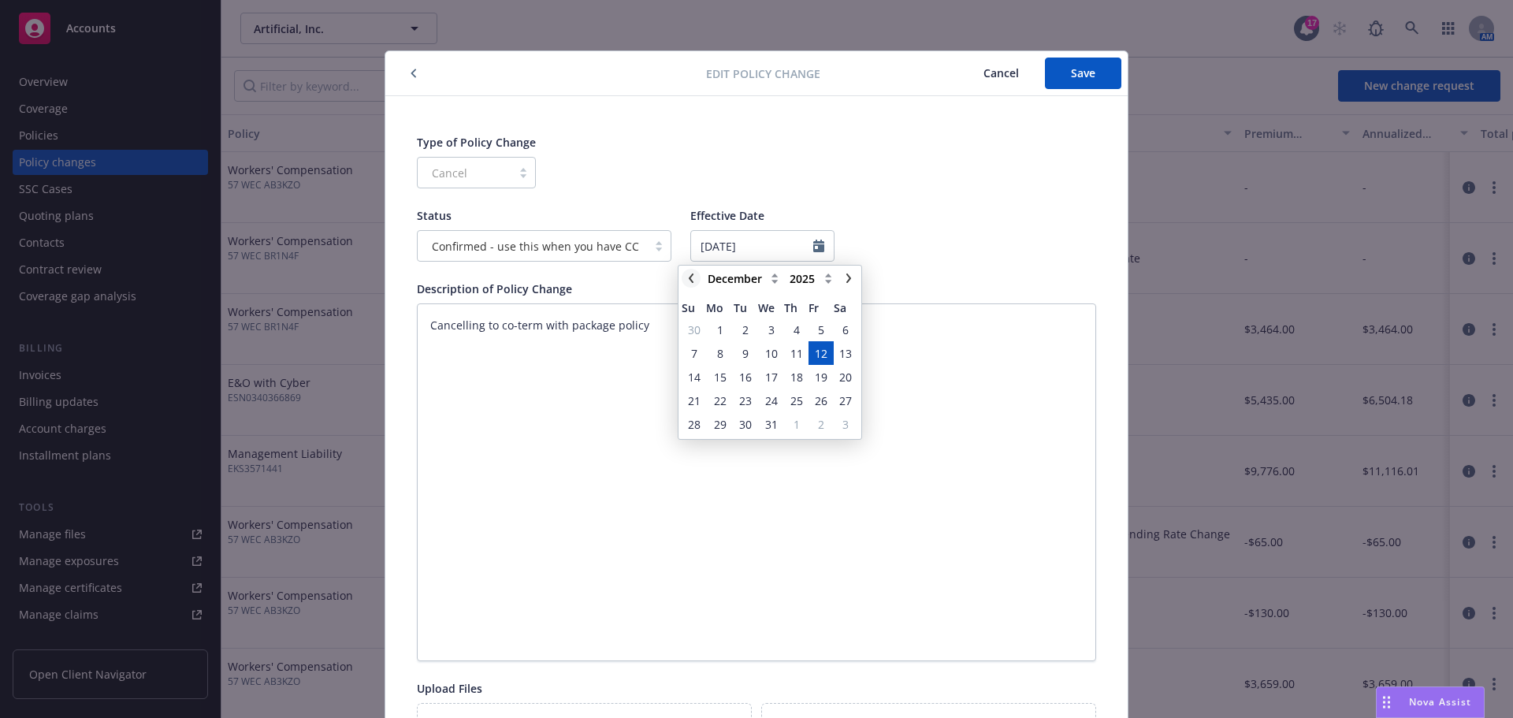
click at [692, 278] on icon "chevronLeft" at bounding box center [690, 277] width 9 height 9
click at [693, 281] on icon "chevronLeft" at bounding box center [691, 277] width 5 height 9
click at [689, 282] on icon "chevronLeft" at bounding box center [690, 277] width 9 height 9
click at [698, 448] on span "31" at bounding box center [694, 448] width 13 height 17
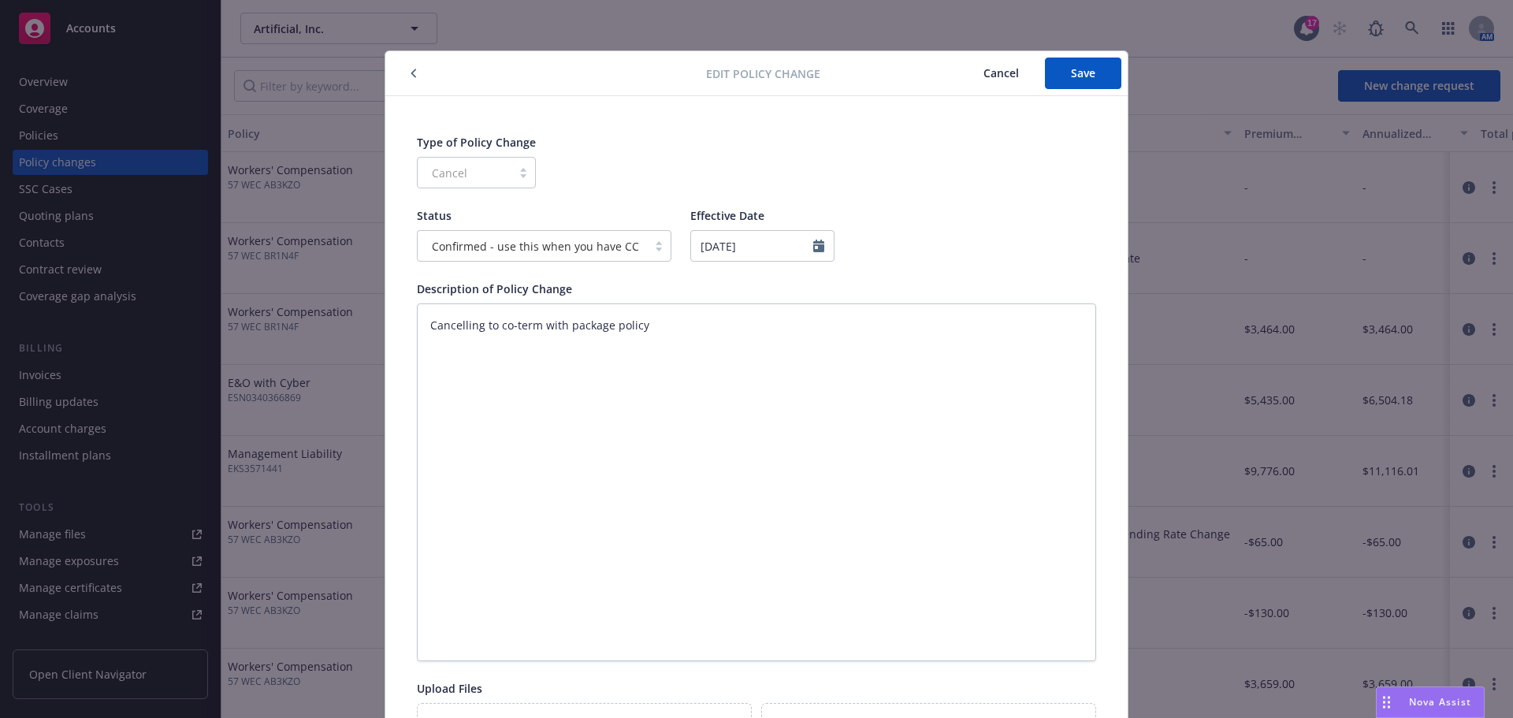
click at [1002, 74] on span "Cancel" at bounding box center [1000, 72] width 35 height 15
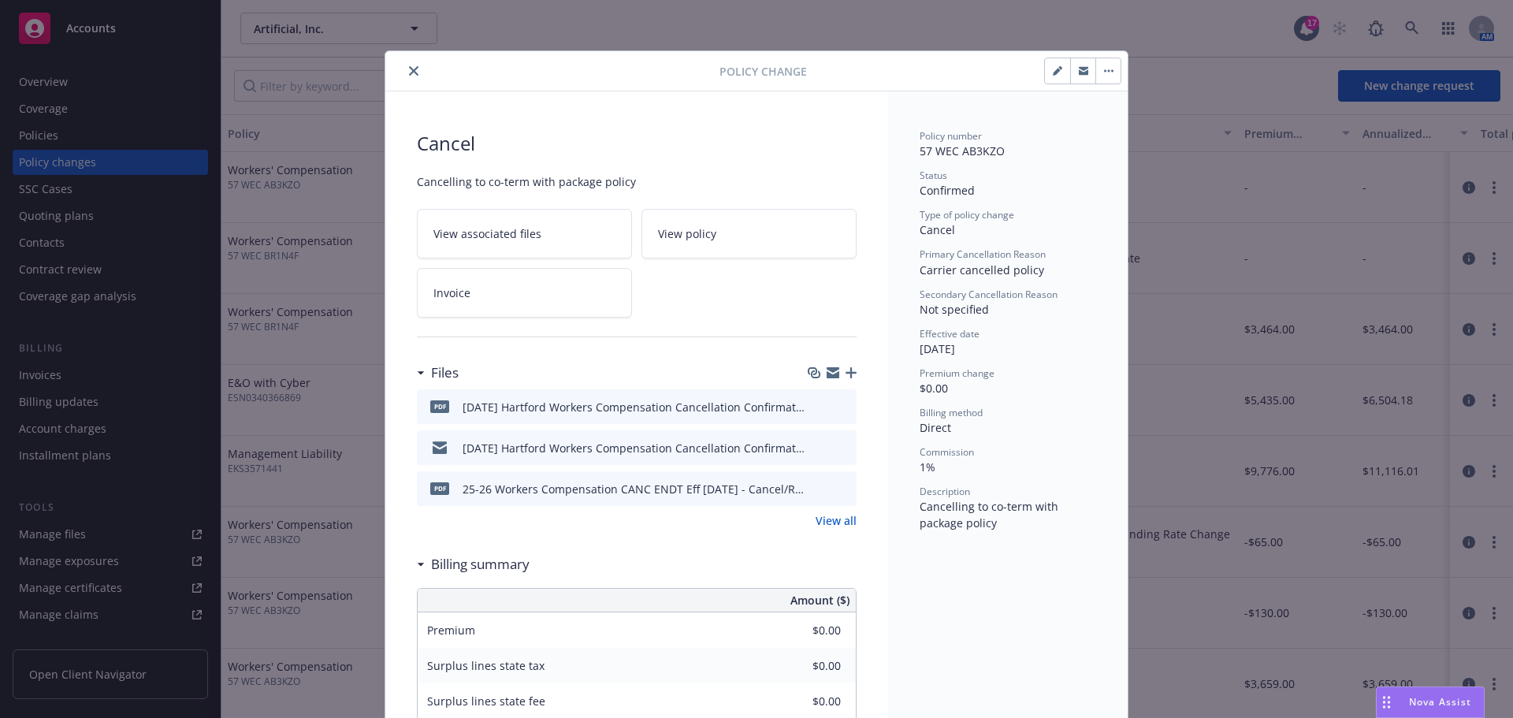
drag, startPoint x: 408, startPoint y: 69, endPoint x: 384, endPoint y: 89, distance: 31.3
click at [409, 69] on icon "close" at bounding box center [413, 70] width 9 height 9
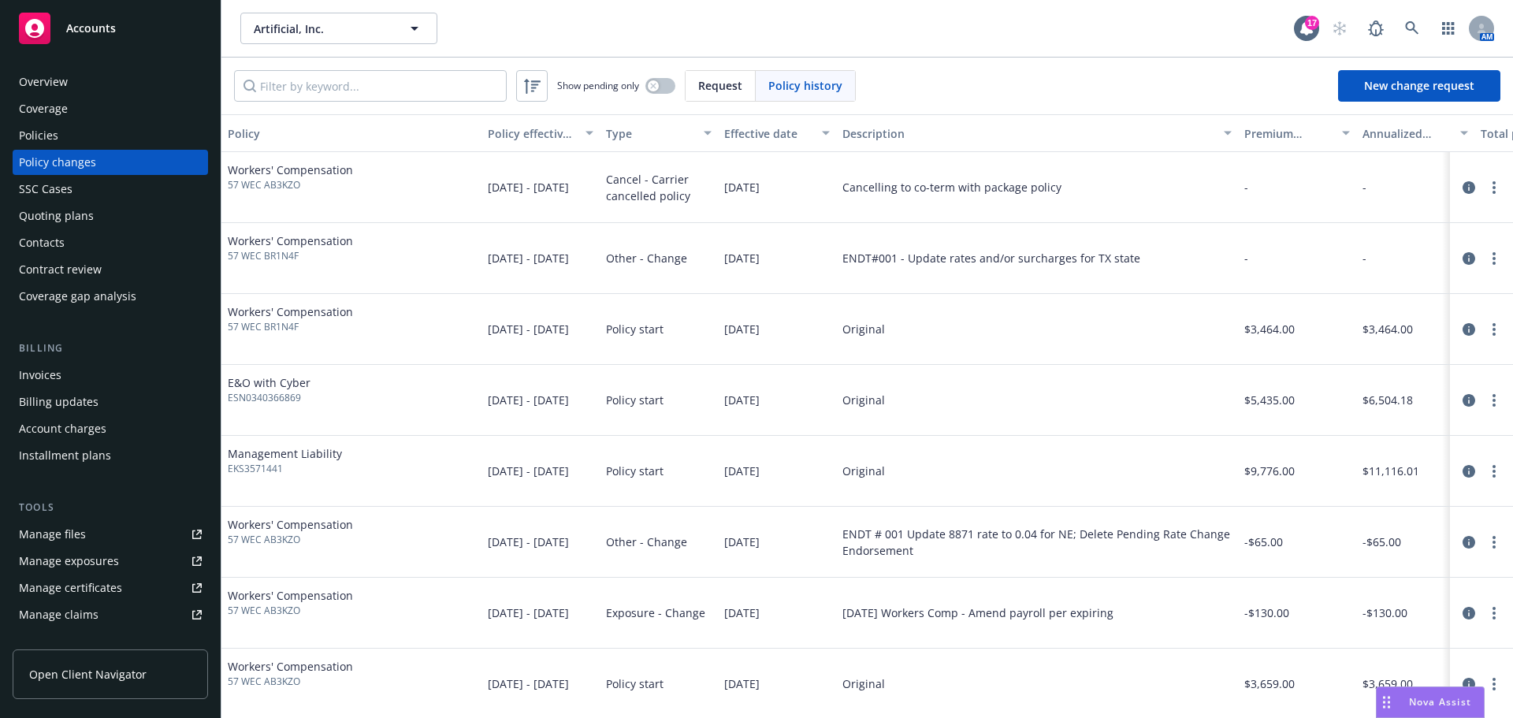
click at [59, 129] on div "Policies" at bounding box center [110, 135] width 183 height 25
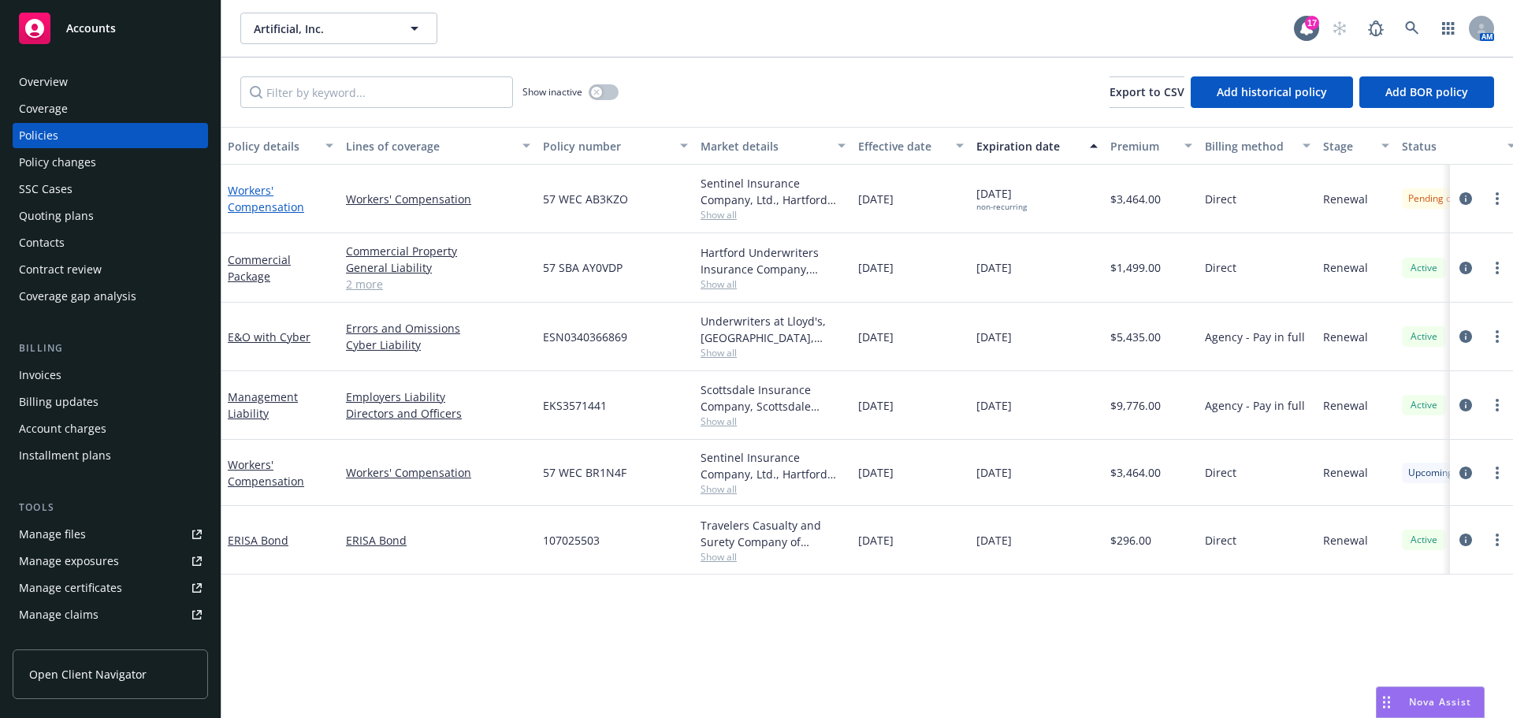
click at [263, 208] on link "Workers' Compensation" at bounding box center [266, 199] width 76 height 32
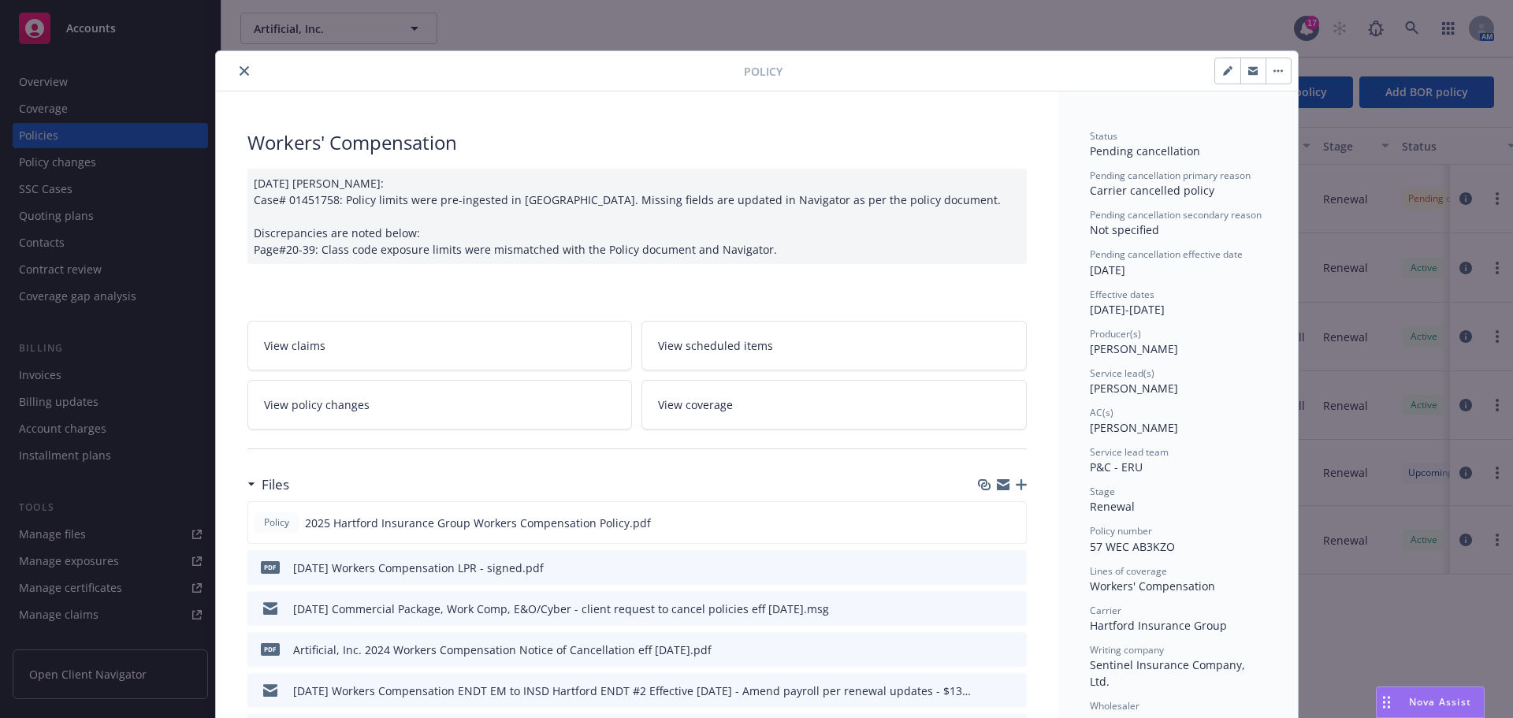
scroll to position [47, 0]
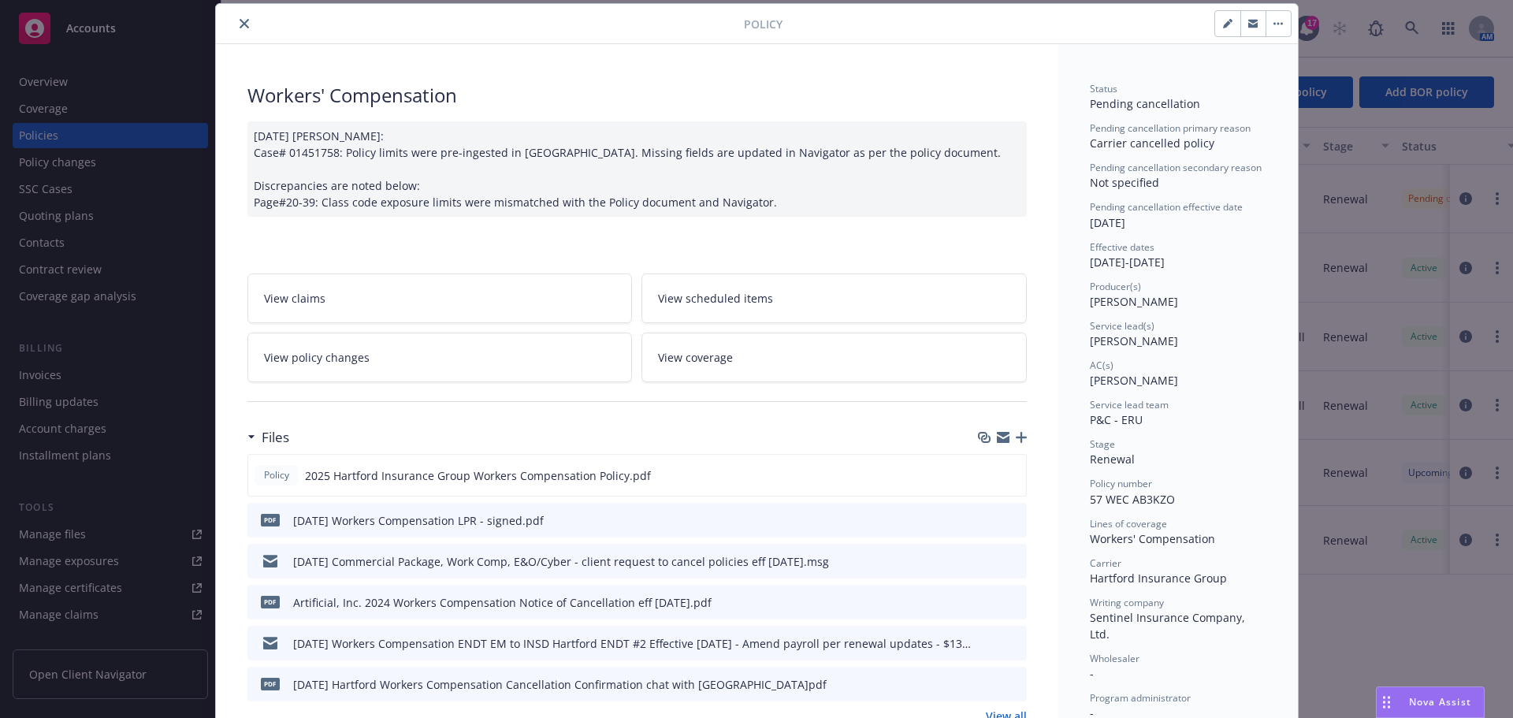
click at [240, 24] on icon "close" at bounding box center [244, 23] width 9 height 9
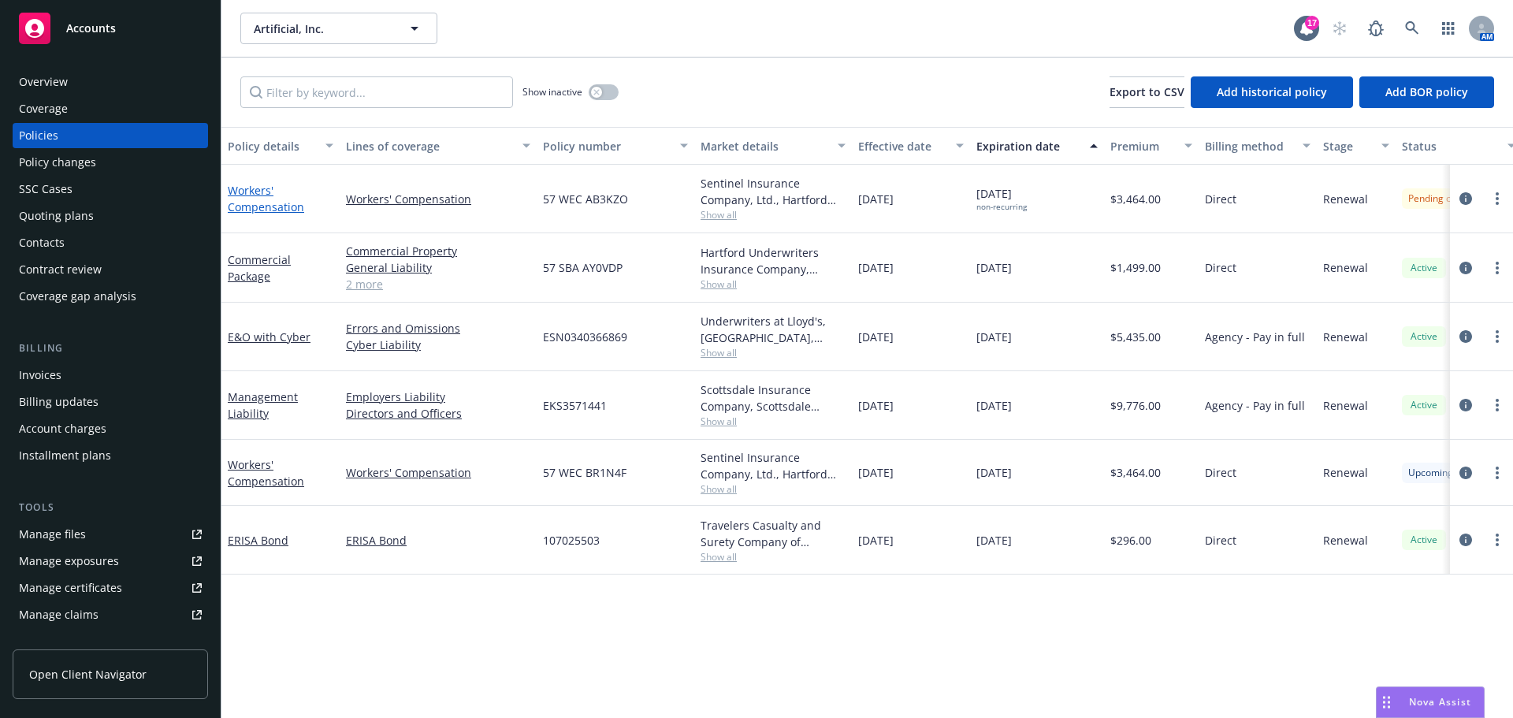
click at [254, 207] on link "Workers' Compensation" at bounding box center [266, 199] width 76 height 32
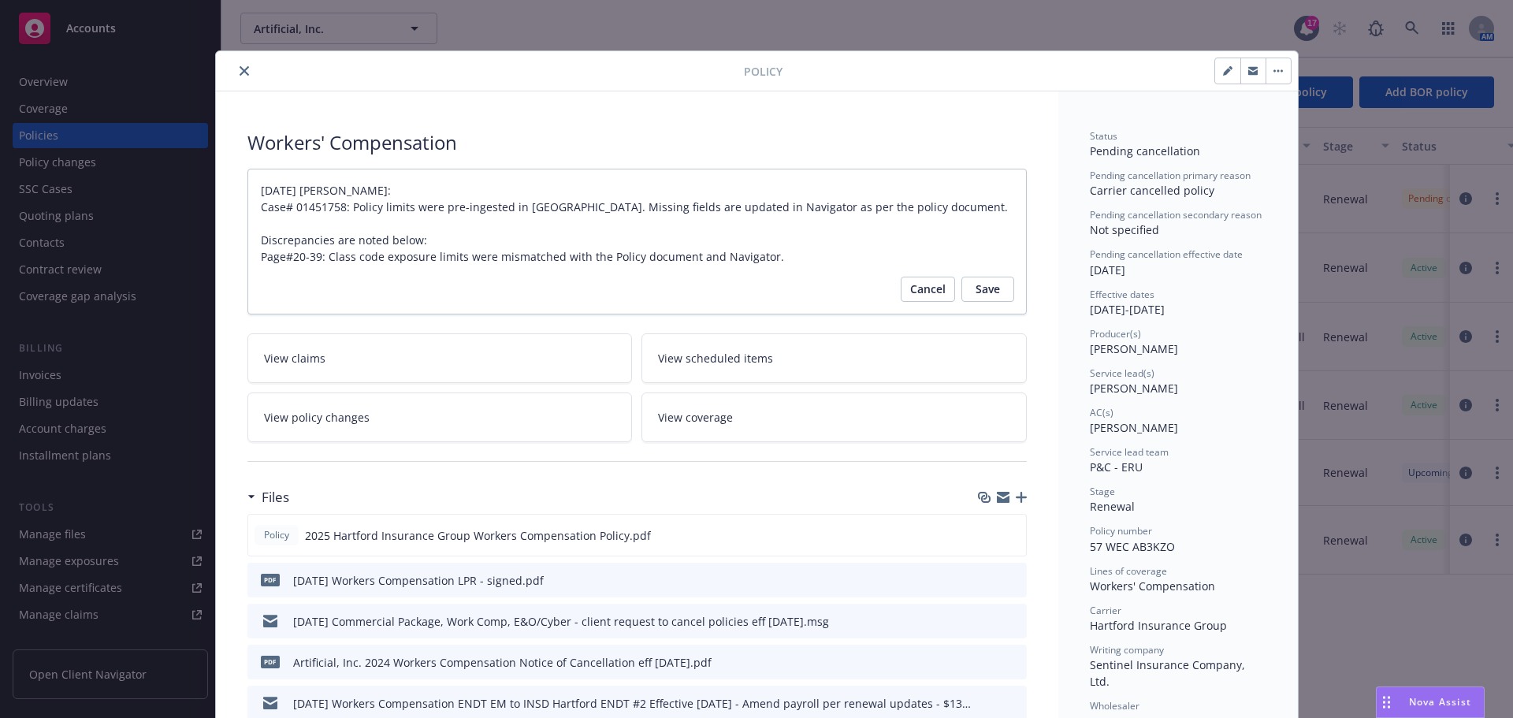
click at [240, 67] on icon "close" at bounding box center [244, 70] width 9 height 9
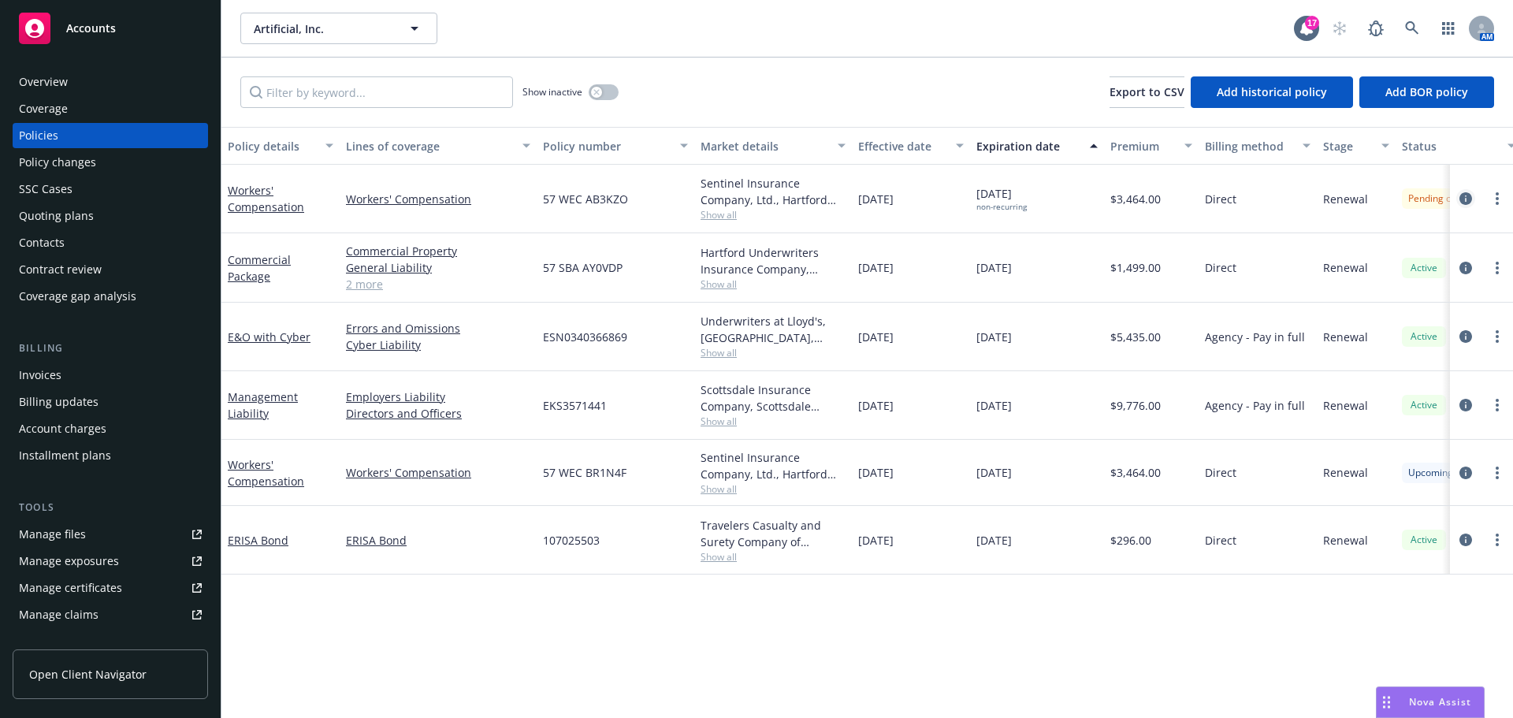
click at [1465, 199] on icon "circleInformation" at bounding box center [1465, 198] width 13 height 13
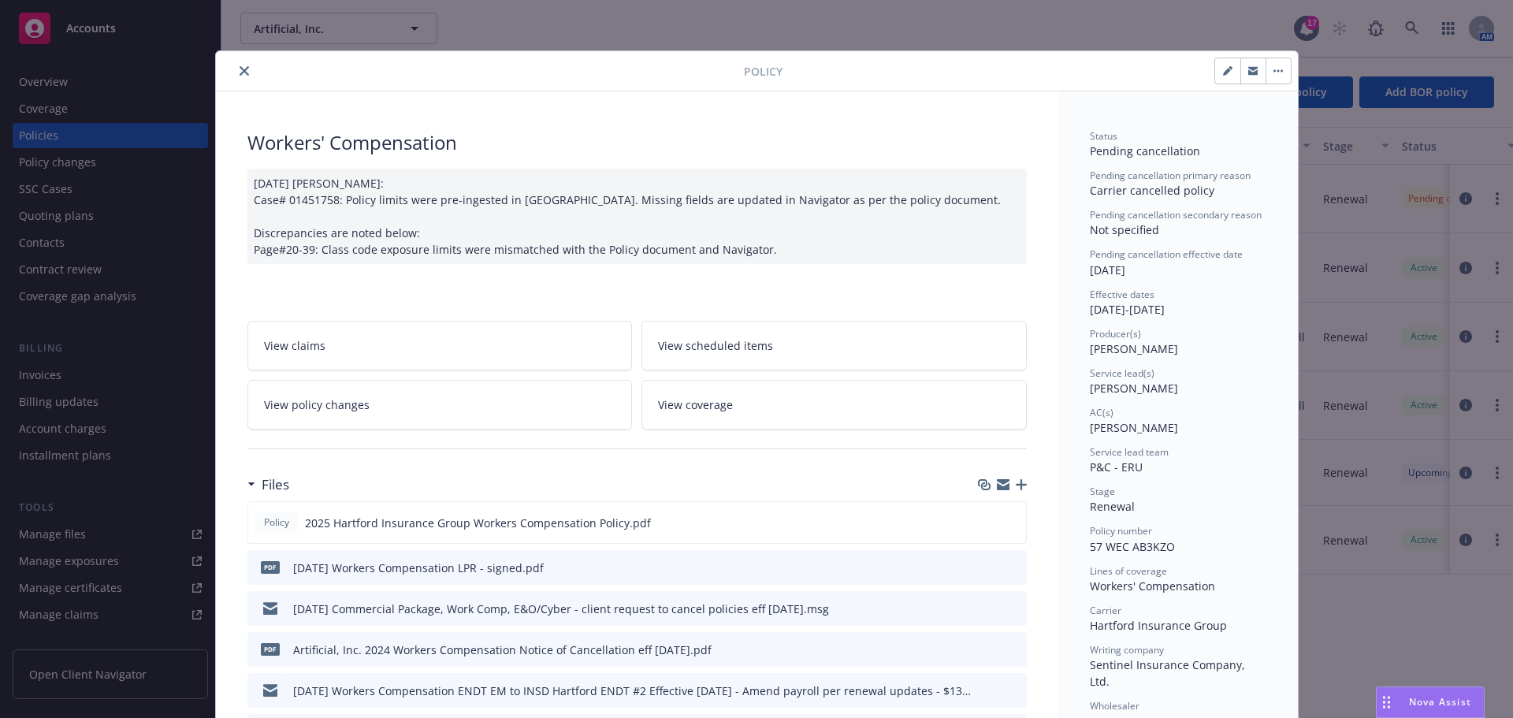
scroll to position [47, 0]
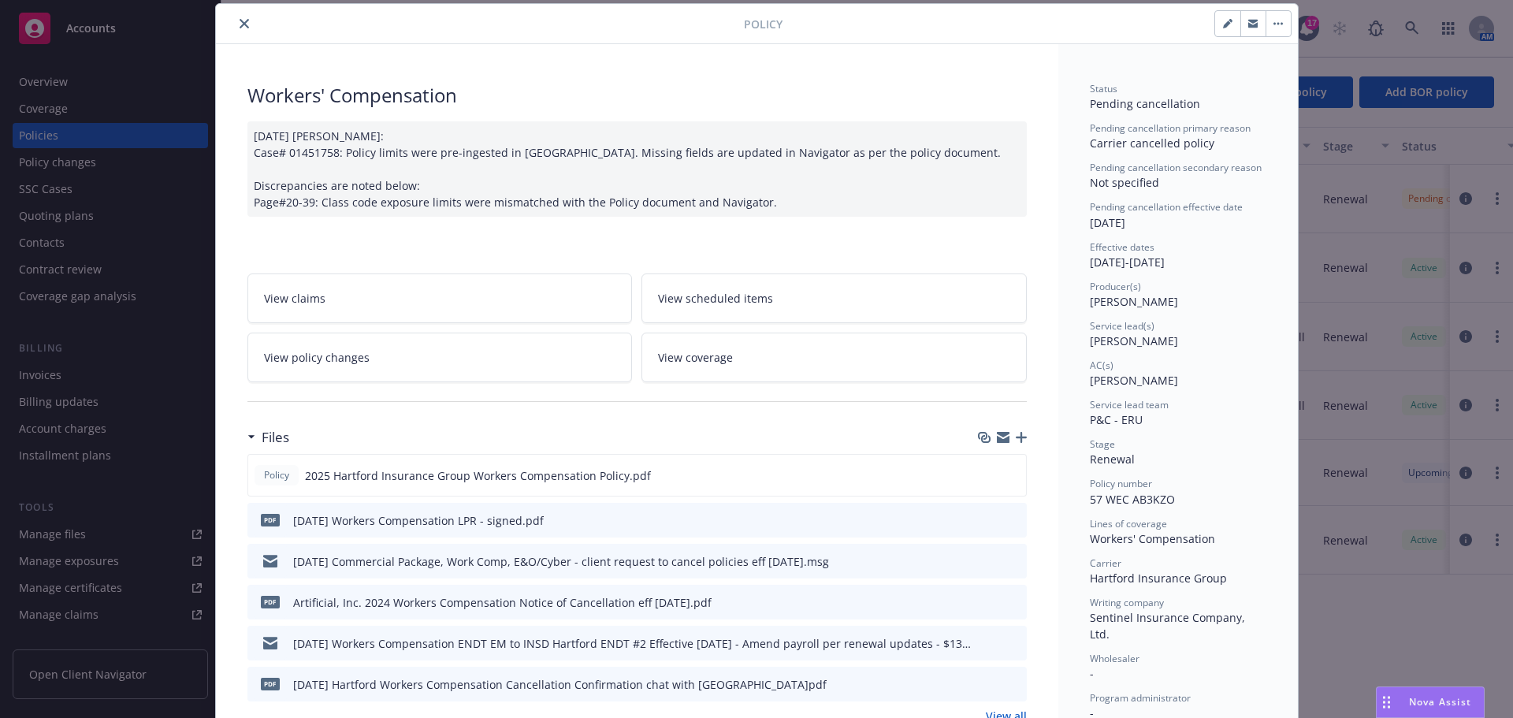
click at [1223, 19] on icon "button" at bounding box center [1227, 23] width 9 height 9
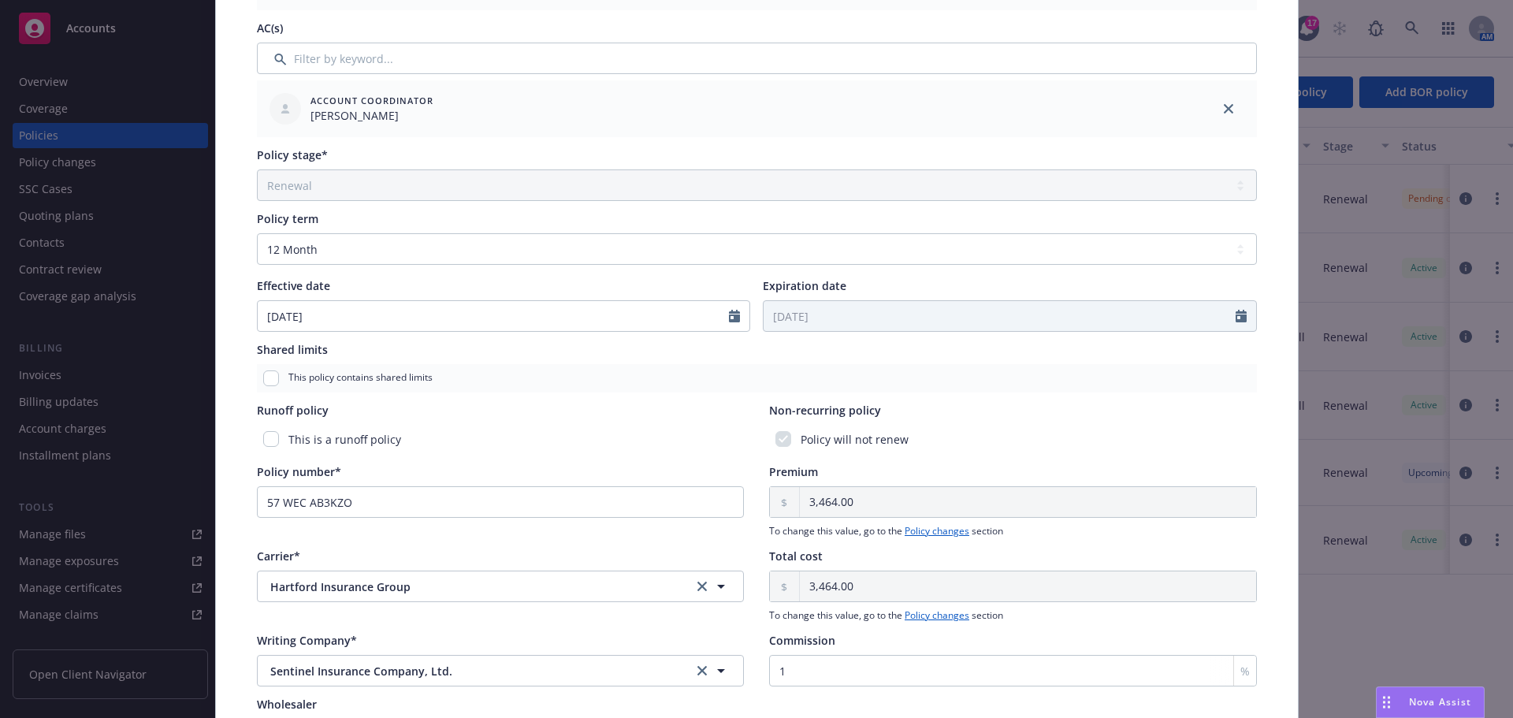
scroll to position [0, 0]
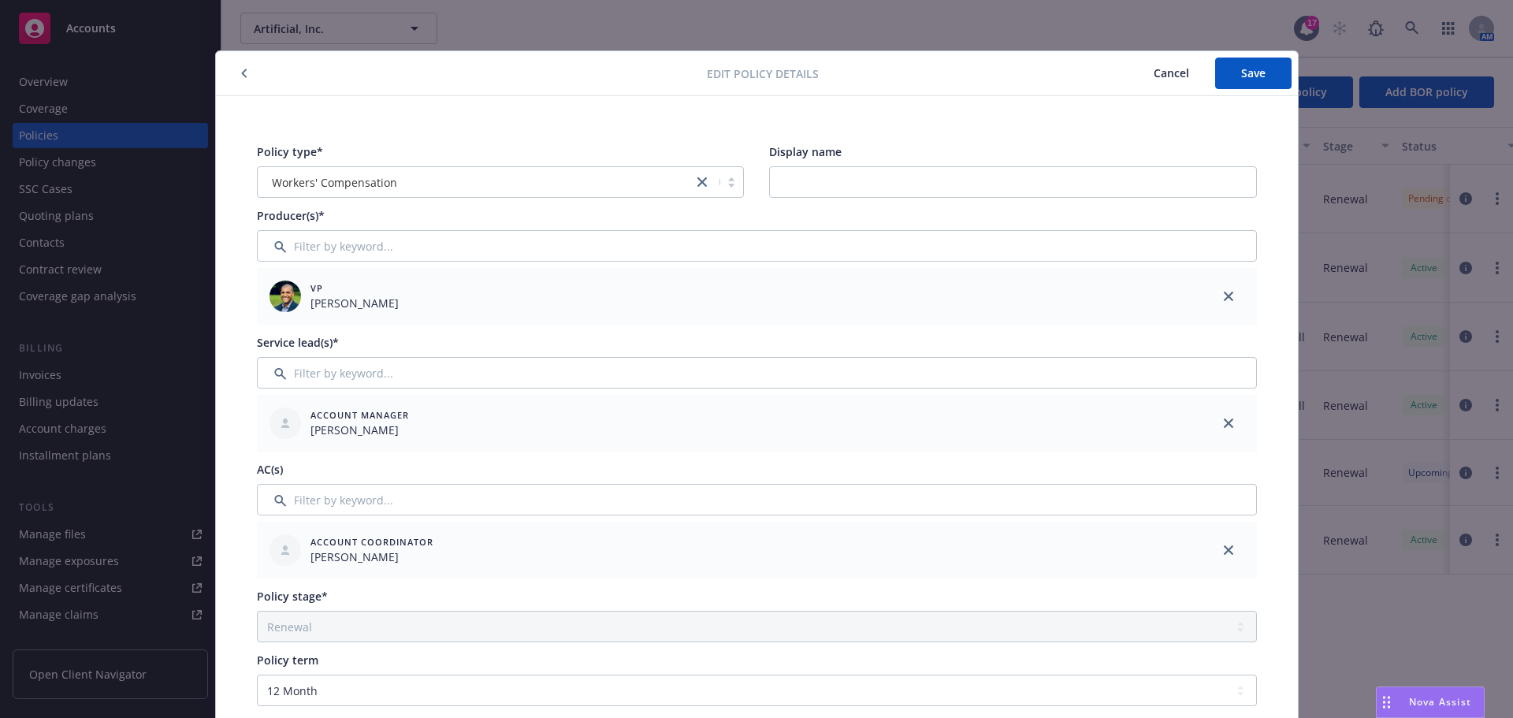
click at [1166, 66] on span "Cancel" at bounding box center [1170, 72] width 35 height 15
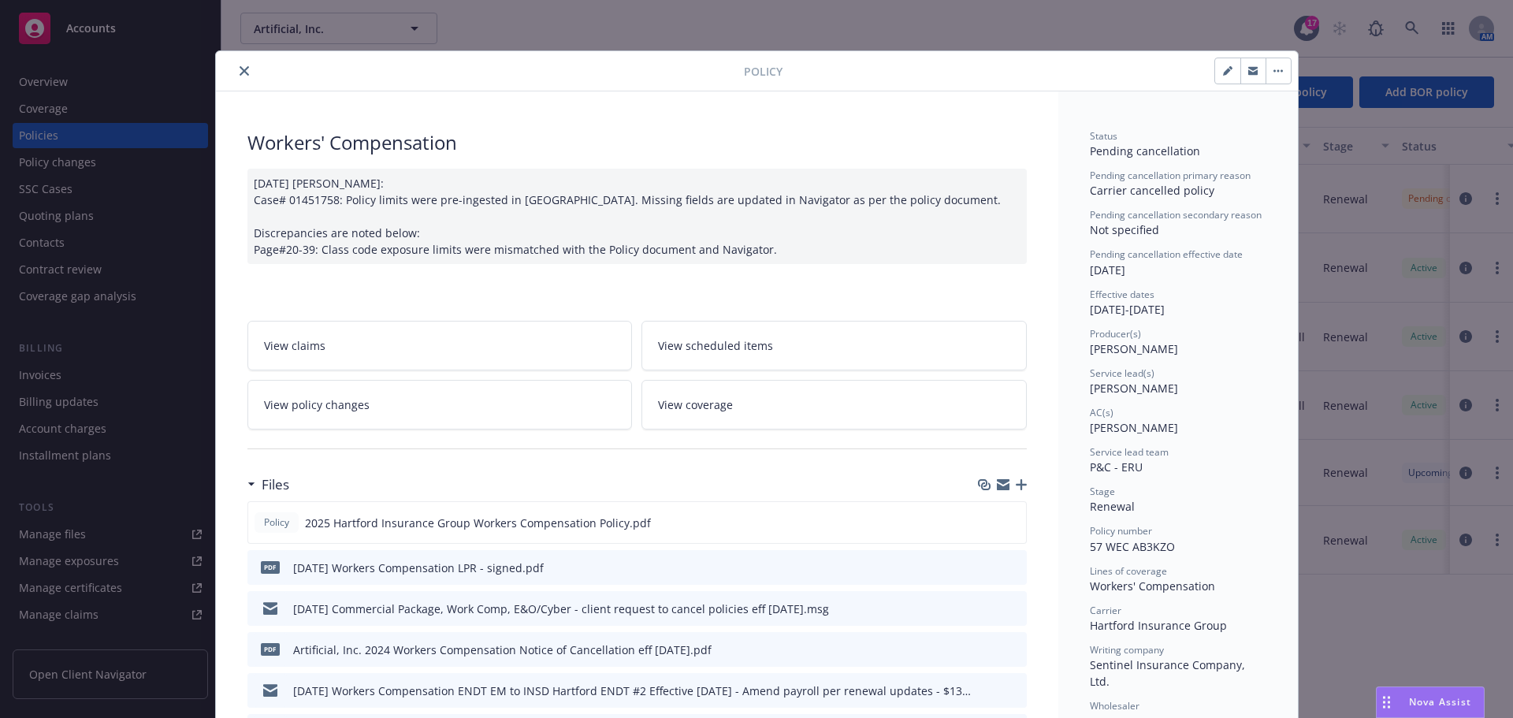
click at [240, 71] on icon "close" at bounding box center [244, 70] width 9 height 9
